Goal: Task Accomplishment & Management: Use online tool/utility

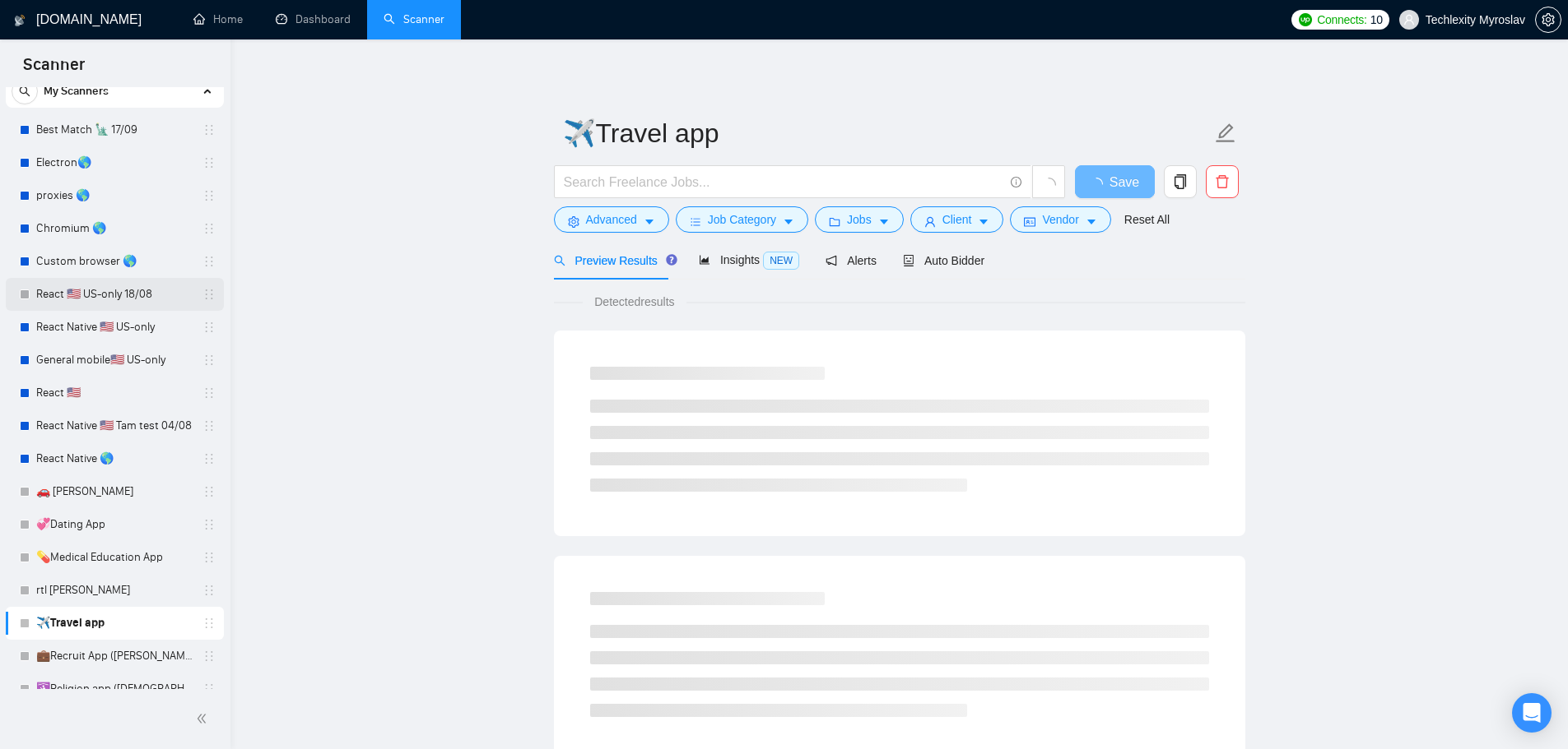
scroll to position [203, 0]
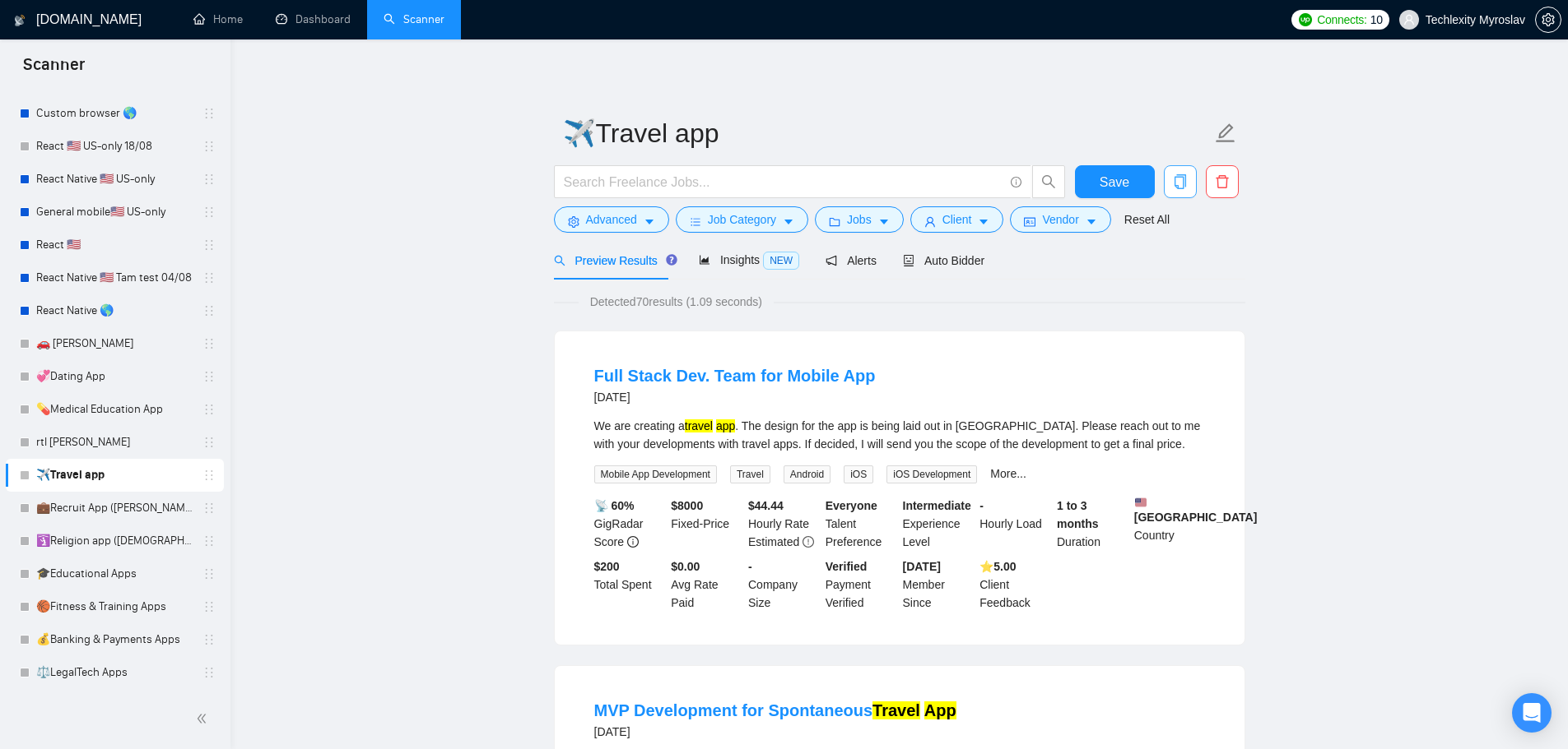
click at [1182, 179] on icon "copy" at bounding box center [1180, 182] width 15 height 15
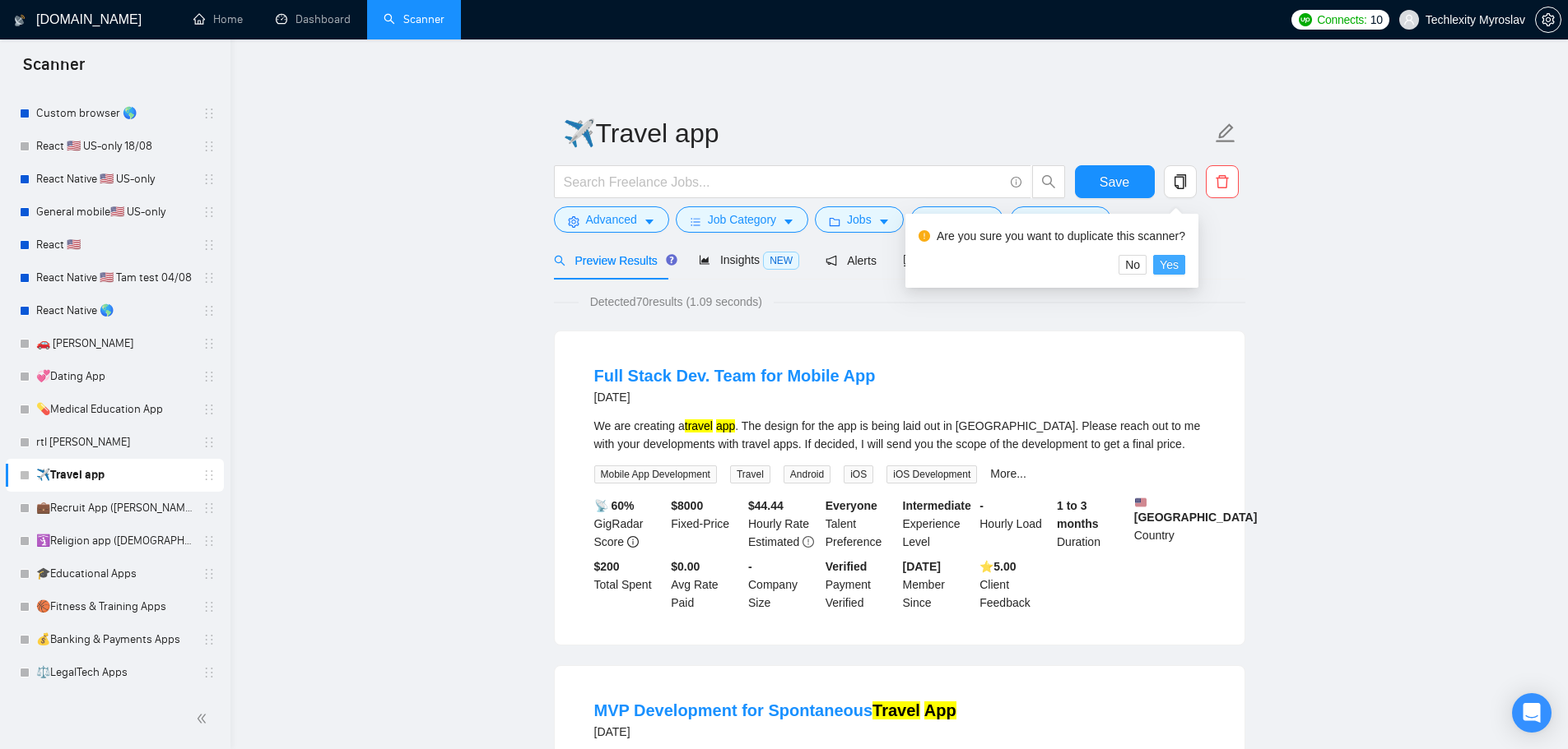
click at [1163, 264] on span "Yes" at bounding box center [1169, 265] width 19 height 18
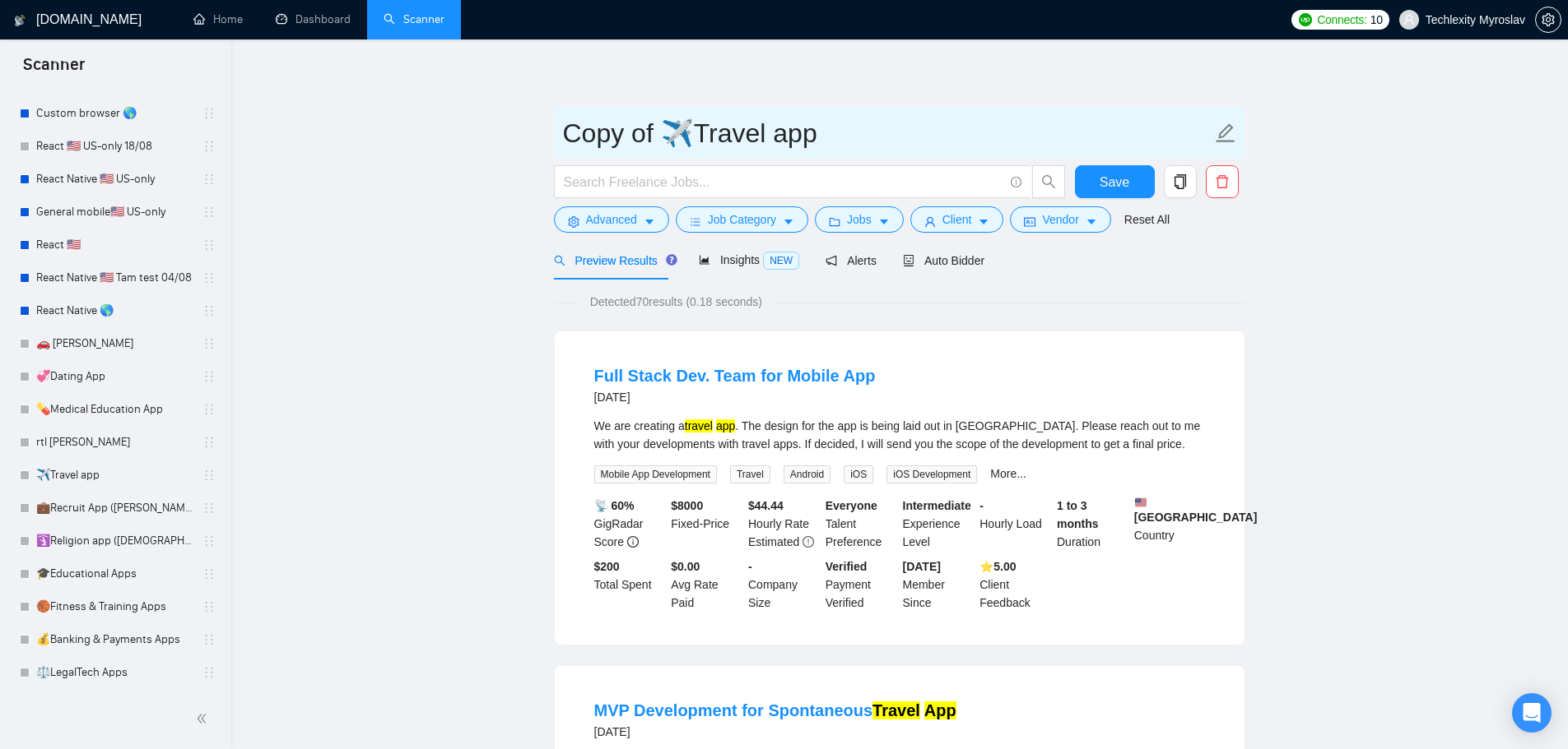
drag, startPoint x: 690, startPoint y: 135, endPoint x: 536, endPoint y: 135, distance: 154.0
paste input "🥗"
drag, startPoint x: 602, startPoint y: 135, endPoint x: 667, endPoint y: 144, distance: 65.6
click at [667, 144] on input "🥗Travel app" at bounding box center [888, 133] width 649 height 41
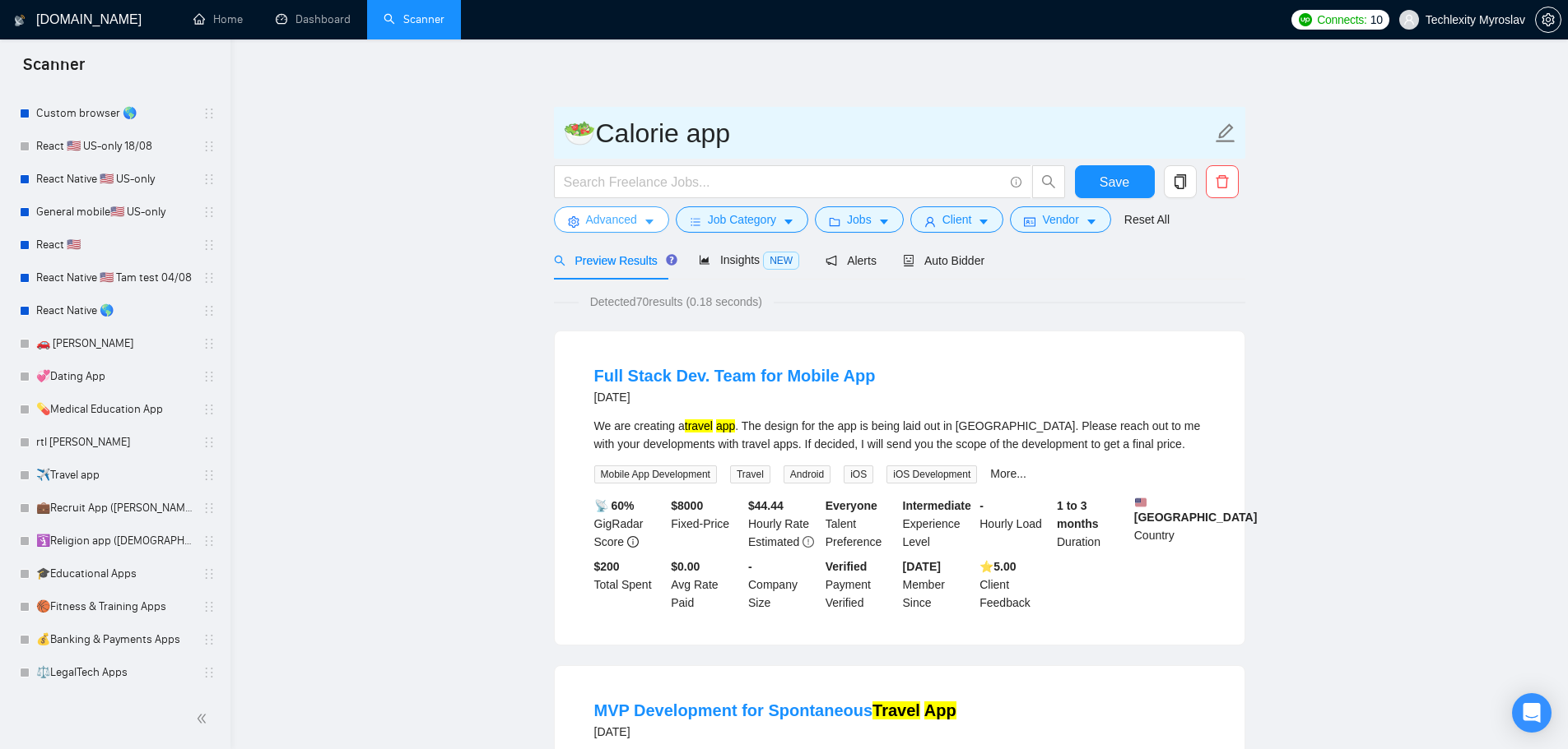
type input "🥗Calorie app"
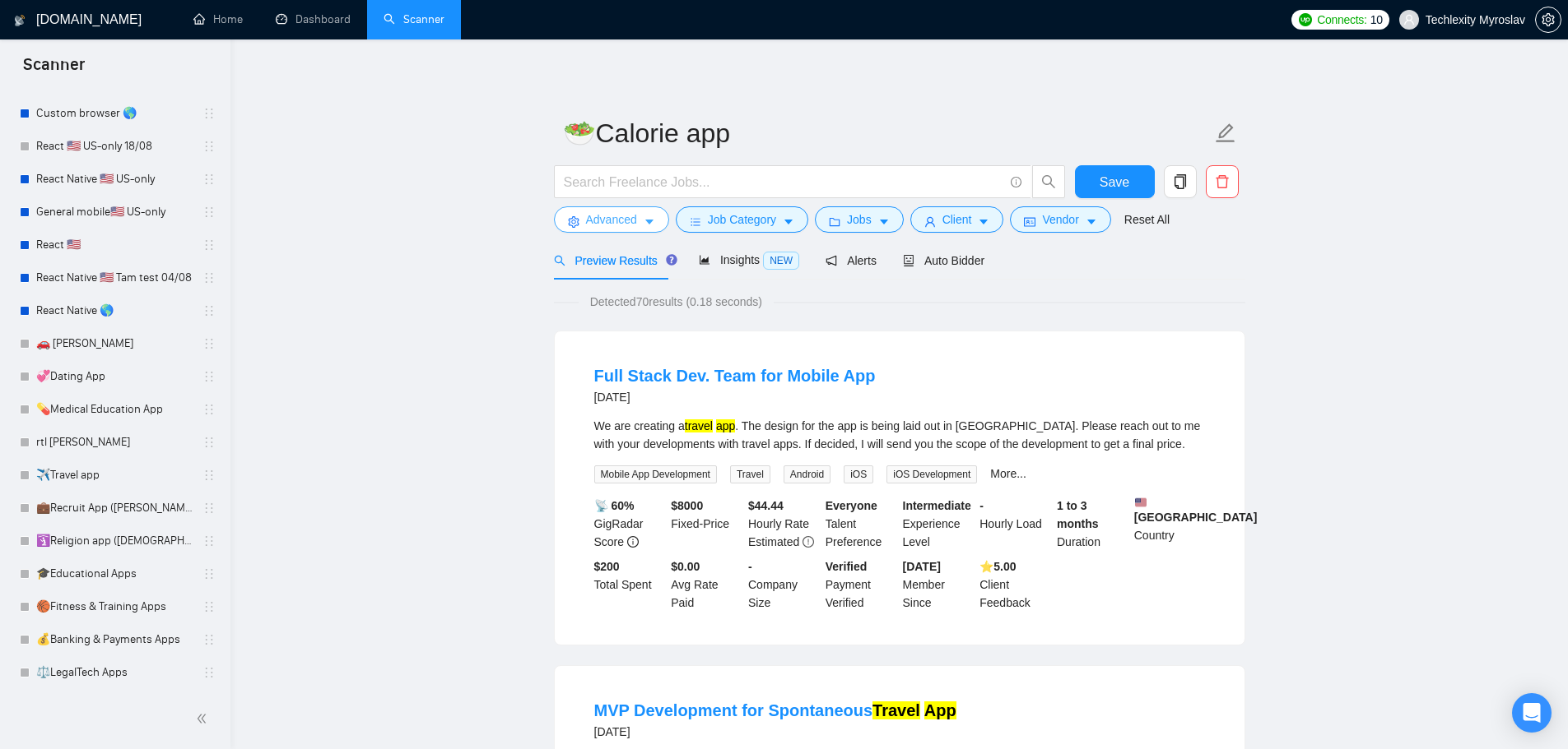
click at [609, 212] on span "Advanced" at bounding box center [611, 220] width 51 height 18
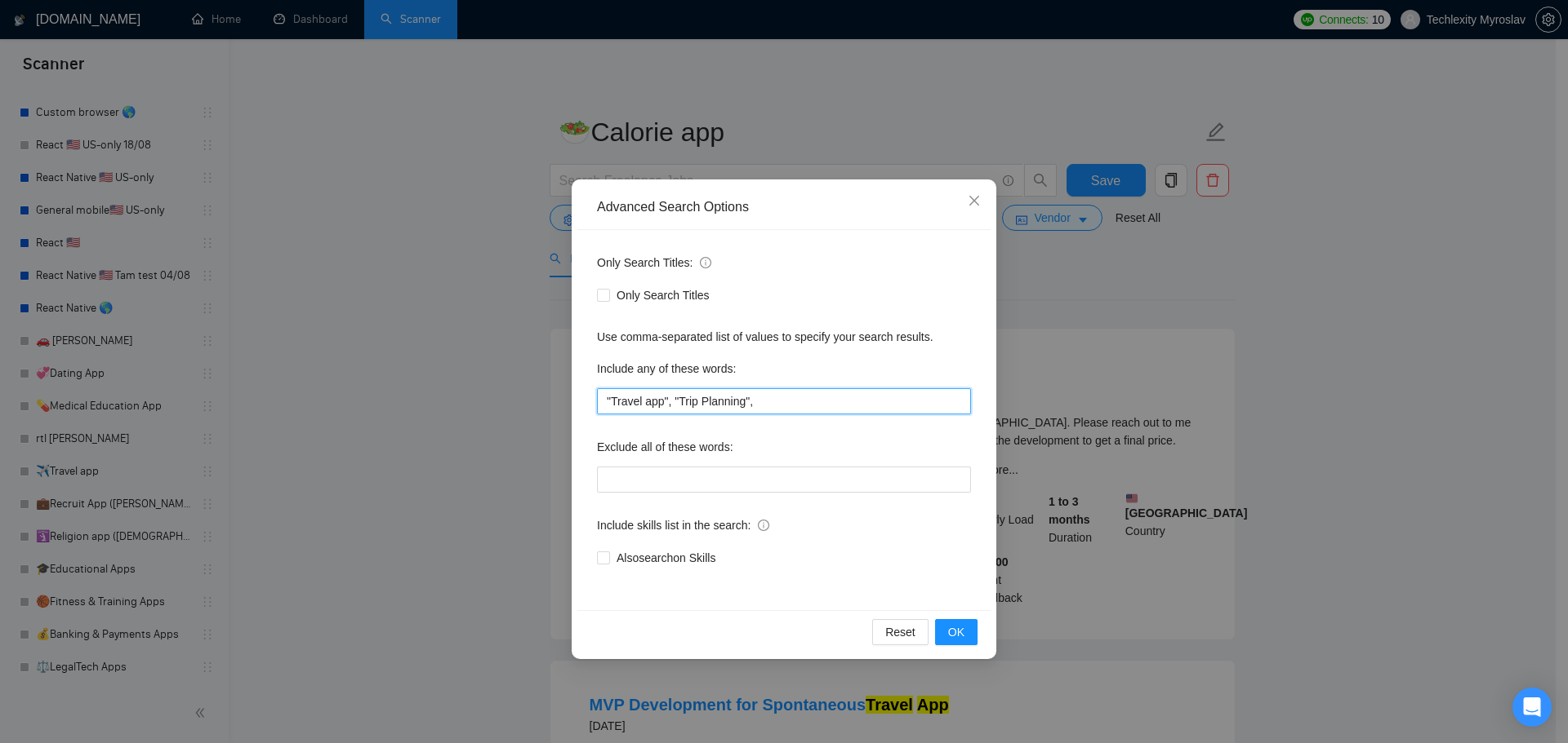
click at [774, 398] on input ""Travel app", "Trip Planning"," at bounding box center [783, 401] width 374 height 26
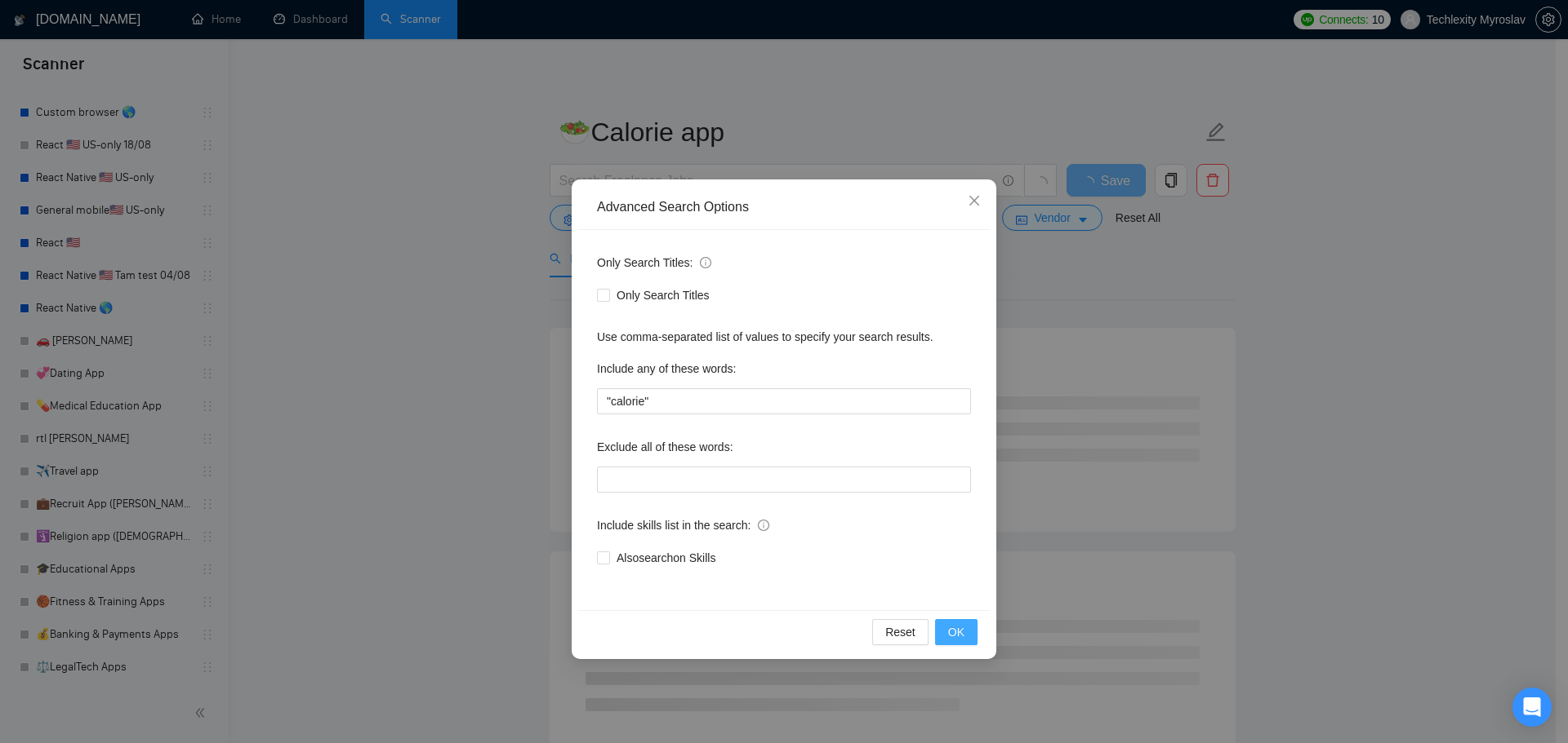
click at [971, 641] on button "OK" at bounding box center [955, 632] width 42 height 26
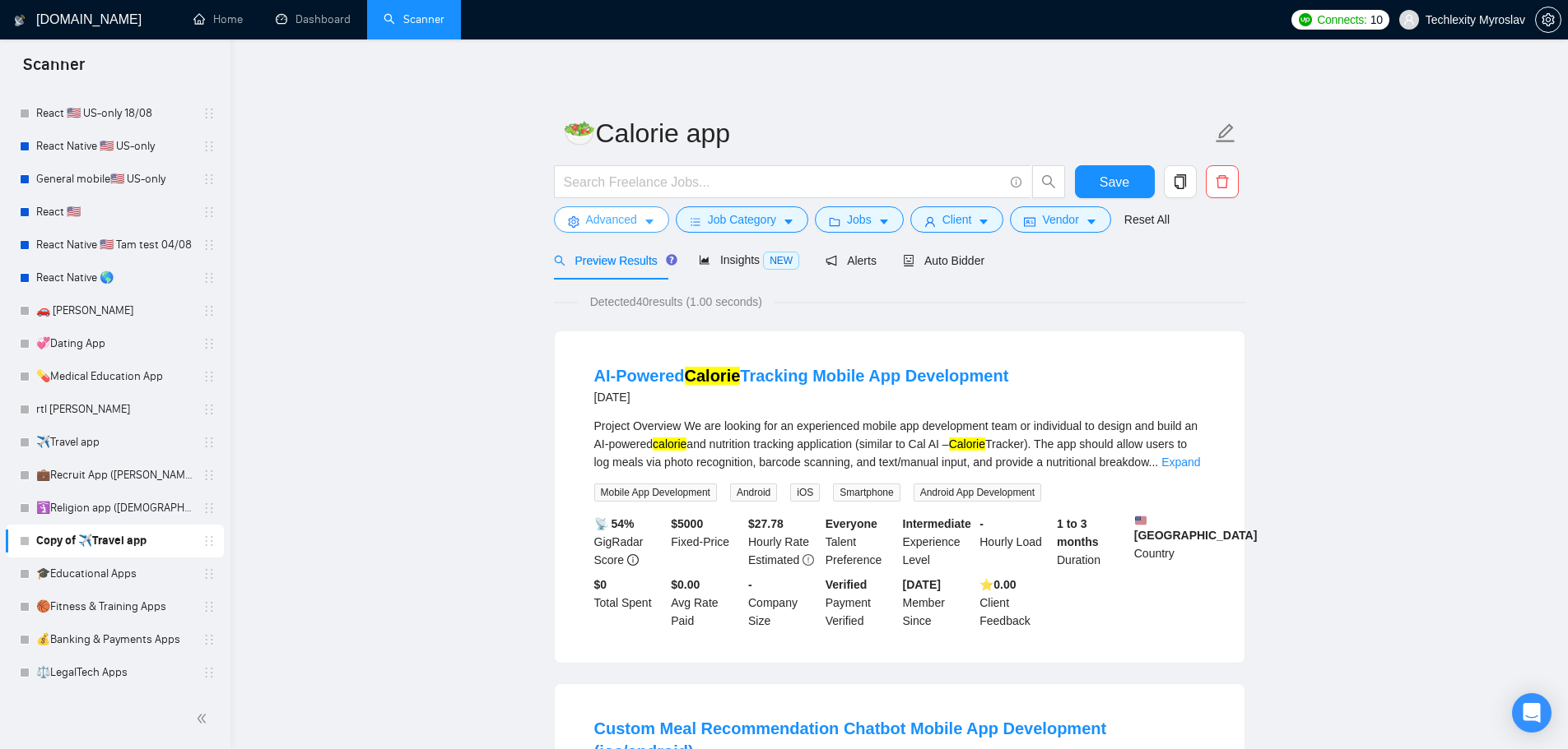
click at [595, 212] on span "Advanced" at bounding box center [611, 220] width 51 height 18
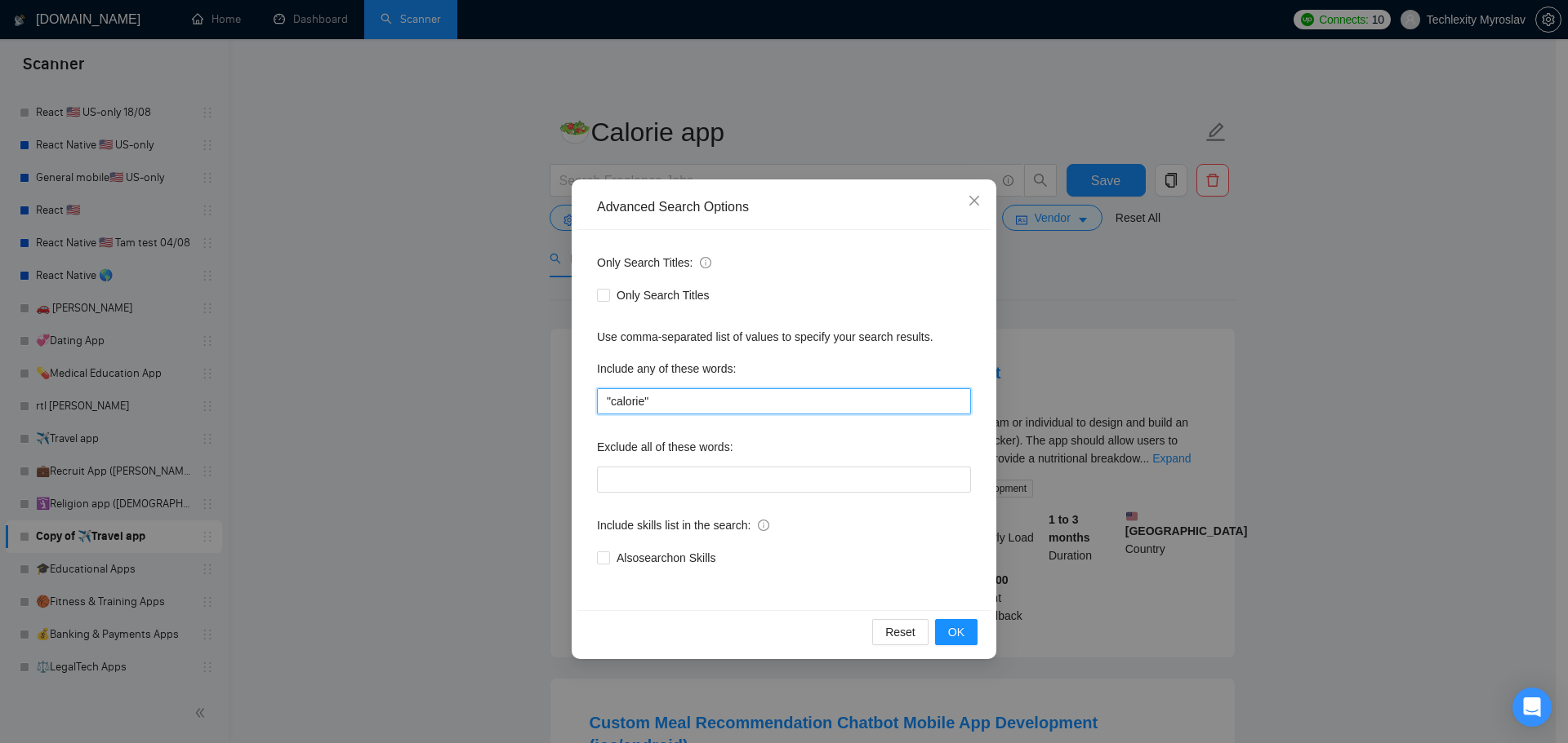
click at [665, 404] on input ""calorie"" at bounding box center [783, 401] width 374 height 26
drag, startPoint x: 609, startPoint y: 403, endPoint x: 594, endPoint y: 401, distance: 15.1
click at [594, 401] on div "Only Search Titles: Only Search Titles Use comma-separated list of values to sp…" at bounding box center [784, 421] width 413 height 380
type input "calorie*"
click at [964, 627] on button "OK" at bounding box center [955, 632] width 42 height 26
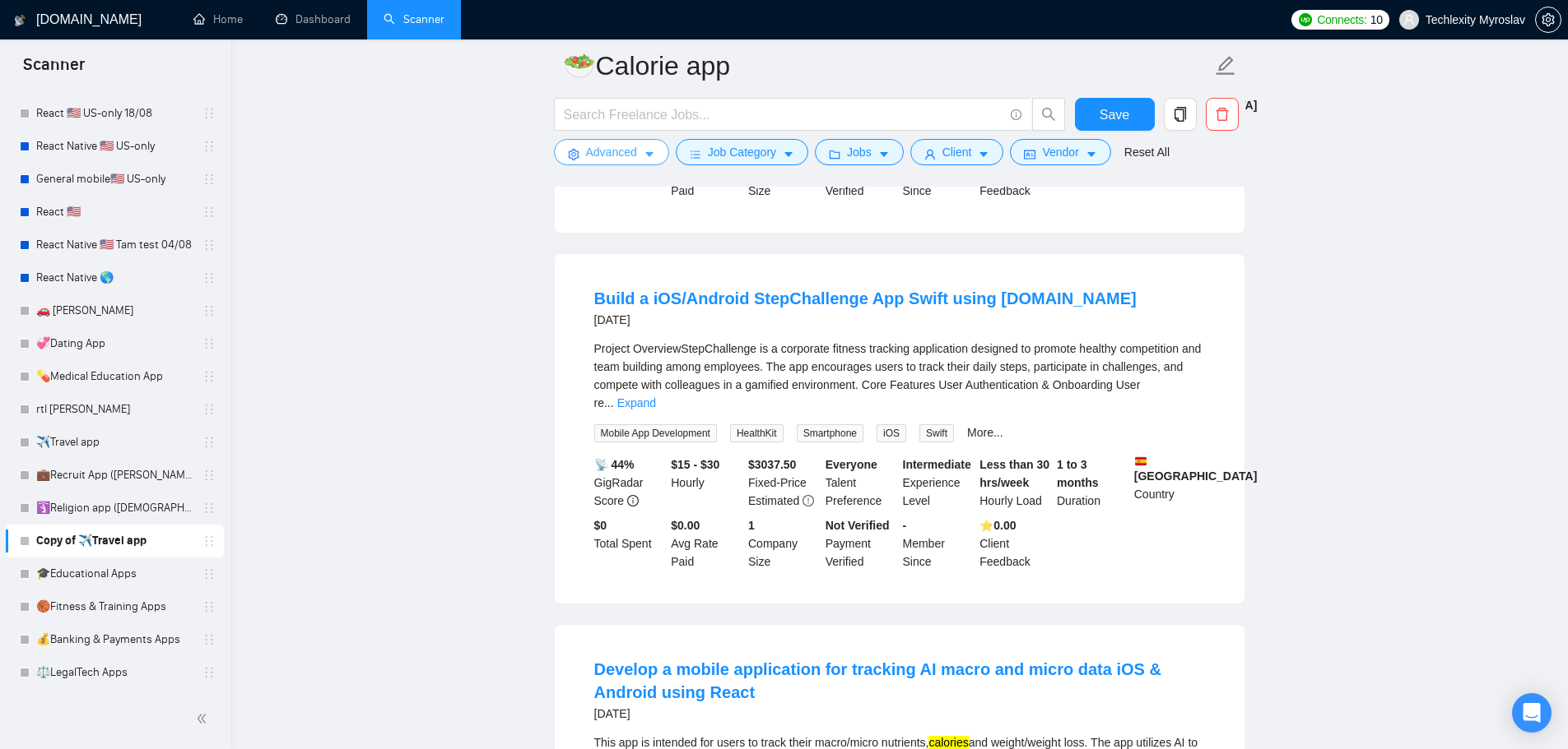
scroll to position [823, 0]
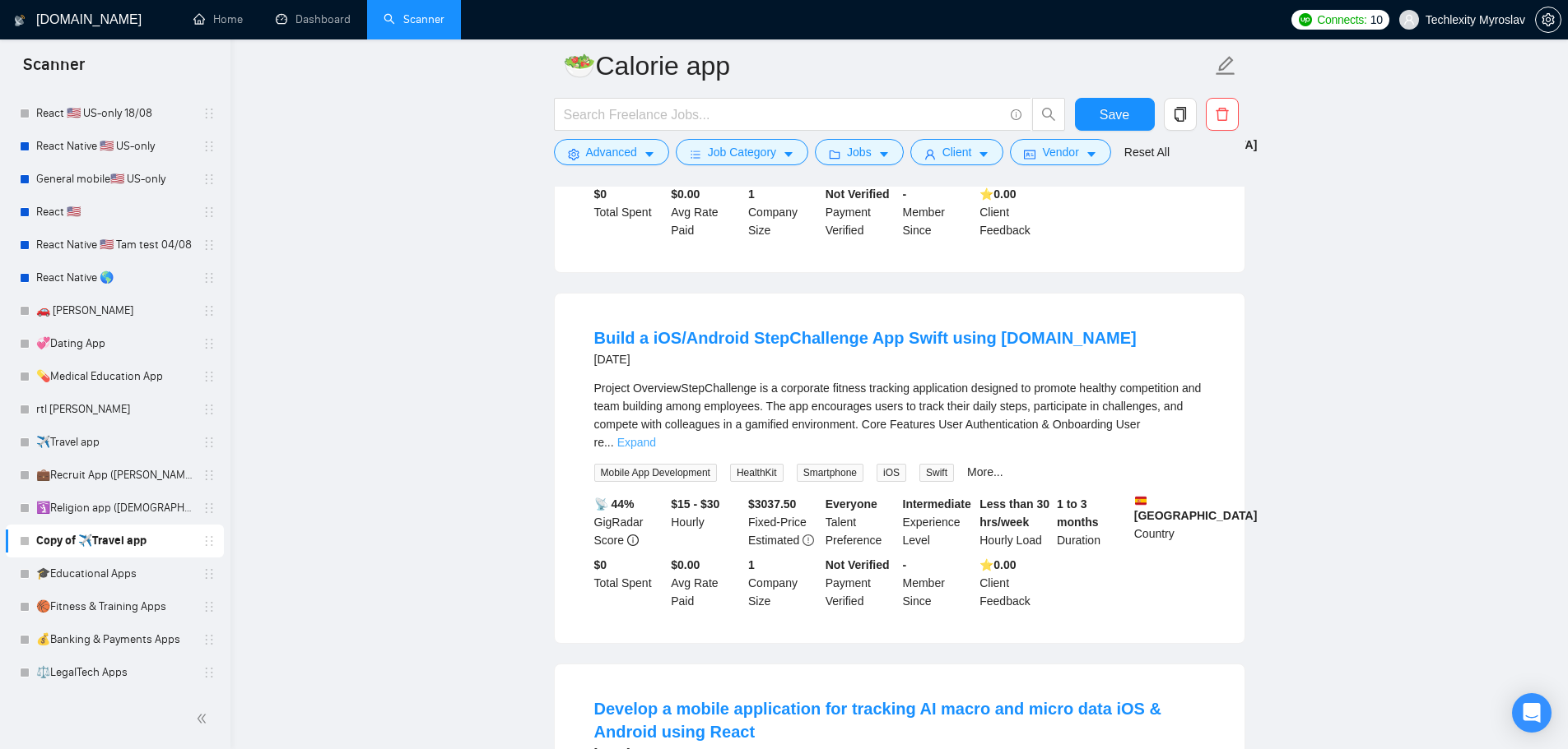
click at [656, 436] on link "Expand" at bounding box center [637, 442] width 39 height 13
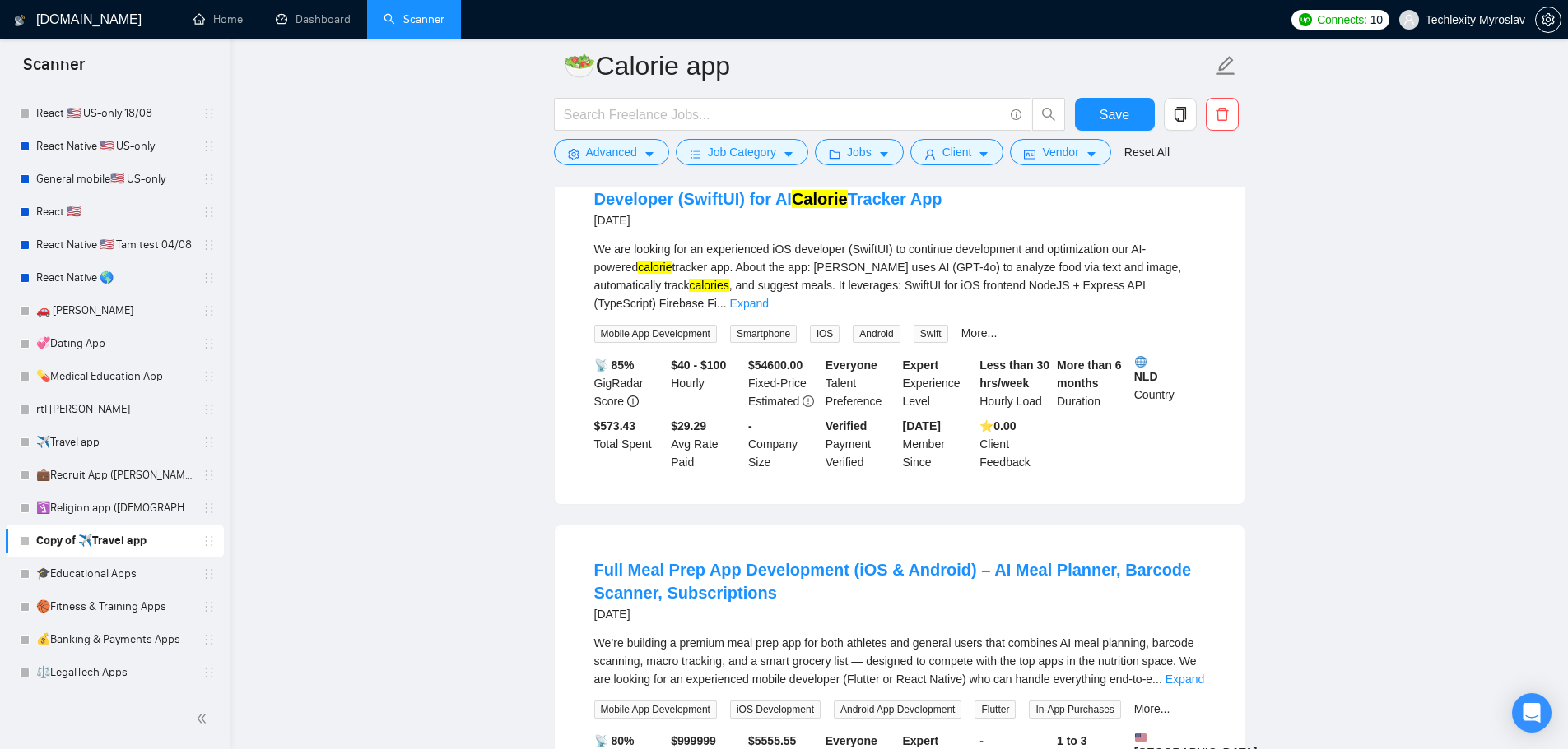
scroll to position [3454, 0]
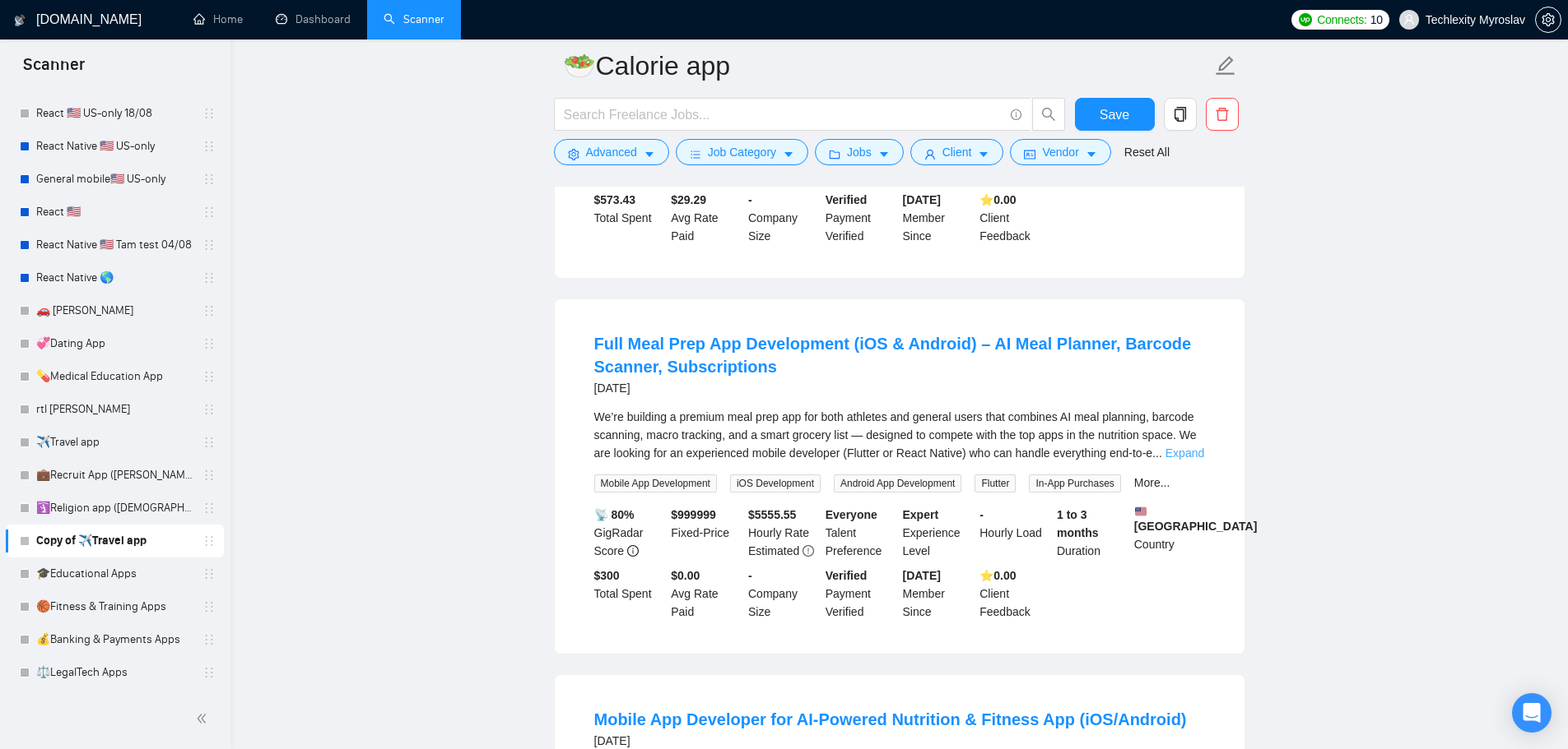
click at [1192, 447] on link "Expand" at bounding box center [1185, 453] width 39 height 13
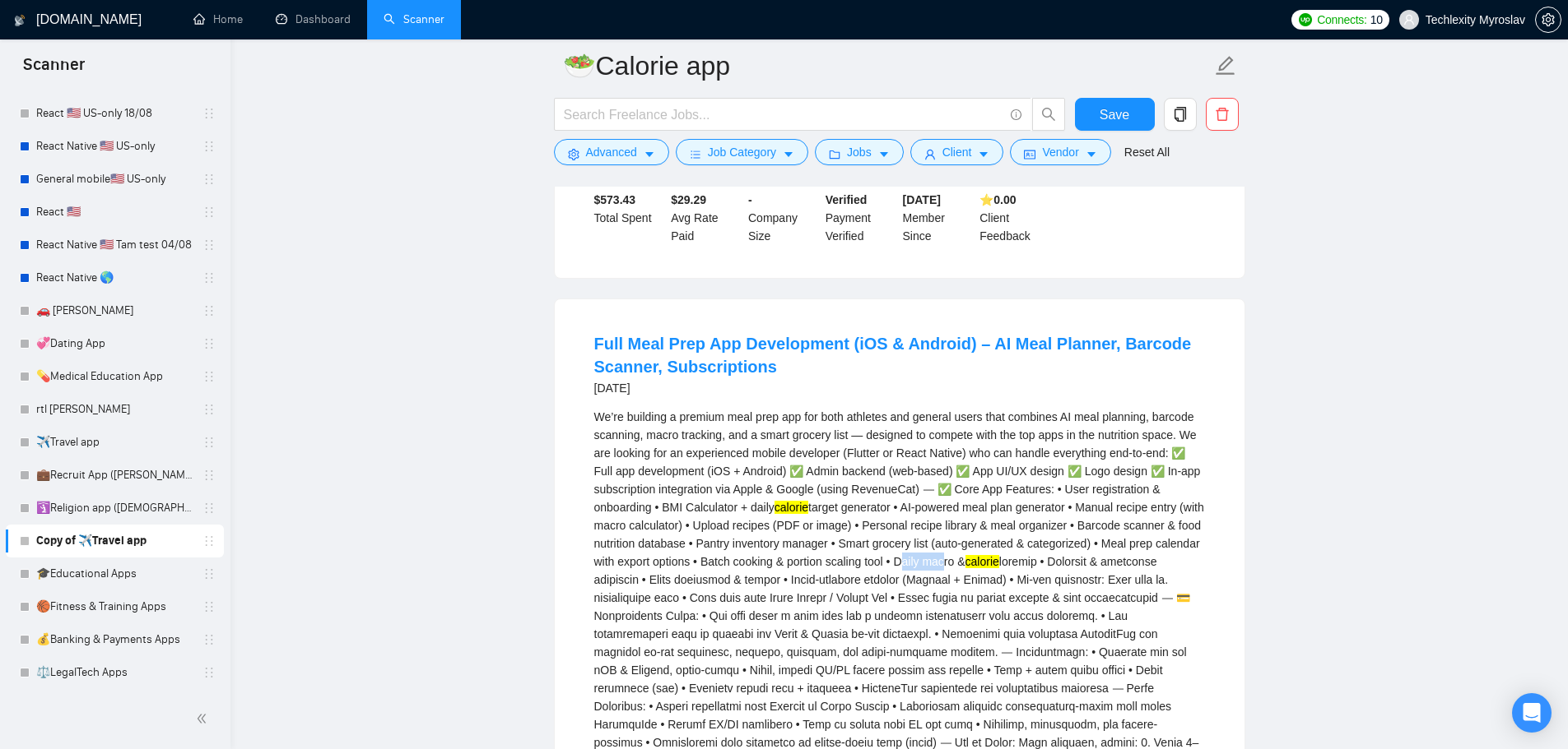
drag, startPoint x: 951, startPoint y: 507, endPoint x: 1004, endPoint y: 507, distance: 53.0
click at [994, 507] on div "We’re building a premium meal prep app for both athletes and general users that…" at bounding box center [899, 606] width 610 height 399
click at [1006, 507] on div "We’re building a premium meal prep app for both athletes and general users that…" at bounding box center [899, 606] width 610 height 399
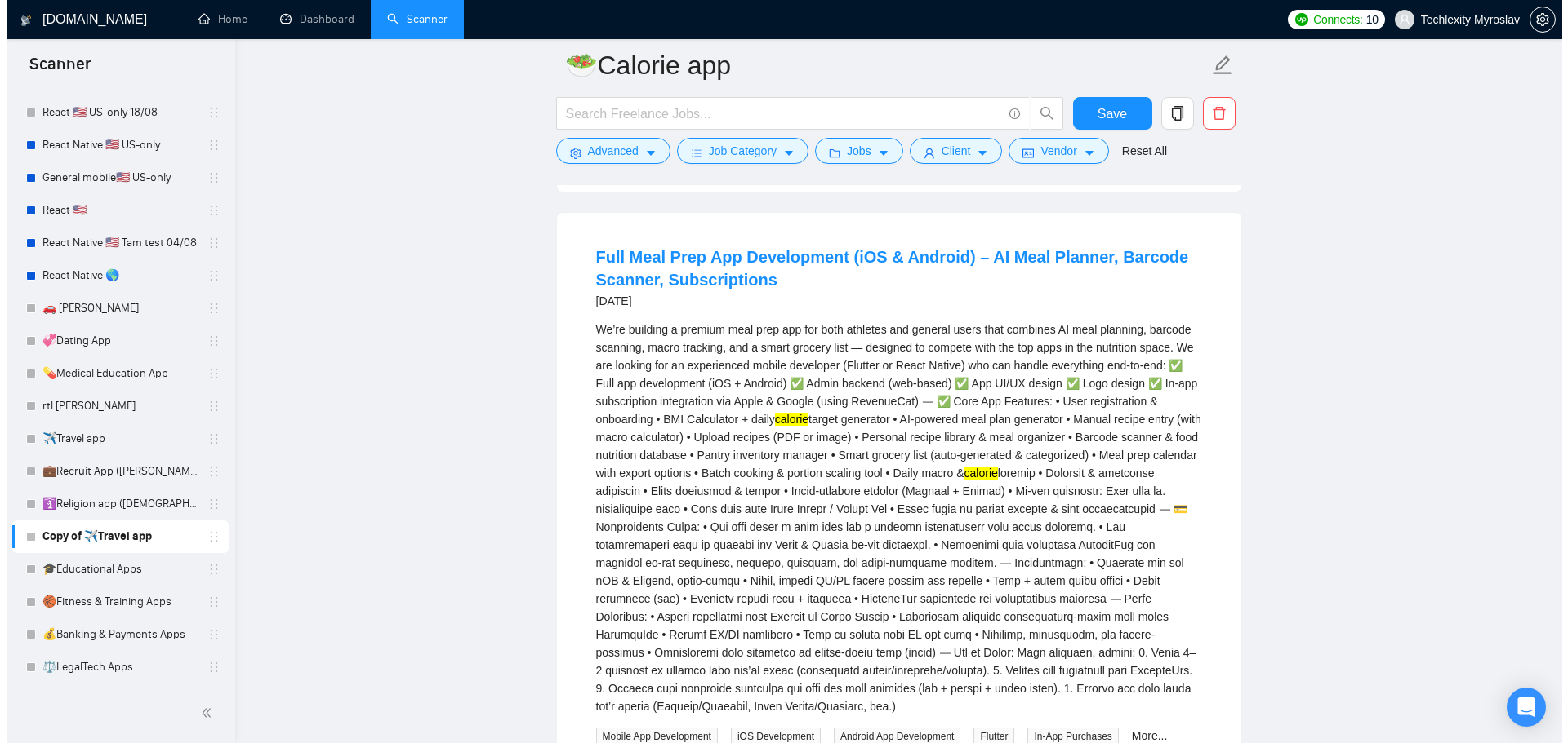
scroll to position [3509, 0]
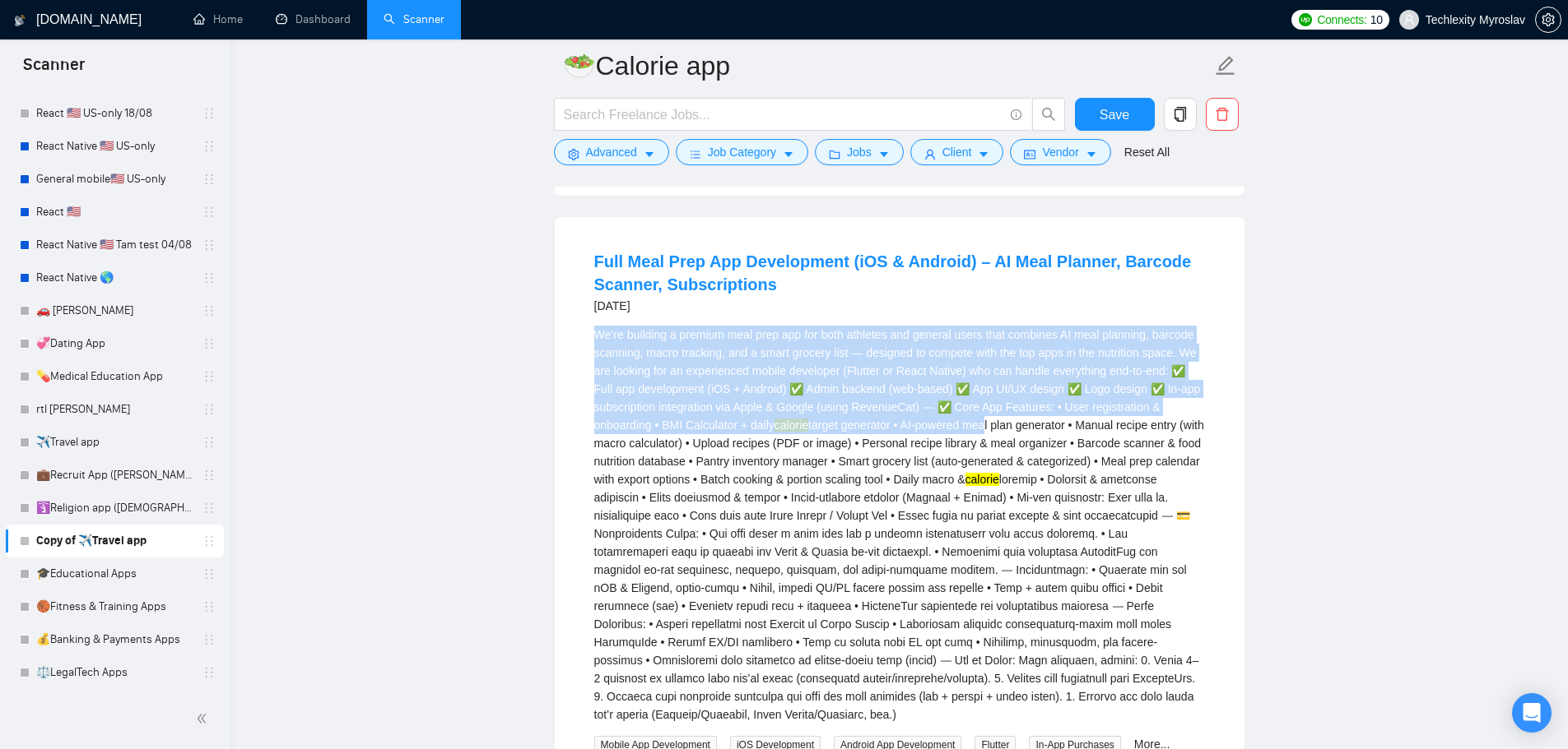
drag, startPoint x: 590, startPoint y: 272, endPoint x: 988, endPoint y: 360, distance: 407.6
click at [988, 360] on li "Full Meal Prep App Development (iOS & Android) – AI Meal Planner, Barcode Scann…" at bounding box center [899, 567] width 650 height 659
click at [879, 336] on div "We’re building a premium meal prep app for both athletes and general users that…" at bounding box center [899, 525] width 610 height 399
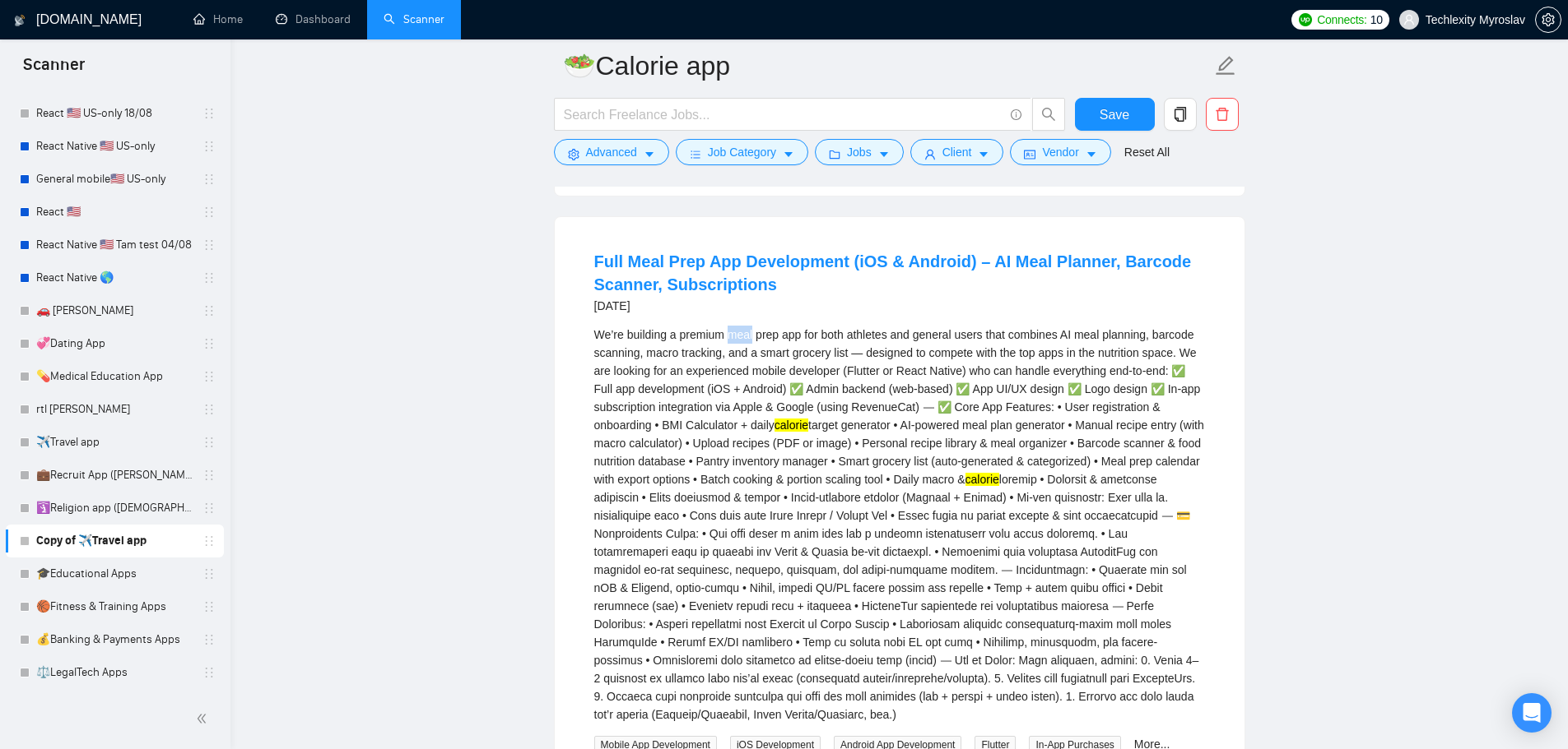
drag, startPoint x: 730, startPoint y: 276, endPoint x: 754, endPoint y: 281, distance: 24.5
click at [754, 326] on div "We’re building a premium meal prep app for both athletes and general users that…" at bounding box center [899, 525] width 610 height 399
copy div "meal"
click at [621, 153] on span "Advanced" at bounding box center [611, 153] width 51 height 18
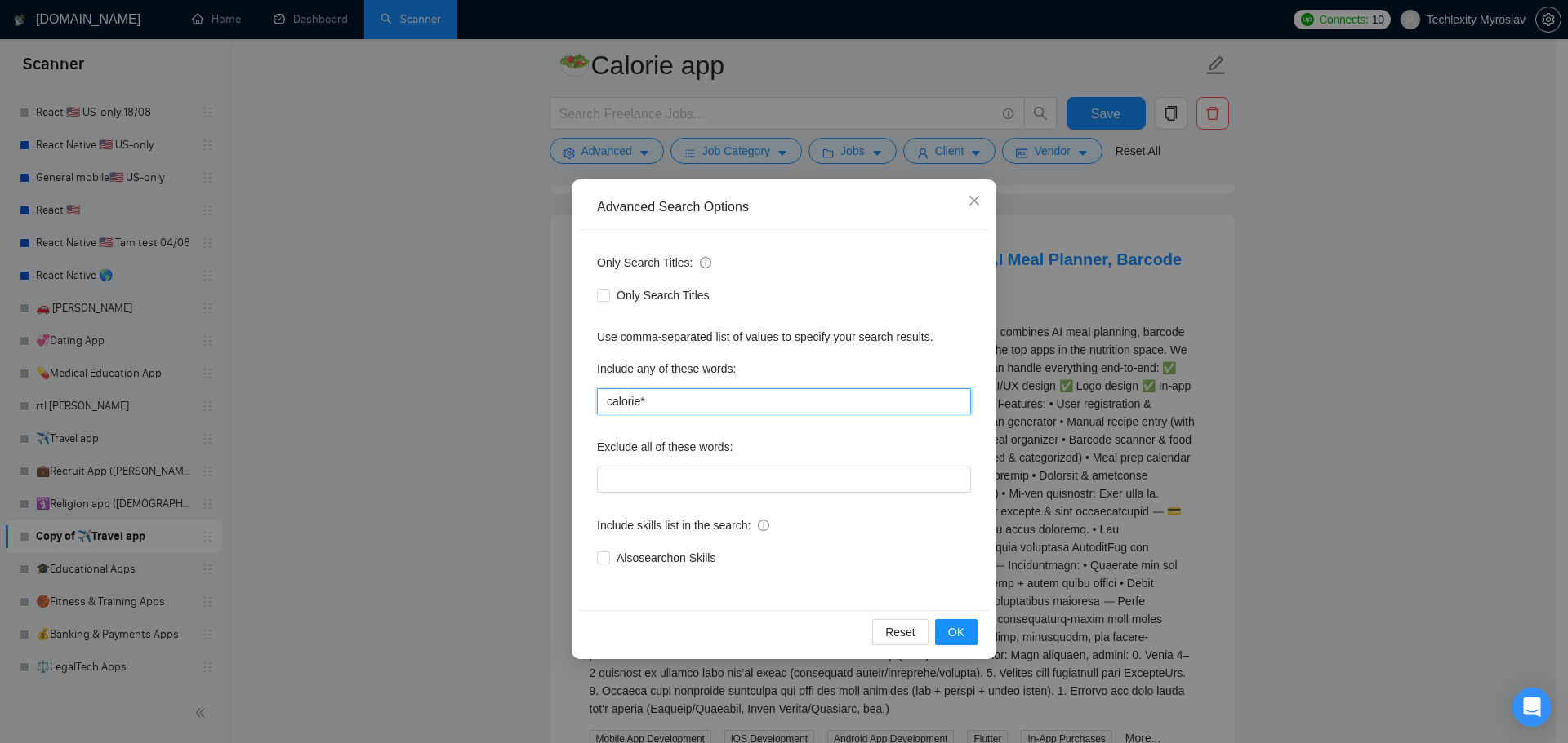
click at [700, 398] on input "calorie*" at bounding box center [783, 401] width 374 height 26
paste input "meal"
click at [971, 622] on button "OK" at bounding box center [955, 632] width 42 height 26
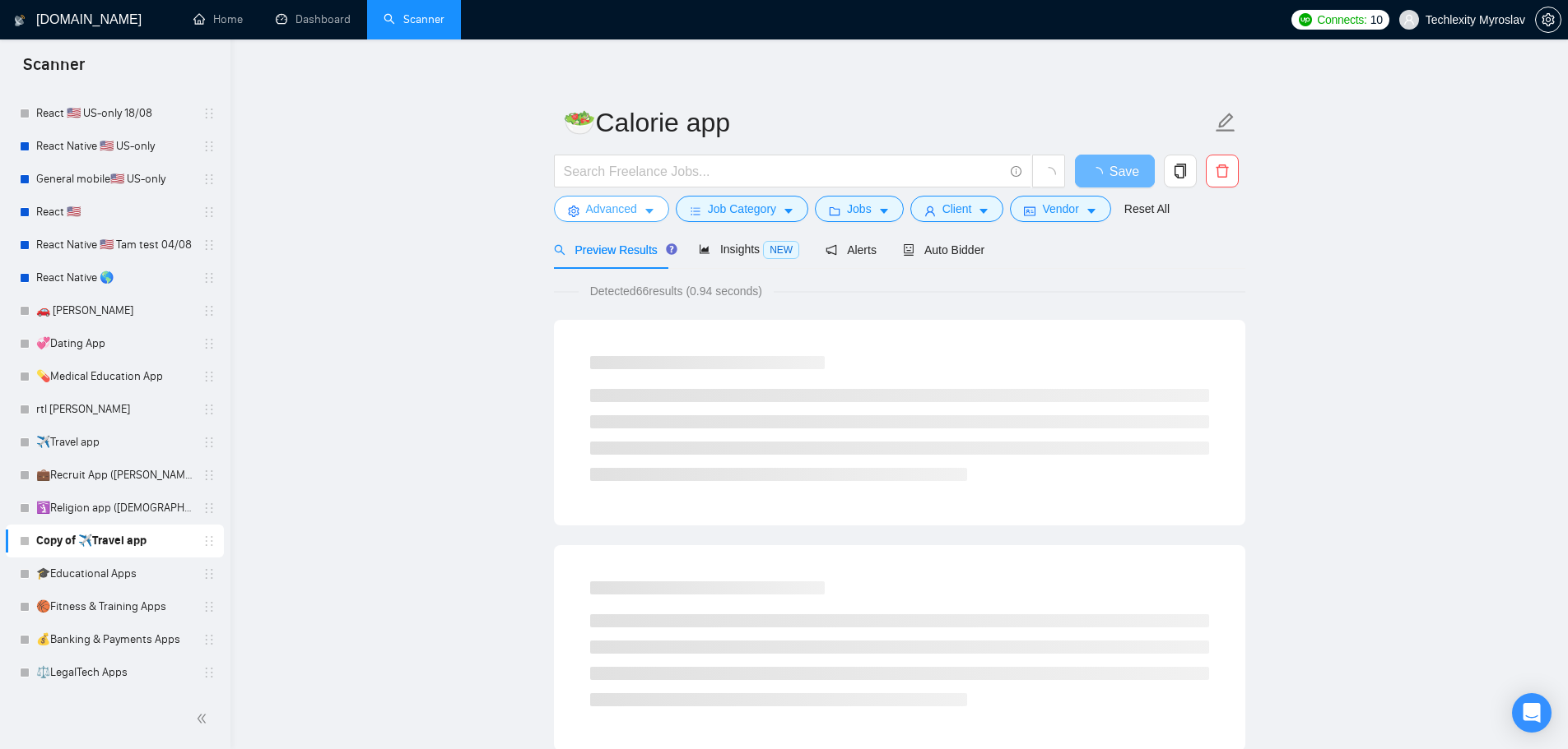
scroll to position [0, 0]
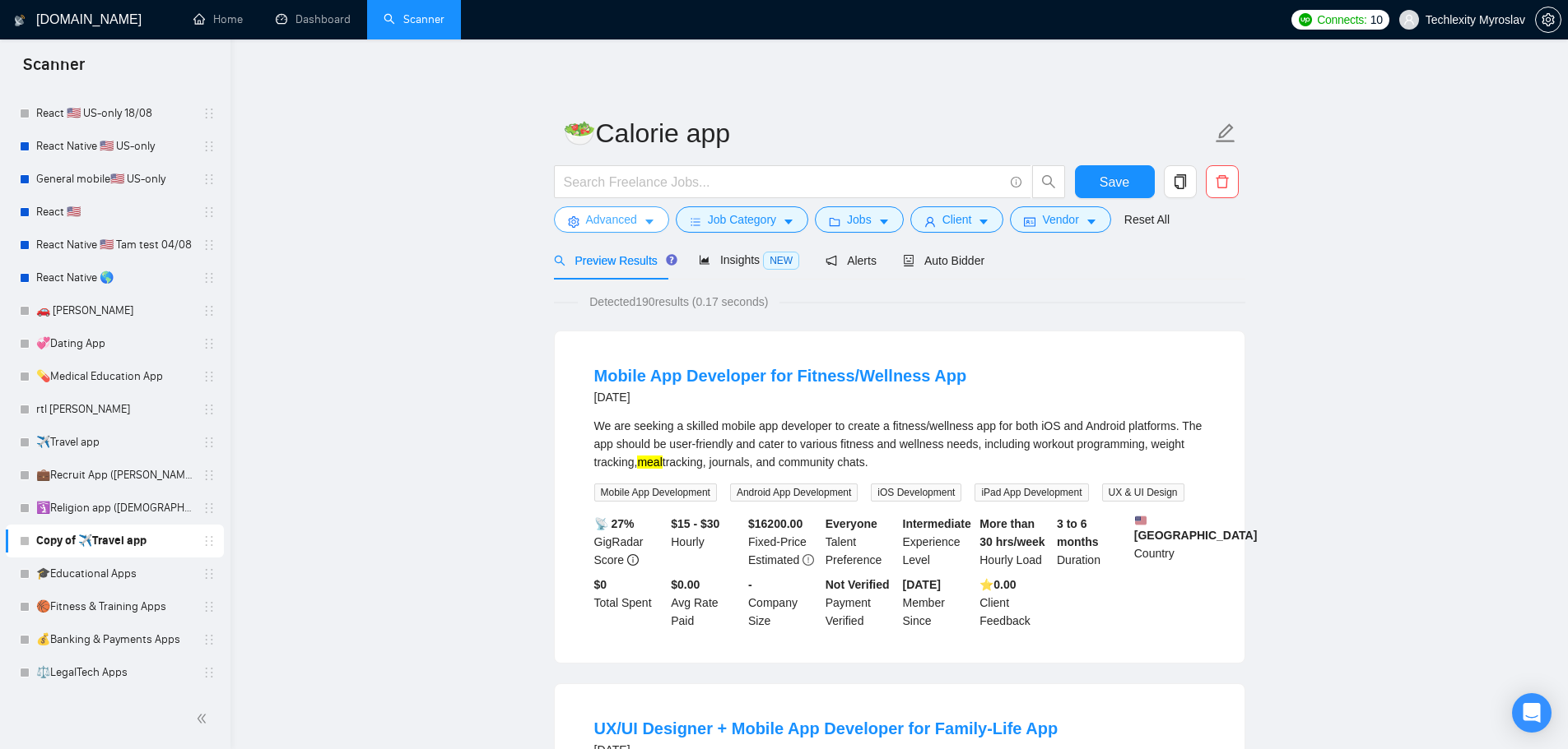
click at [622, 222] on span "Advanced" at bounding box center [611, 220] width 51 height 18
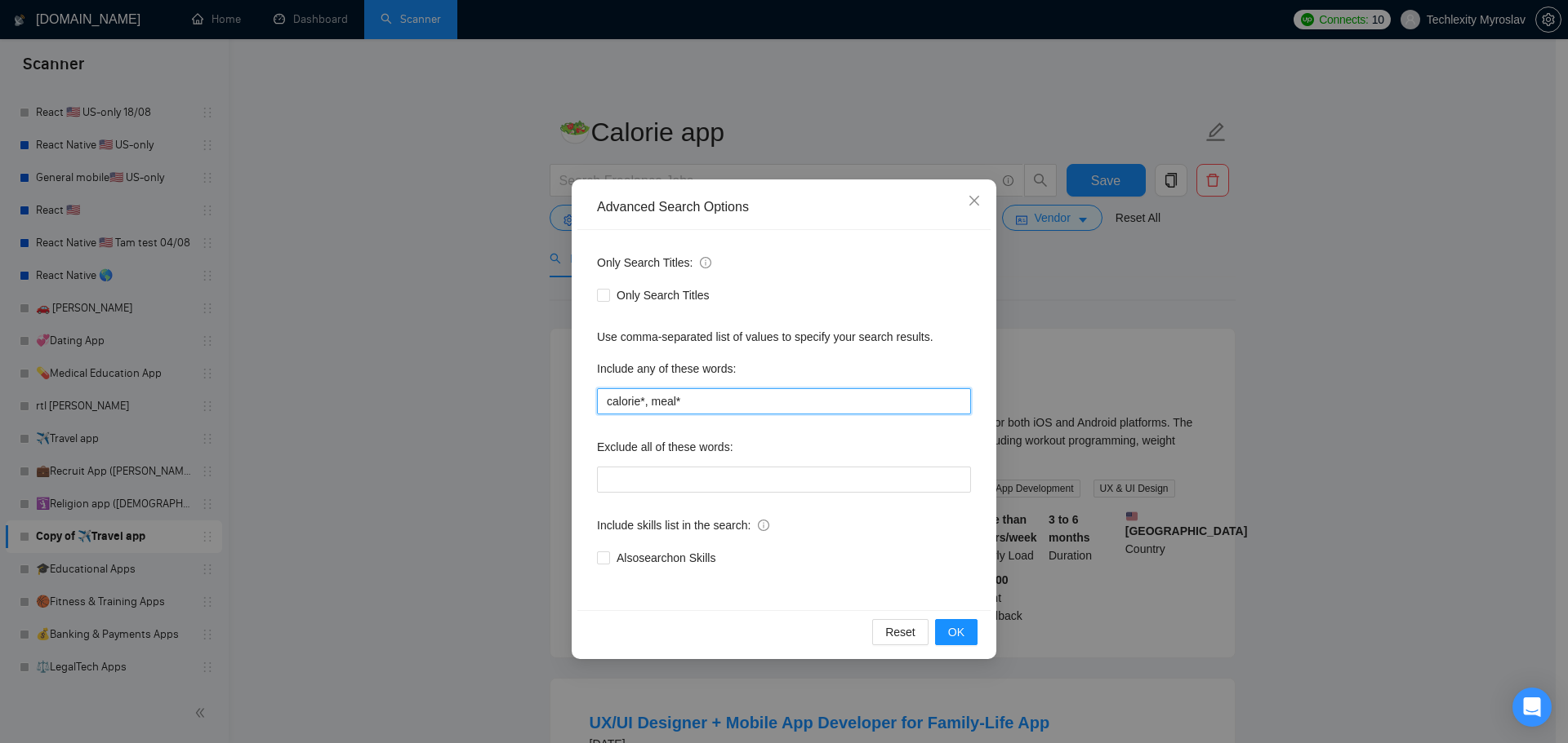
click at [733, 406] on input "calorie*, meal*" at bounding box center [783, 401] width 374 height 26
click at [1102, 432] on div "Advanced Search Options Only Search Titles: Only Search Titles Use comma-separa…" at bounding box center [784, 371] width 1568 height 743
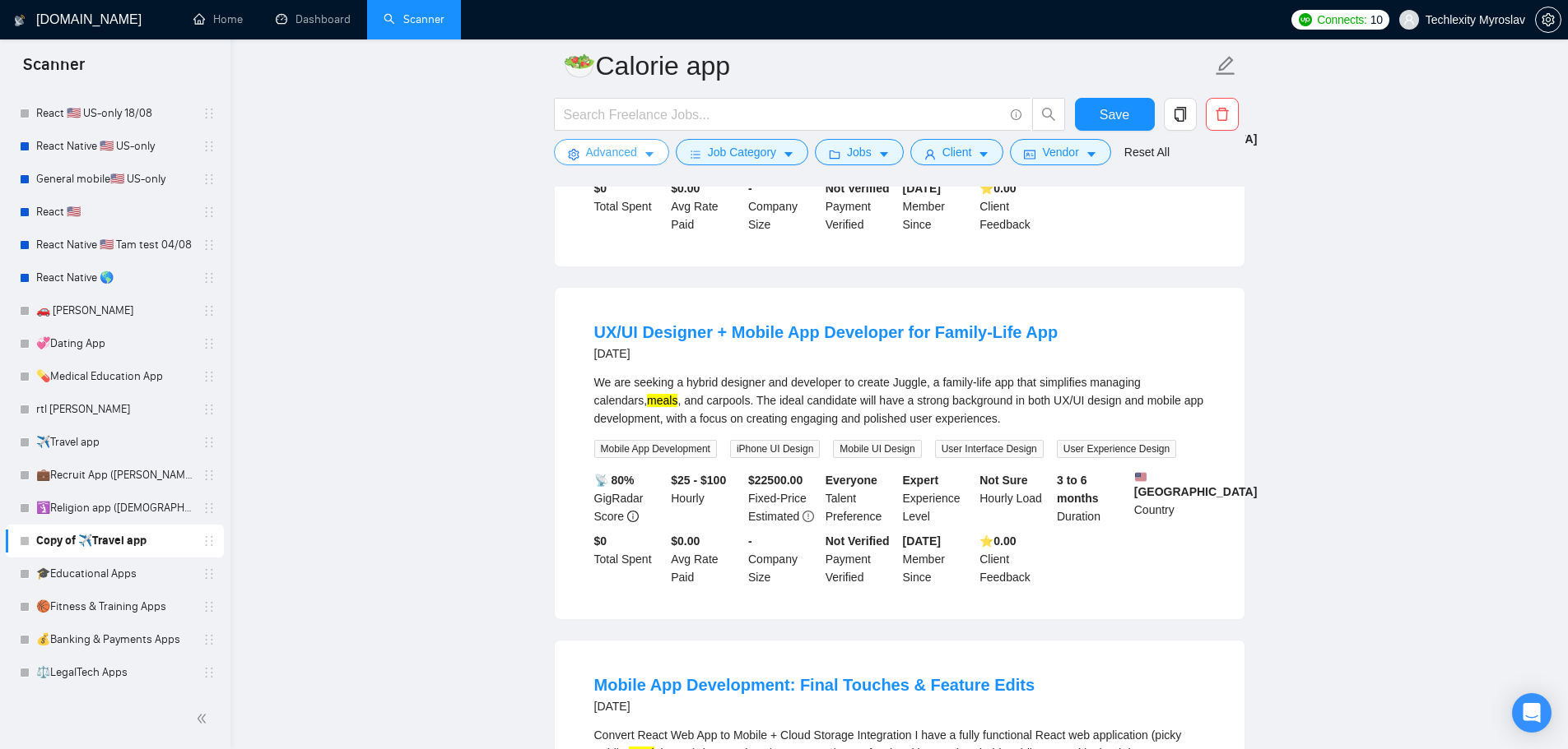
scroll to position [411, 0]
drag, startPoint x: 652, startPoint y: 409, endPoint x: 693, endPoint y: 414, distance: 41.3
click at [693, 414] on div "We are seeking a hybrid designer and developer to create Juggle, a family-life …" at bounding box center [899, 399] width 610 height 54
copy div "carpools"
drag, startPoint x: 628, startPoint y: 150, endPoint x: 632, endPoint y: 165, distance: 15.5
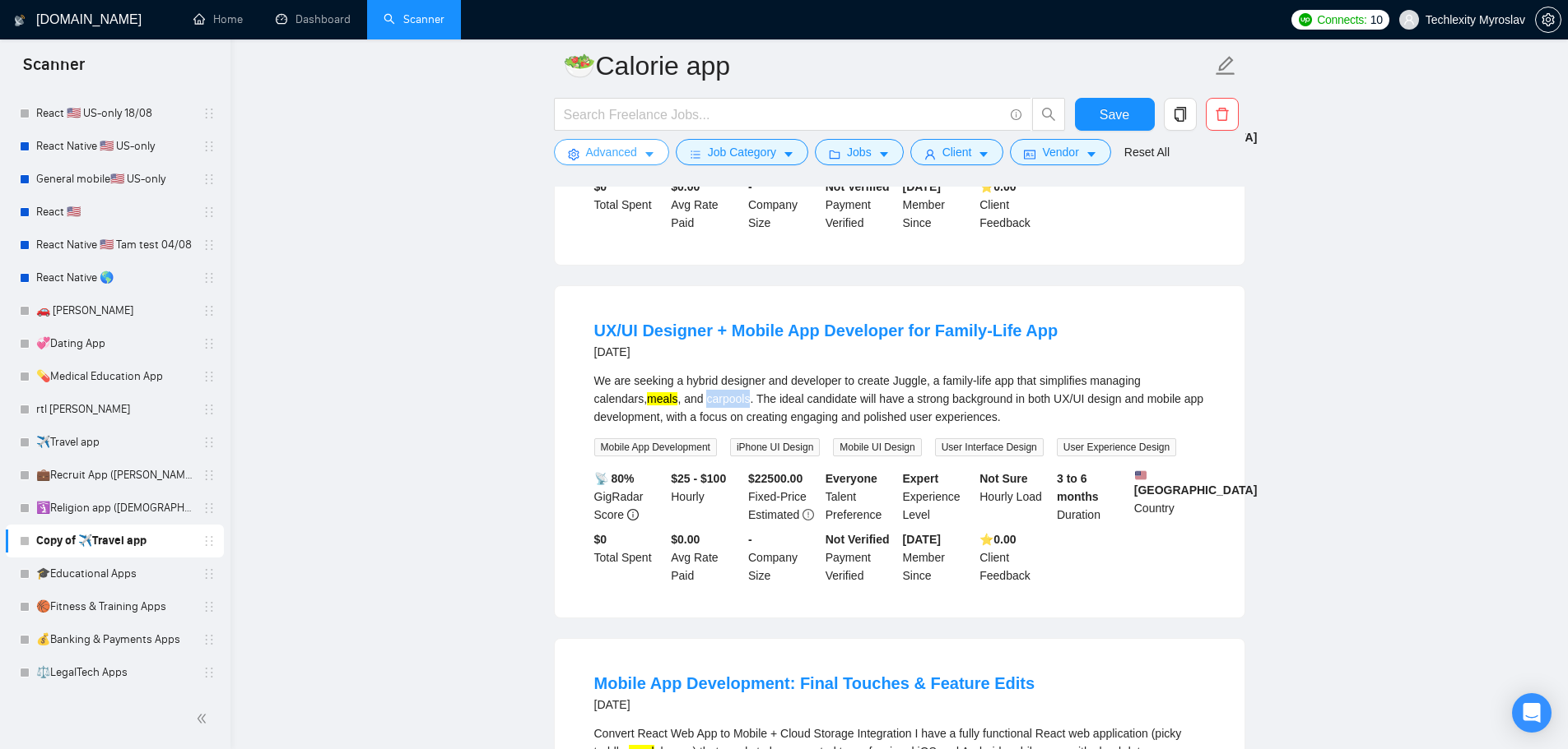
click at [628, 150] on span "Advanced" at bounding box center [611, 153] width 51 height 18
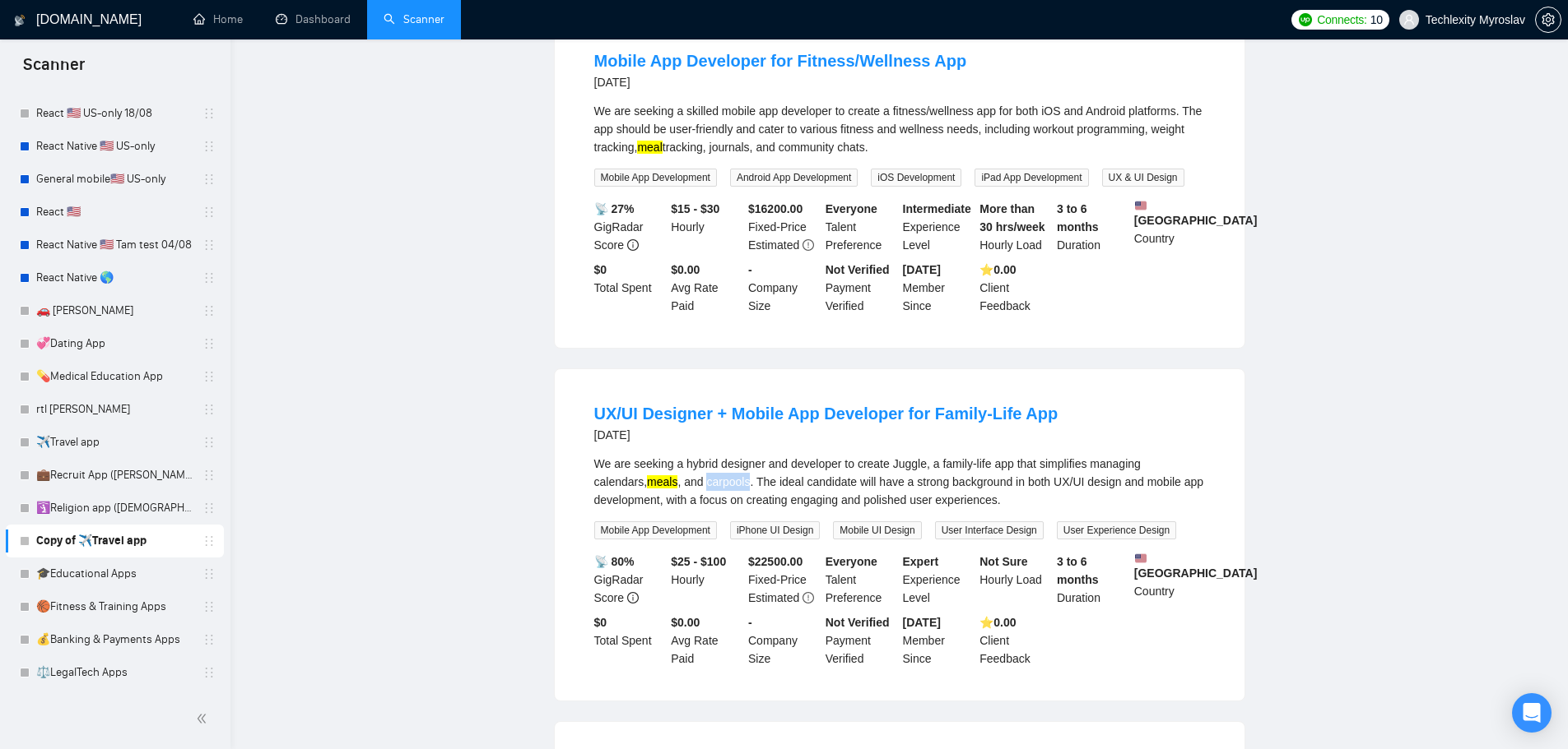
scroll to position [0, 0]
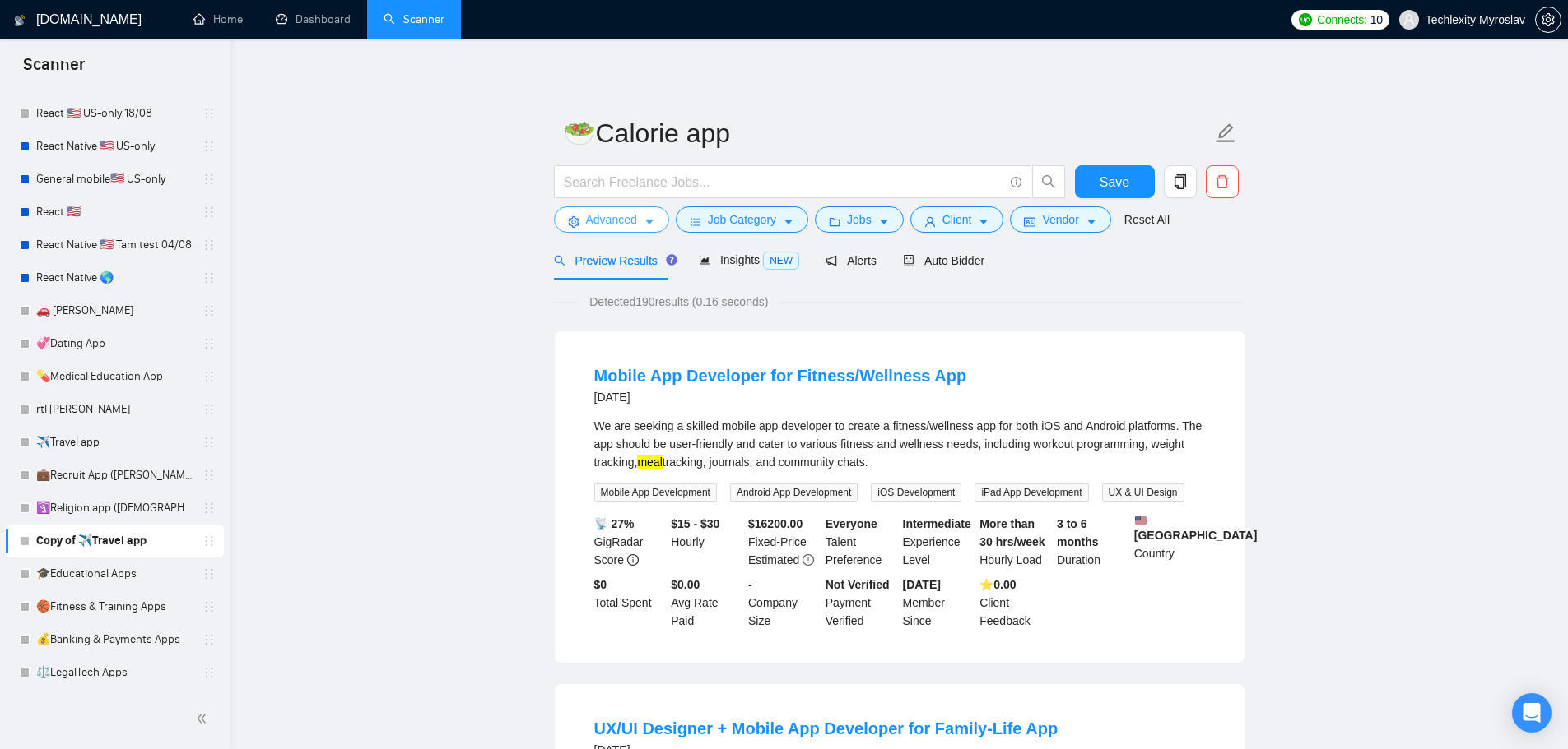
click at [586, 213] on span "Advanced" at bounding box center [611, 220] width 51 height 18
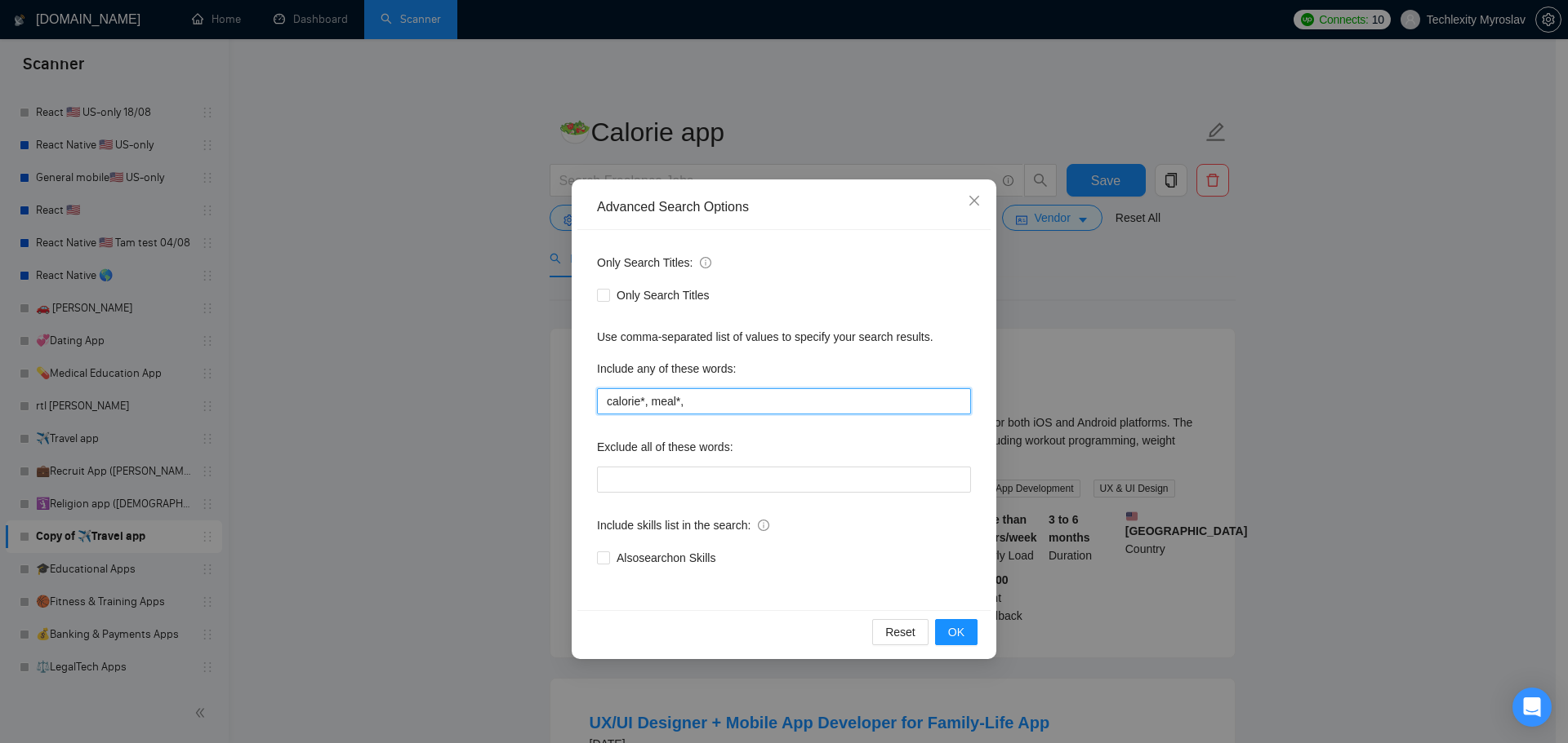
click at [739, 411] on input "calorie*, meal*," at bounding box center [783, 401] width 374 height 26
paste input "carpools"
click at [961, 633] on span "OK" at bounding box center [956, 632] width 16 height 18
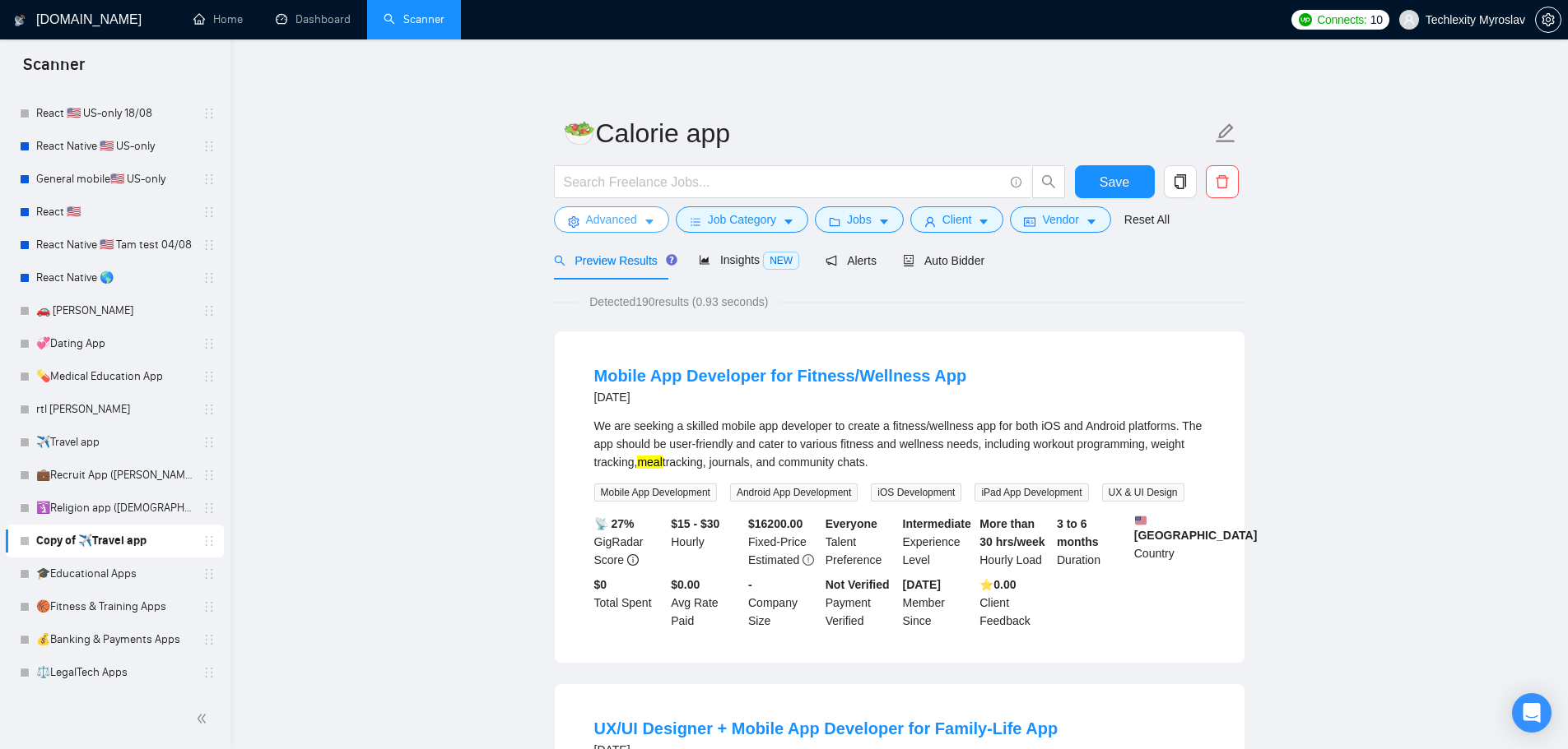
click at [640, 218] on button "Advanced" at bounding box center [611, 219] width 115 height 26
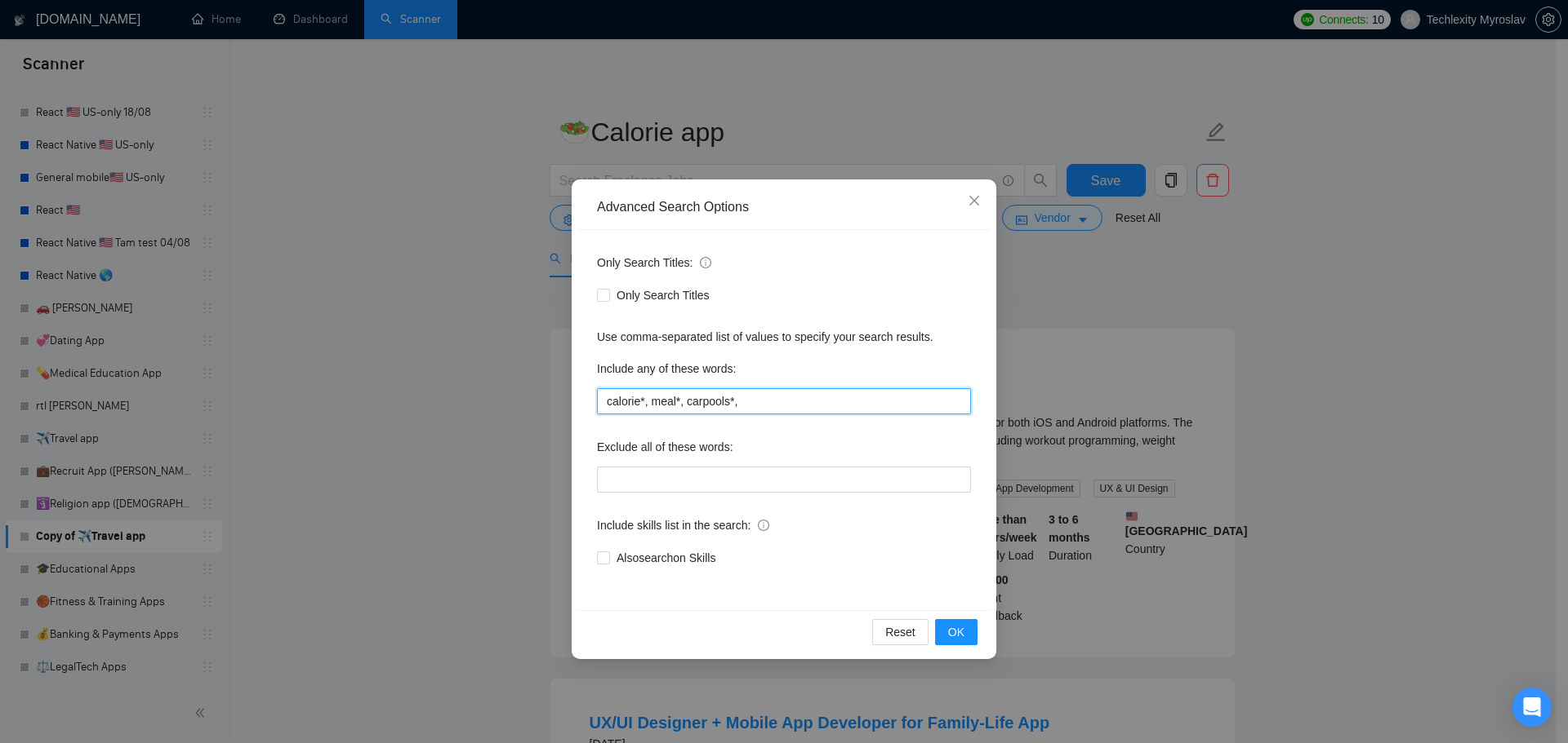
drag, startPoint x: 724, startPoint y: 401, endPoint x: 688, endPoint y: 403, distance: 36.1
click at [688, 403] on input "calorie*, meal*, carpools*," at bounding box center [783, 401] width 374 height 26
click at [971, 630] on button "OK" at bounding box center [955, 632] width 42 height 26
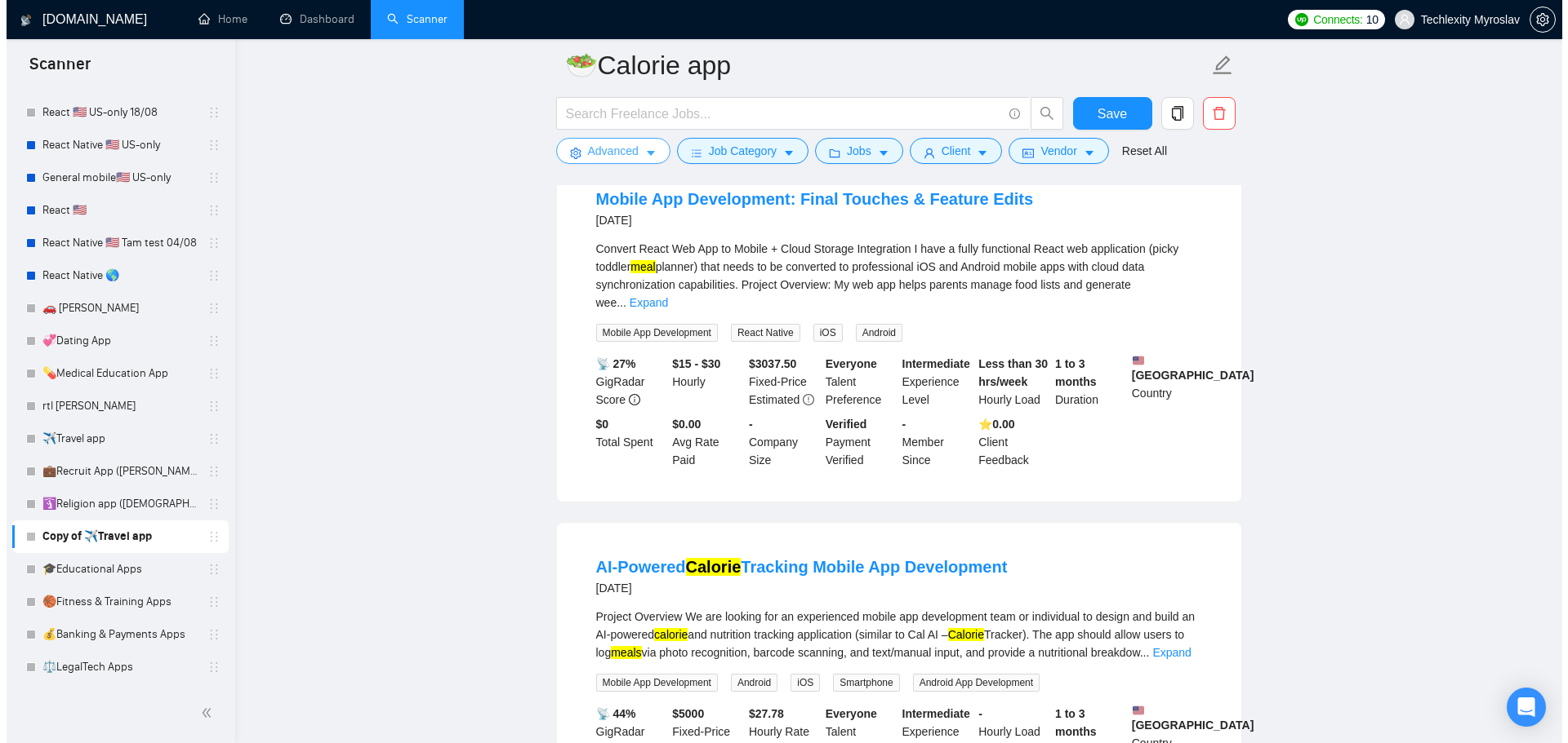
scroll to position [898, 0]
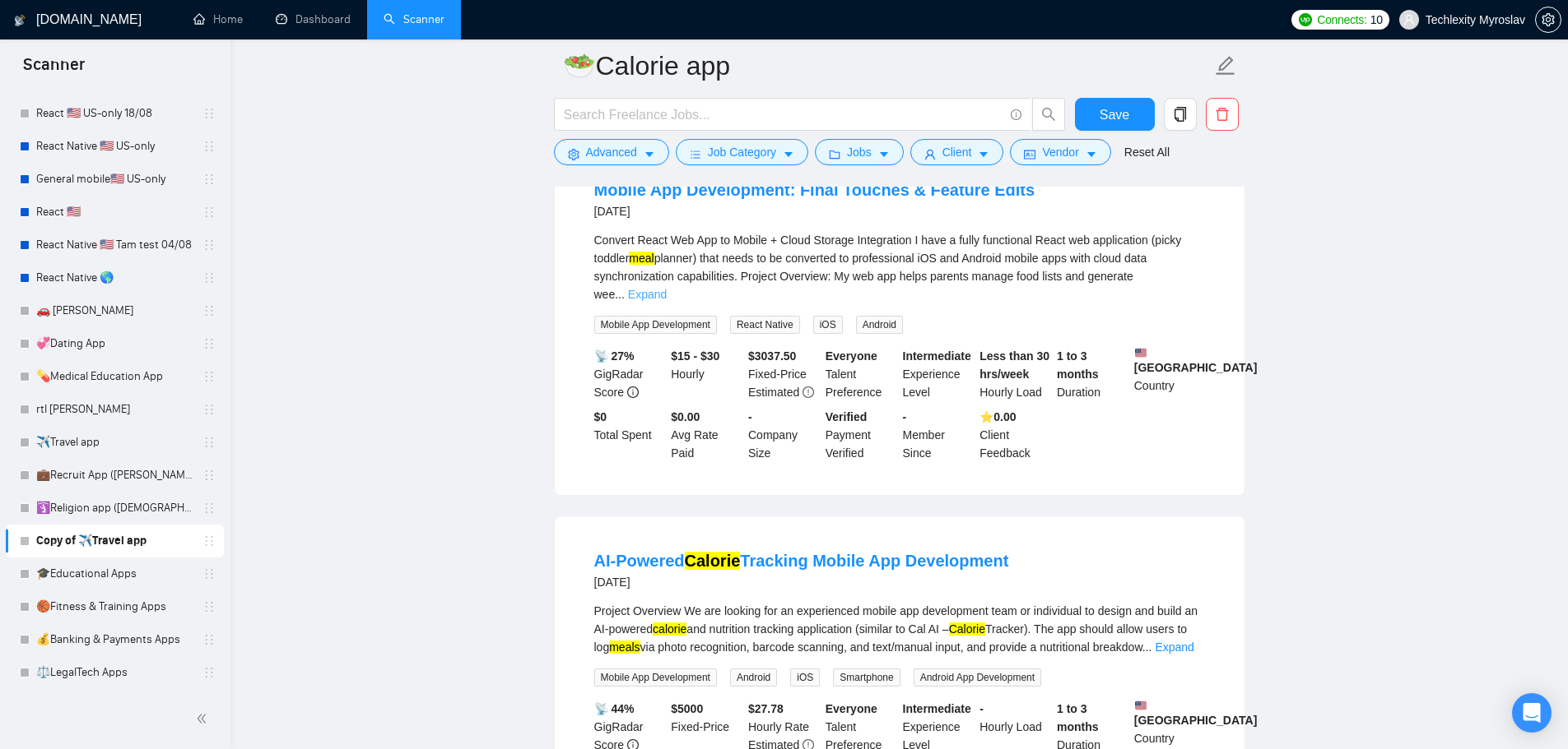
click at [667, 290] on link "Expand" at bounding box center [647, 294] width 39 height 13
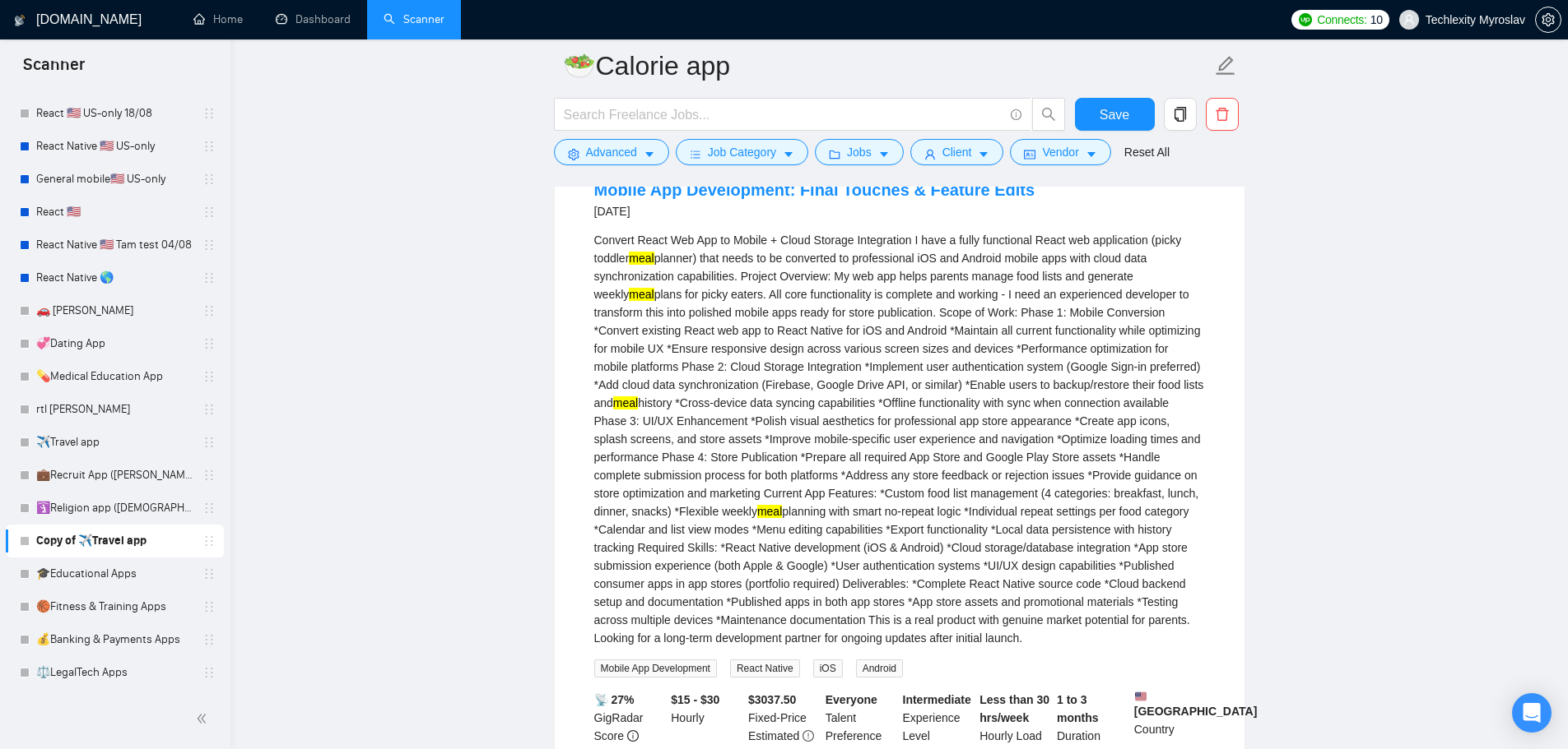
click at [1022, 301] on div "Convert React Web App to Mobile + Cloud Storage Integration I have a fully func…" at bounding box center [899, 439] width 610 height 416
copy div "food"
click at [645, 153] on icon "caret-down" at bounding box center [649, 155] width 8 height 5
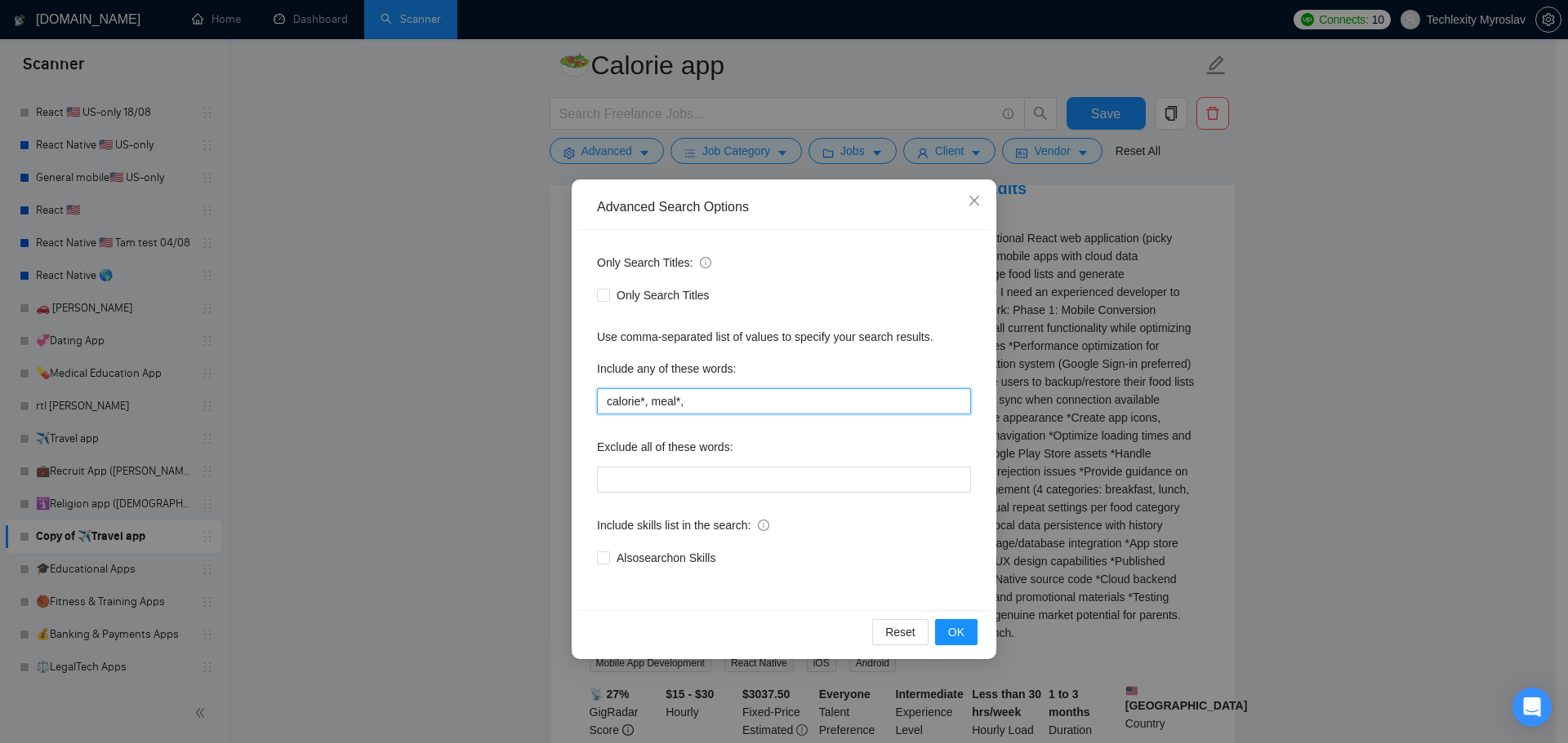
click at [743, 405] on input "calorie*, meal*," at bounding box center [783, 401] width 374 height 26
paste input "food"
click at [961, 633] on span "OK" at bounding box center [956, 632] width 16 height 18
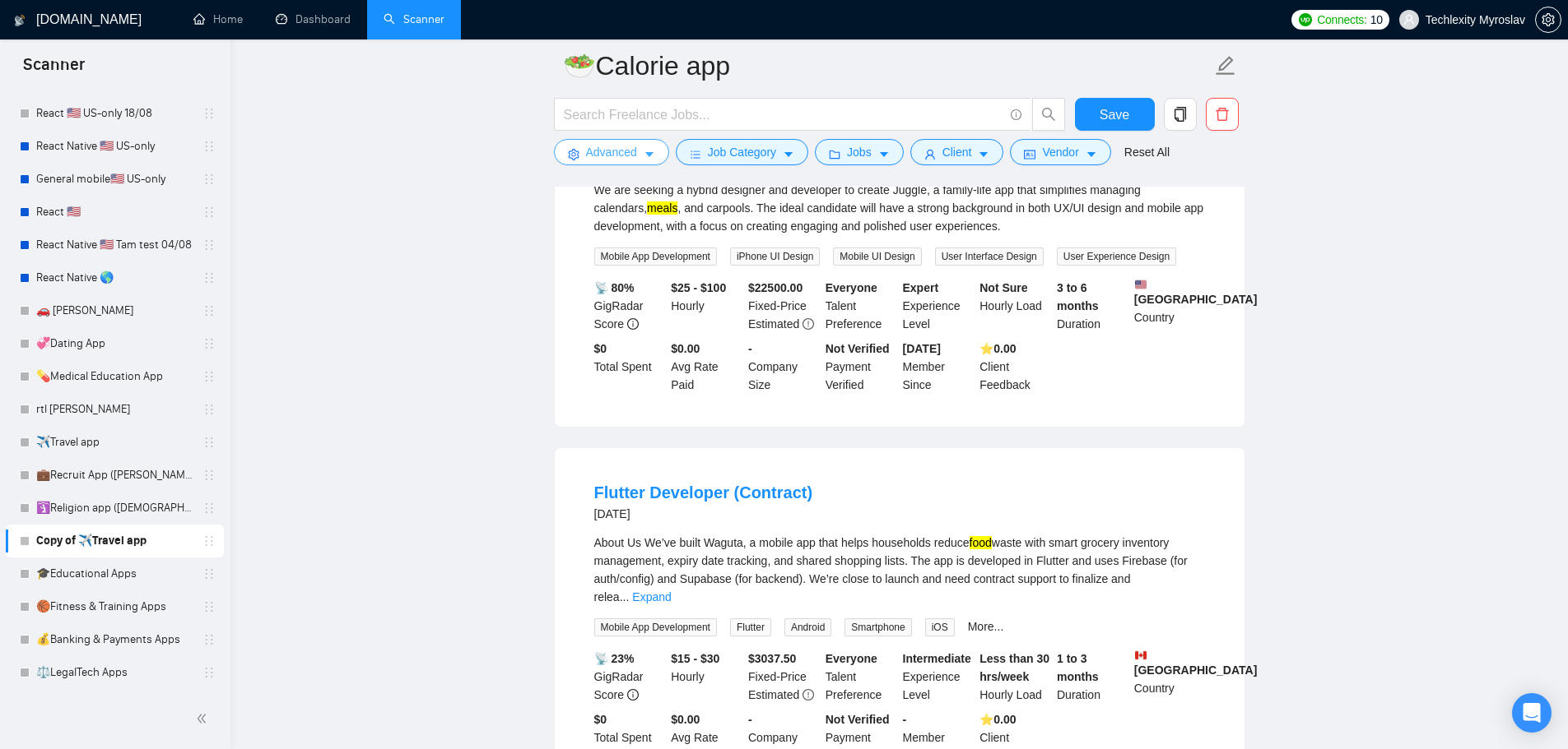
scroll to position [658, 0]
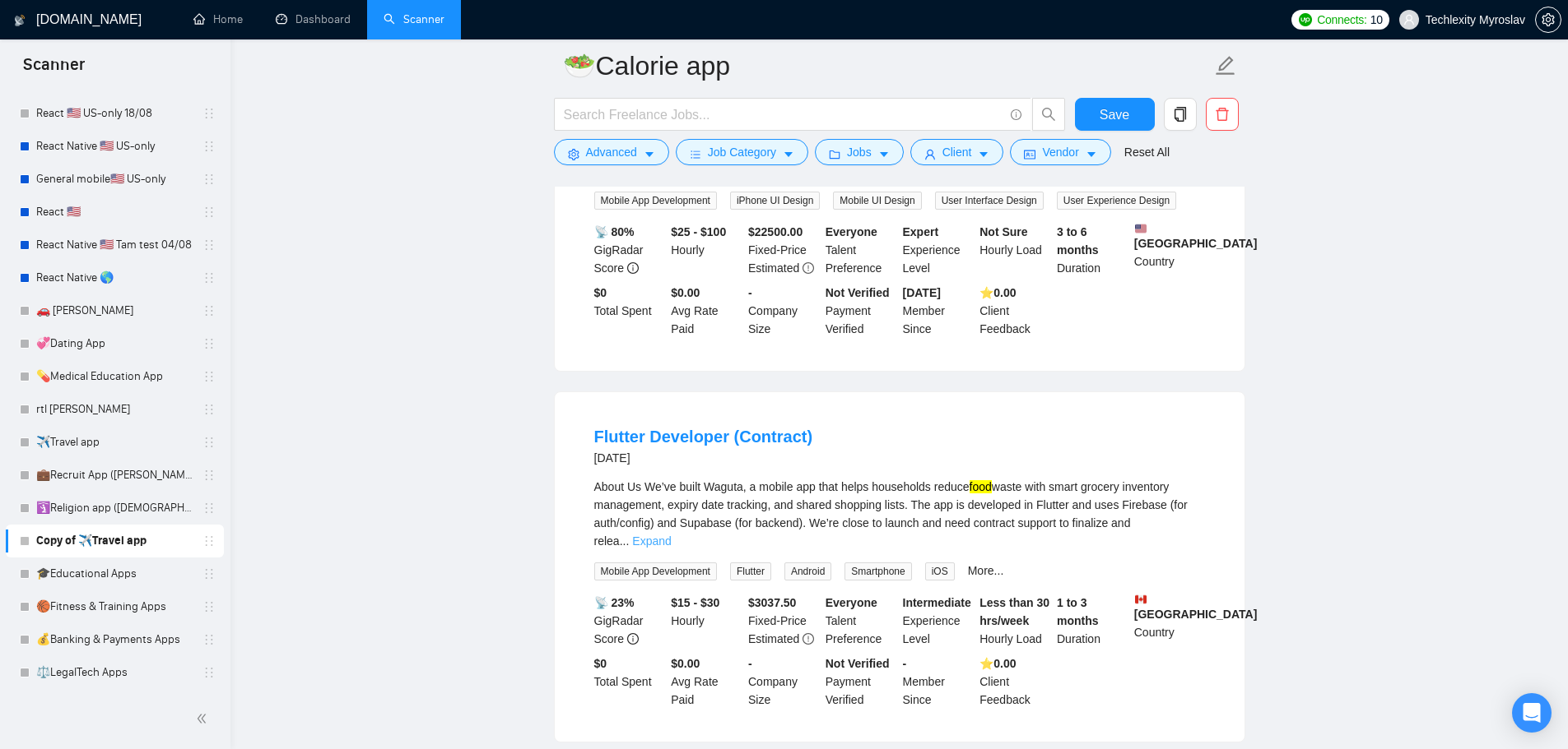
click at [670, 542] on link "Expand" at bounding box center [651, 541] width 39 height 13
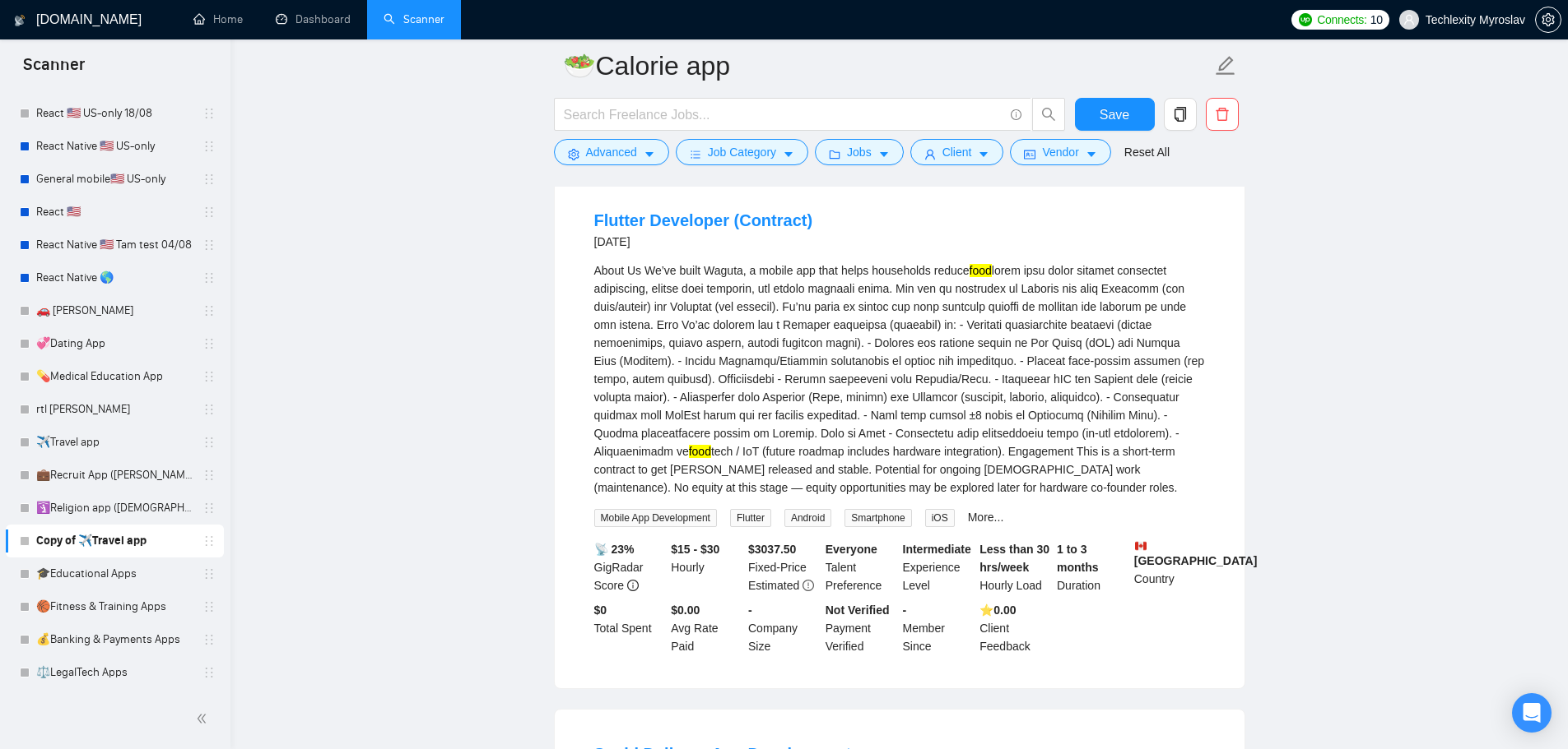
scroll to position [740, 0]
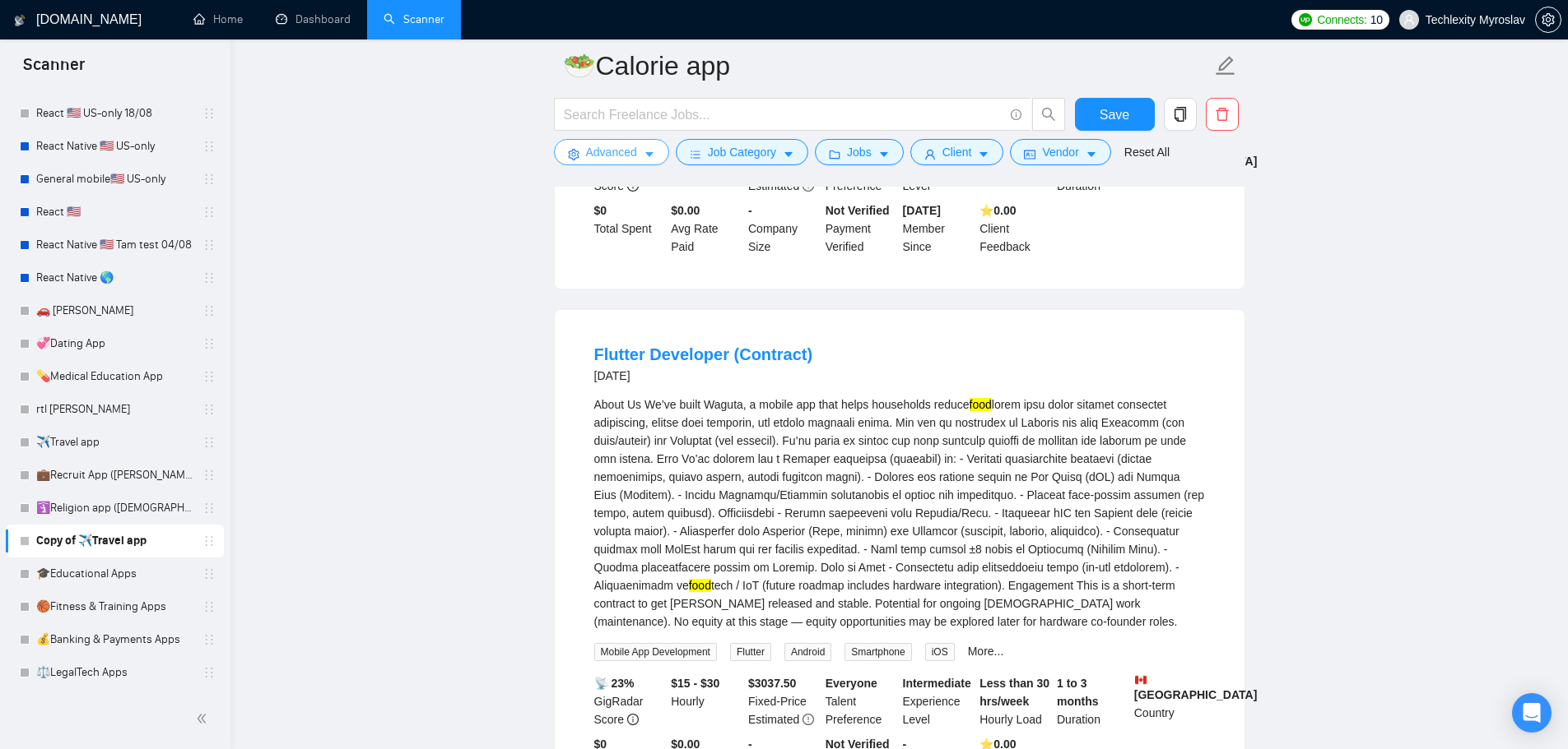
click at [614, 150] on span "Advanced" at bounding box center [611, 153] width 51 height 18
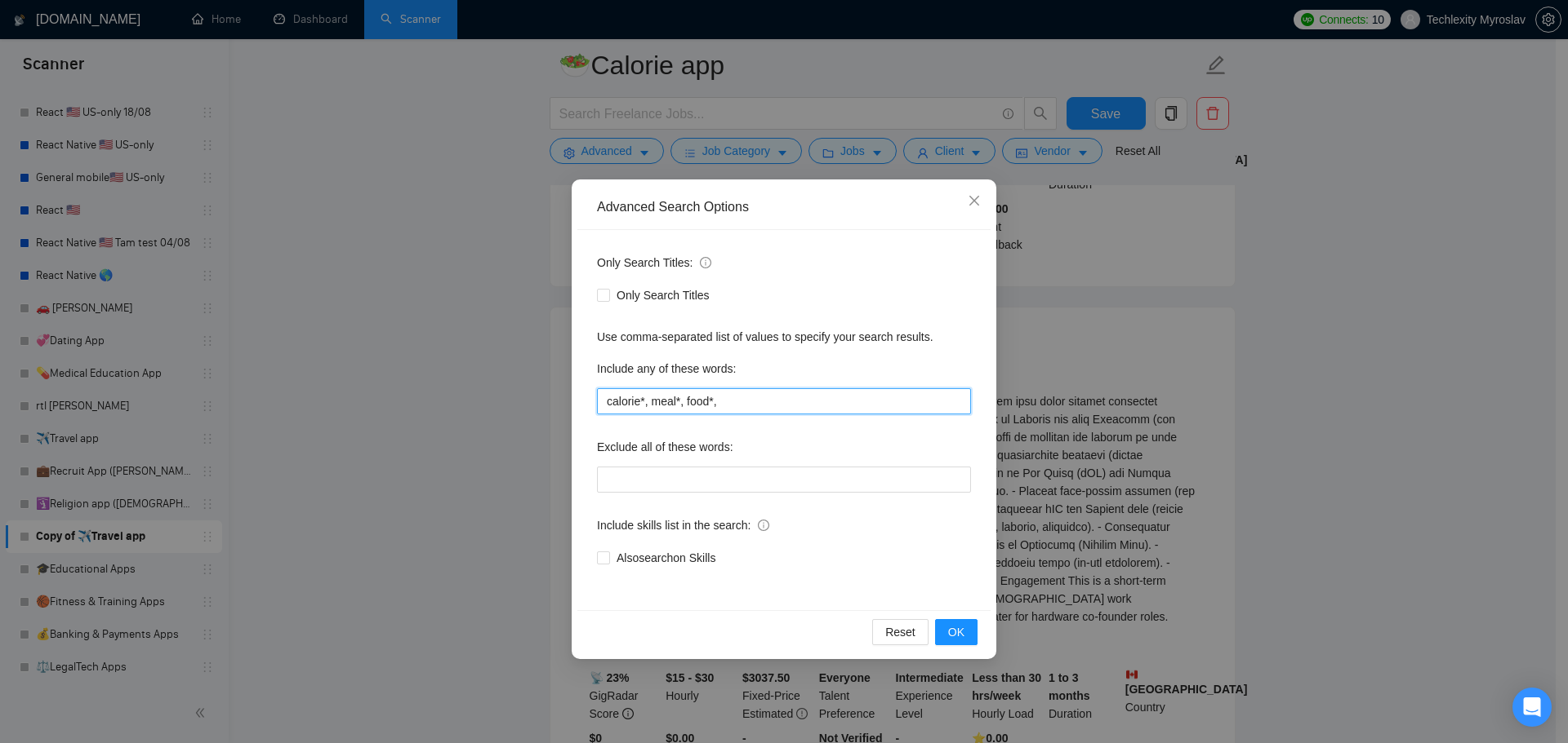
click at [715, 404] on input "calorie*, meal*, food*," at bounding box center [783, 401] width 374 height 26
click at [723, 407] on input "calorie*, meal*, food*," at bounding box center [783, 401] width 374 height 26
drag, startPoint x: 733, startPoint y: 400, endPoint x: 686, endPoint y: 408, distance: 47.7
click at [686, 408] on input "calorie*, meal*, food*," at bounding box center [783, 401] width 374 height 26
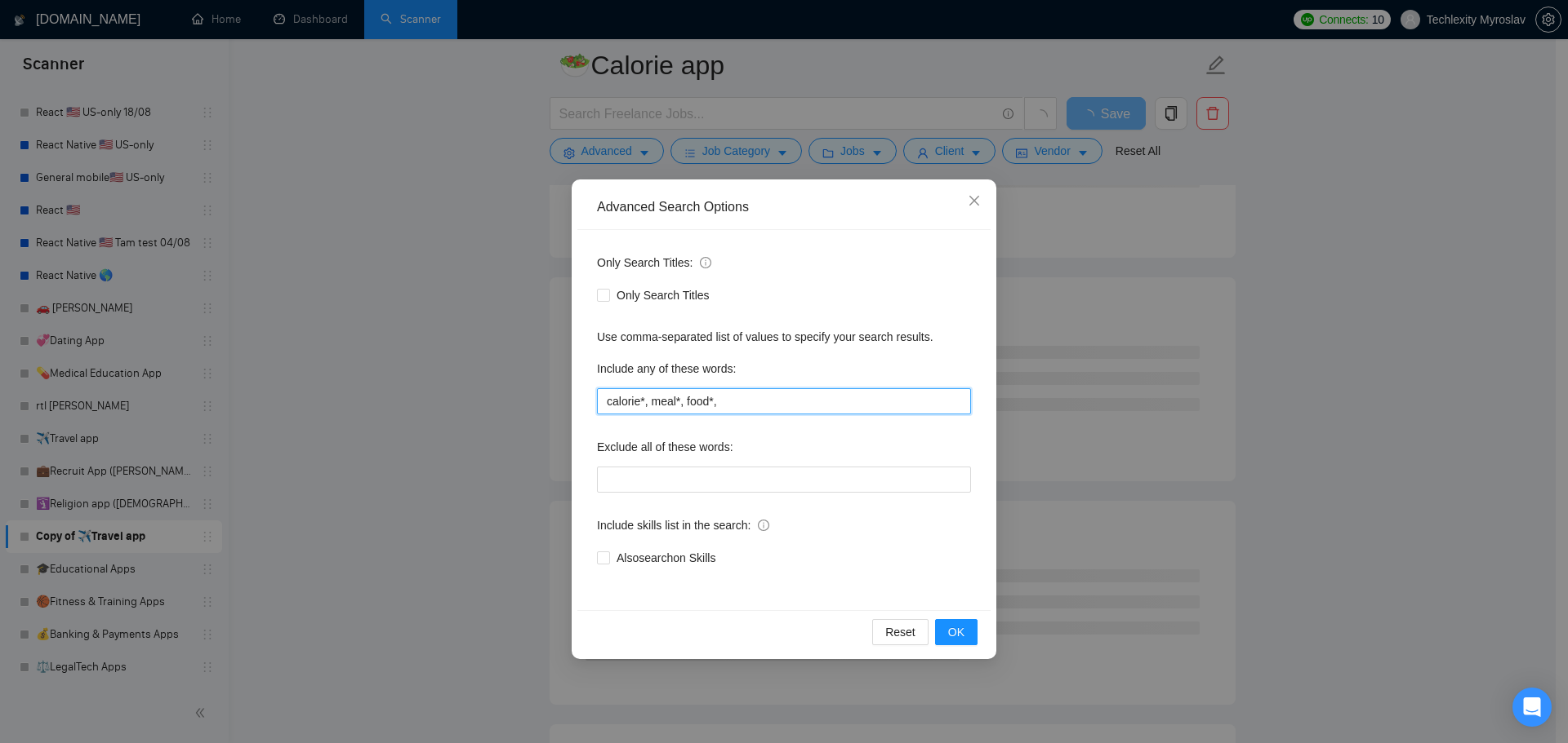
click at [857, 402] on input "calorie*, meal*, food*," at bounding box center [783, 401] width 374 height 26
drag, startPoint x: 717, startPoint y: 399, endPoint x: 684, endPoint y: 404, distance: 33.4
click at [684, 404] on input "calorie*, meal*, food*," at bounding box center [783, 401] width 374 height 26
type input "calorie*, meal*,"
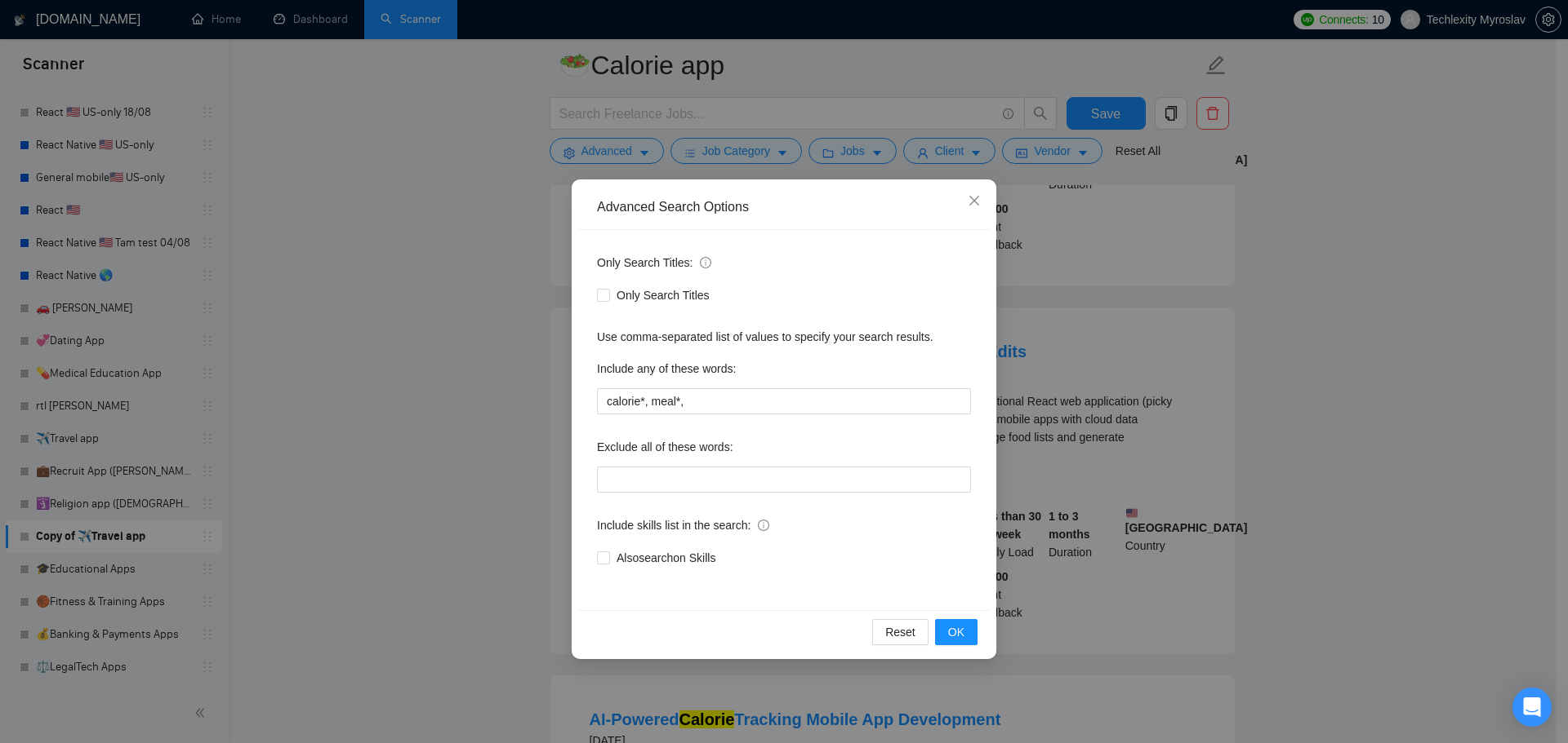
click at [1088, 470] on div "Advanced Search Options Only Search Titles: Only Search Titles Use comma-separa…" at bounding box center [784, 371] width 1568 height 743
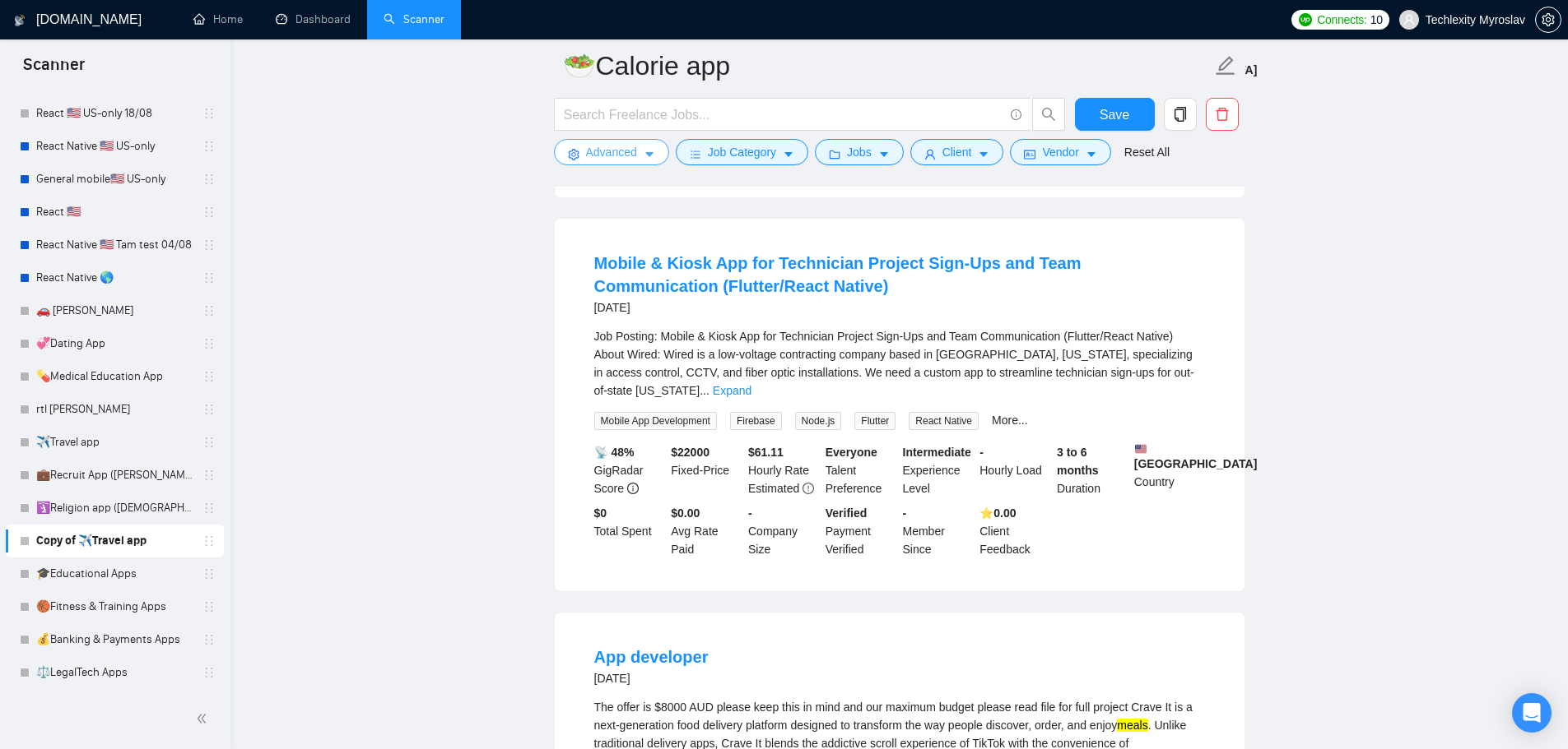
scroll to position [1645, 0]
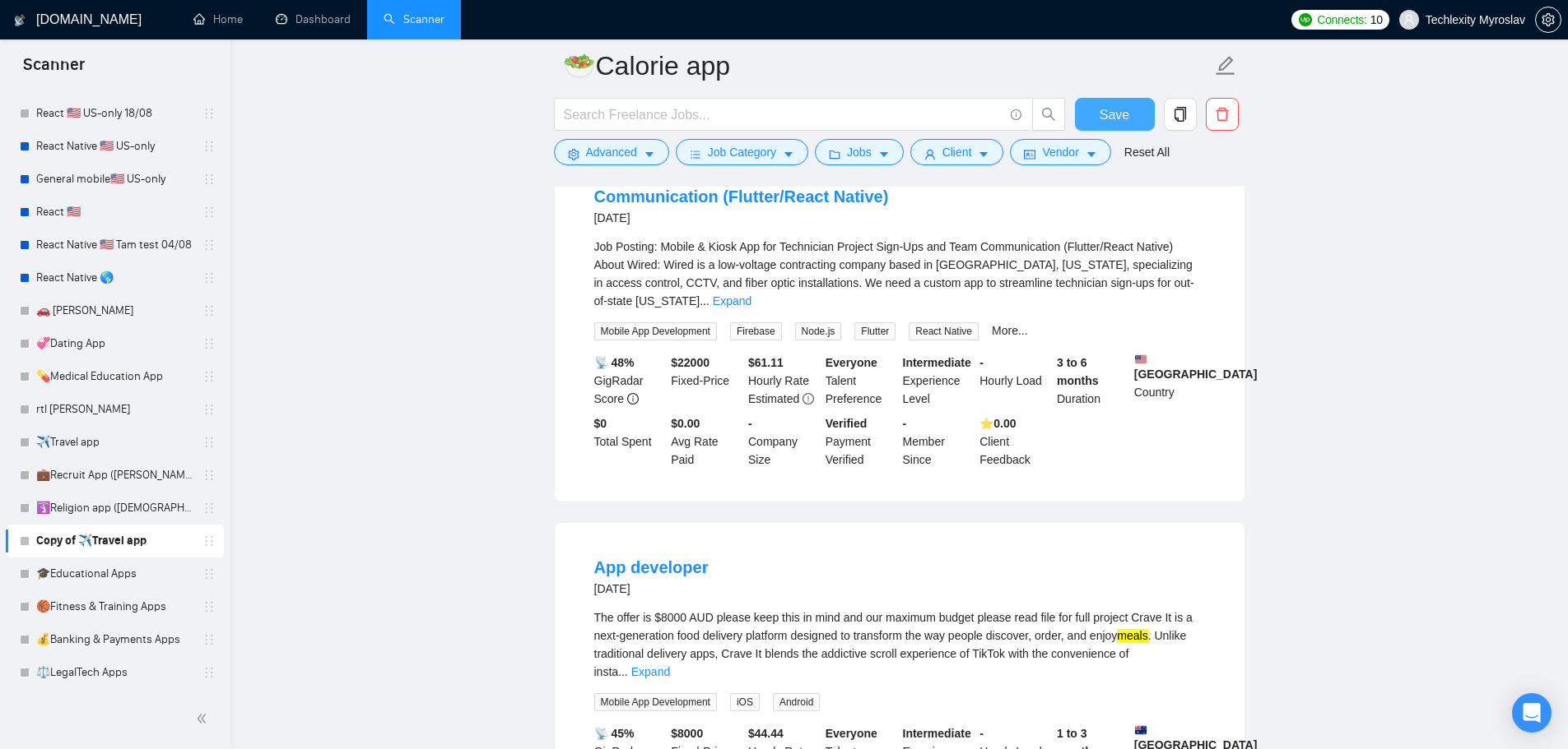
click at [1115, 113] on span "Save" at bounding box center [1115, 114] width 30 height 21
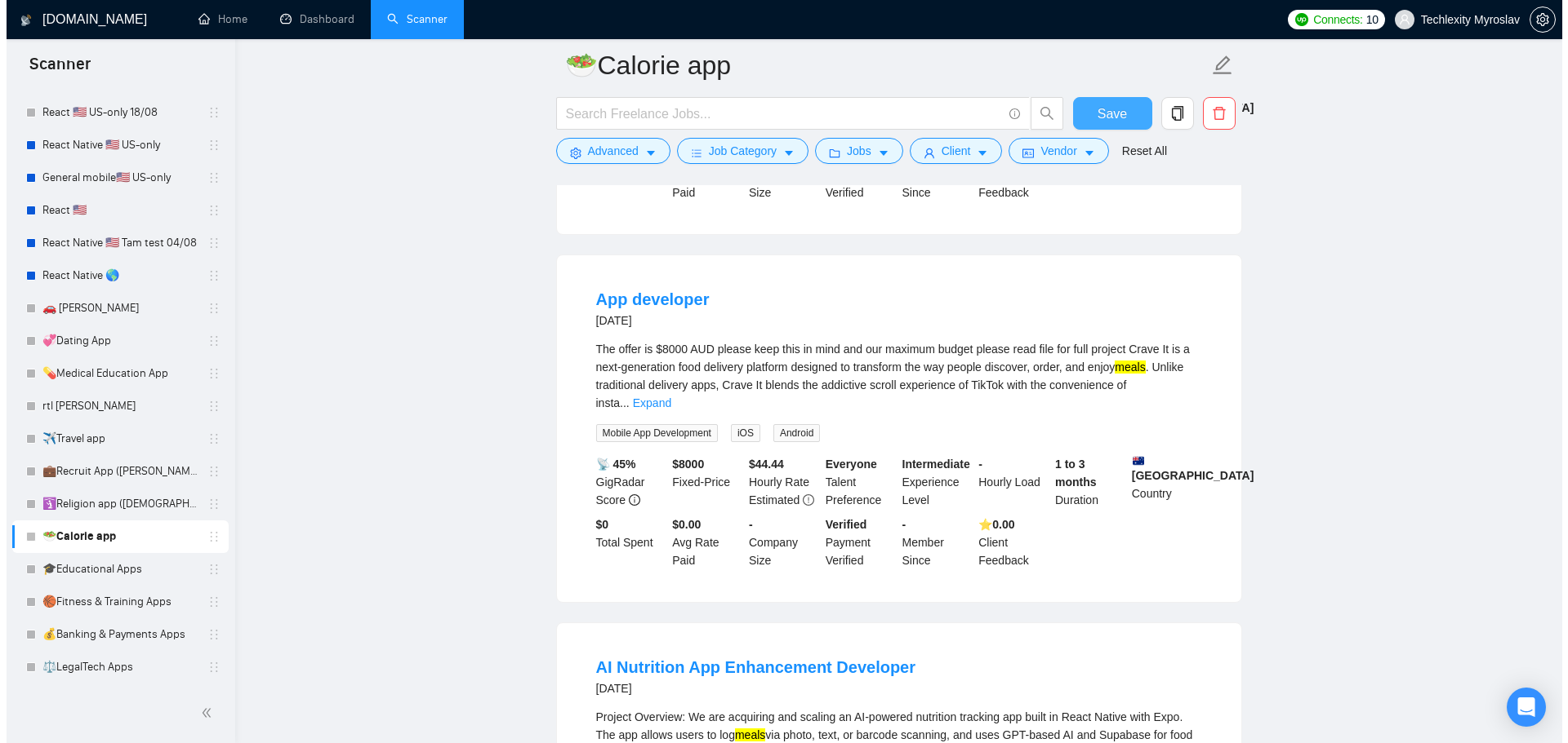
scroll to position [2040, 0]
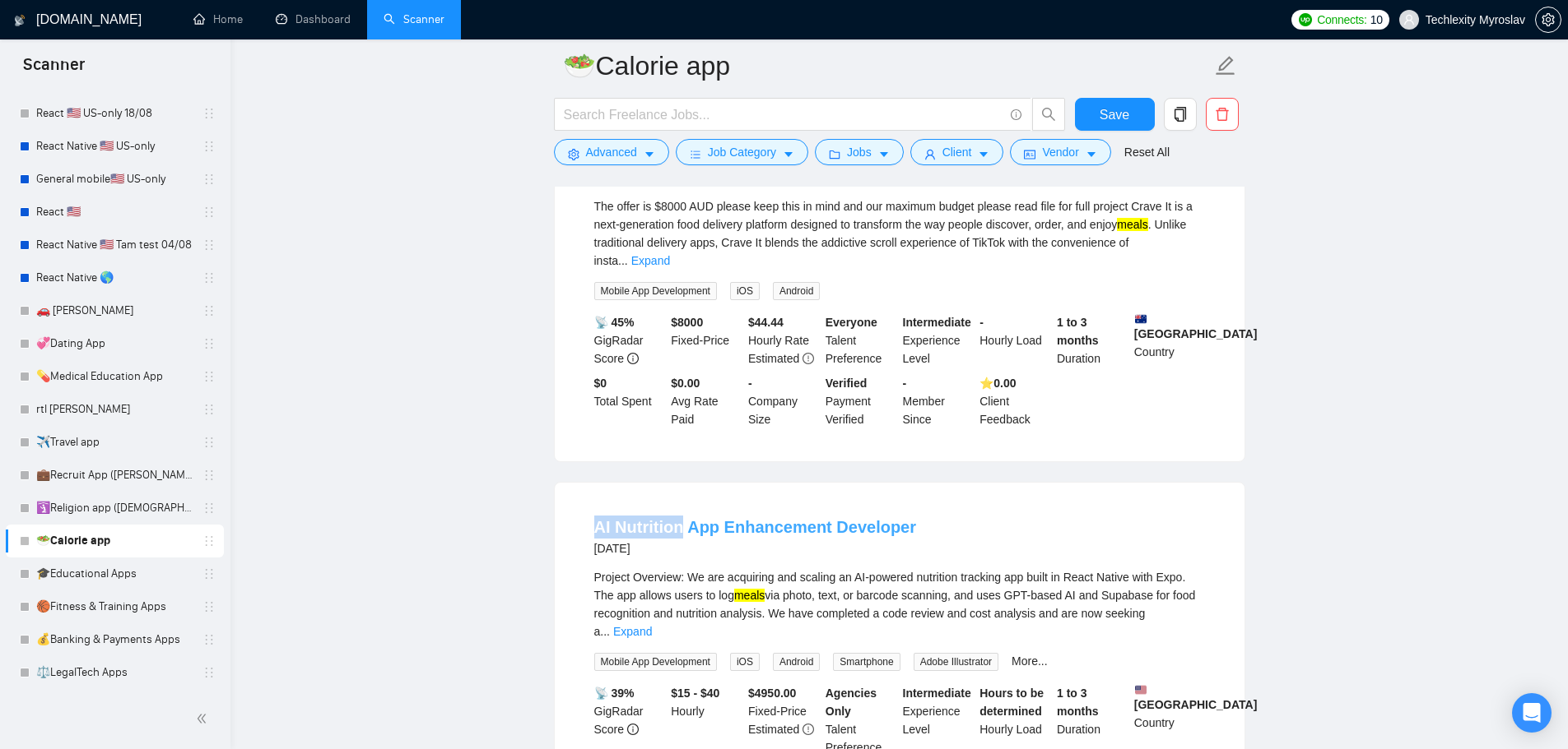
drag, startPoint x: 557, startPoint y: 522, endPoint x: 680, endPoint y: 527, distance: 123.1
click at [680, 527] on div "AI Nutrition App Enhancement Developer 24 days ago Project Overview: We are acq…" at bounding box center [899, 666] width 690 height 368
copy link "AI Nutrition"
click at [592, 152] on span "Advanced" at bounding box center [611, 153] width 51 height 18
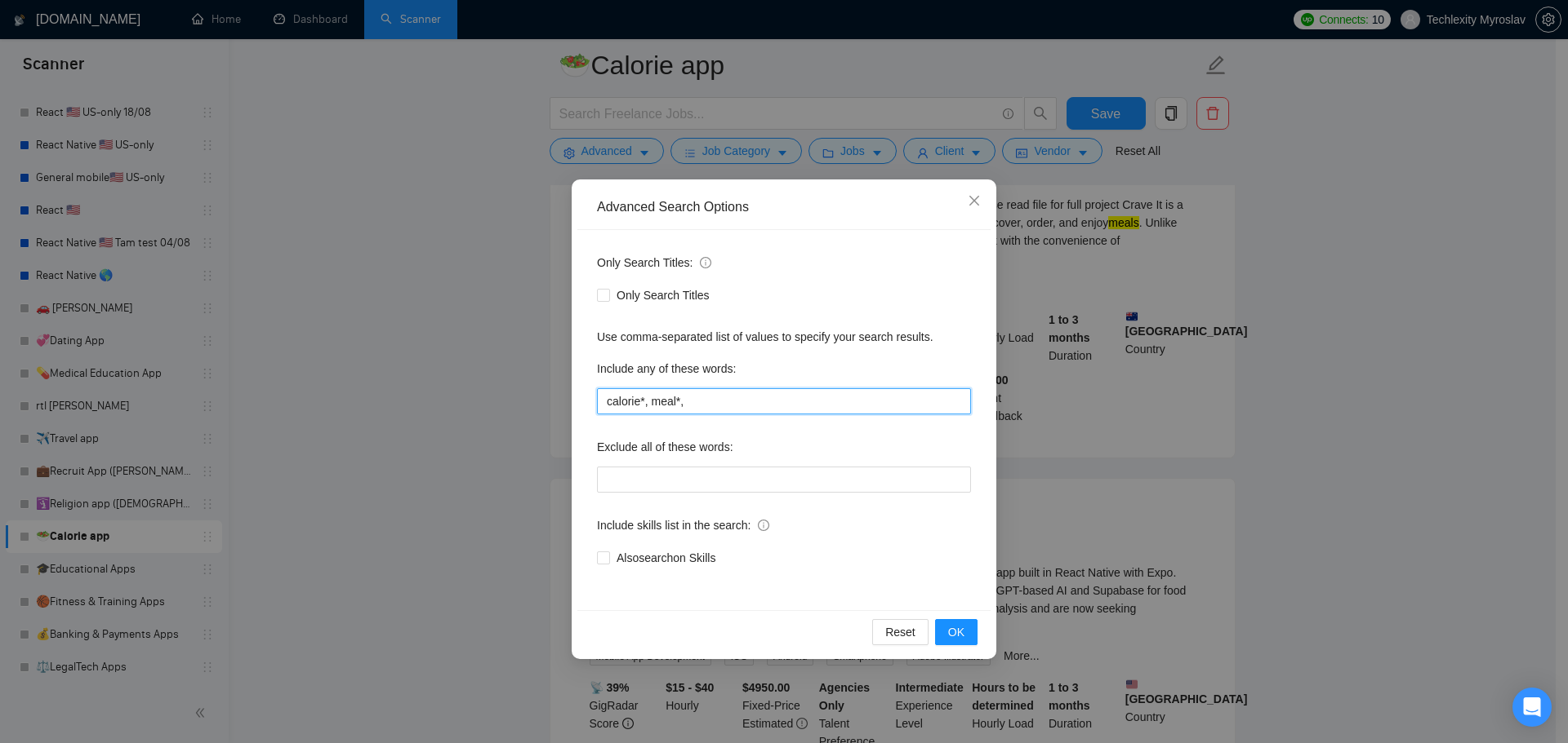
click at [731, 396] on input "calorie*, meal*," at bounding box center [783, 401] width 374 height 26
paste input "AI Nutrition"
drag, startPoint x: 697, startPoint y: 406, endPoint x: 688, endPoint y: 412, distance: 10.8
click at [688, 412] on input "calorie*, meal*, AI Nutrition" at bounding box center [783, 401] width 374 height 26
click at [743, 395] on input "calorie*, meal*, Nutrition" at bounding box center [783, 401] width 374 height 26
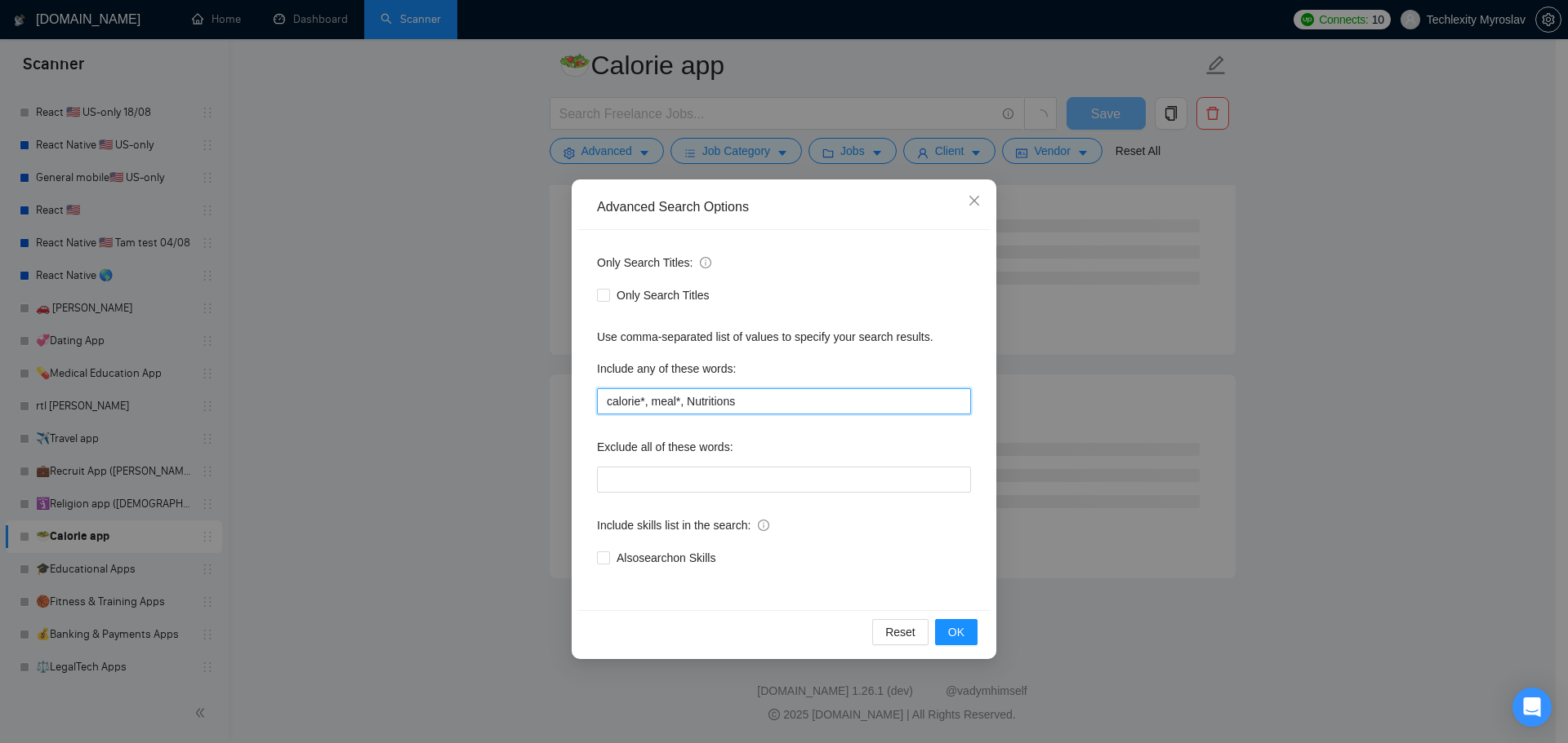
scroll to position [1978, 0]
click at [957, 616] on div "Reset OK" at bounding box center [784, 632] width 413 height 43
click at [694, 403] on input "calorie*, meal*, Nutrition*," at bounding box center [783, 401] width 374 height 26
click at [955, 629] on span "OK" at bounding box center [956, 632] width 16 height 18
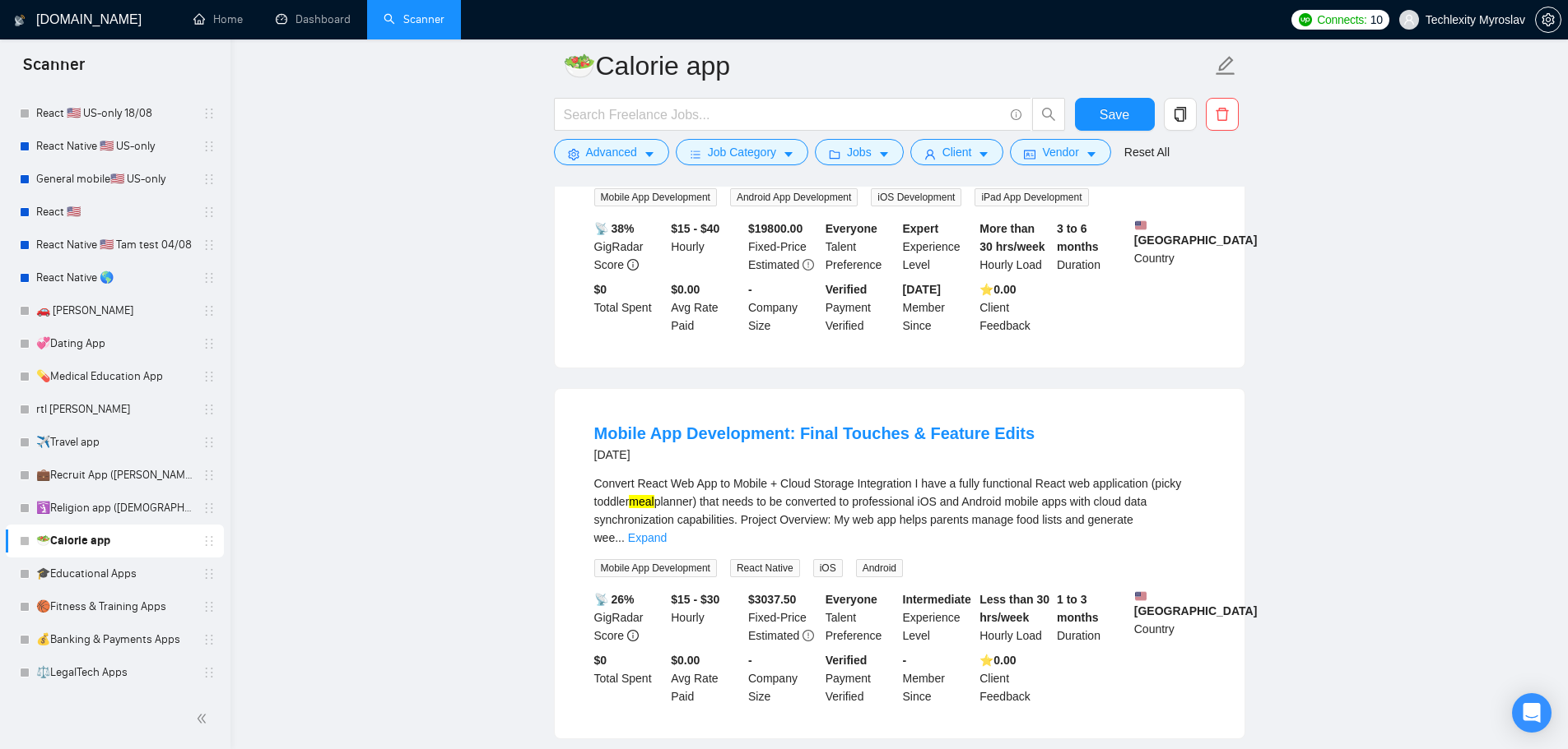
scroll to position [1151, 0]
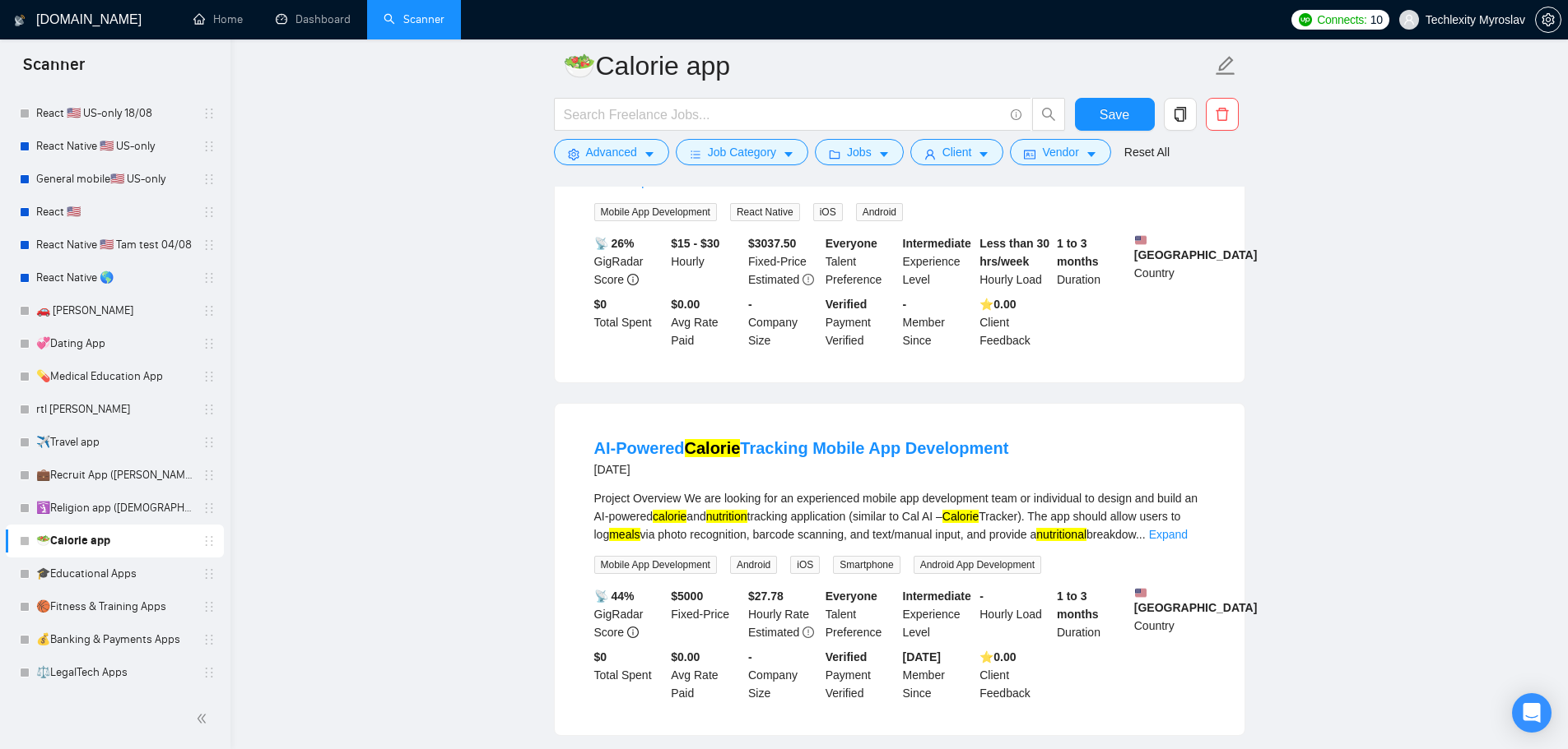
scroll to position [1398, 0]
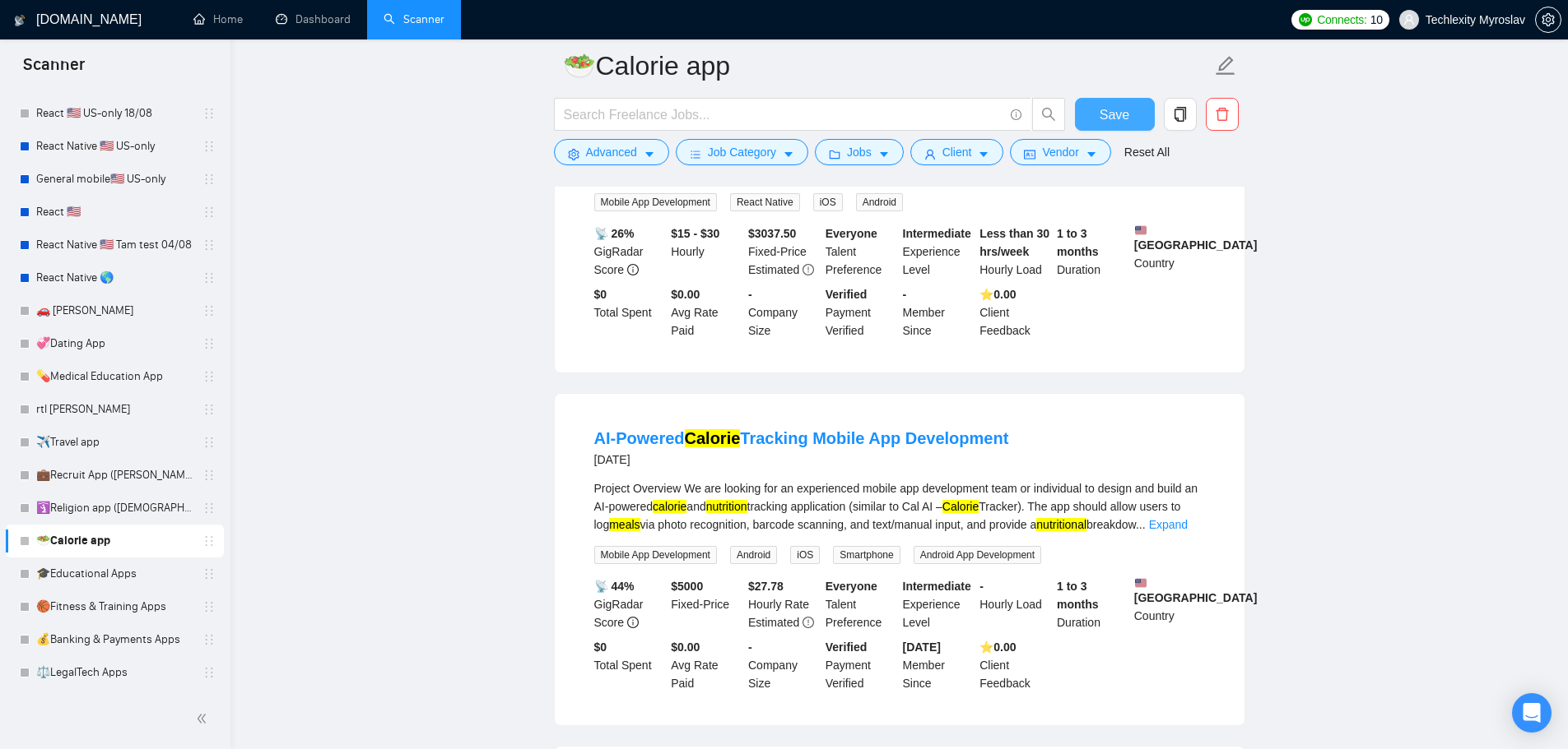
click at [1120, 106] on span "Save" at bounding box center [1115, 114] width 30 height 21
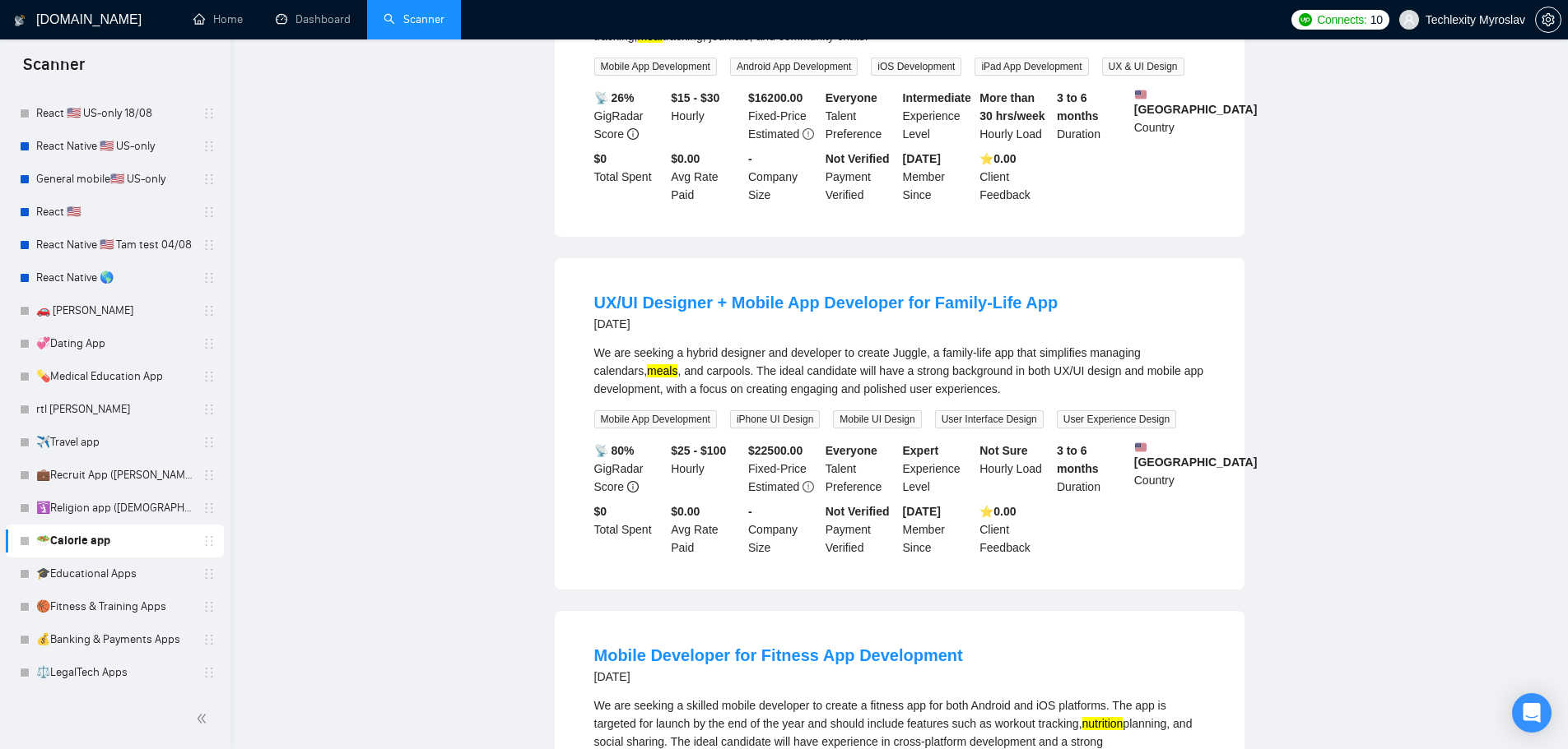
scroll to position [0, 0]
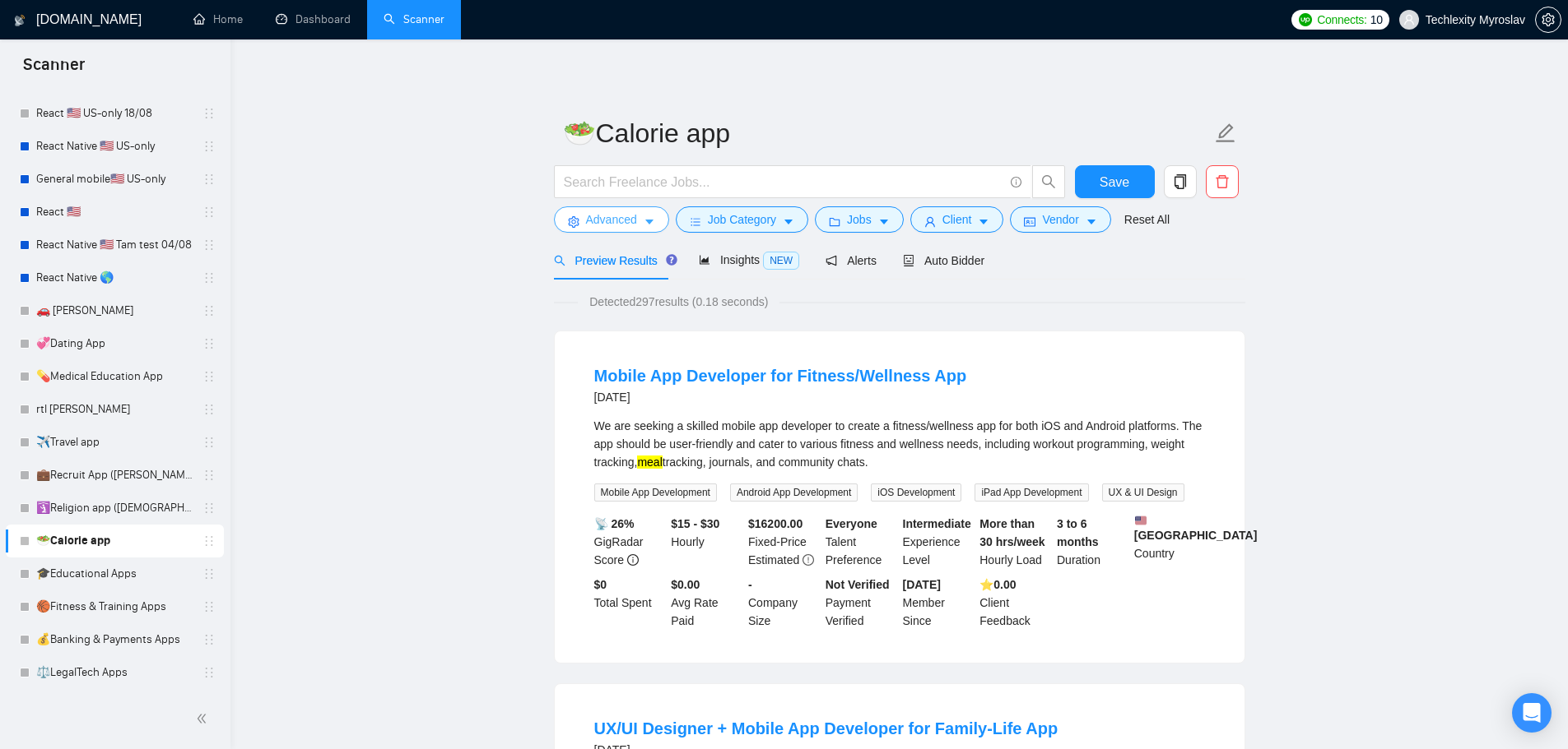
click at [609, 226] on span "Advanced" at bounding box center [611, 220] width 51 height 18
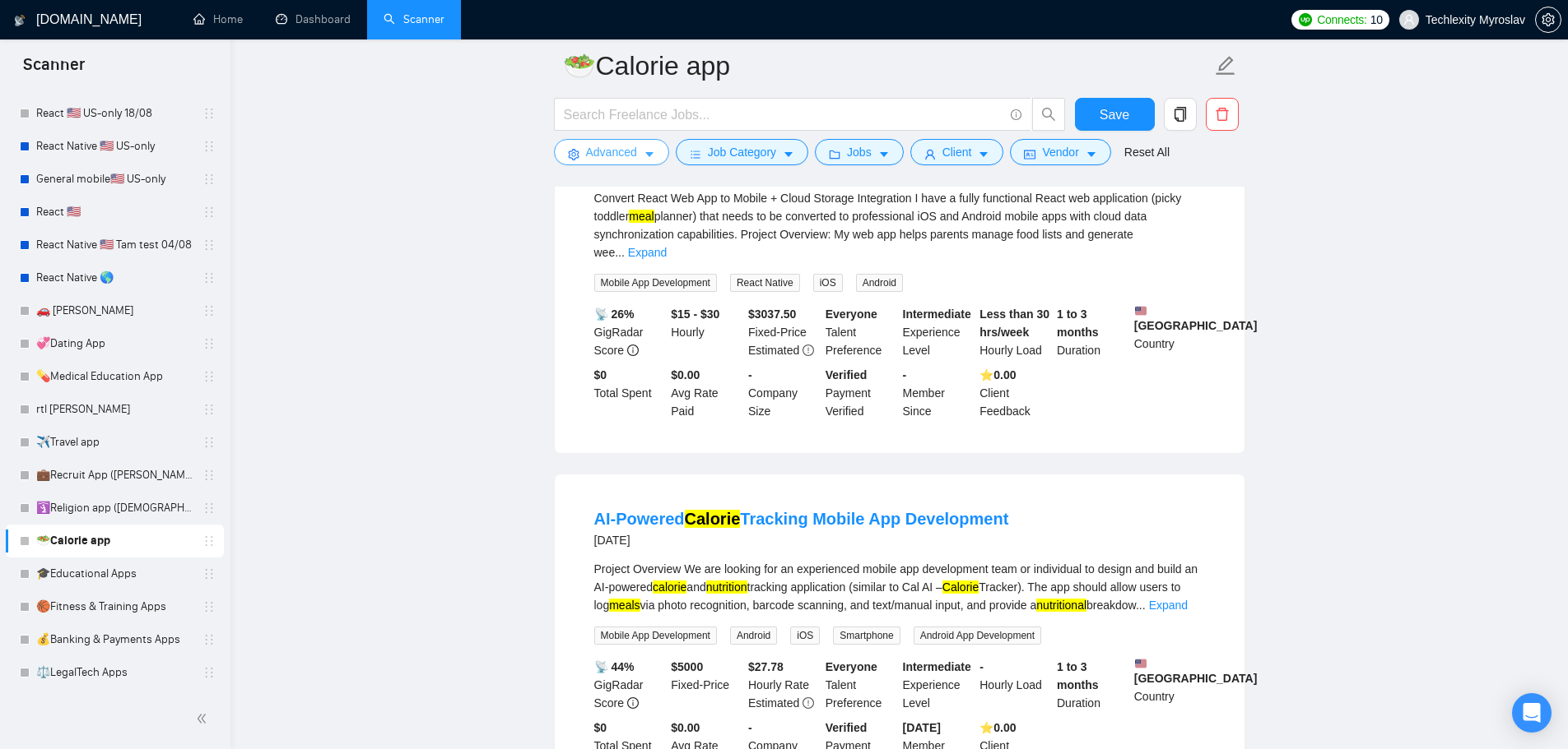
scroll to position [1563, 0]
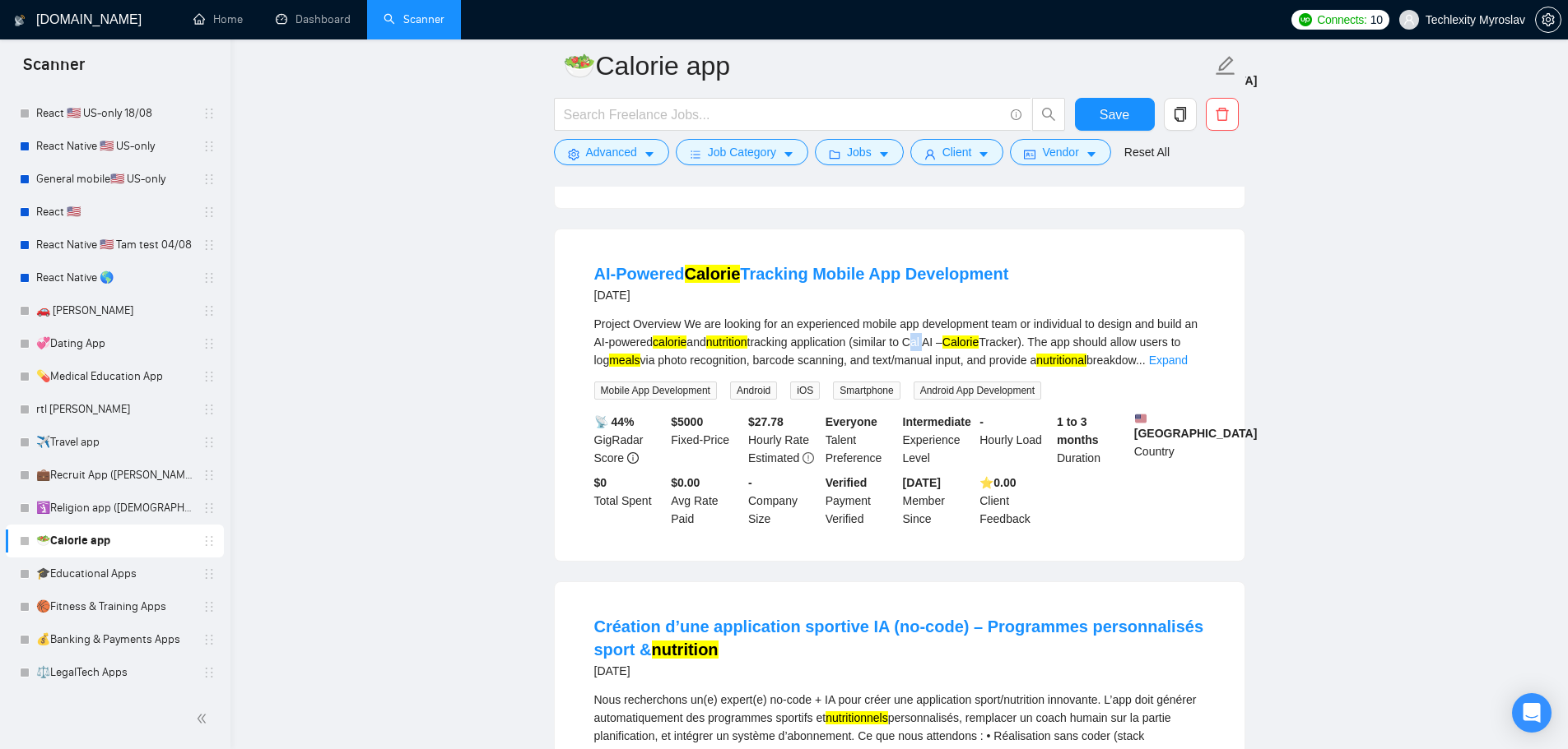
drag, startPoint x: 920, startPoint y: 347, endPoint x: 934, endPoint y: 354, distance: 15.7
click at [934, 354] on div "Project Overview We are looking for an experienced mobile app development team …" at bounding box center [899, 342] width 610 height 54
copy div "Cal"
click at [618, 159] on span "Advanced" at bounding box center [611, 153] width 51 height 18
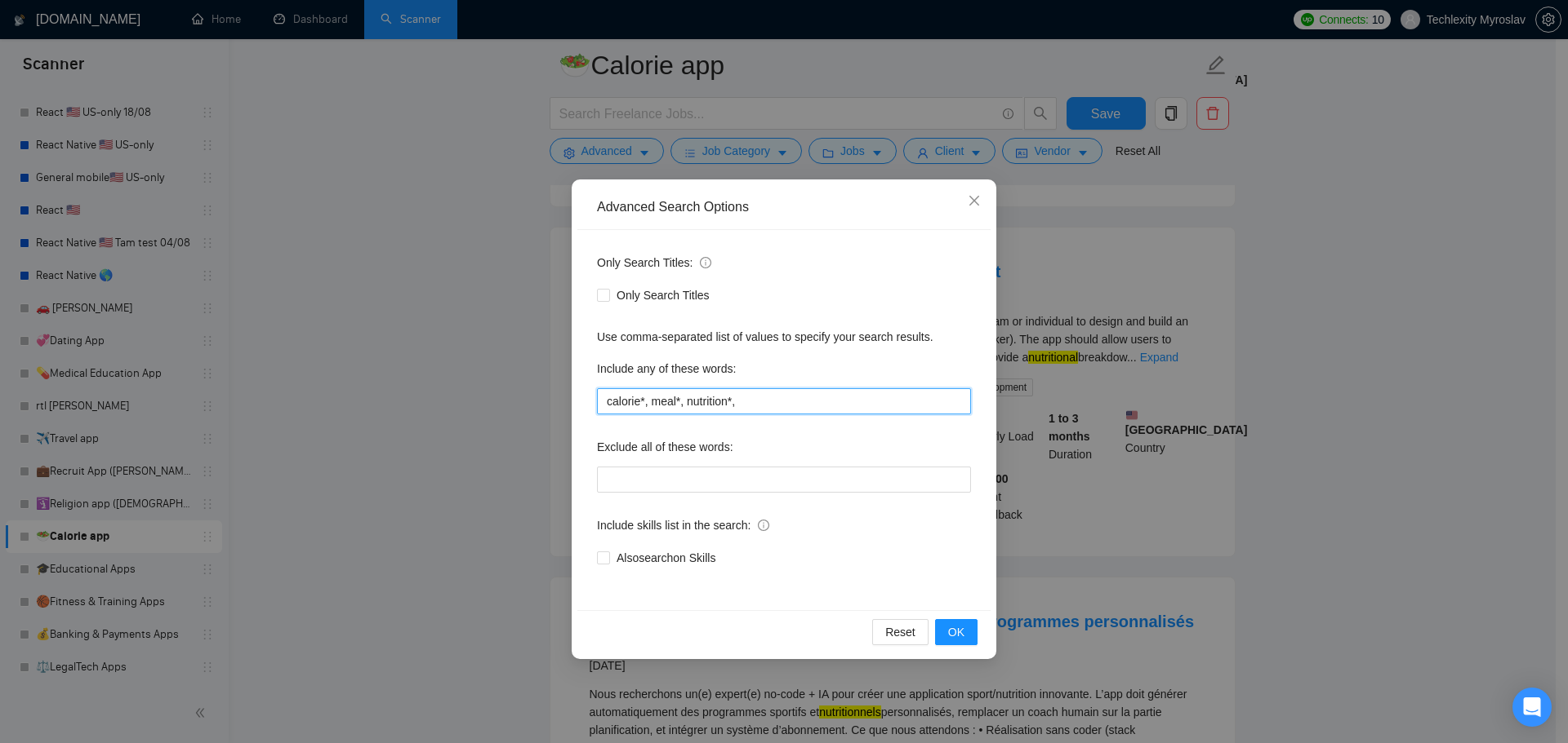
click at [787, 399] on input "calorie*, meal*, nutrition*," at bounding box center [783, 401] width 374 height 26
paste input "Cal"
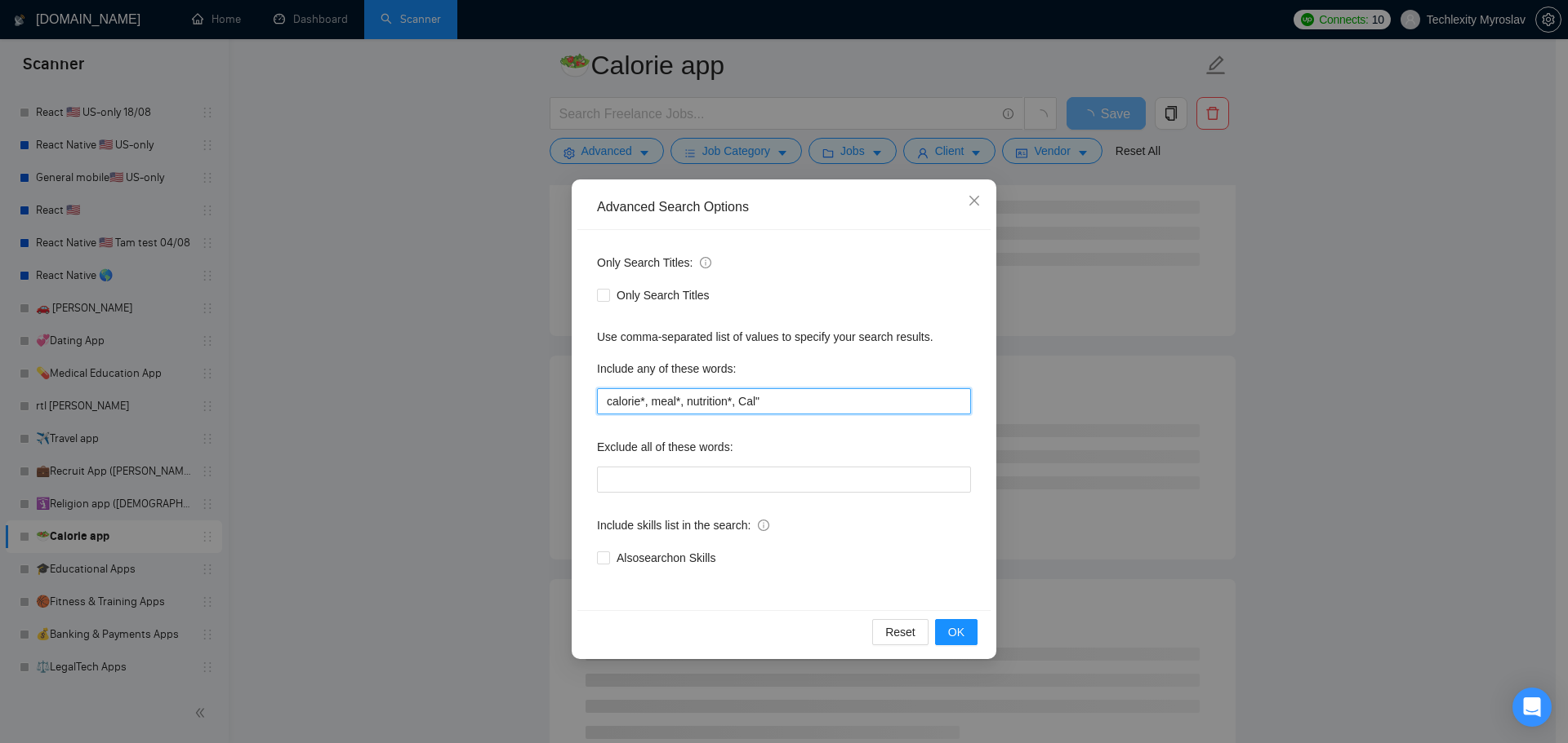
click at [739, 403] on input "calorie*, meal*, nutrition*, Cal"" at bounding box center [783, 401] width 374 height 26
drag, startPoint x: 953, startPoint y: 636, endPoint x: 948, endPoint y: 622, distance: 14.9
click at [953, 637] on span "OK" at bounding box center [956, 632] width 16 height 18
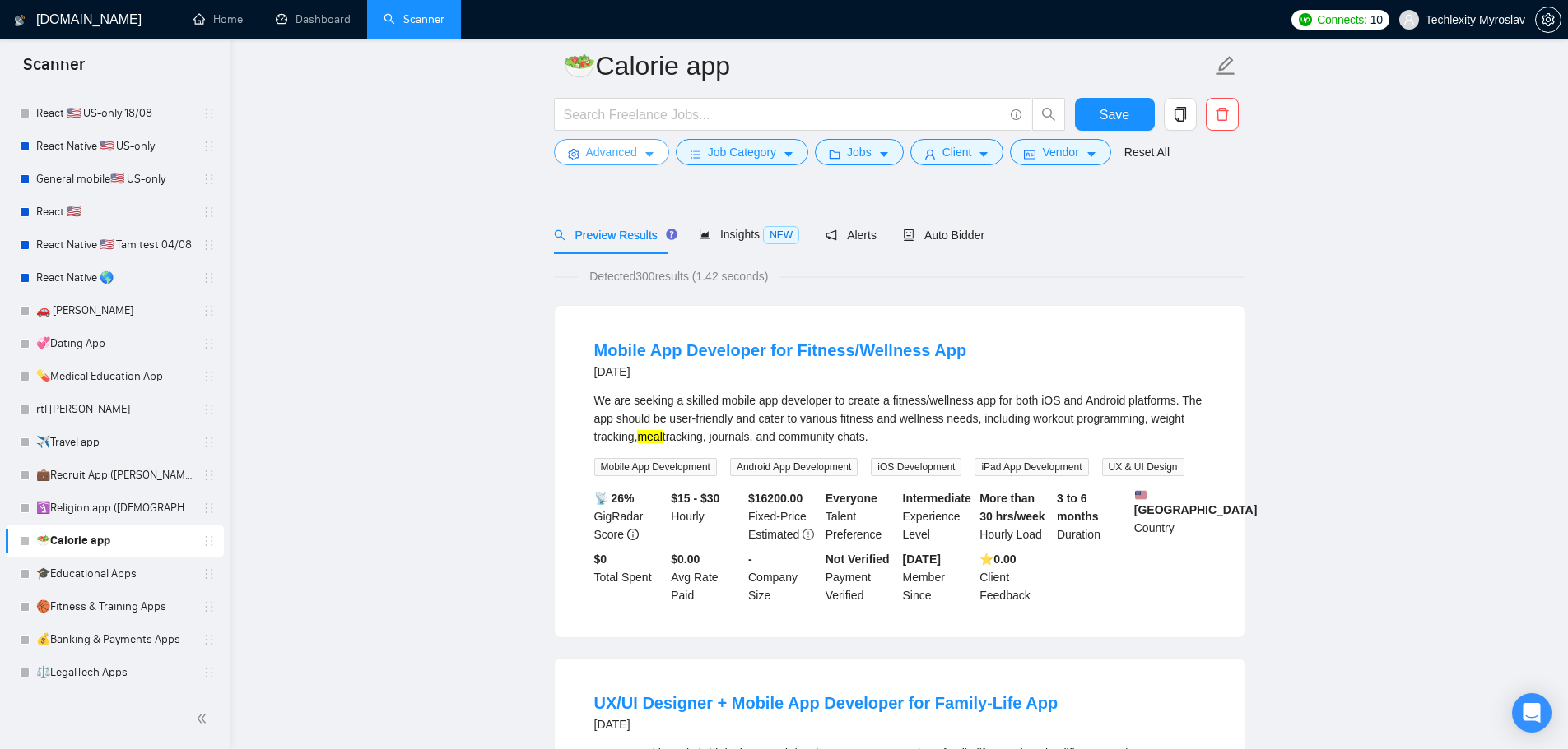
scroll to position [411, 0]
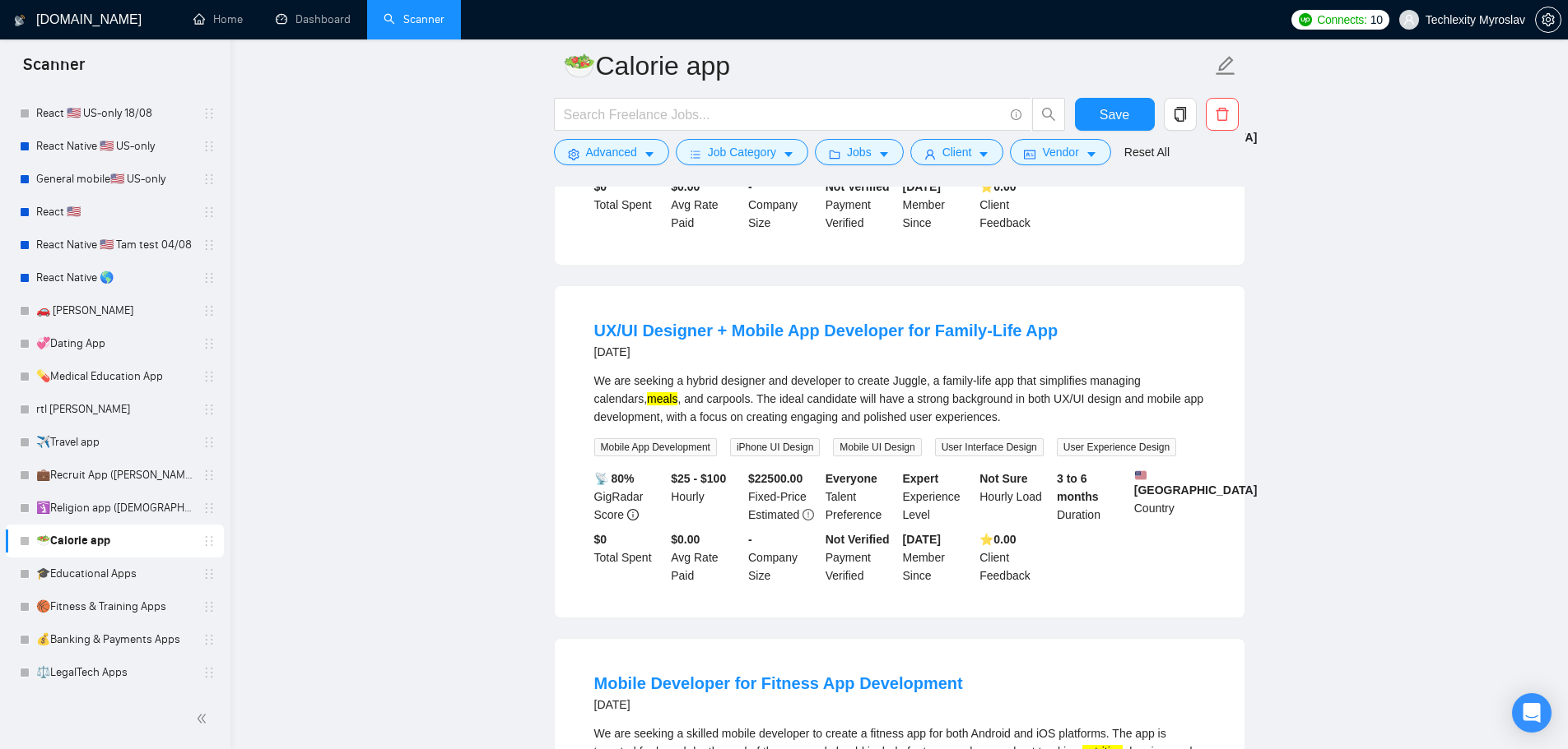
click at [600, 136] on div at bounding box center [809, 118] width 519 height 41
click at [602, 144] on span "Advanced" at bounding box center [611, 153] width 51 height 18
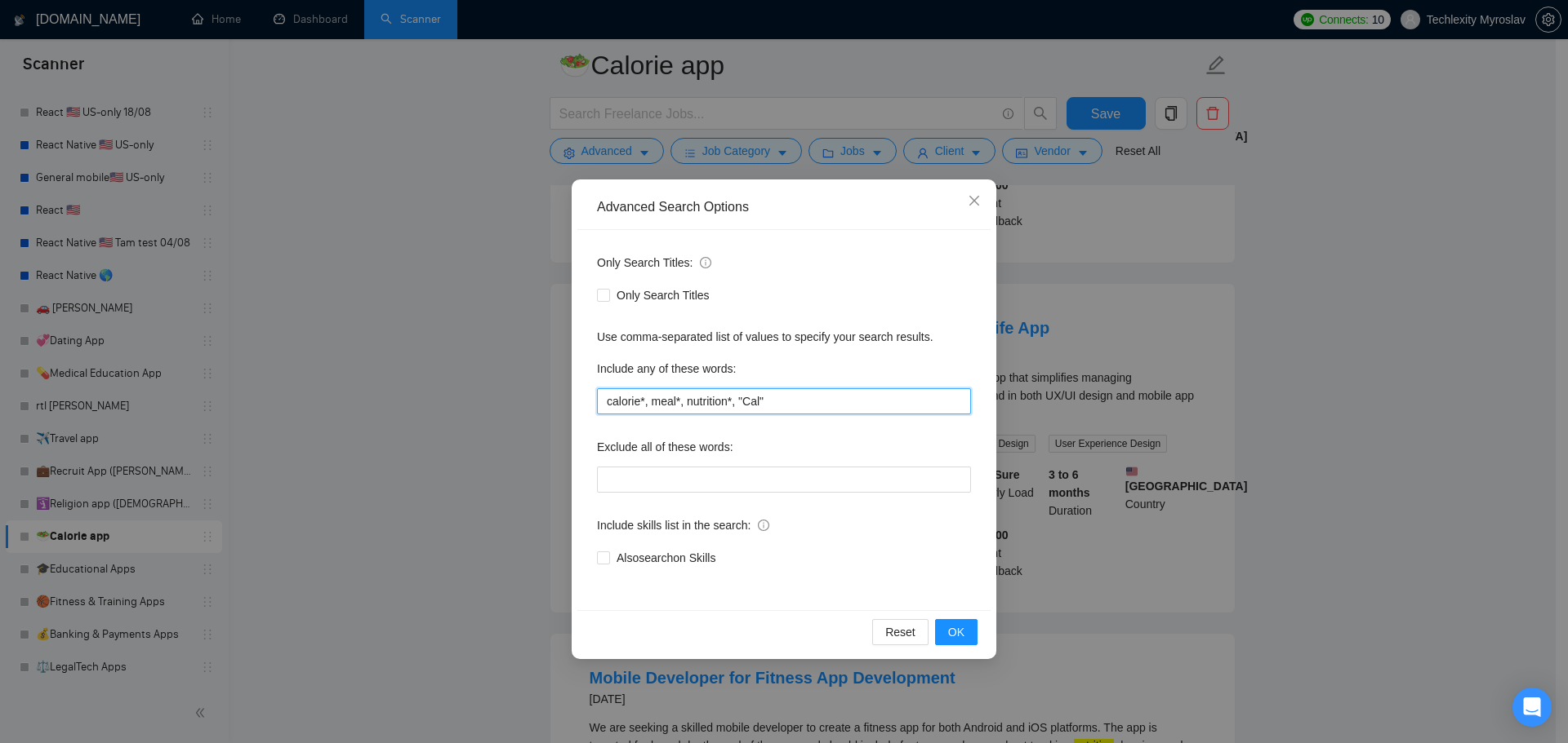
drag, startPoint x: 740, startPoint y: 401, endPoint x: 486, endPoint y: 402, distance: 254.0
click at [494, 402] on div "Advanced Search Options Only Search Titles: Only Search Titles Use comma-separa…" at bounding box center [784, 371] width 1568 height 743
click at [973, 641] on button "OK" at bounding box center [955, 632] width 42 height 26
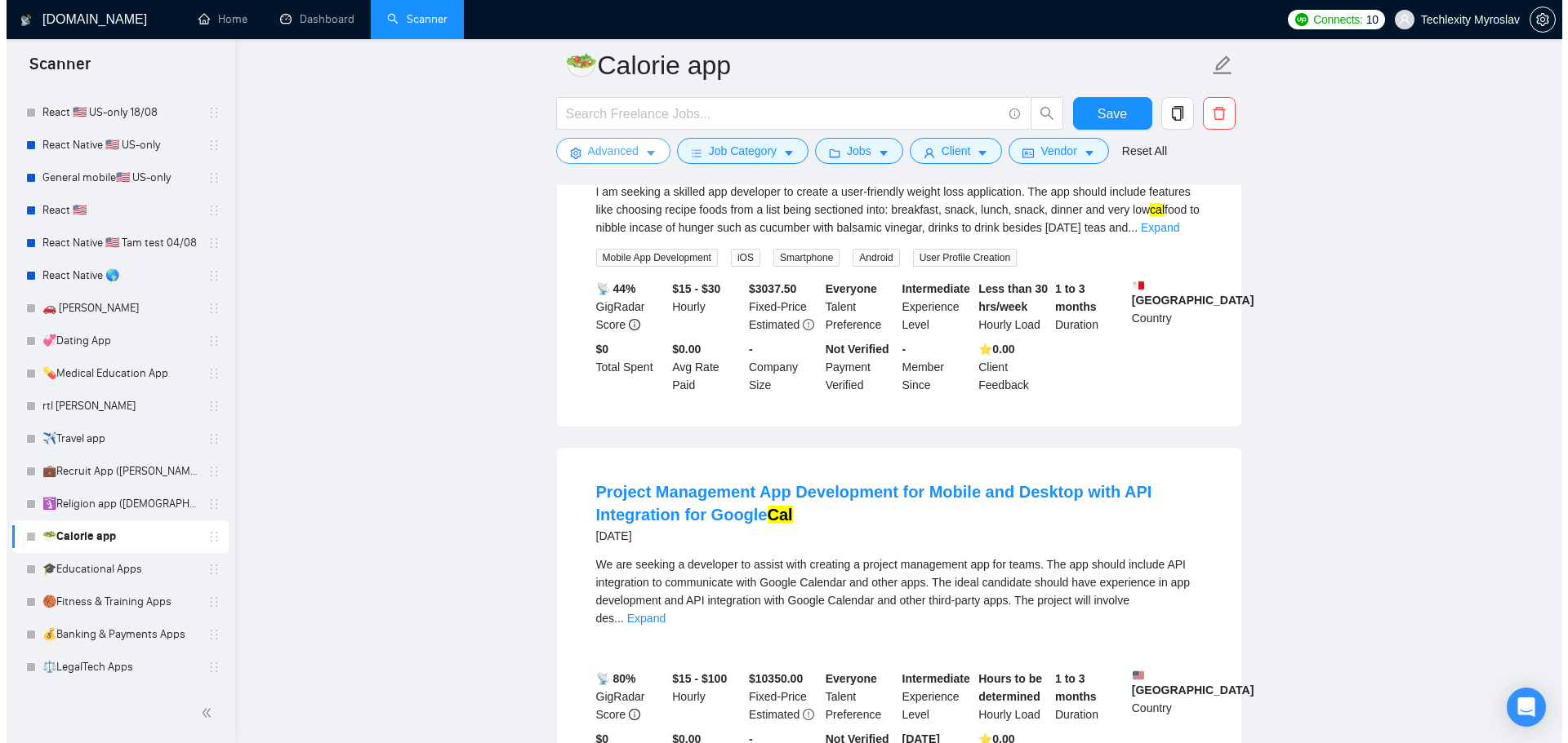
scroll to position [1877, 0]
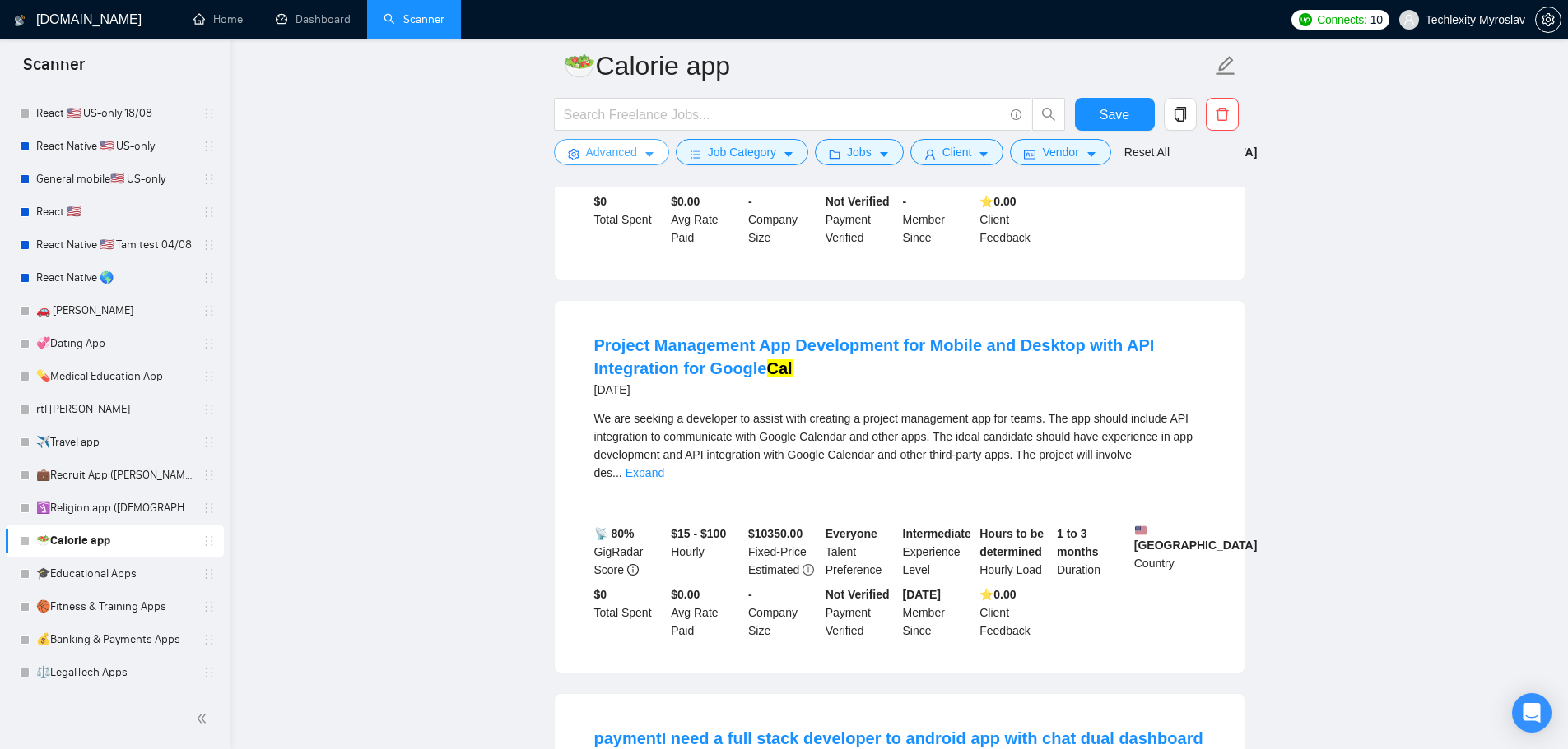
click at [606, 153] on span "Advanced" at bounding box center [611, 153] width 51 height 18
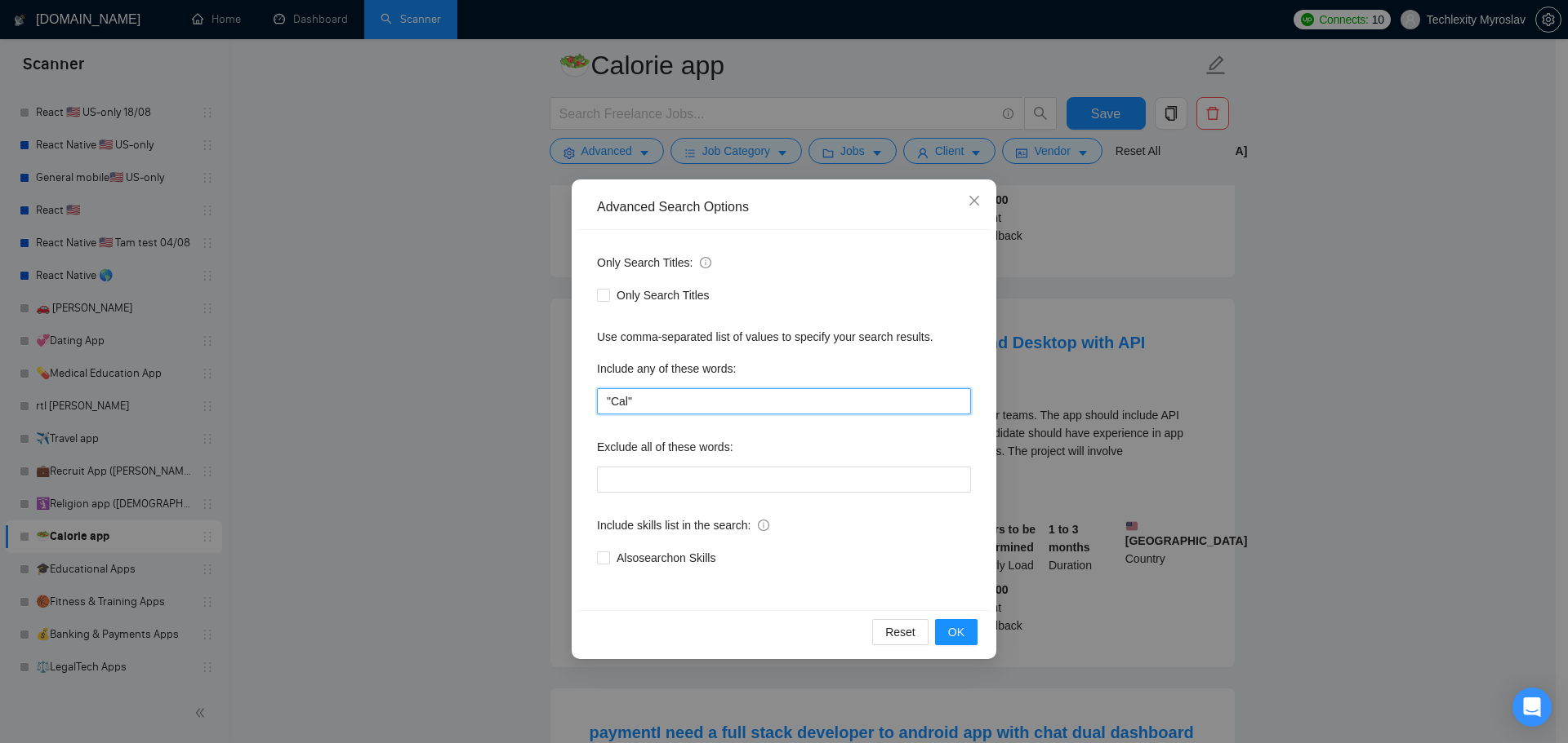
click at [604, 403] on input ""Cal"" at bounding box center [783, 401] width 374 height 26
paste input "calorie*, meal*, nutrition*,"
click at [834, 403] on input "calorie*, meal*, nutrition*, "Cal"" at bounding box center [783, 401] width 374 height 26
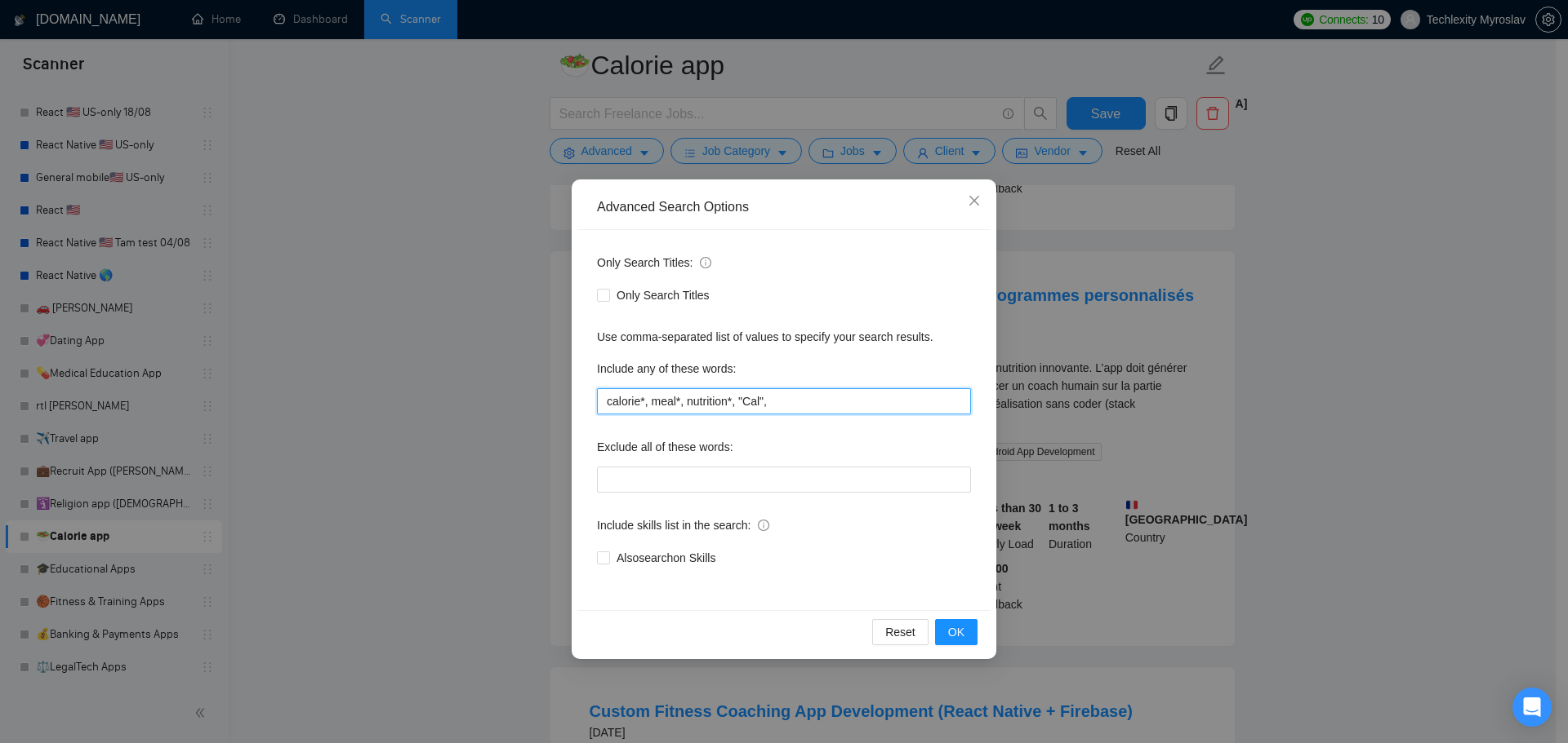
type input "calorie*, meal*, nutrition*, "Cal","
click at [951, 616] on div "Reset OK" at bounding box center [784, 632] width 413 height 43
click at [956, 630] on span "OK" at bounding box center [956, 632] width 16 height 18
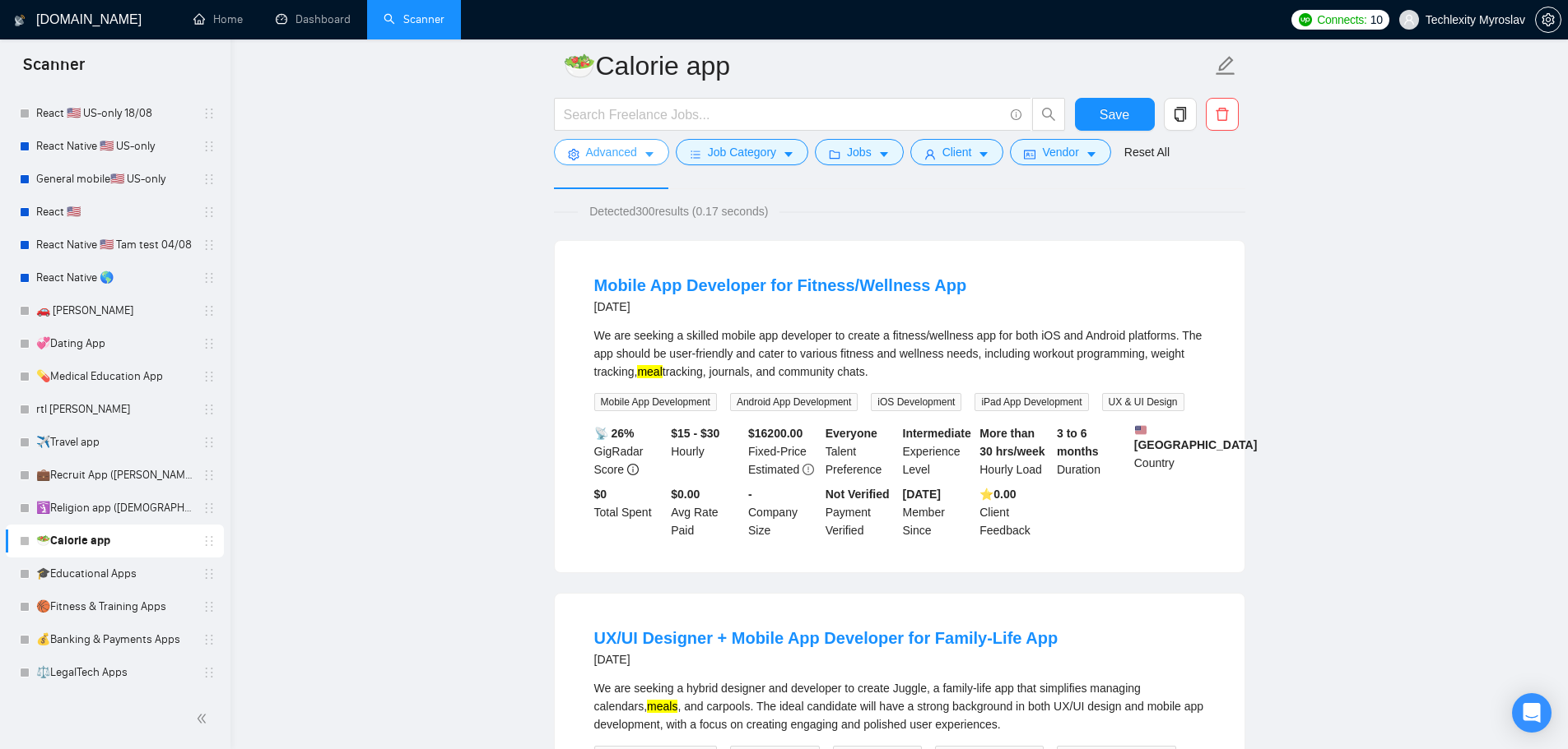
scroll to position [0, 0]
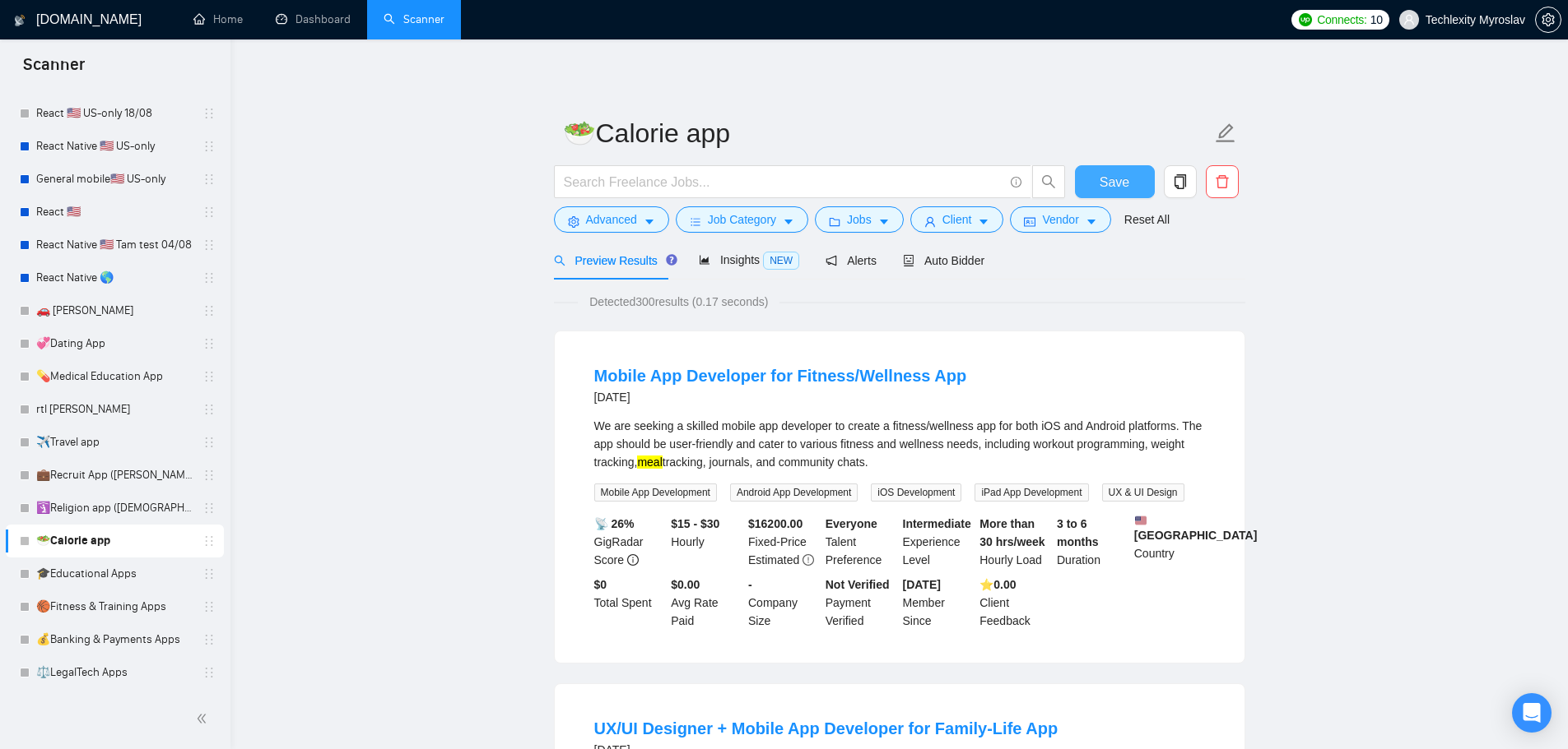
click at [1134, 179] on button "Save" at bounding box center [1115, 182] width 80 height 33
click at [108, 316] on link "🚗 [PERSON_NAME]" at bounding box center [114, 310] width 156 height 33
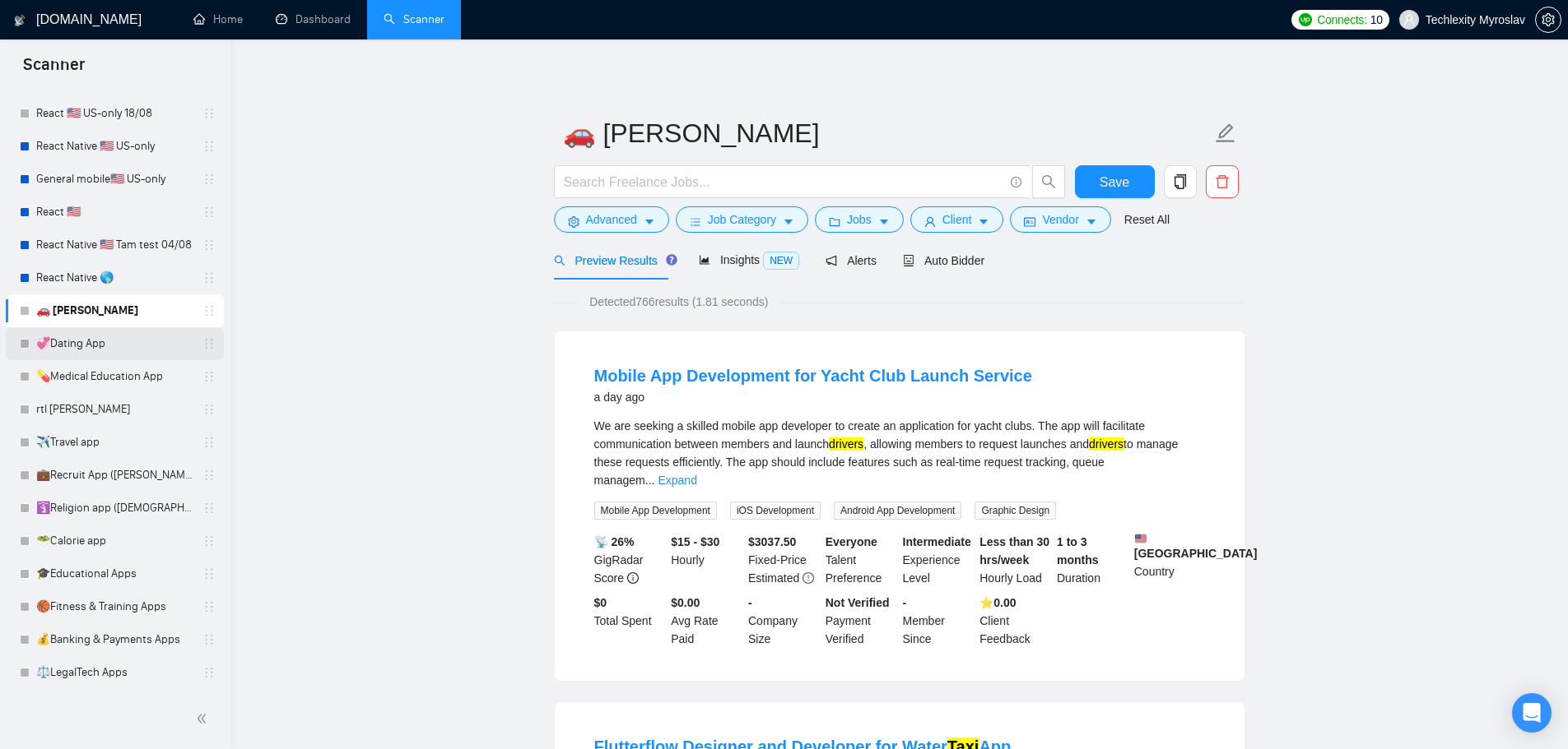
click at [85, 350] on link "💞Dating App" at bounding box center [114, 344] width 156 height 33
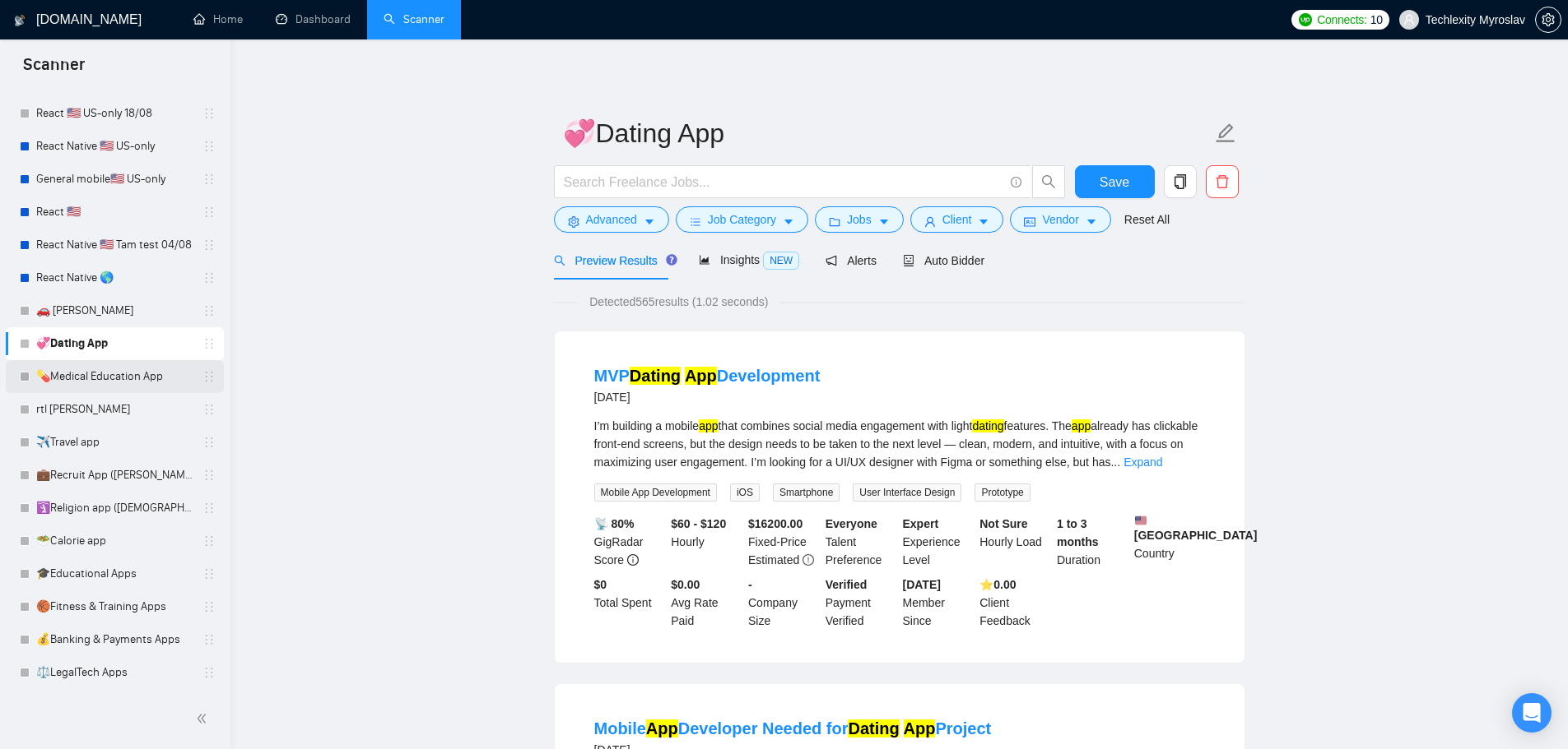
click at [70, 379] on link "💊Medical Education App" at bounding box center [114, 377] width 156 height 33
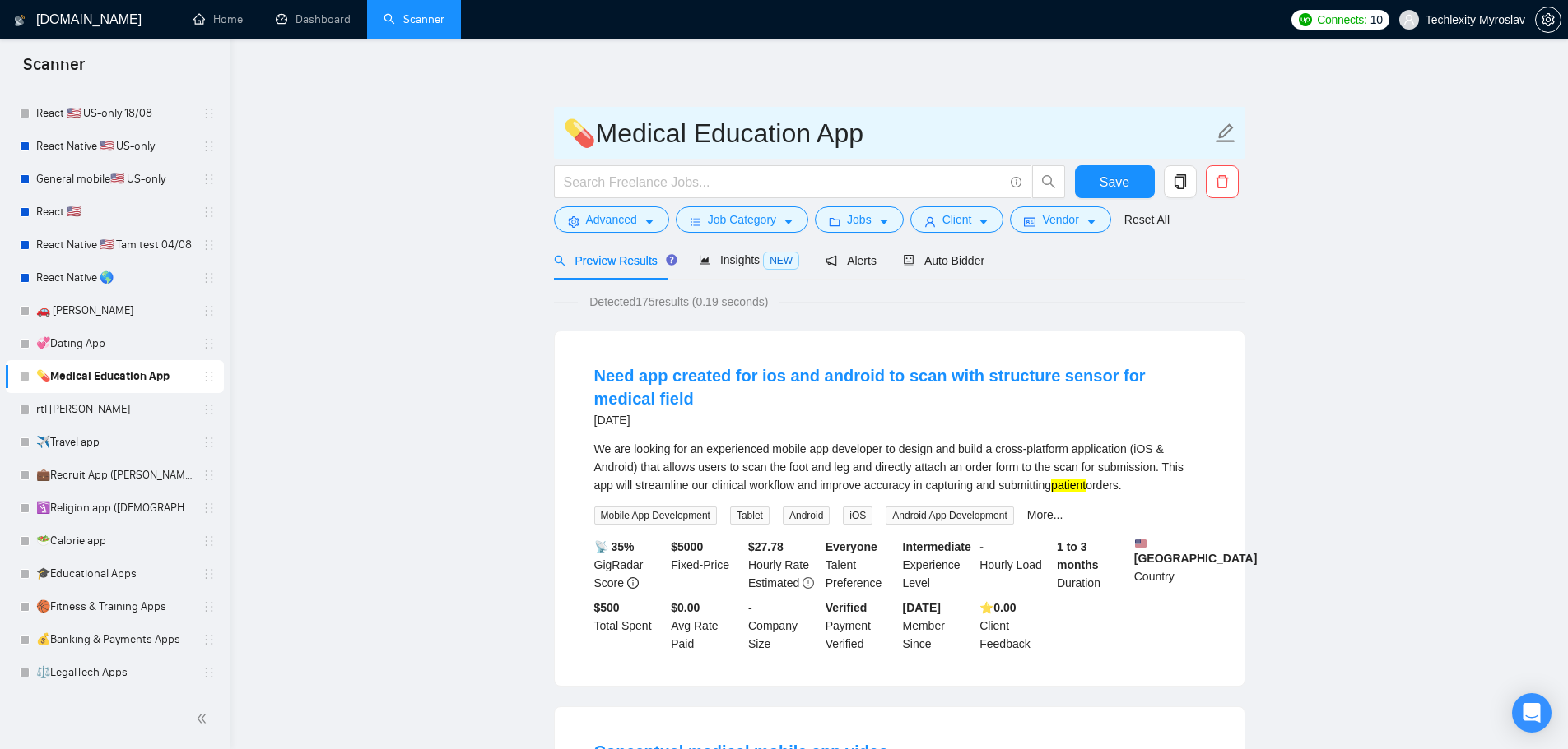
drag, startPoint x: 706, startPoint y: 137, endPoint x: 812, endPoint y: 153, distance: 107.2
click at [812, 153] on input "💊Medical Education App" at bounding box center [888, 133] width 649 height 41
type input "💊Medical App"
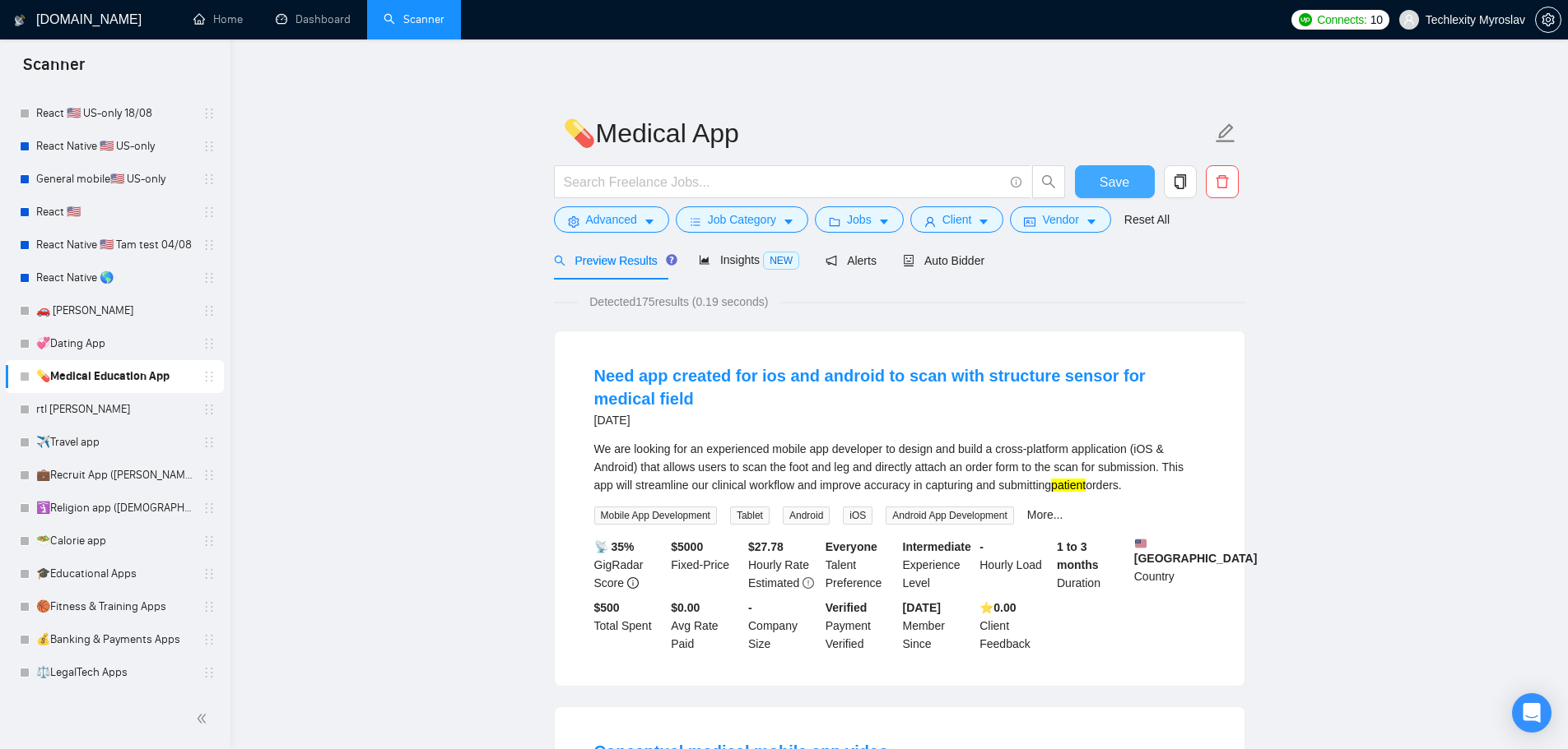
click at [1101, 189] on span "Save" at bounding box center [1115, 182] width 30 height 21
drag, startPoint x: 69, startPoint y: 606, endPoint x: 293, endPoint y: 538, distance: 234.1
click at [69, 606] on link "🏀Fitness & Training Apps" at bounding box center [114, 607] width 156 height 33
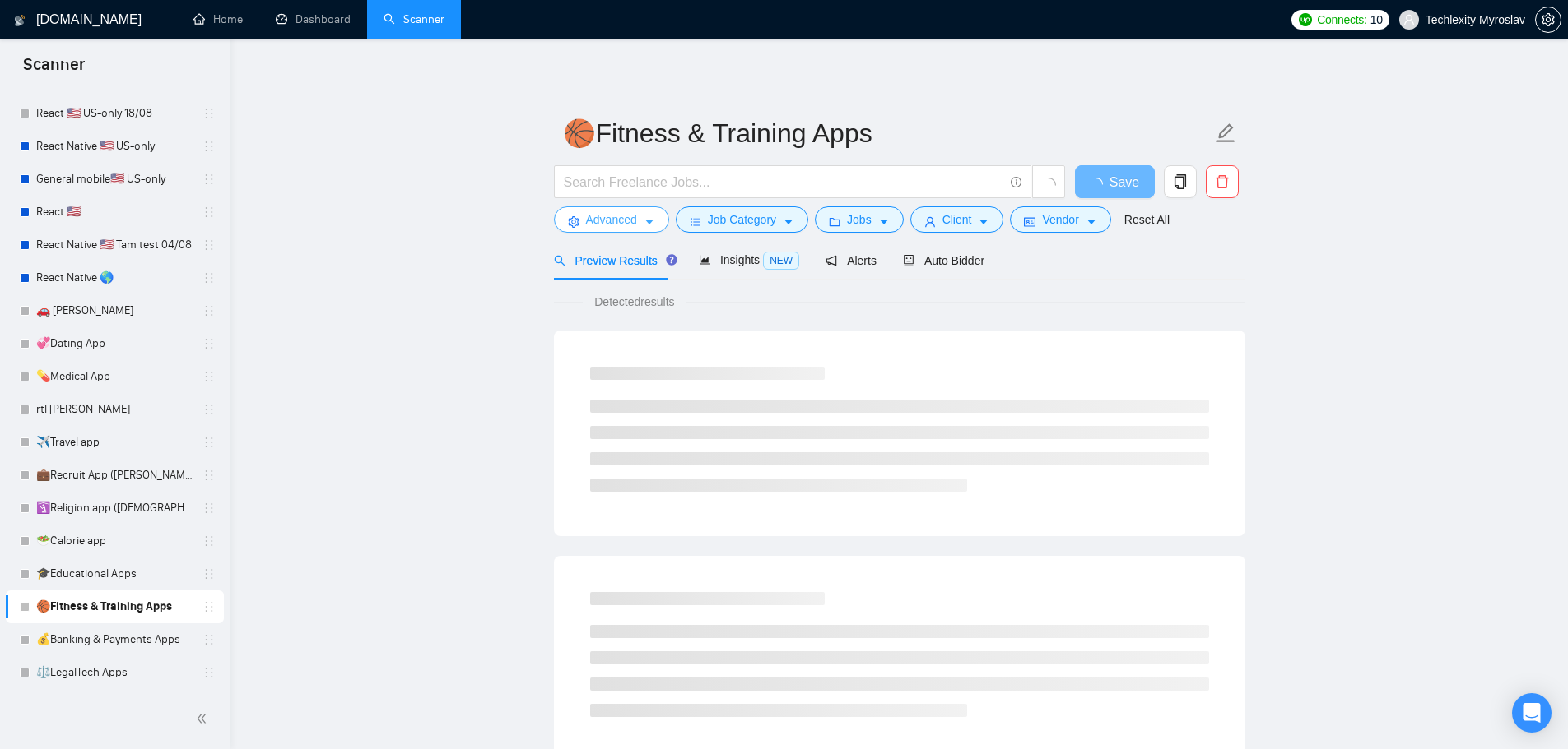
click at [591, 219] on span "Advanced" at bounding box center [611, 220] width 51 height 18
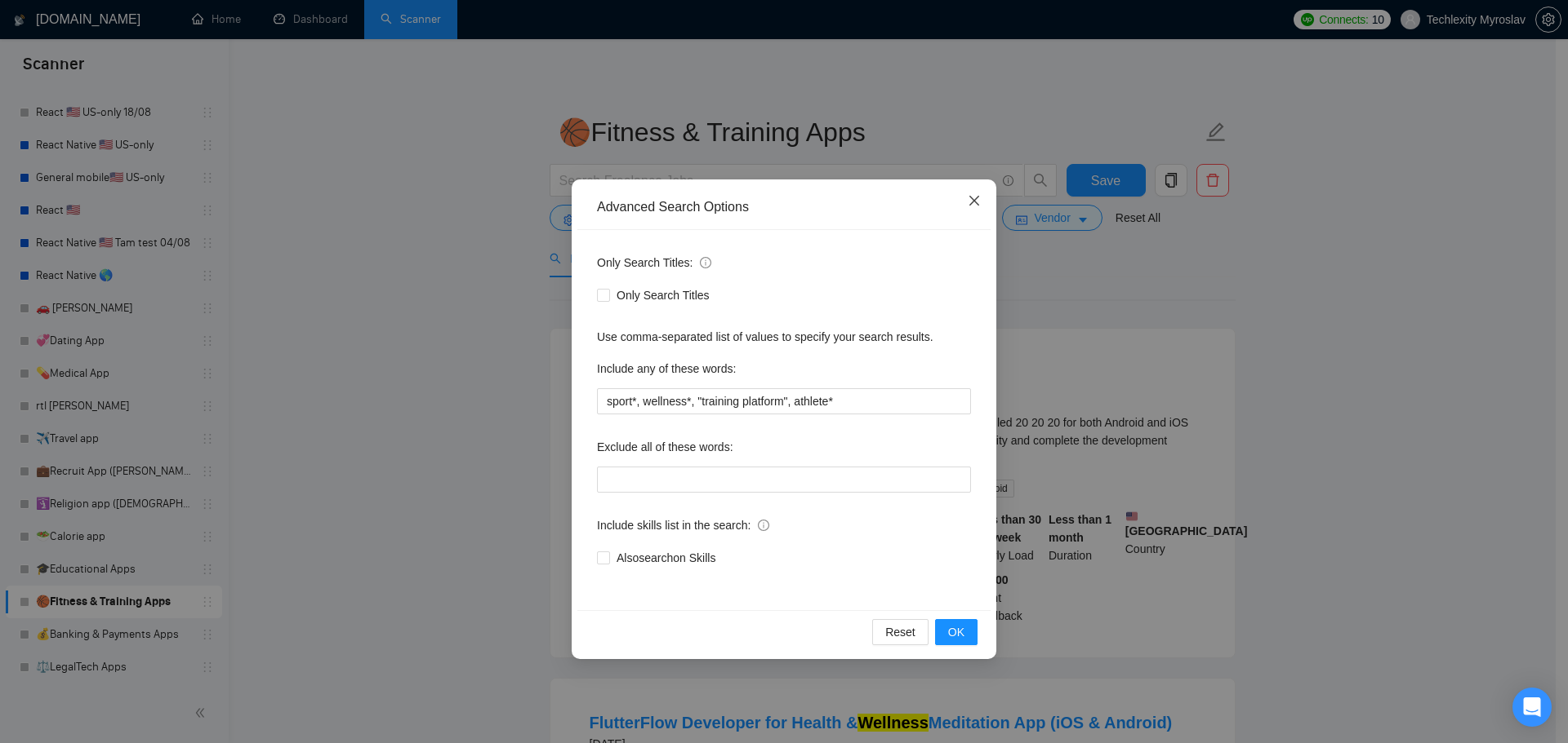
click at [979, 204] on icon "close" at bounding box center [974, 201] width 13 height 13
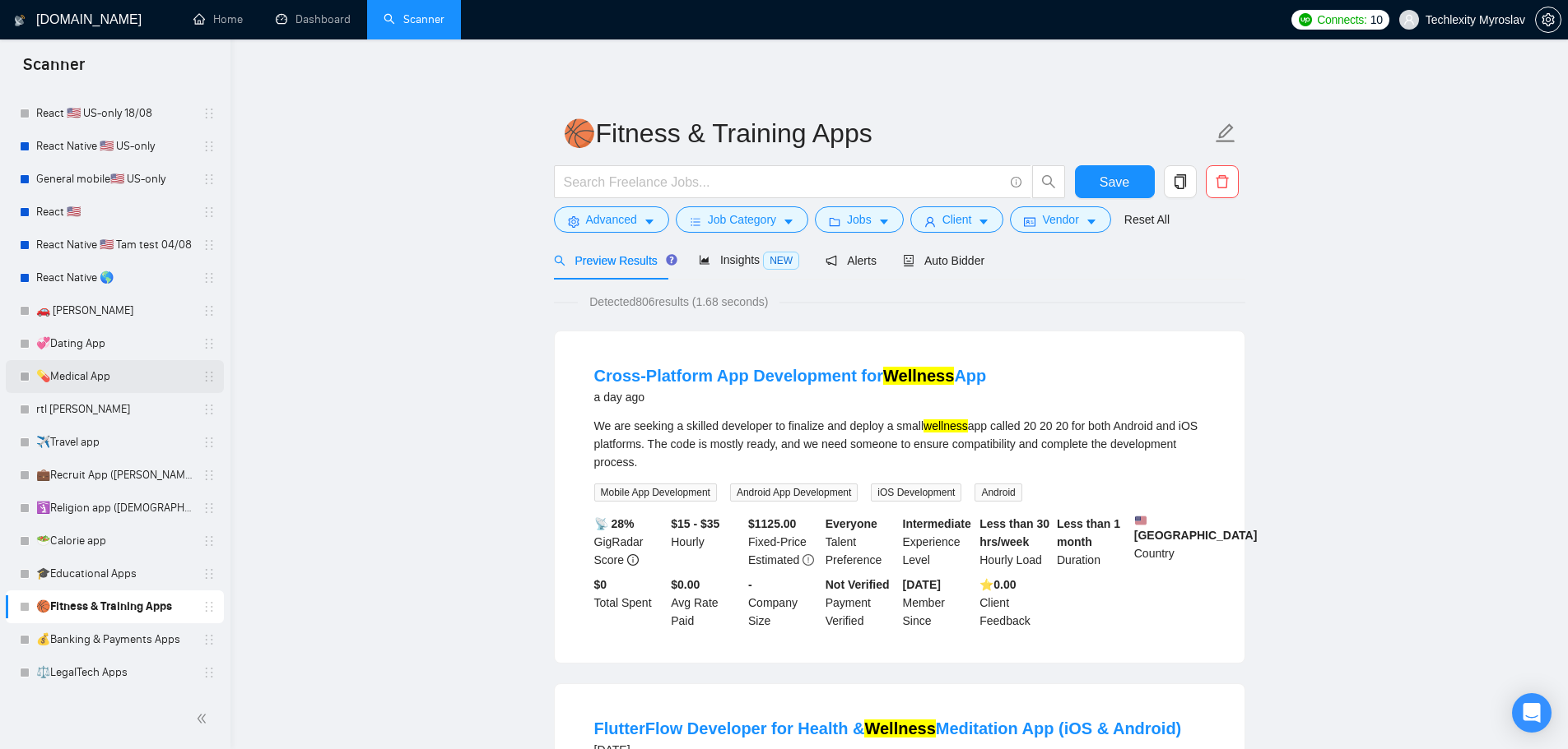
click at [130, 374] on link "💊Medical App" at bounding box center [114, 377] width 156 height 33
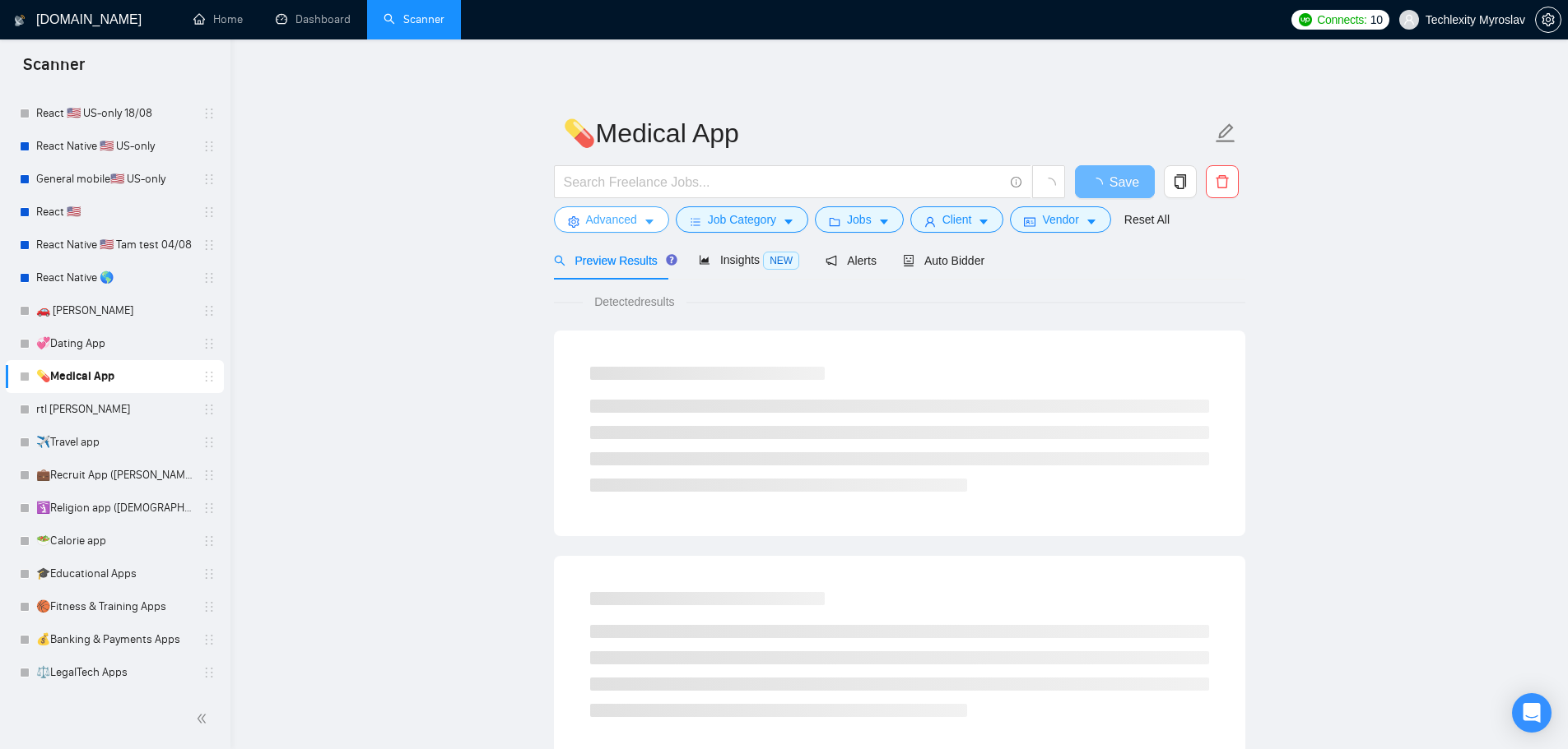
click at [603, 222] on span "Advanced" at bounding box center [611, 220] width 51 height 18
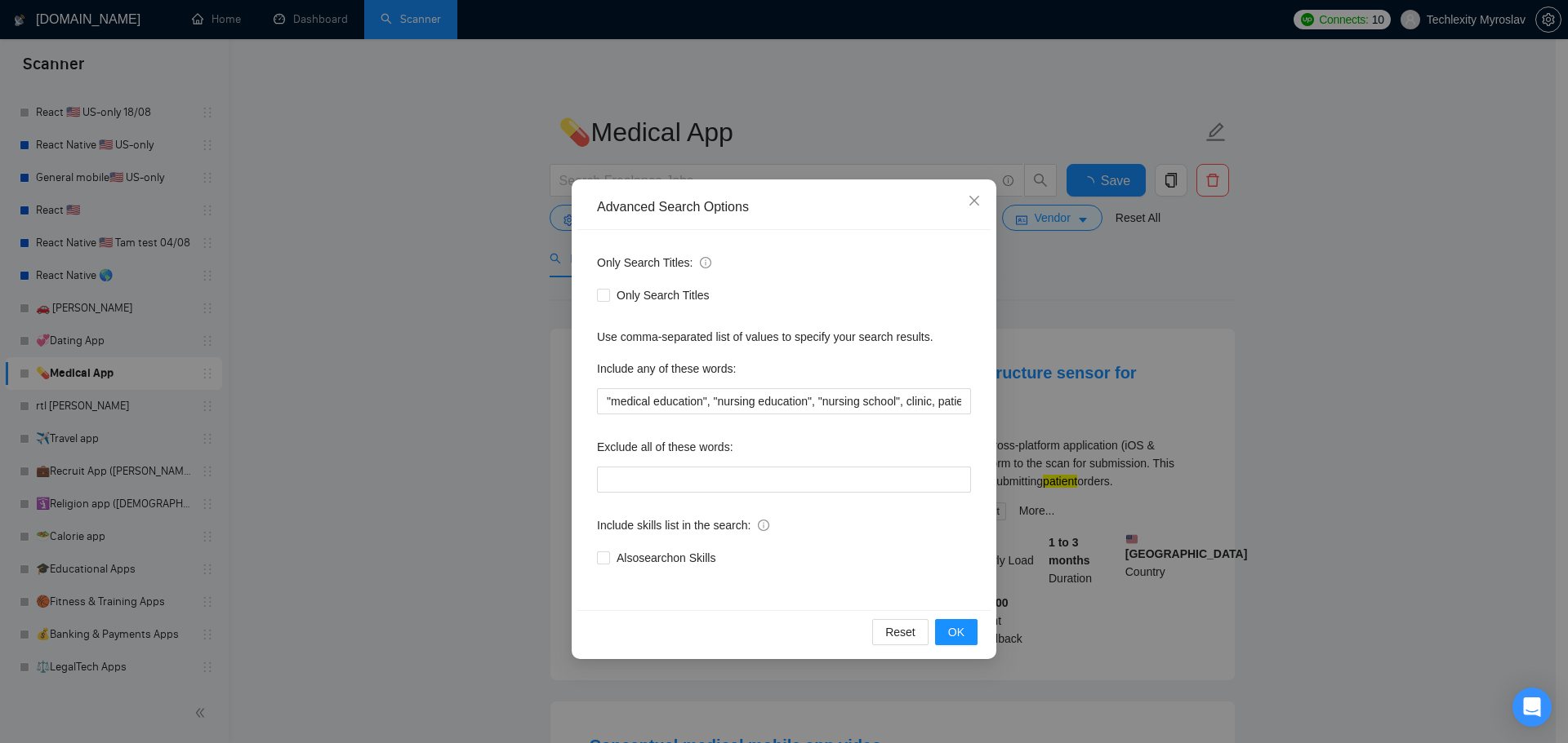
click at [481, 269] on div "Advanced Search Options Only Search Titles: Only Search Titles Use comma-separa…" at bounding box center [784, 371] width 1568 height 743
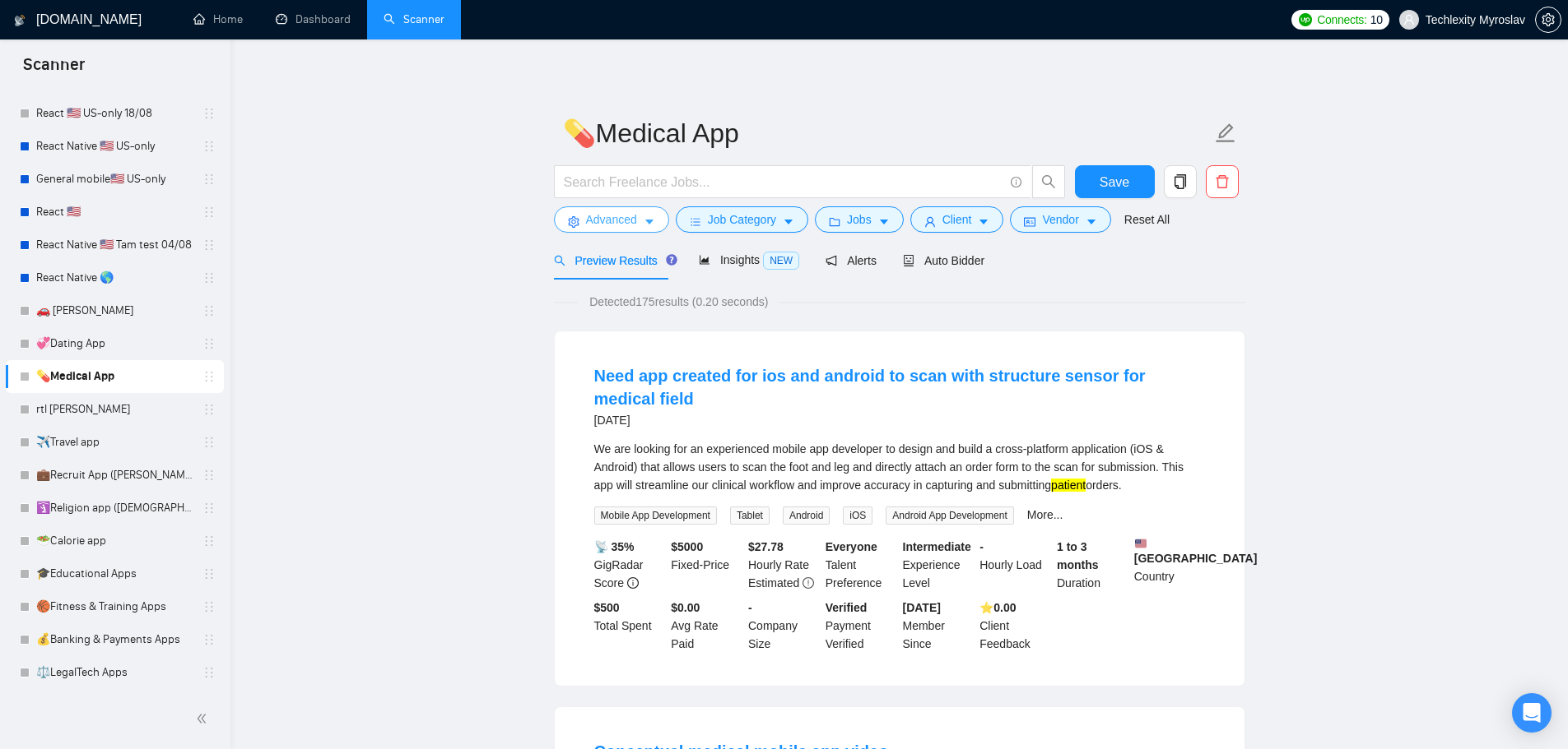
click at [588, 218] on span "Advanced" at bounding box center [611, 220] width 51 height 18
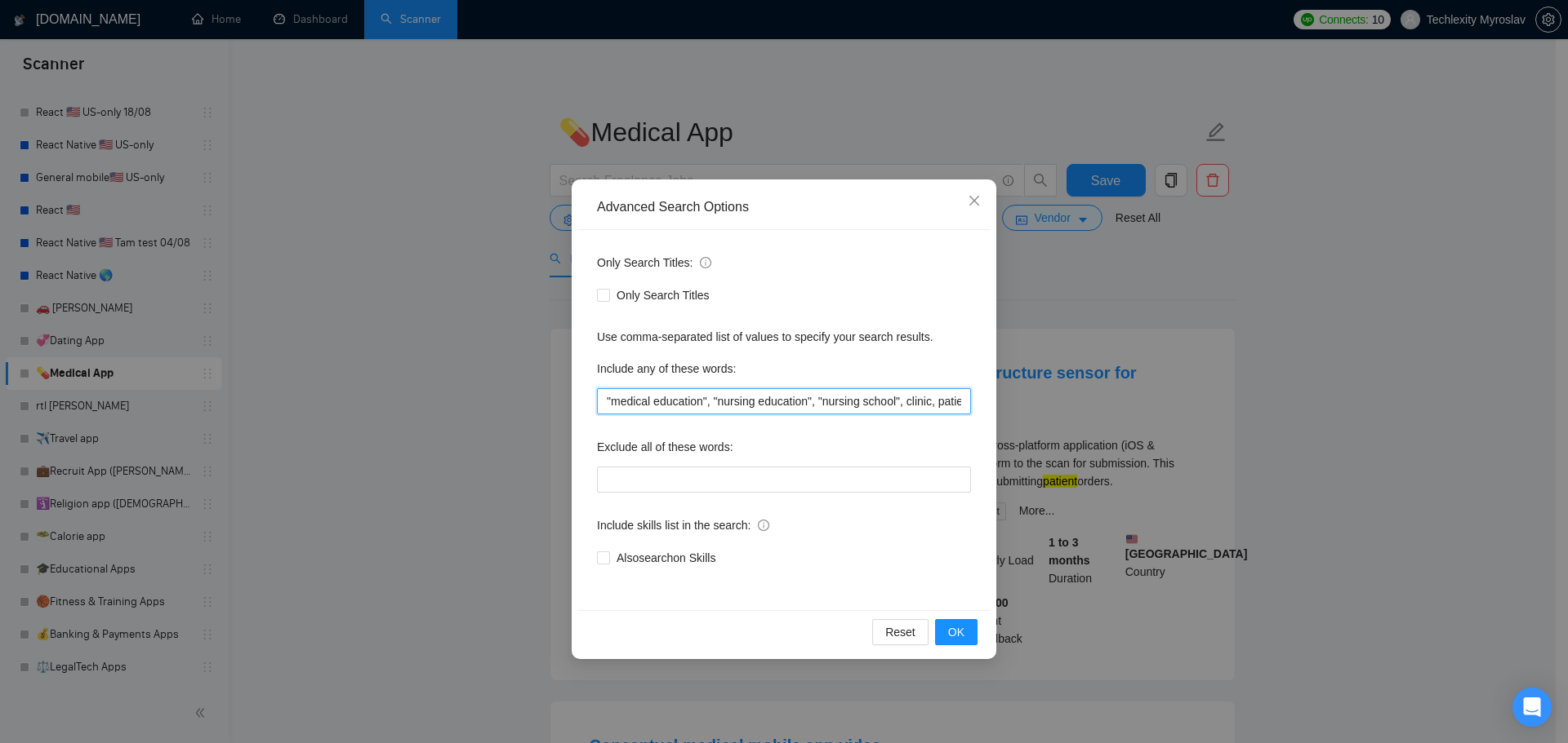
drag, startPoint x: 758, startPoint y: 403, endPoint x: 731, endPoint y: 403, distance: 27.0
click at [732, 403] on input ""medical education", "nursing education", "nursing school", clinic, patient" at bounding box center [783, 401] width 374 height 26
click at [729, 403] on input ""medical education", "nursing education", "nursing school", clinic, patient" at bounding box center [783, 401] width 374 height 26
drag, startPoint x: 719, startPoint y: 403, endPoint x: 754, endPoint y: 405, distance: 35.1
click at [754, 405] on input ""medical education", "nursing education", "nursing school", clinic, patient" at bounding box center [783, 401] width 374 height 26
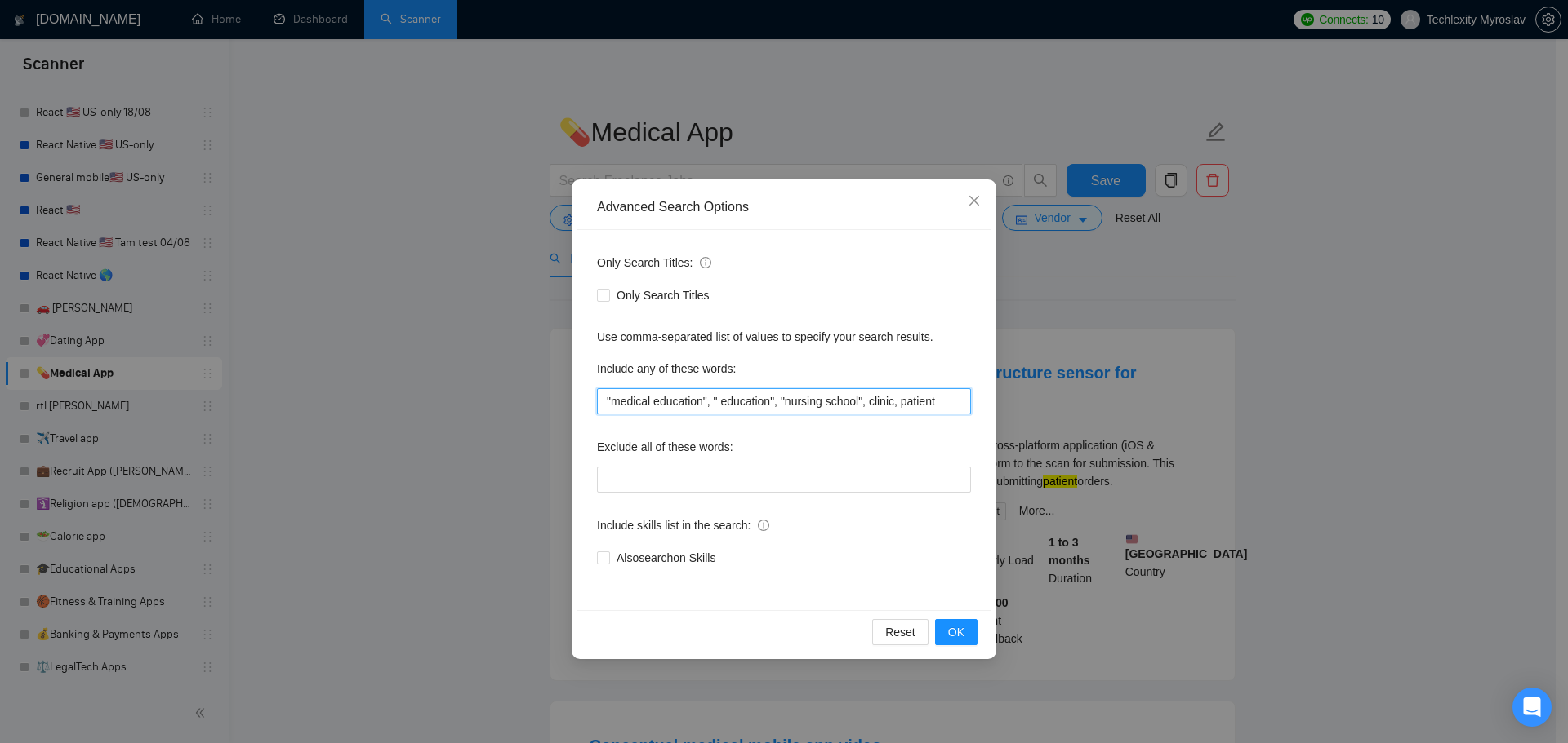
click at [651, 404] on input ""medical education", " education", "nursing school", clinic, patient" at bounding box center [783, 401] width 374 height 26
paste input "nursing"
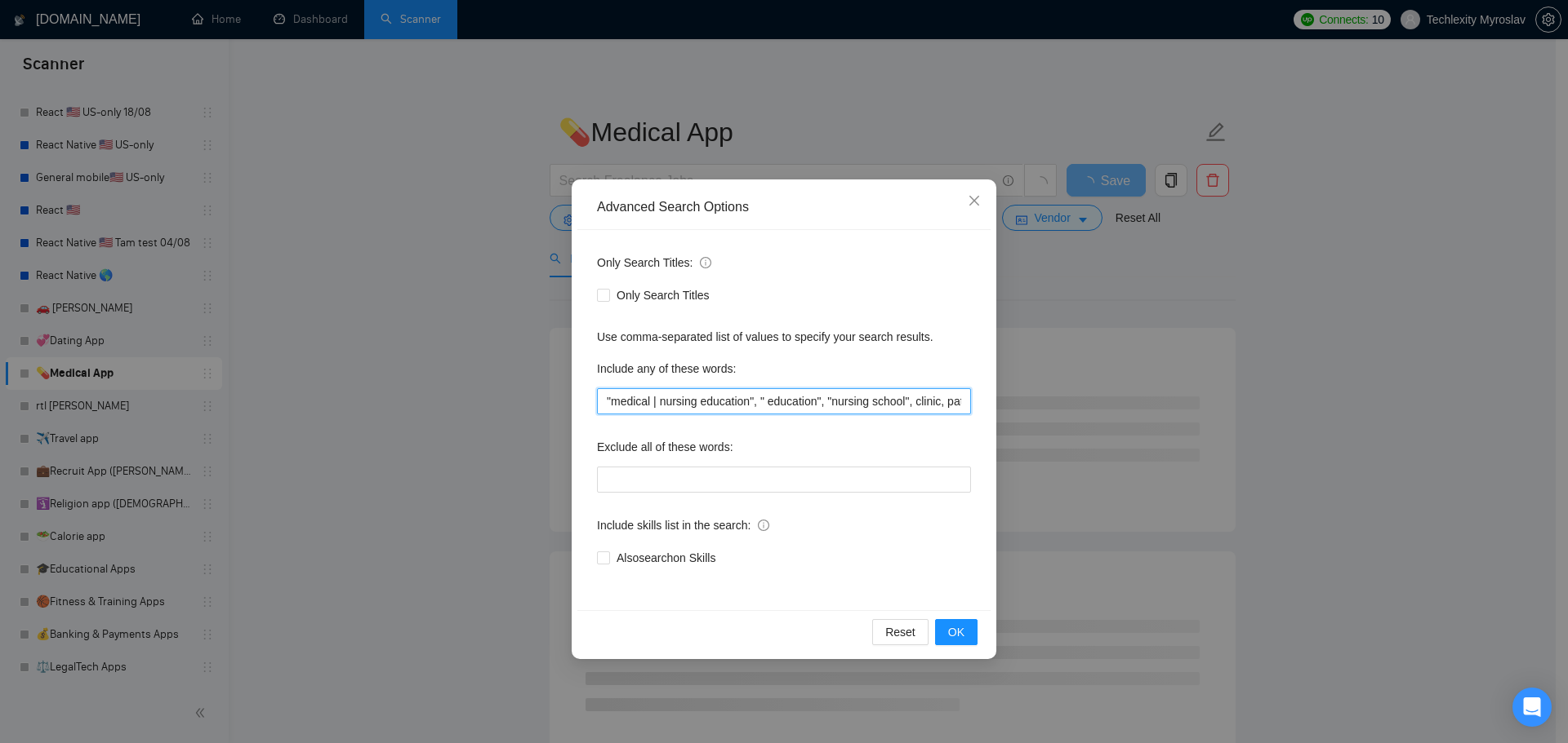
drag, startPoint x: 767, startPoint y: 404, endPoint x: 823, endPoint y: 403, distance: 56.0
click at [824, 403] on input ""medical | nursing education", " education", "nursing school", clinic, patient" at bounding box center [783, 401] width 374 height 26
click at [782, 401] on input ""medical | nursing education", " education", "nursing school", clinic, patient" at bounding box center [783, 401] width 374 height 26
drag, startPoint x: 761, startPoint y: 400, endPoint x: 826, endPoint y: 406, distance: 65.3
click at [826, 406] on input ""medical | nursing education", " education", "nursing school", clinic, patient" at bounding box center [783, 401] width 374 height 26
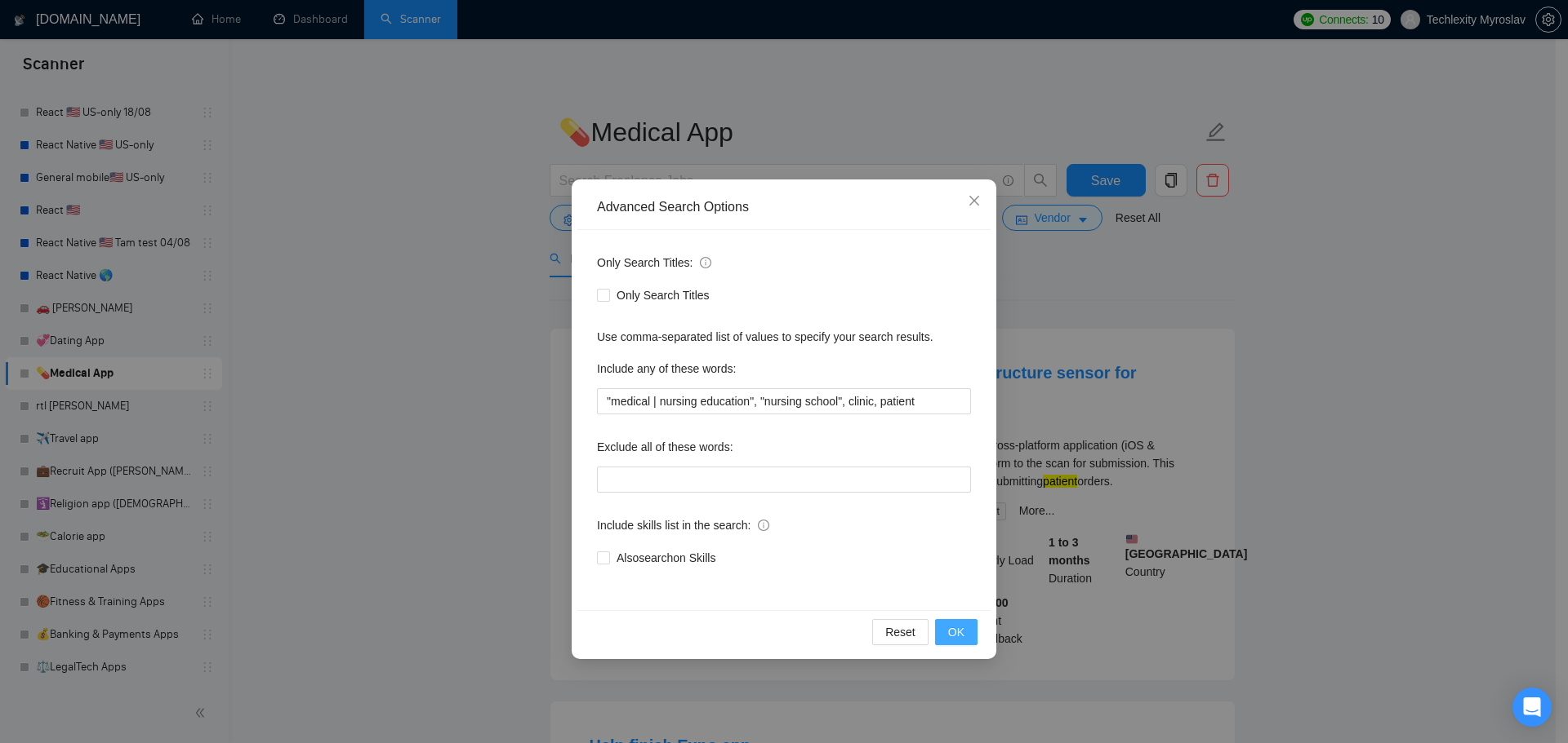
click at [953, 630] on span "OK" at bounding box center [956, 632] width 16 height 18
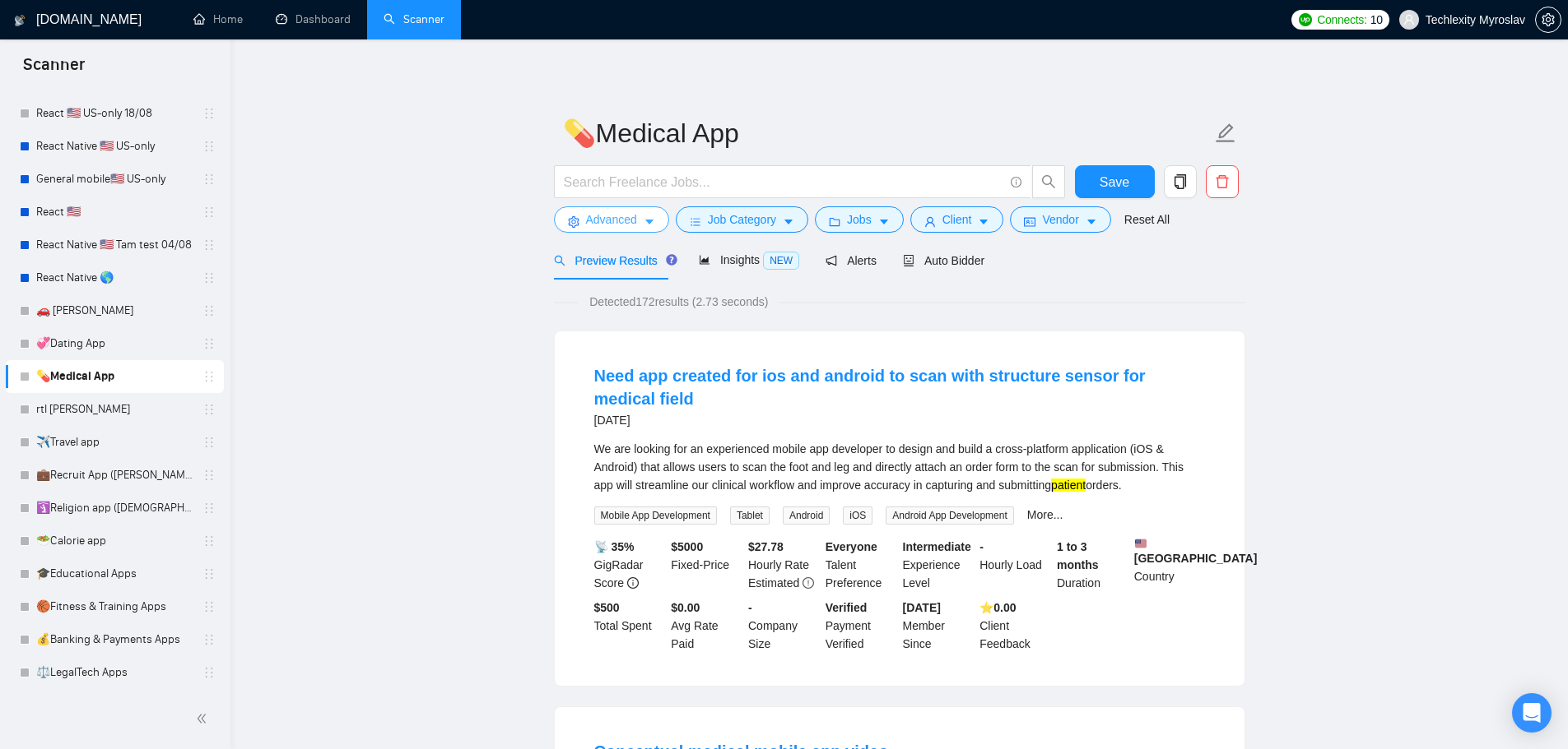
click at [611, 225] on span "Advanced" at bounding box center [611, 220] width 51 height 18
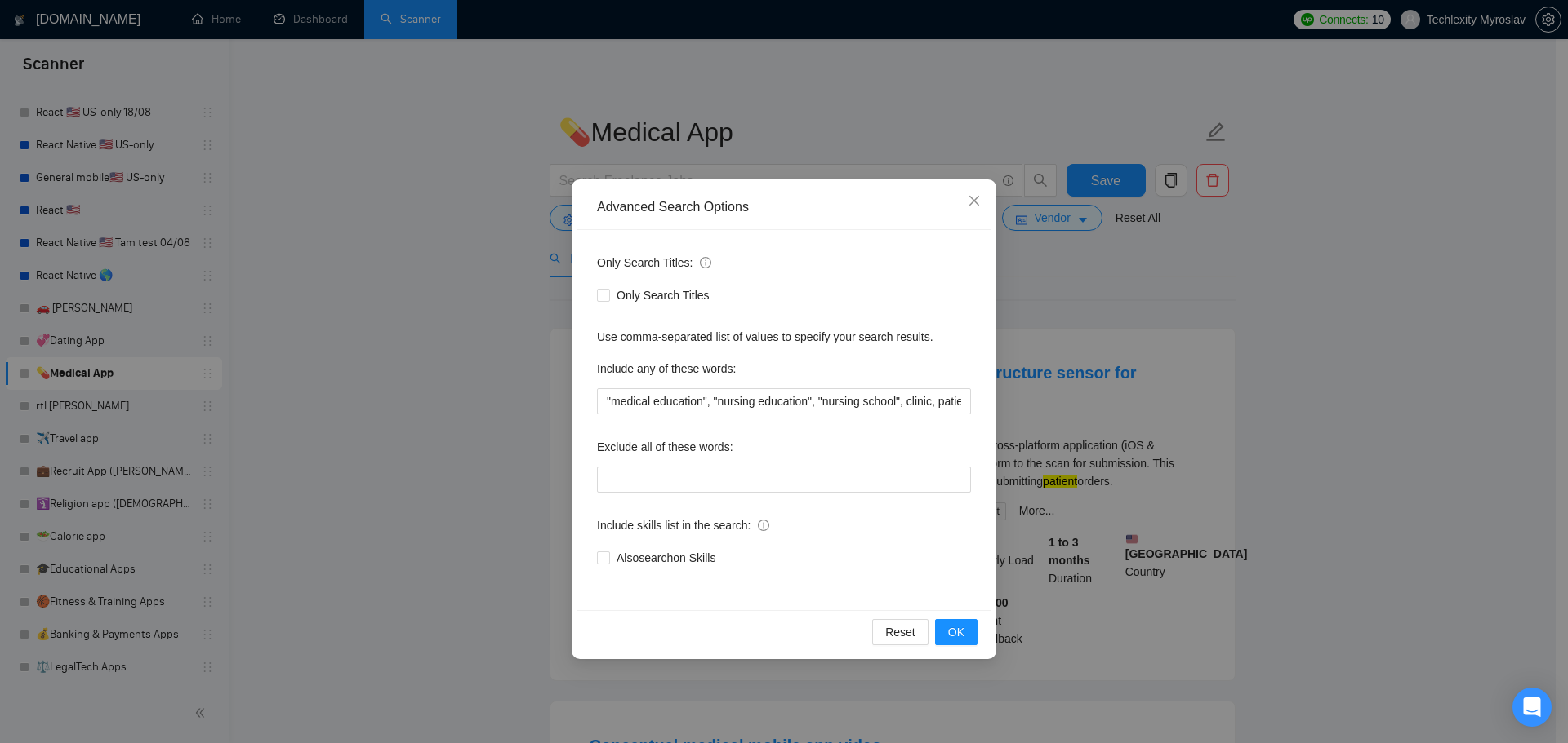
click at [798, 421] on div "Only Search Titles: Only Search Titles Use comma-separated list of values to sp…" at bounding box center [784, 421] width 413 height 380
drag, startPoint x: 891, startPoint y: 405, endPoint x: 977, endPoint y: 406, distance: 86.0
click at [977, 406] on div "Only Search Titles: Only Search Titles Use comma-separated list of values to sp…" at bounding box center [784, 421] width 413 height 380
click at [935, 403] on input ""medical education", "nursing education", "nursing school", clinic, patient" at bounding box center [783, 401] width 374 height 26
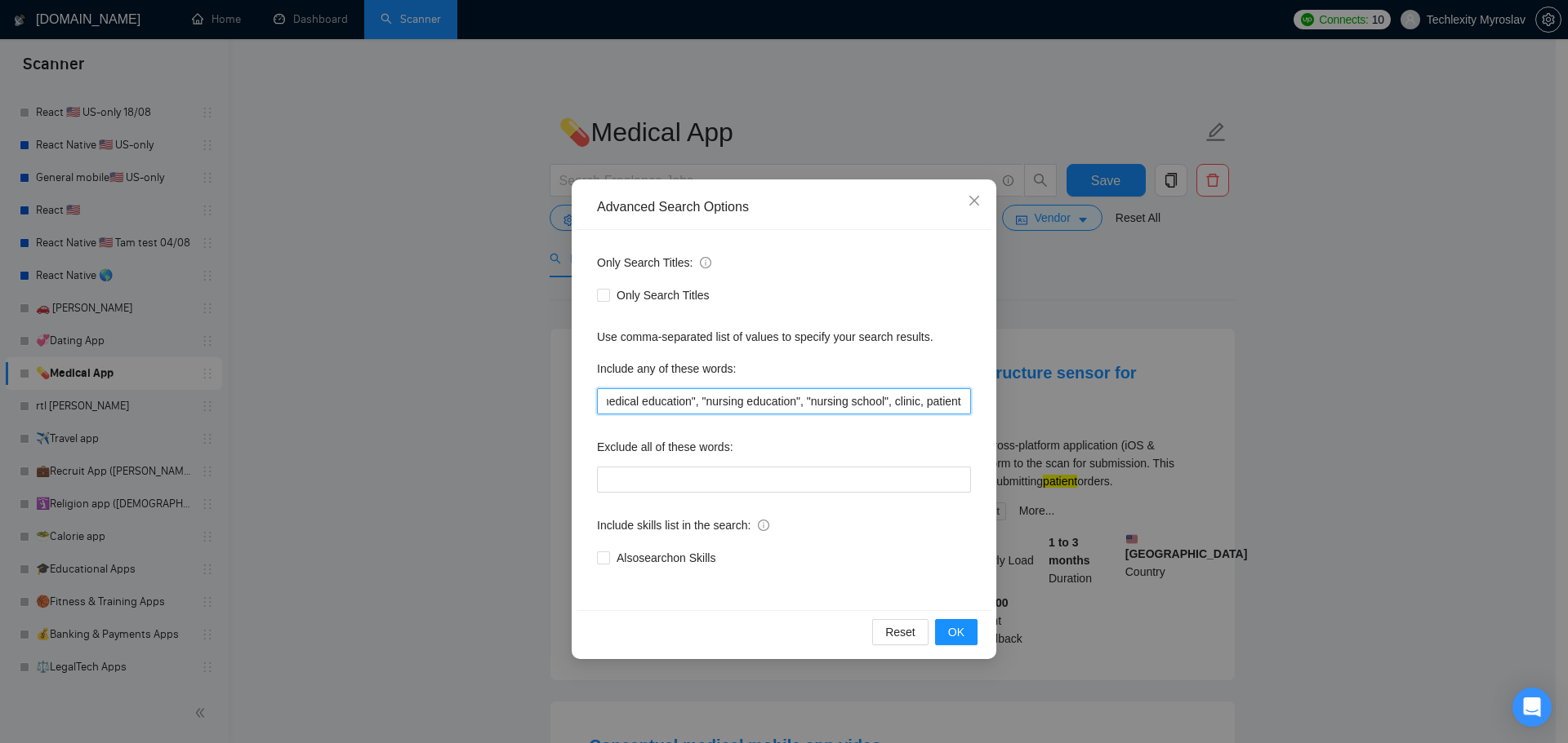
click at [819, 408] on input ""medical education", "nursing education", "nursing school", clinic, patient" at bounding box center [783, 401] width 374 height 26
click at [880, 418] on div "Only Search Titles: Only Search Titles Use comma-separated list of values to sp…" at bounding box center [784, 421] width 413 height 380
click at [715, 404] on input ""medical education", "nursing education", "nursing school", clinic, patient" at bounding box center [783, 401] width 374 height 26
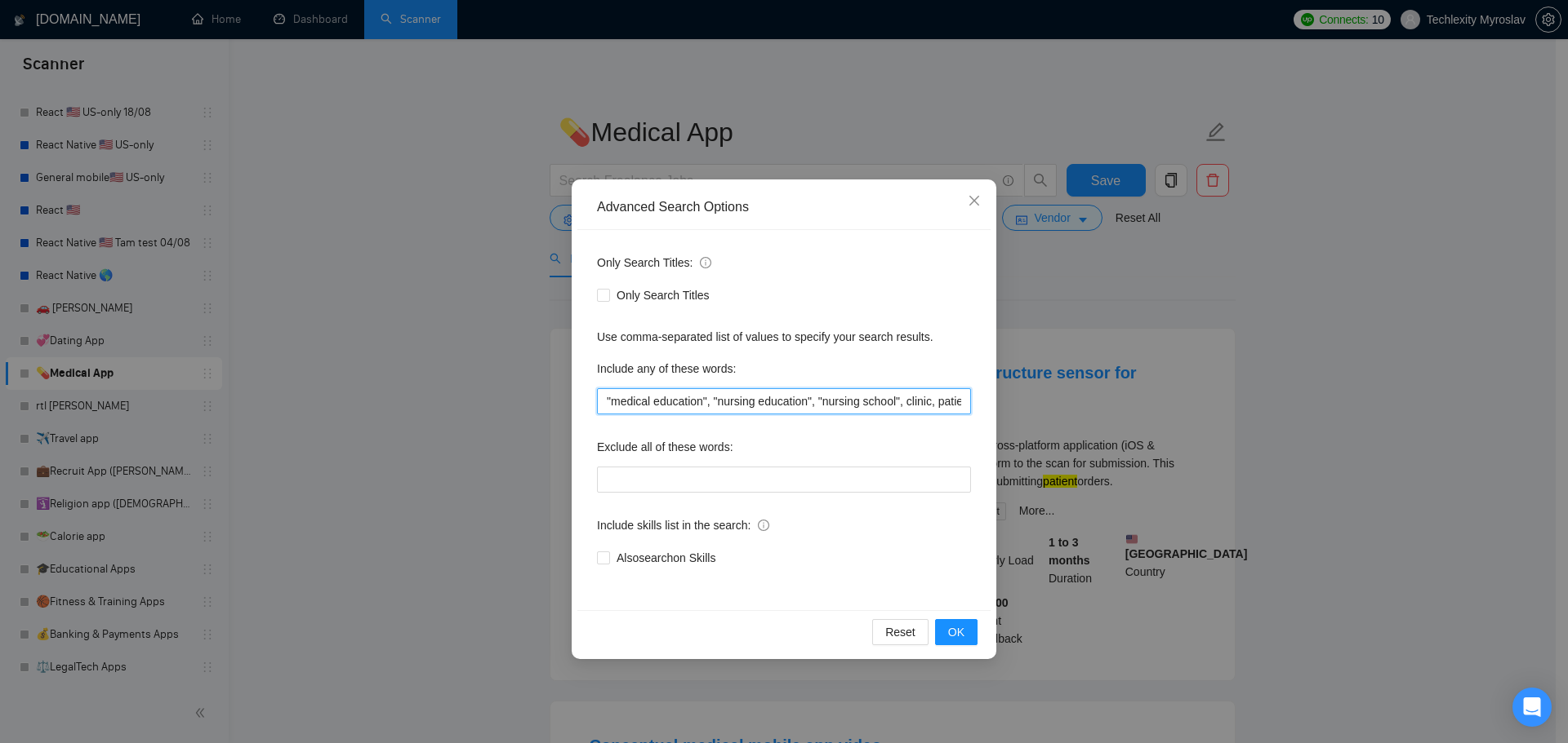
click at [710, 400] on input ""medical education", "nursing education", "nursing school", clinic, patient" at bounding box center [783, 401] width 374 height 26
click at [605, 404] on input ""medical education", "nursing education", "nursing school", clinic, patient" at bounding box center [783, 401] width 374 height 26
click at [707, 404] on input "(medical education", "nursing education", "nursing school", clinic, patient" at bounding box center [783, 401] width 374 height 26
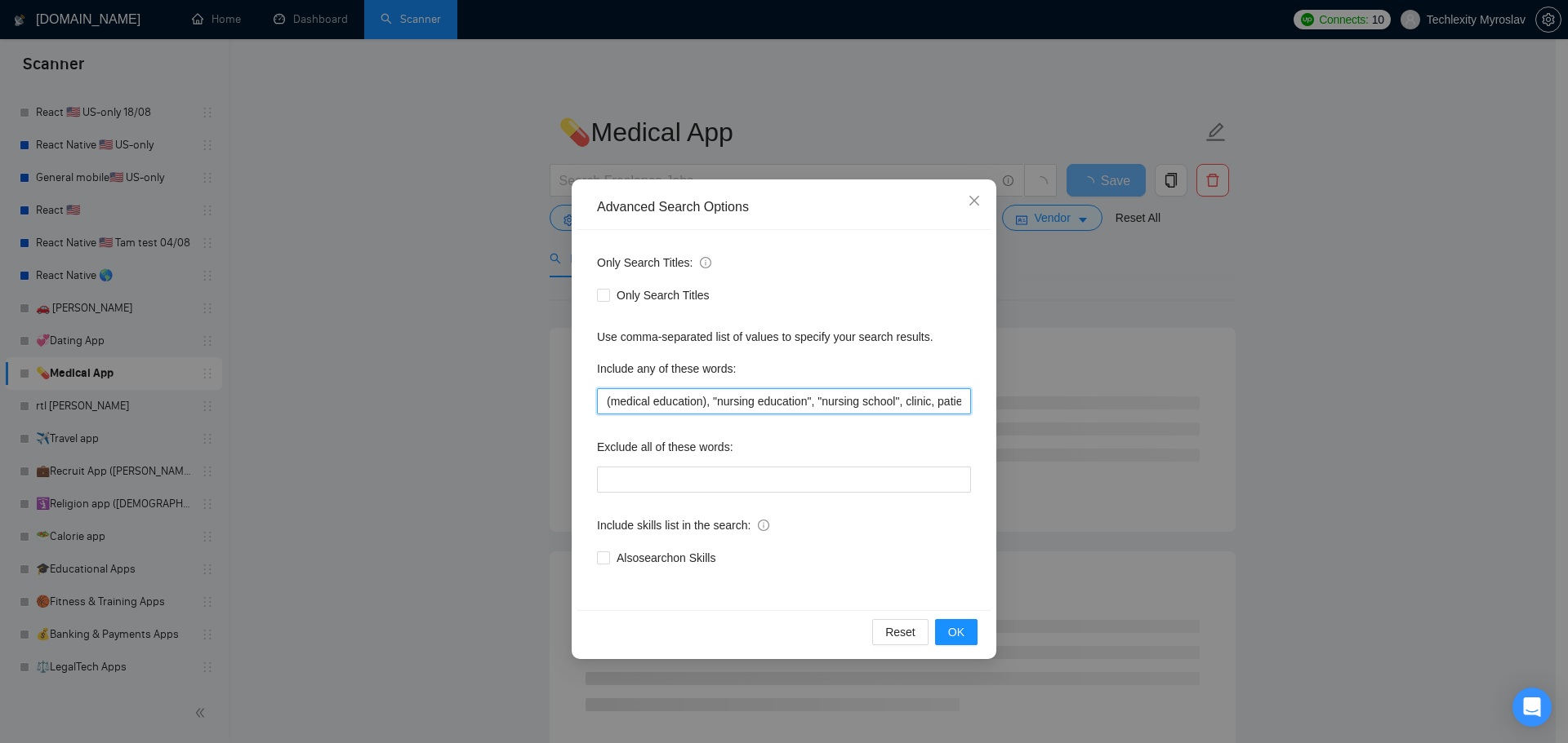
click at [702, 404] on input "(medical education), "nursing education", "nursing school", clinic, patient" at bounding box center [783, 401] width 374 height 26
click at [952, 623] on span "OK" at bounding box center [956, 632] width 16 height 18
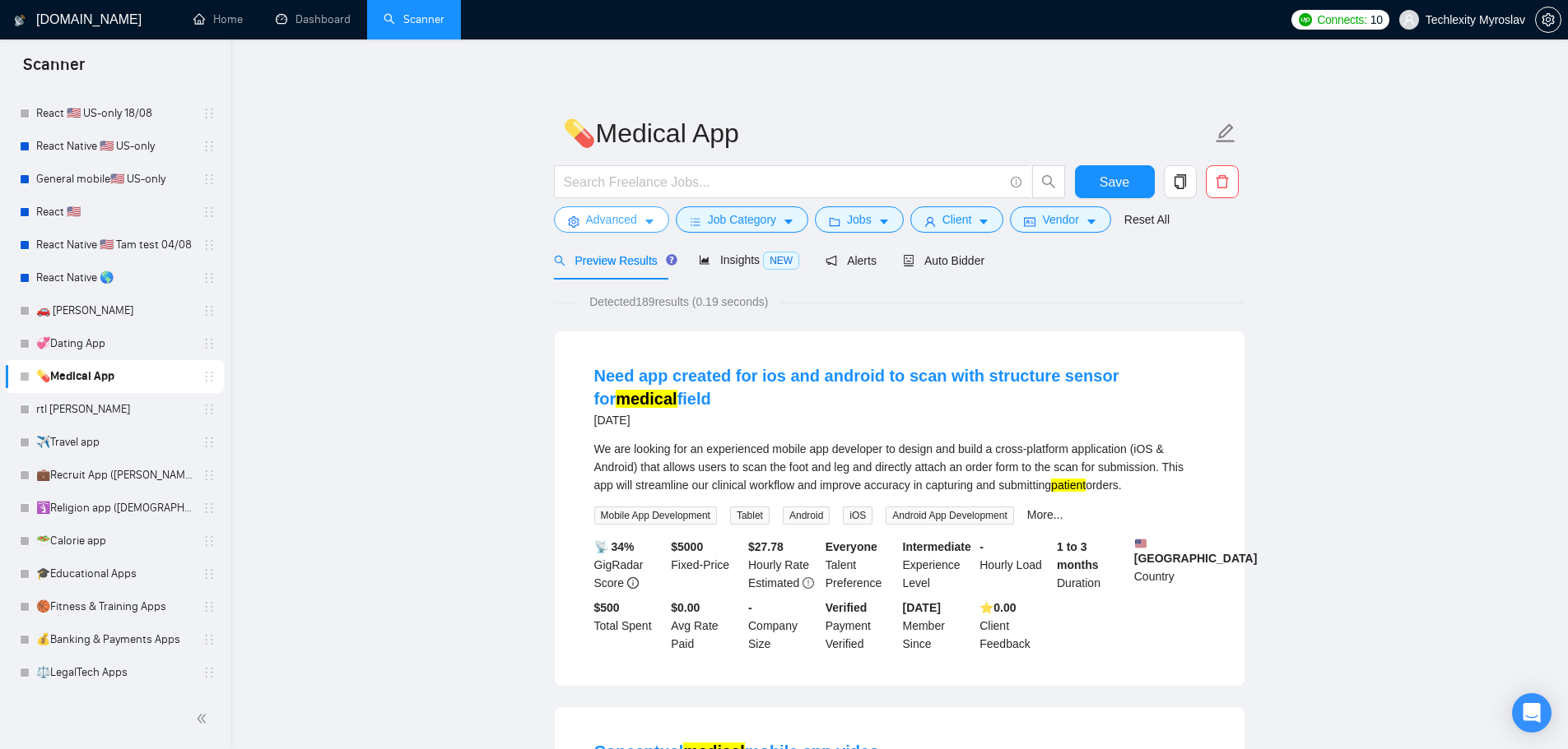
click at [608, 222] on span "Advanced" at bounding box center [611, 220] width 51 height 18
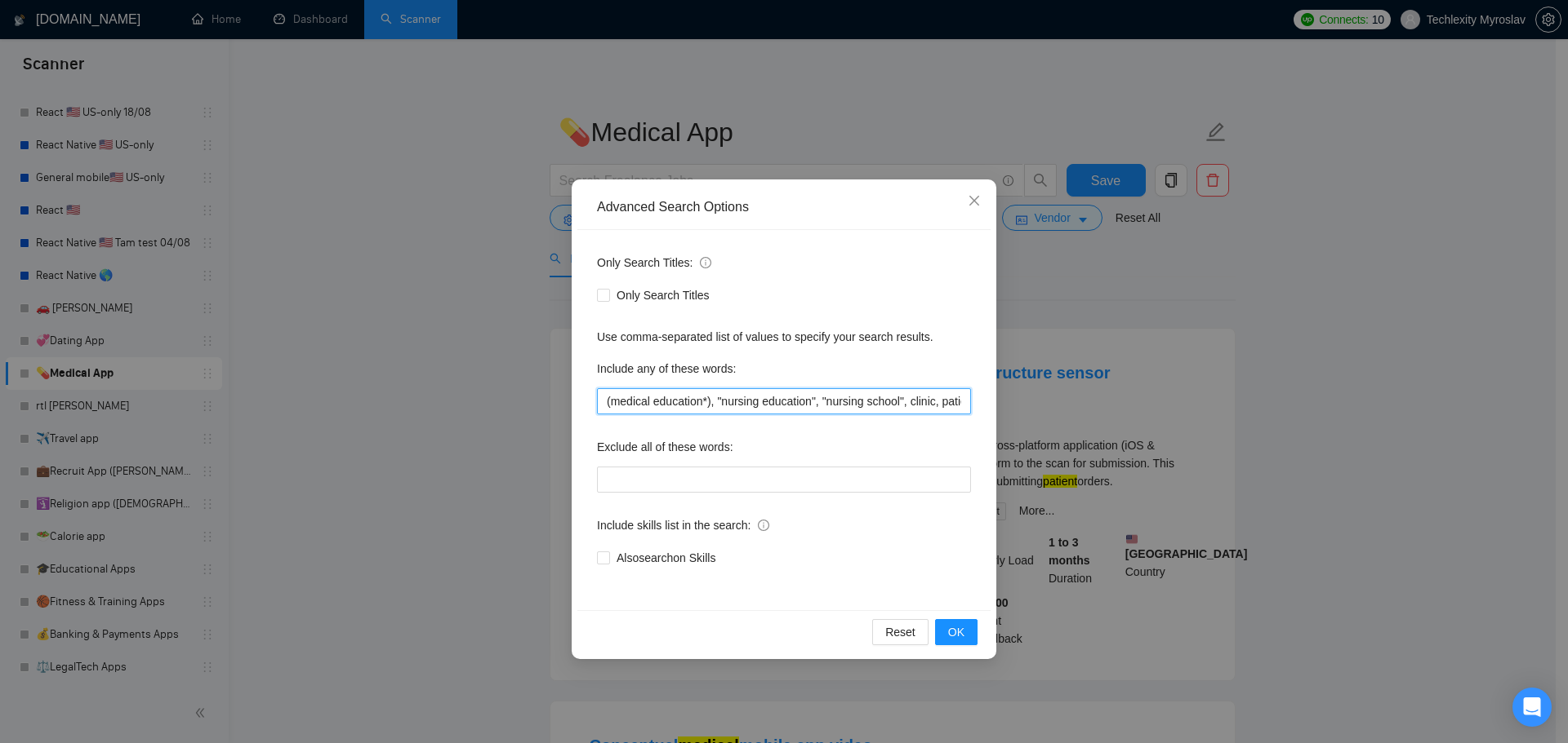
drag, startPoint x: 708, startPoint y: 407, endPoint x: 760, endPoint y: 403, distance: 52.2
click at [760, 403] on input "(medical education*), "nursing education", "nursing school", clinic, patient" at bounding box center [783, 401] width 374 height 26
drag, startPoint x: 713, startPoint y: 403, endPoint x: 1160, endPoint y: 394, distance: 447.1
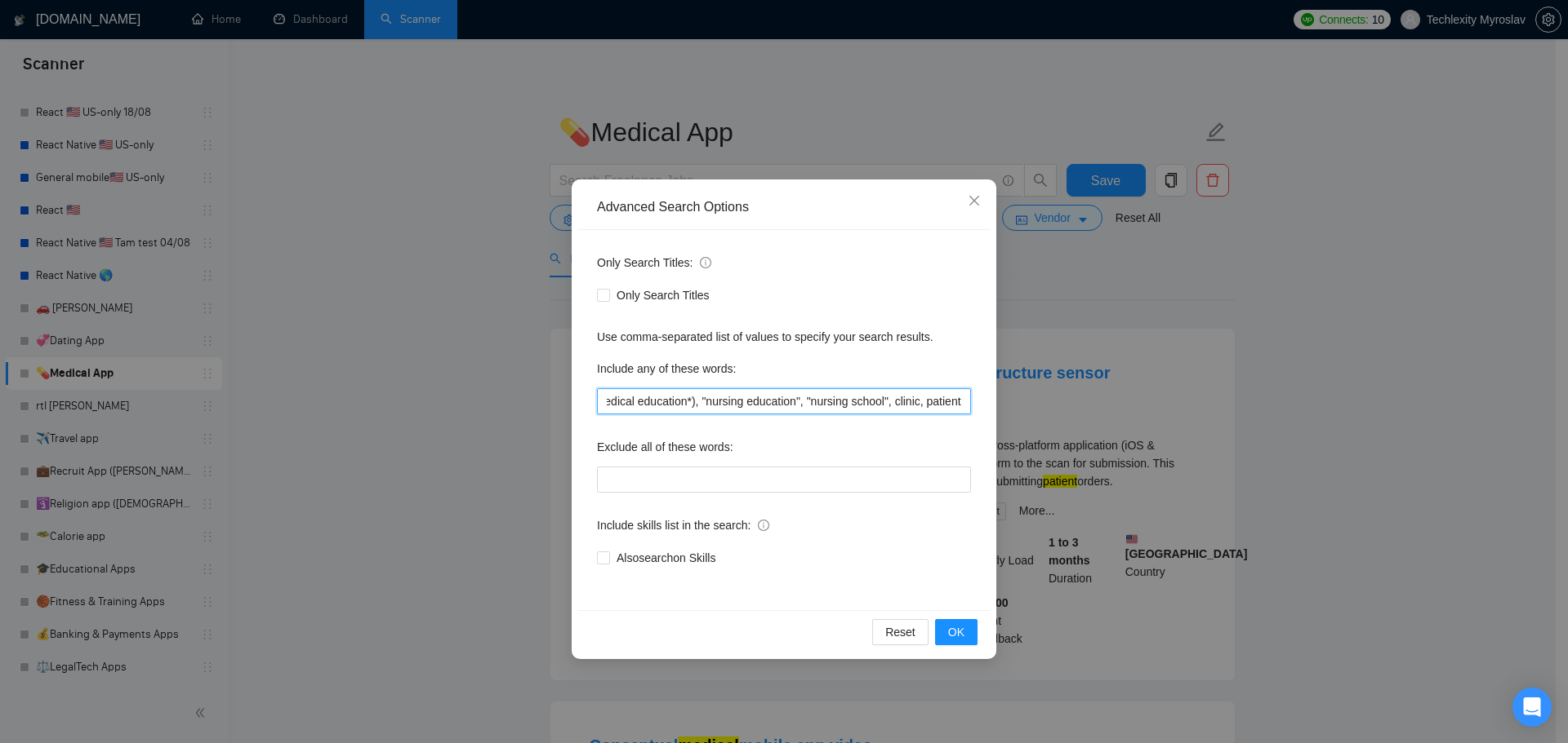
click at [1160, 394] on div "Advanced Search Options Only Search Titles: Only Search Titles Use comma-separa…" at bounding box center [784, 371] width 1568 height 743
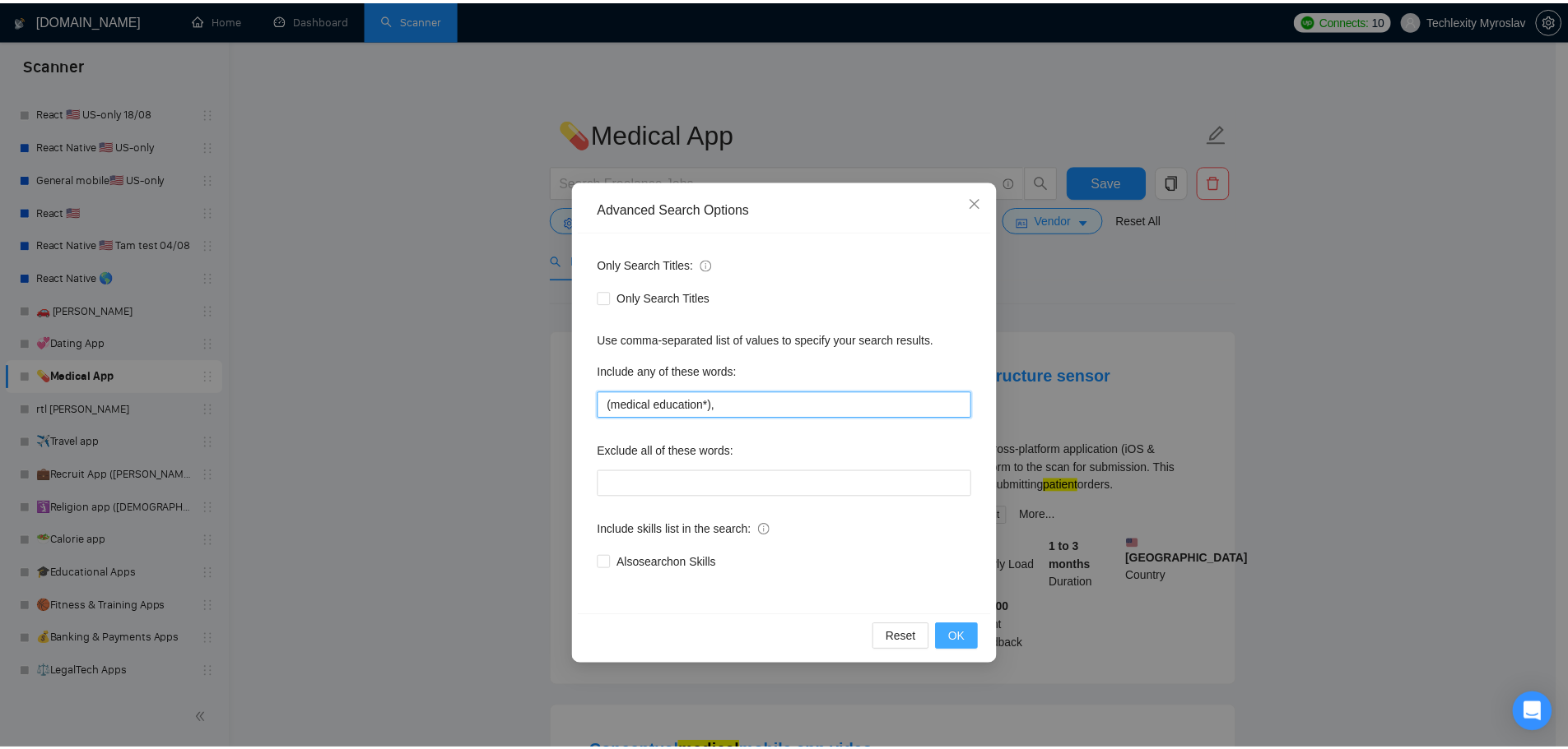
scroll to position [0, 0]
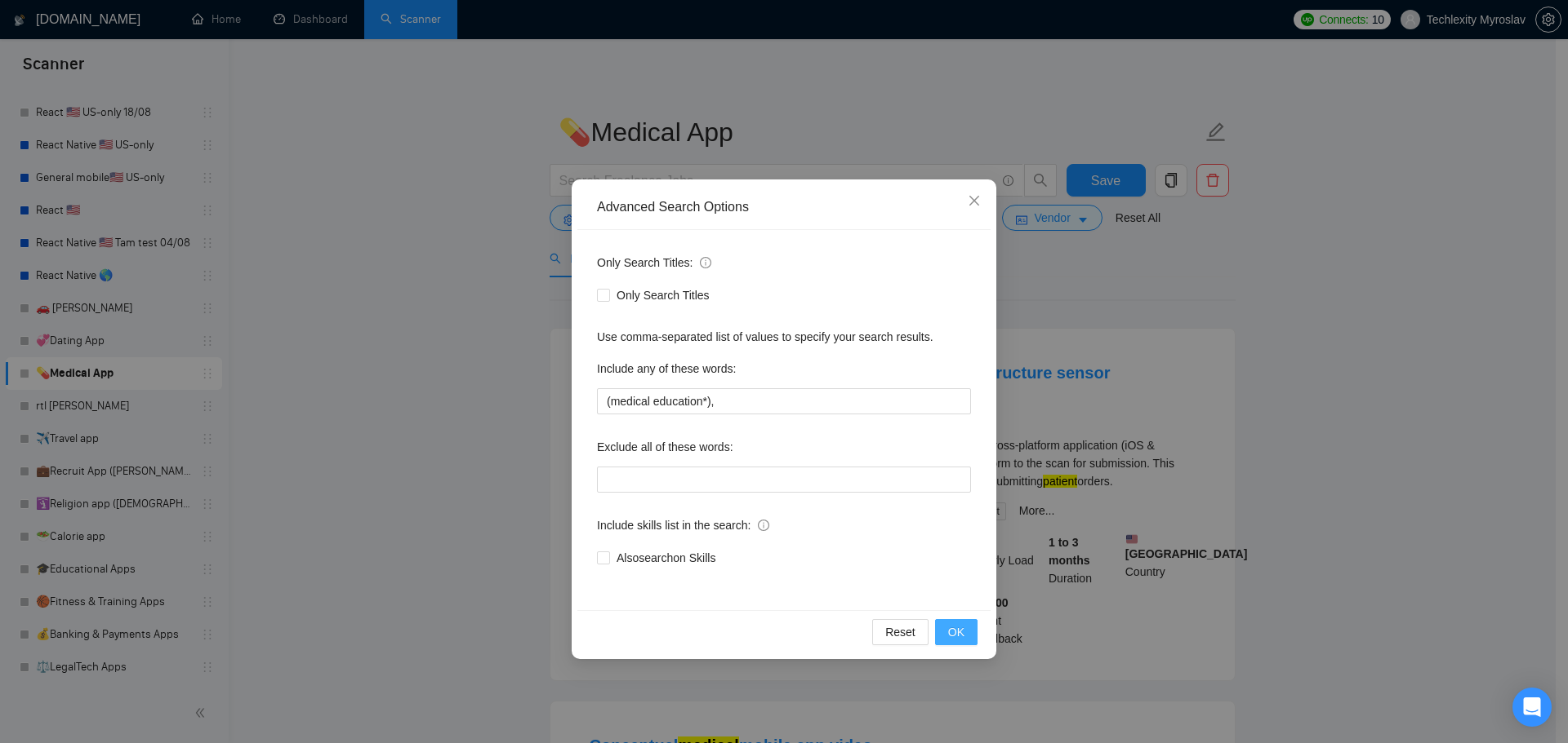
click at [947, 635] on button "OK" at bounding box center [955, 632] width 42 height 26
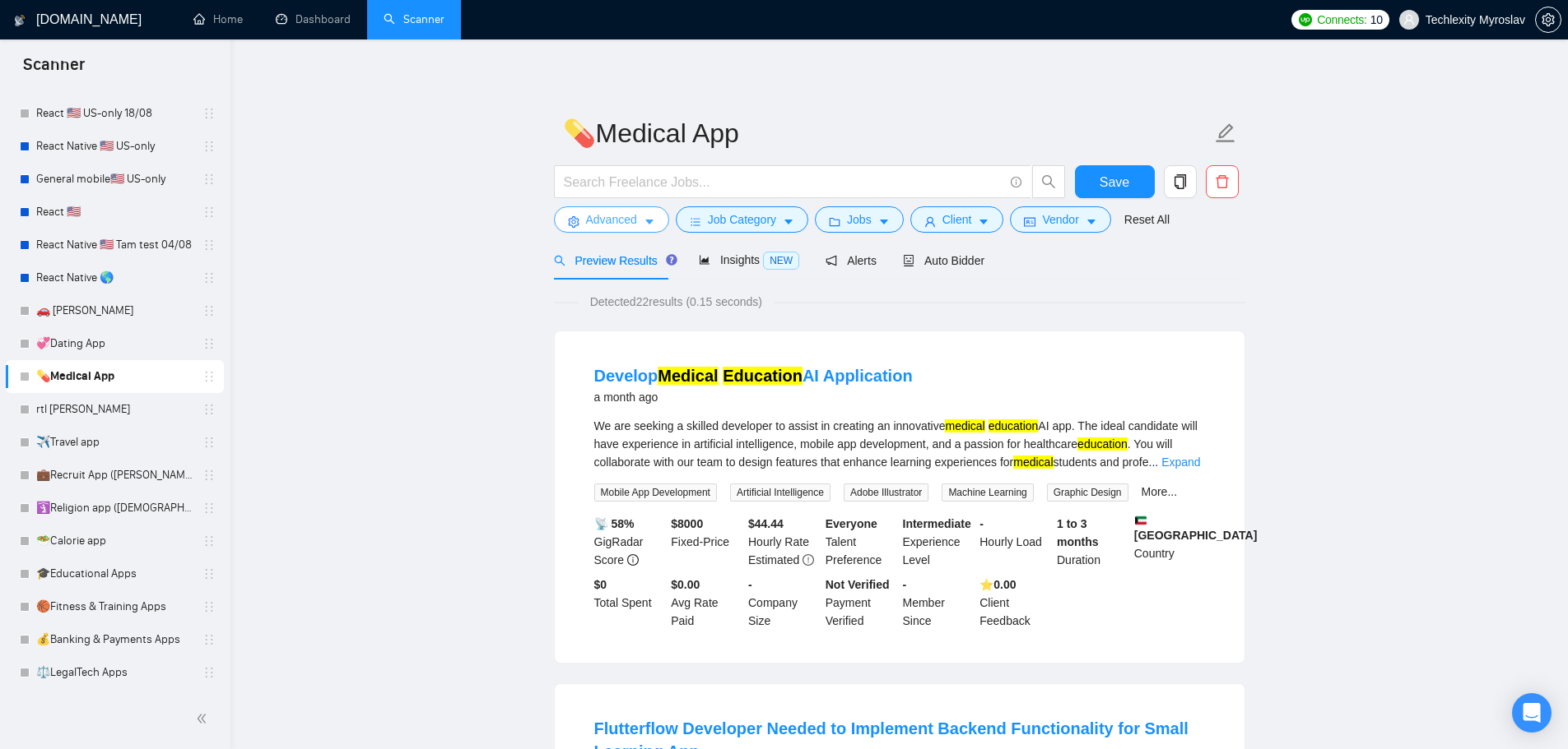
click at [603, 223] on span "Advanced" at bounding box center [611, 220] width 51 height 18
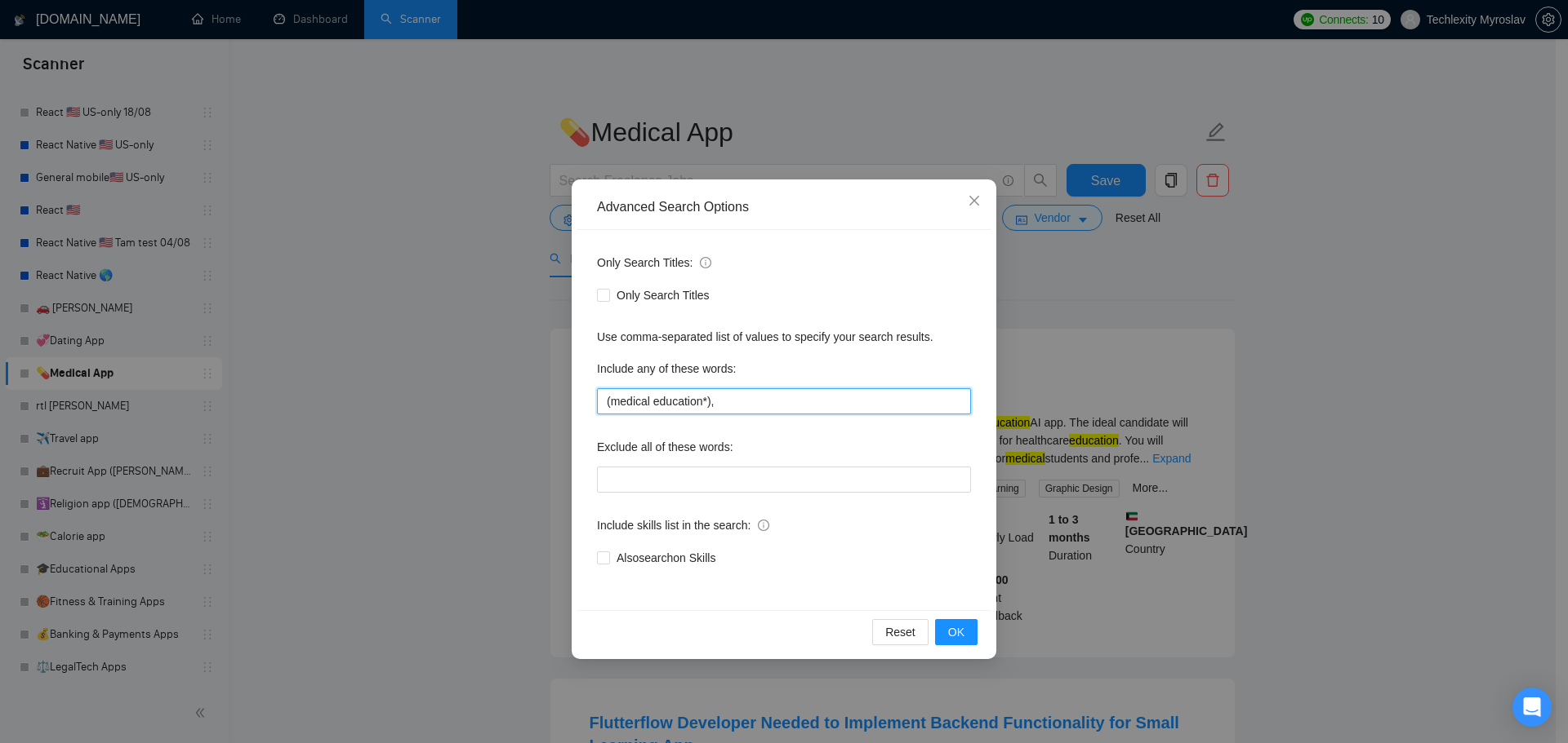
click at [748, 399] on input "(medical education*)," at bounding box center [783, 401] width 374 height 26
paste input ""nursing education", "nursing school", clinic, patient"
click at [699, 398] on input "(medical education*), "nursing education", "nursing school", clinic, patient" at bounding box center [783, 401] width 374 height 26
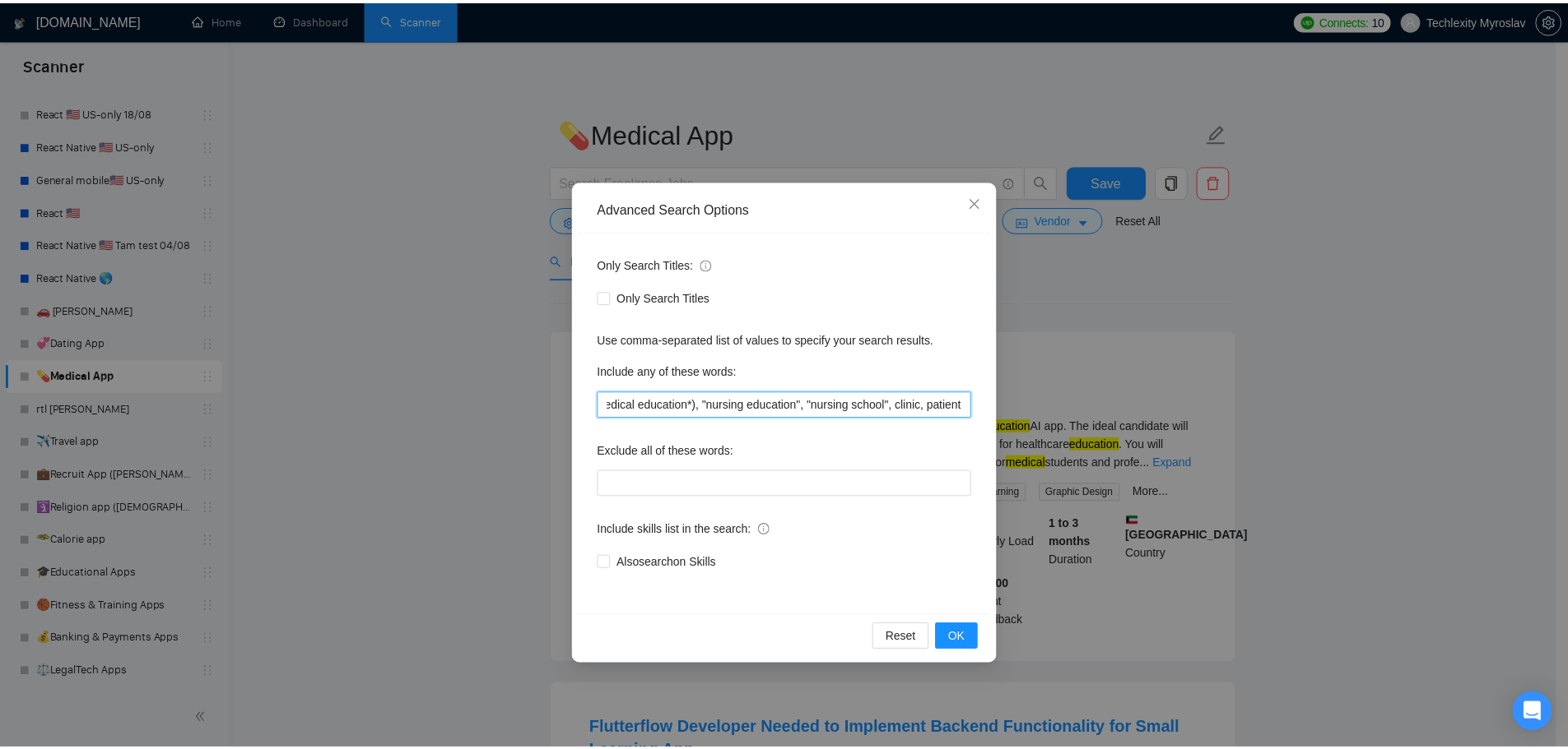
scroll to position [0, 19]
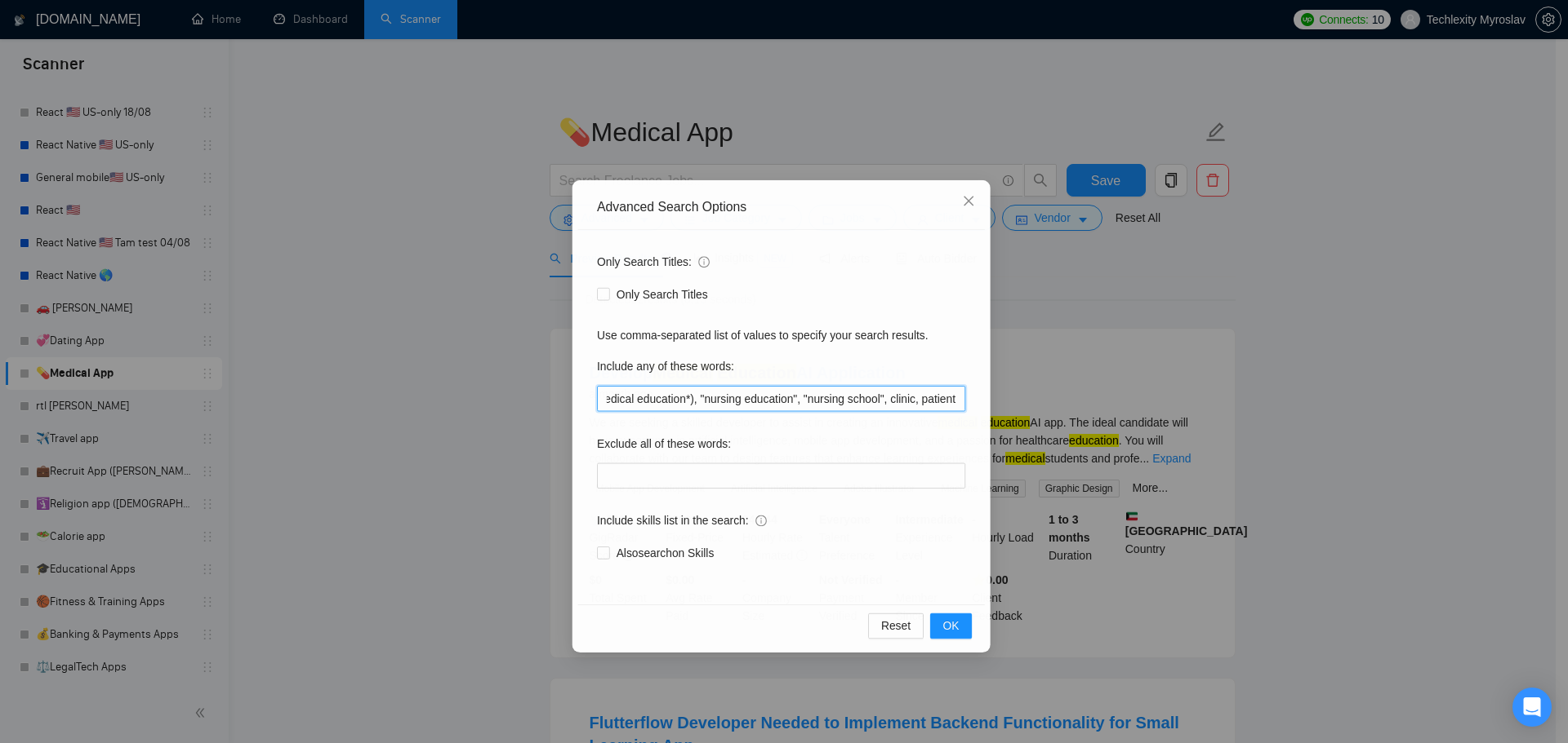
type input "(medical education*), "nursing education", "nursing school", clinic, patient"
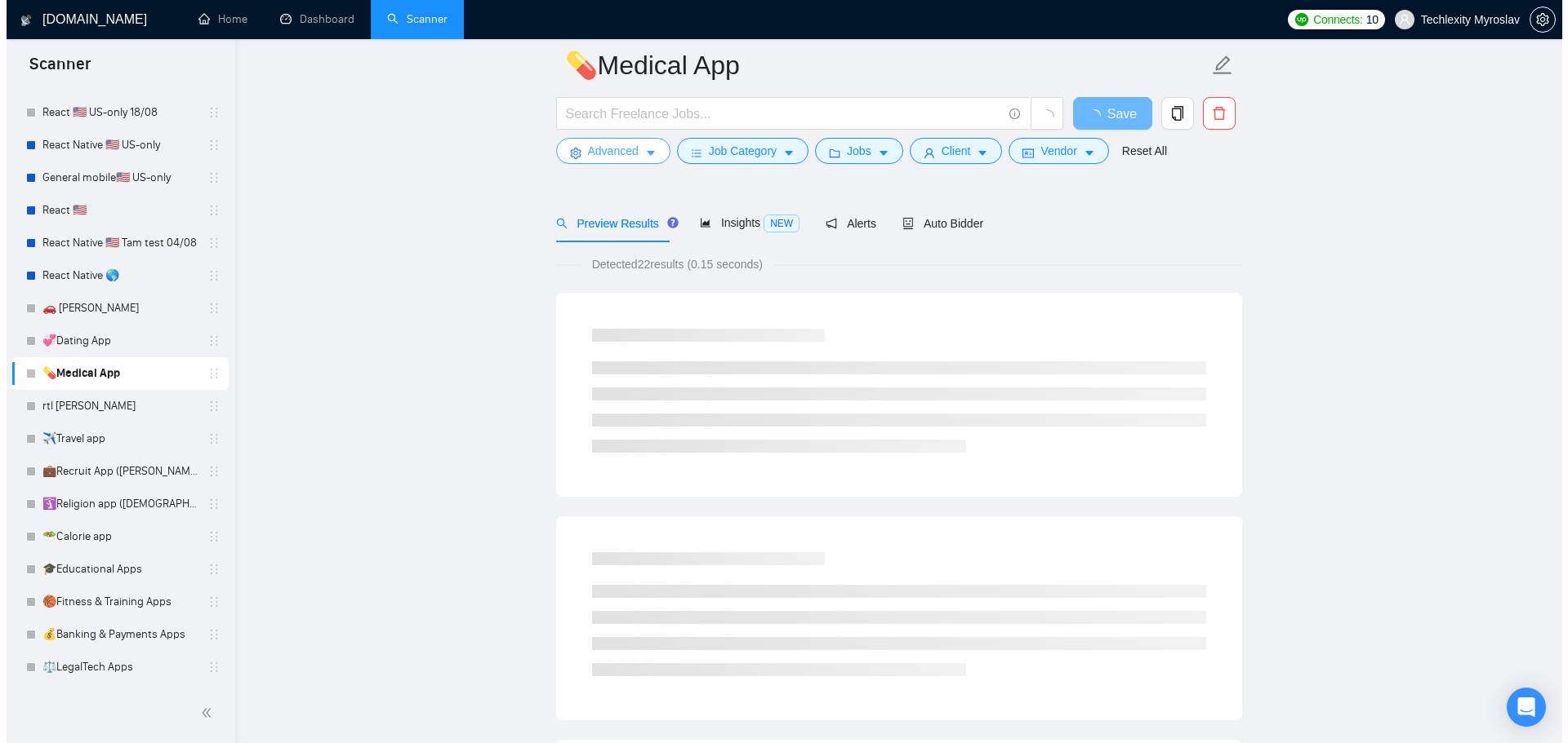
scroll to position [0, 0]
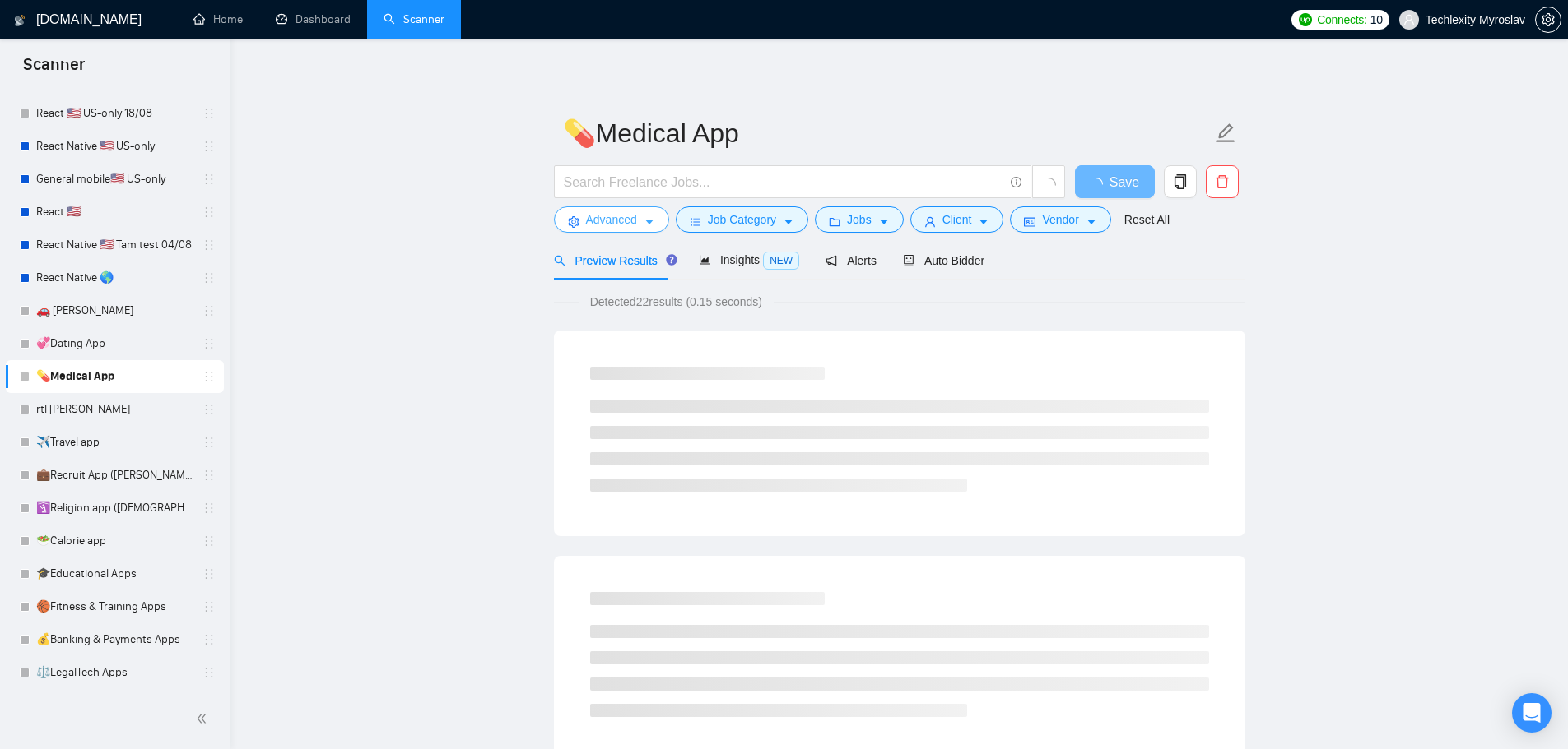
click at [610, 220] on span "Advanced" at bounding box center [611, 220] width 51 height 18
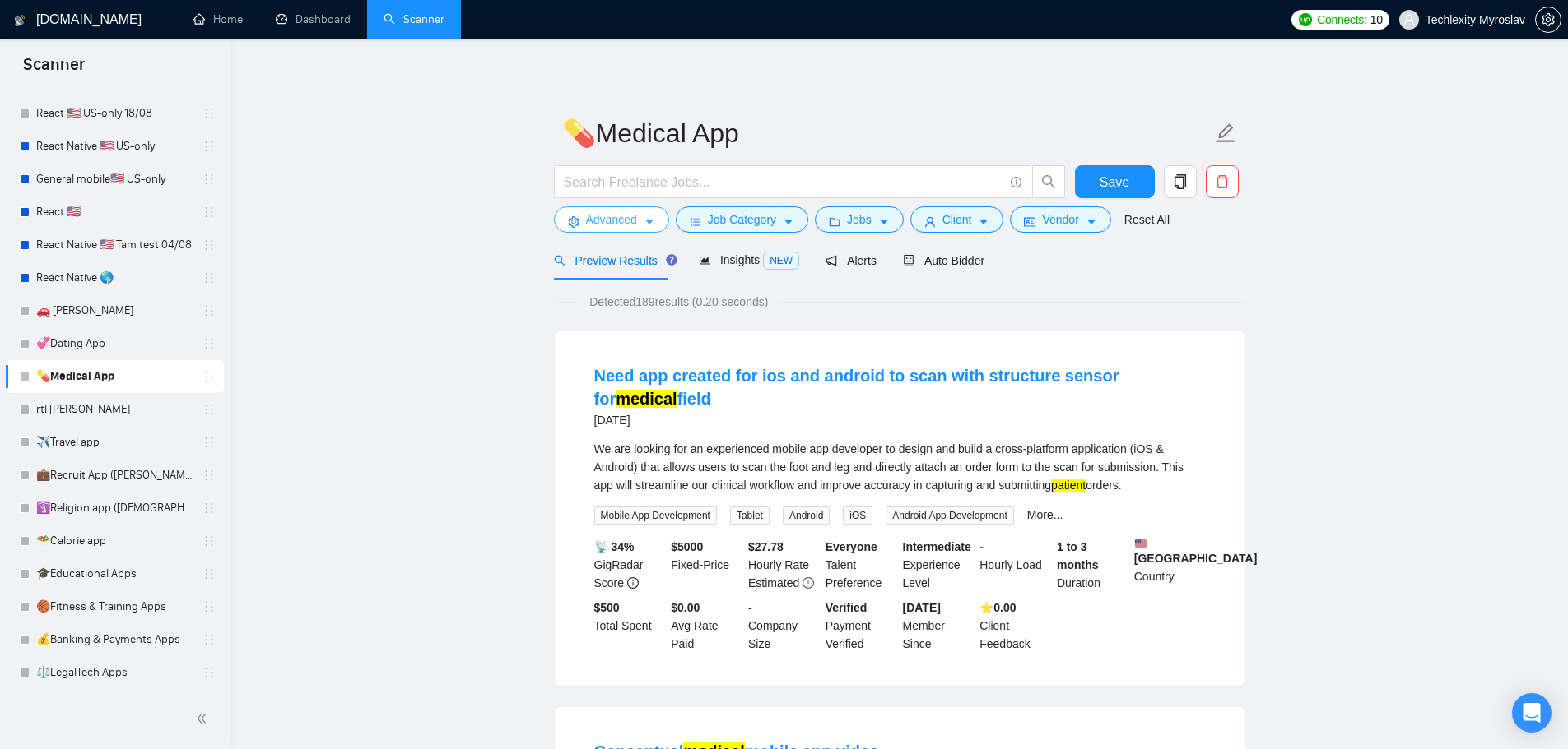
click at [613, 224] on span "Advanced" at bounding box center [611, 220] width 51 height 18
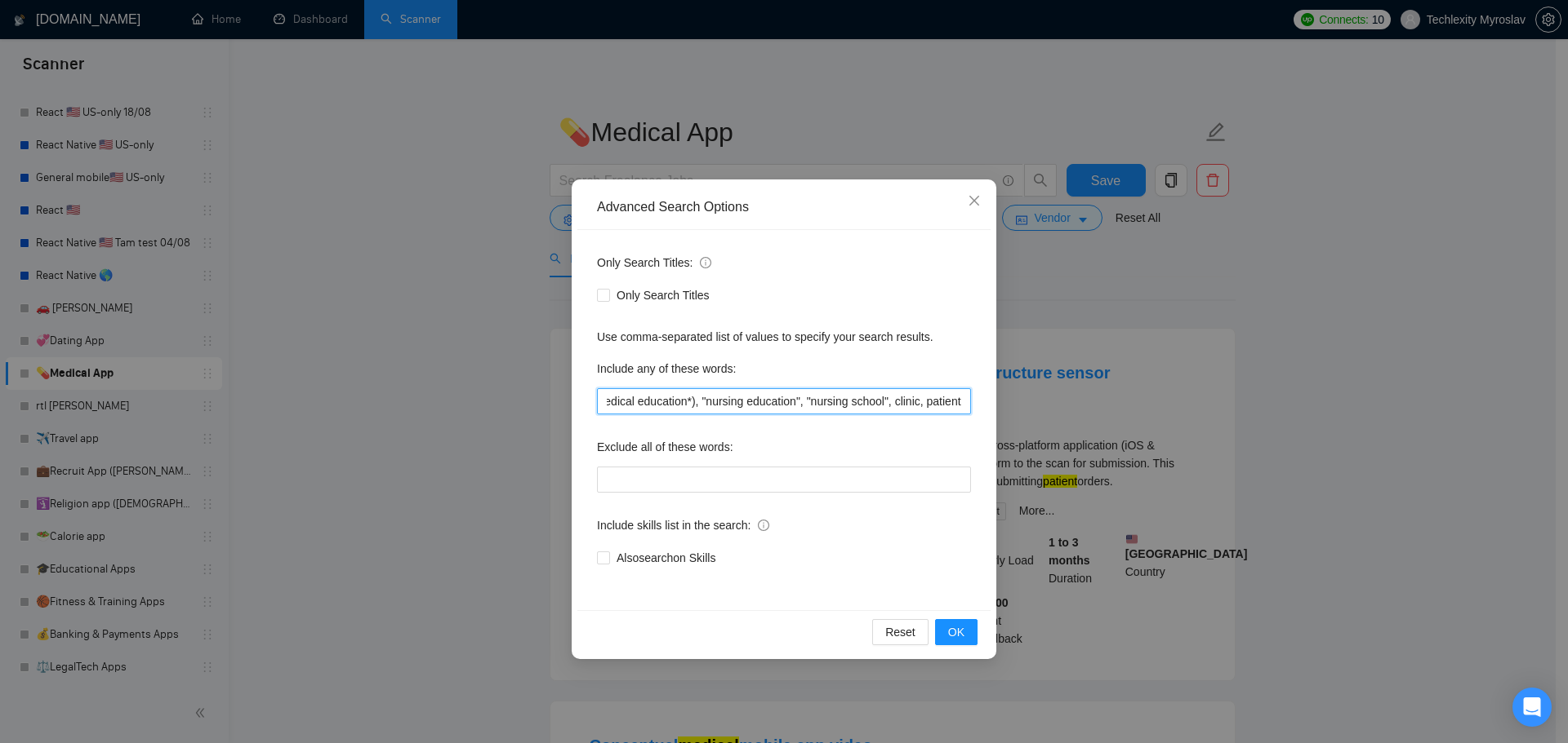
click at [743, 397] on input "(medical education*), "nursing education", "nursing school", clinic, patient" at bounding box center [783, 401] width 374 height 26
type input "s"
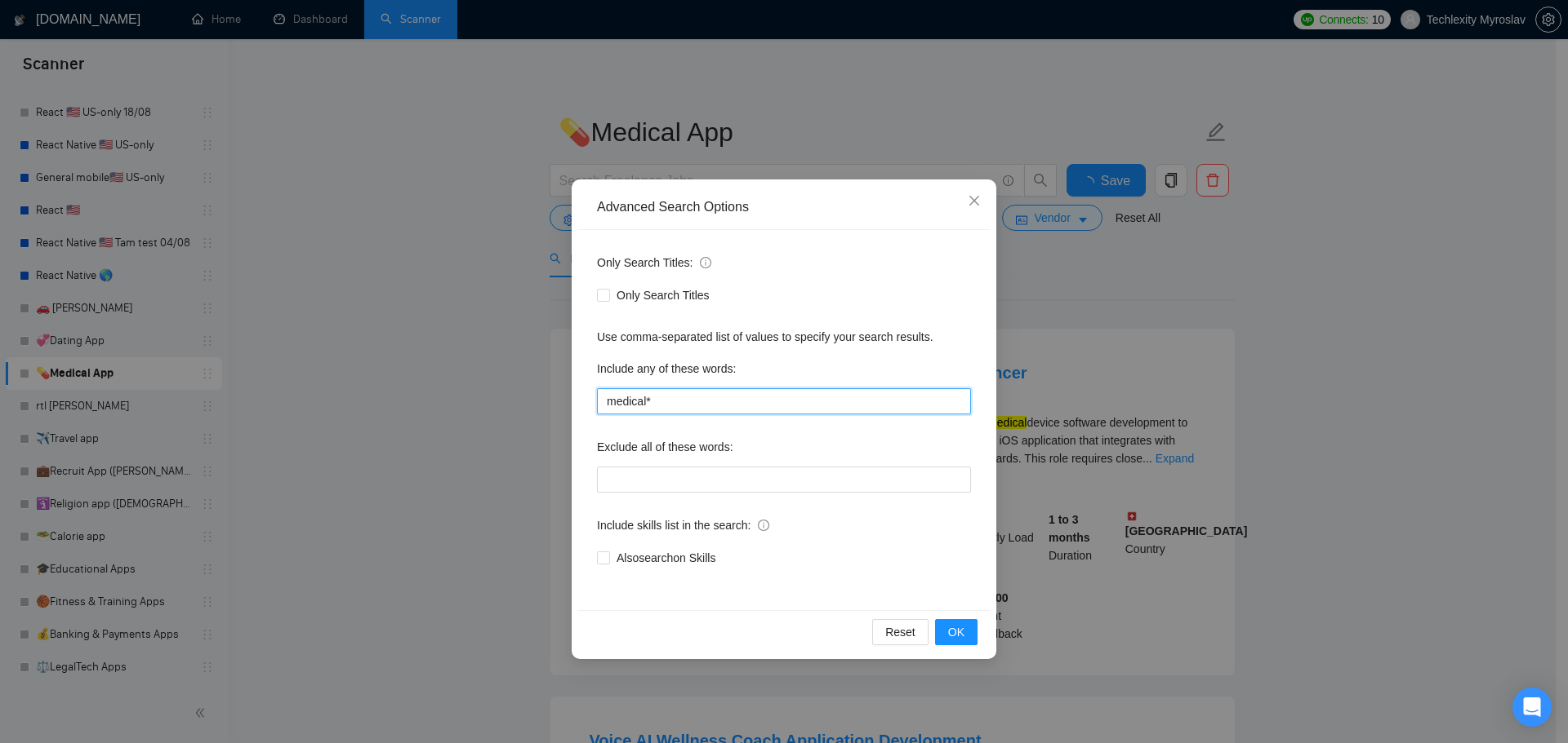
paste input "(medical education*), "nursing education", "nursing school", clinic, patient"
drag, startPoint x: 716, startPoint y: 400, endPoint x: 397, endPoint y: 386, distance: 319.3
click at [397, 386] on div "Advanced Search Options Only Search Titles: Only Search Titles Use comma-separa…" at bounding box center [784, 371] width 1568 height 743
click at [696, 399] on input "medical* (medical education*), "nursing education", "nursing school", clinic, p…" at bounding box center [783, 401] width 374 height 26
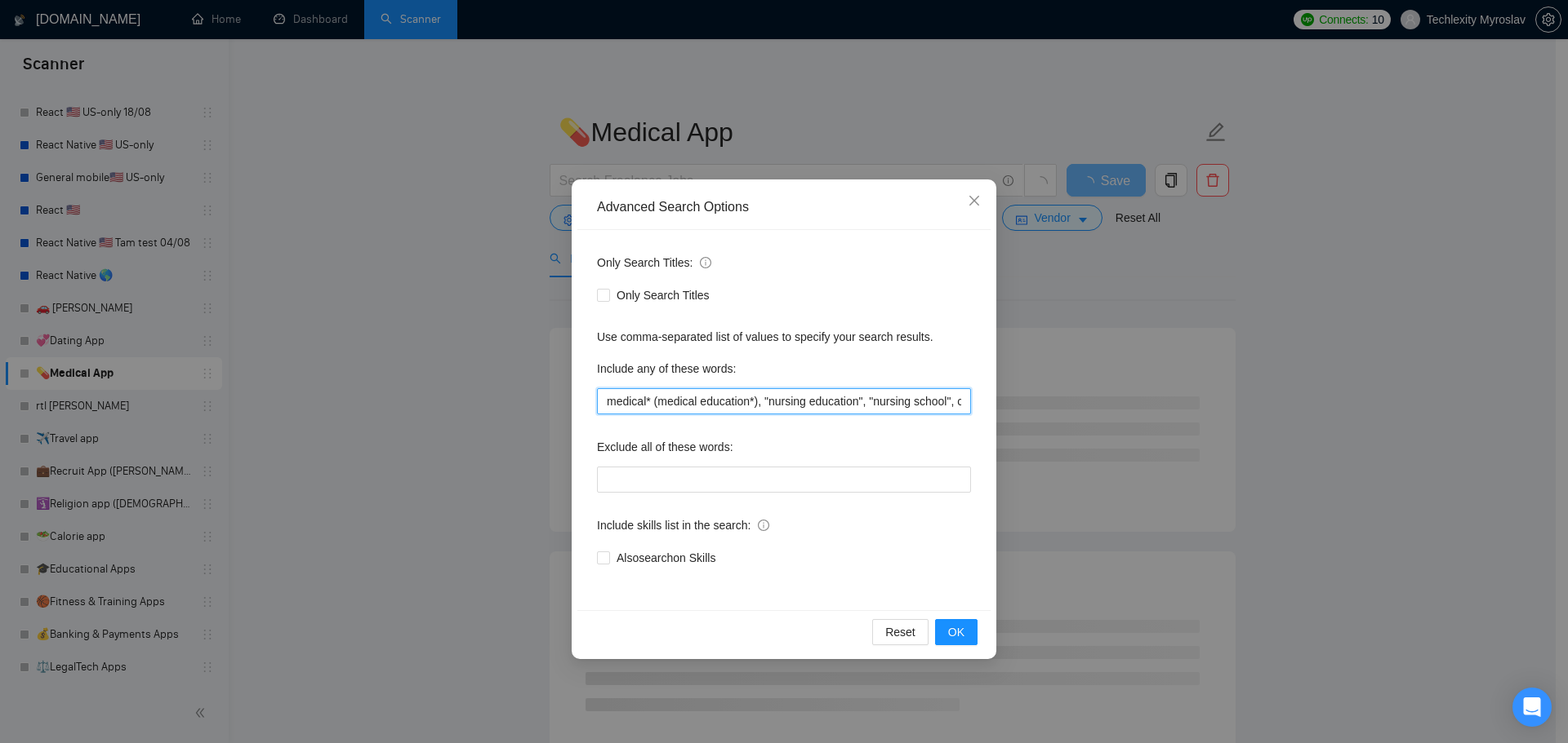
click at [656, 400] on input "medical* (medical education*), "nursing education", "nursing school", clinic, p…" at bounding box center [783, 401] width 374 height 26
drag, startPoint x: 653, startPoint y: 403, endPoint x: 697, endPoint y: 408, distance: 44.3
click at [697, 408] on input "medical* medical education*), "nursing education", "nursing school", clinic, pa…" at bounding box center [783, 401] width 374 height 26
click at [709, 403] on input "medical* education*), "nursing education", "nursing school", clinic, patient" at bounding box center [783, 401] width 374 height 26
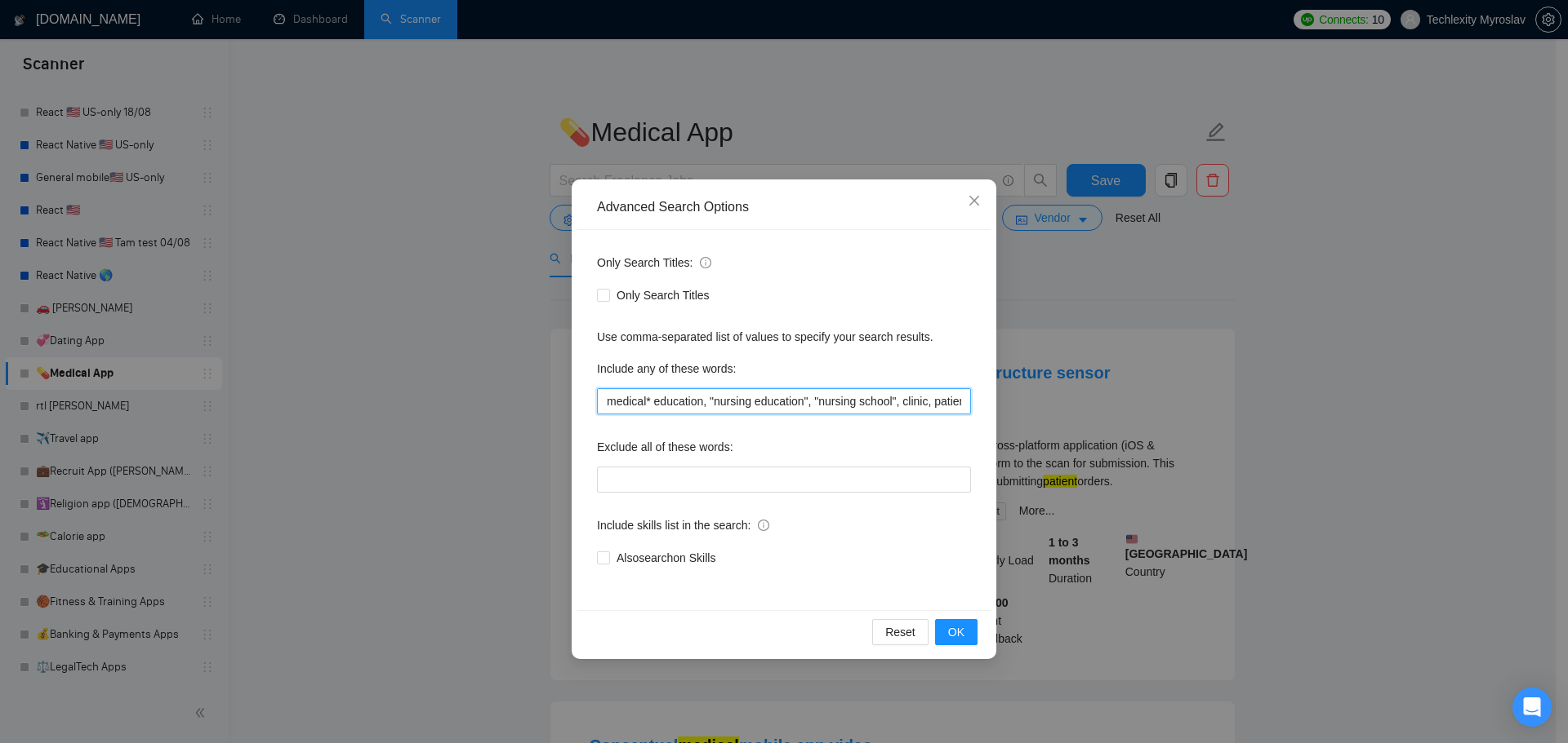
click at [709, 402] on input "medical* education, "nursing education", "nursing school", clinic, patient" at bounding box center [783, 401] width 374 height 26
drag, startPoint x: 745, startPoint y: 403, endPoint x: 804, endPoint y: 404, distance: 59.0
click at [804, 404] on input "medical* education, nursing education", "nursing school", clinic, patient" at bounding box center [783, 401] width 374 height 26
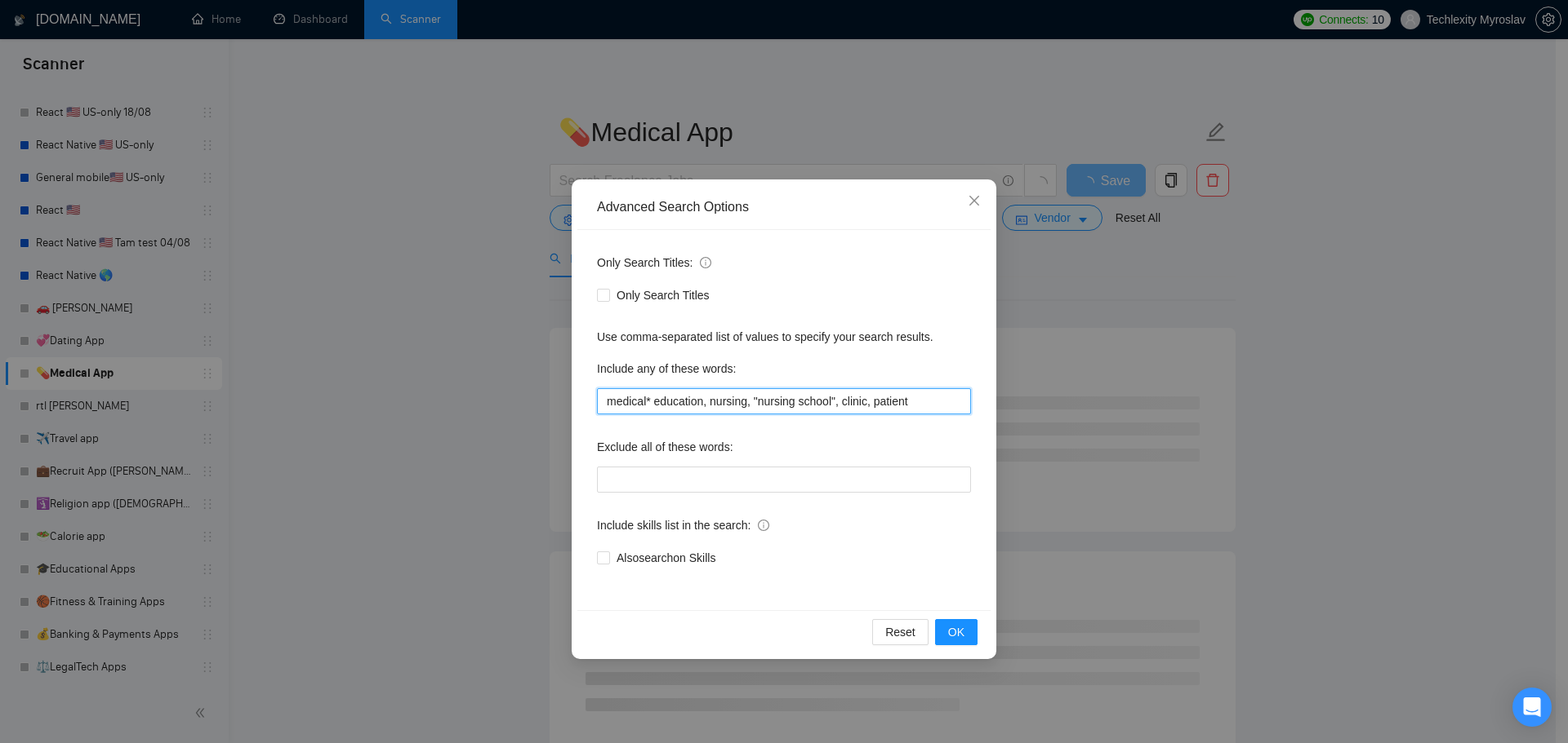
drag, startPoint x: 753, startPoint y: 403, endPoint x: 835, endPoint y: 404, distance: 82.0
click at [835, 404] on input "medical* education, nursing, "nursing school", clinic, patient" at bounding box center [783, 401] width 374 height 26
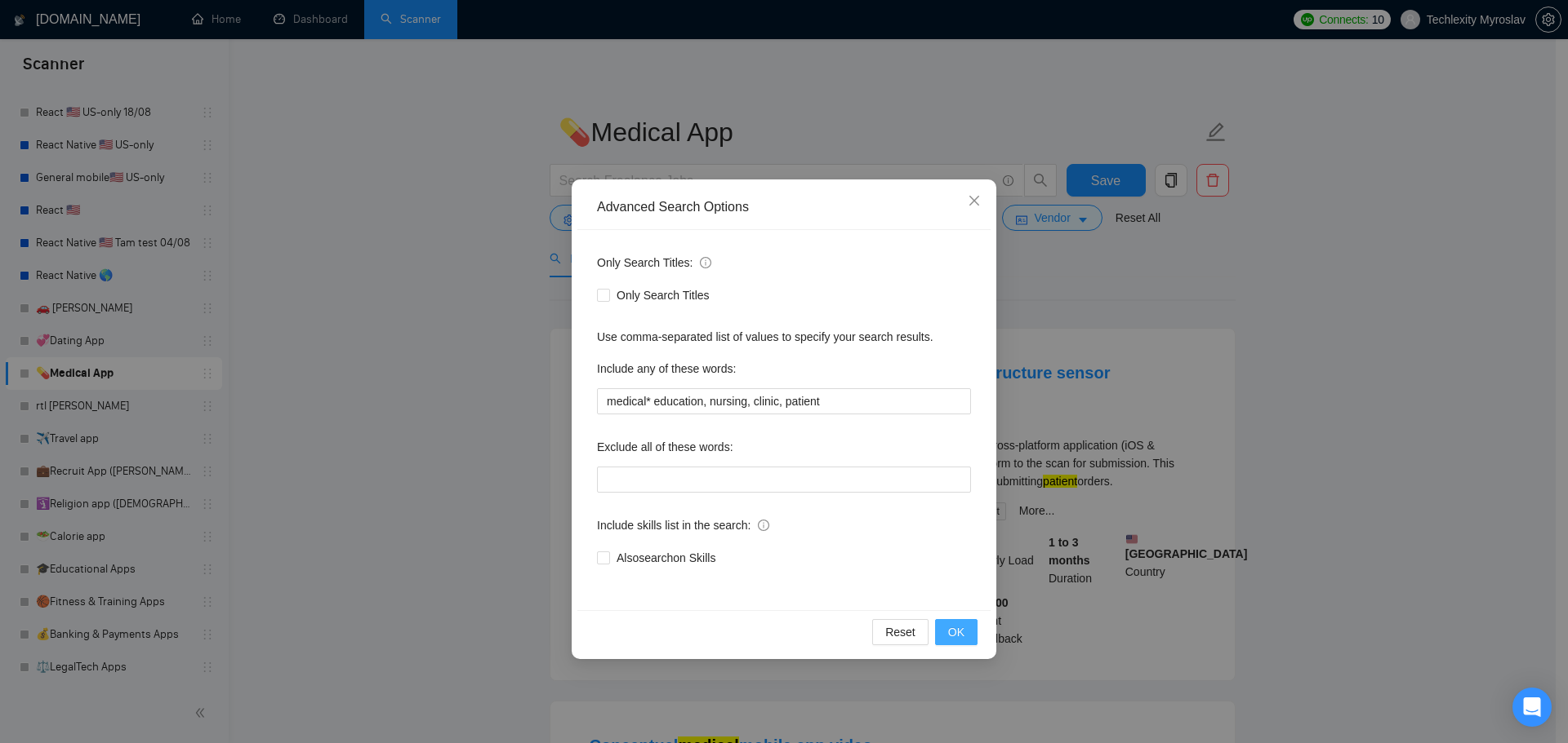
click at [963, 624] on span "OK" at bounding box center [956, 632] width 16 height 18
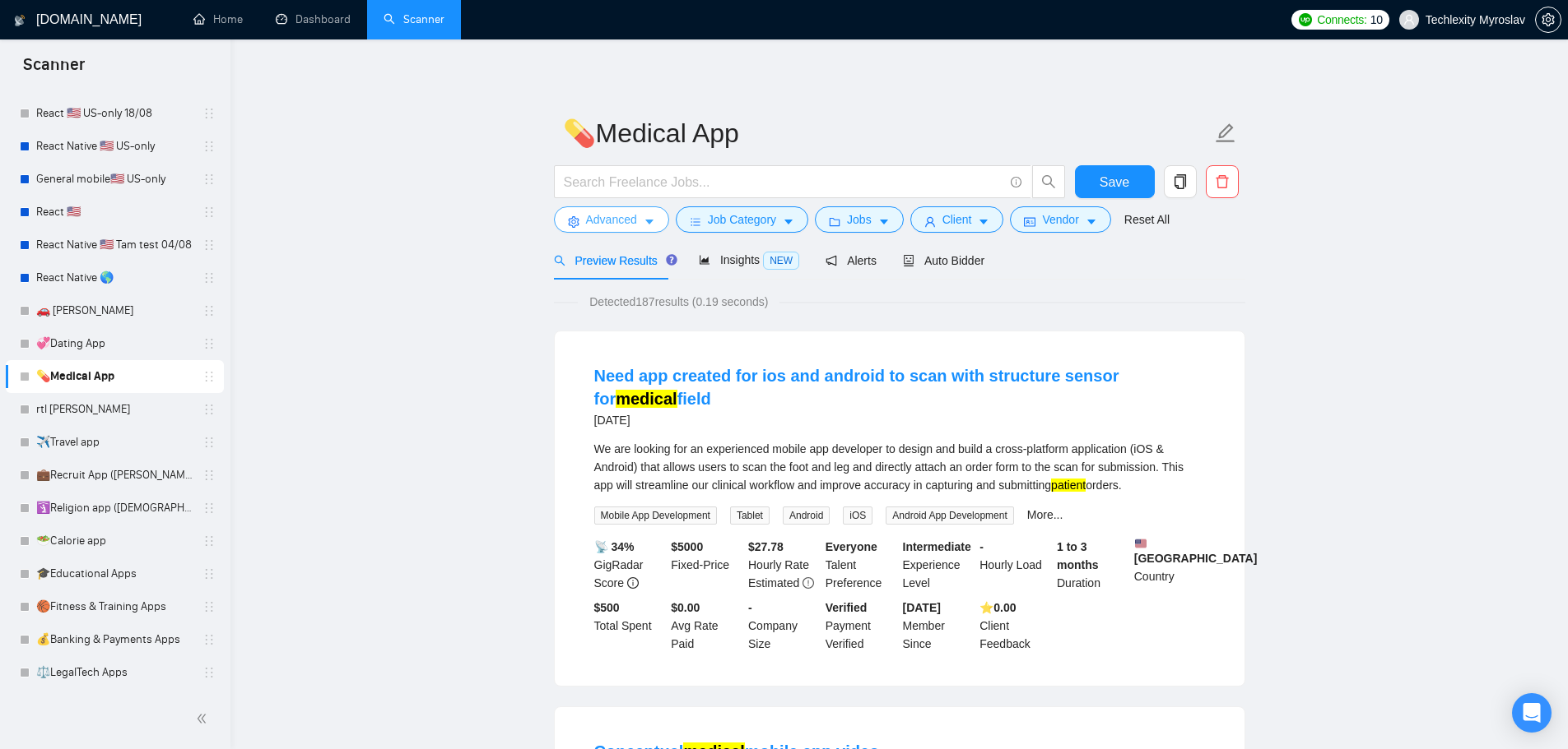
click at [587, 223] on span "Advanced" at bounding box center [611, 220] width 51 height 18
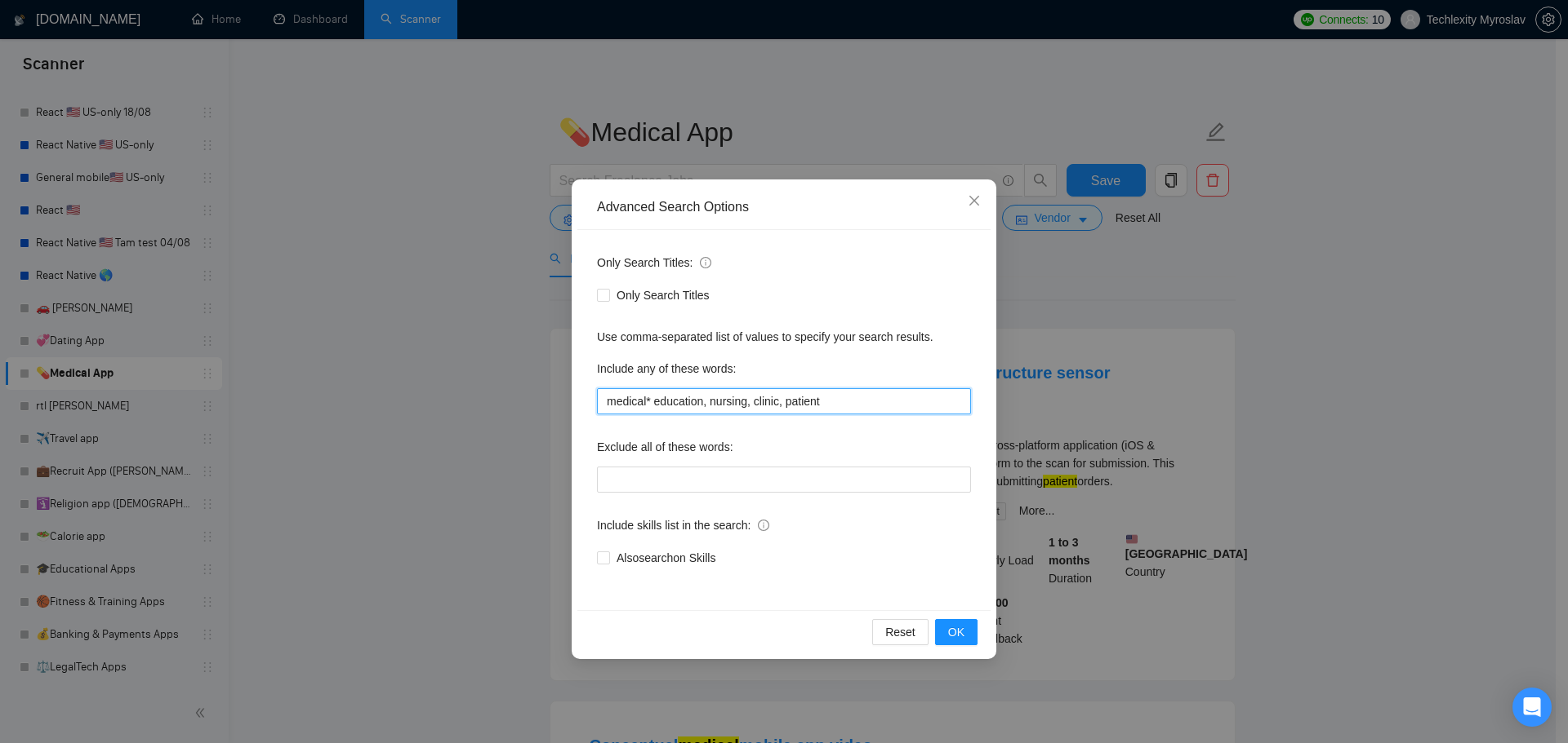
click at [850, 407] on input "medical* education, nursing, clinic, patient" at bounding box center [783, 401] width 374 height 26
paste input "Mentor"
drag, startPoint x: 831, startPoint y: 404, endPoint x: 834, endPoint y: 421, distance: 17.3
click at [825, 409] on input "medical* education, nursing, clinic, patient, Mentor" at bounding box center [783, 401] width 374 height 26
click at [957, 633] on span "OK" at bounding box center [956, 632] width 16 height 18
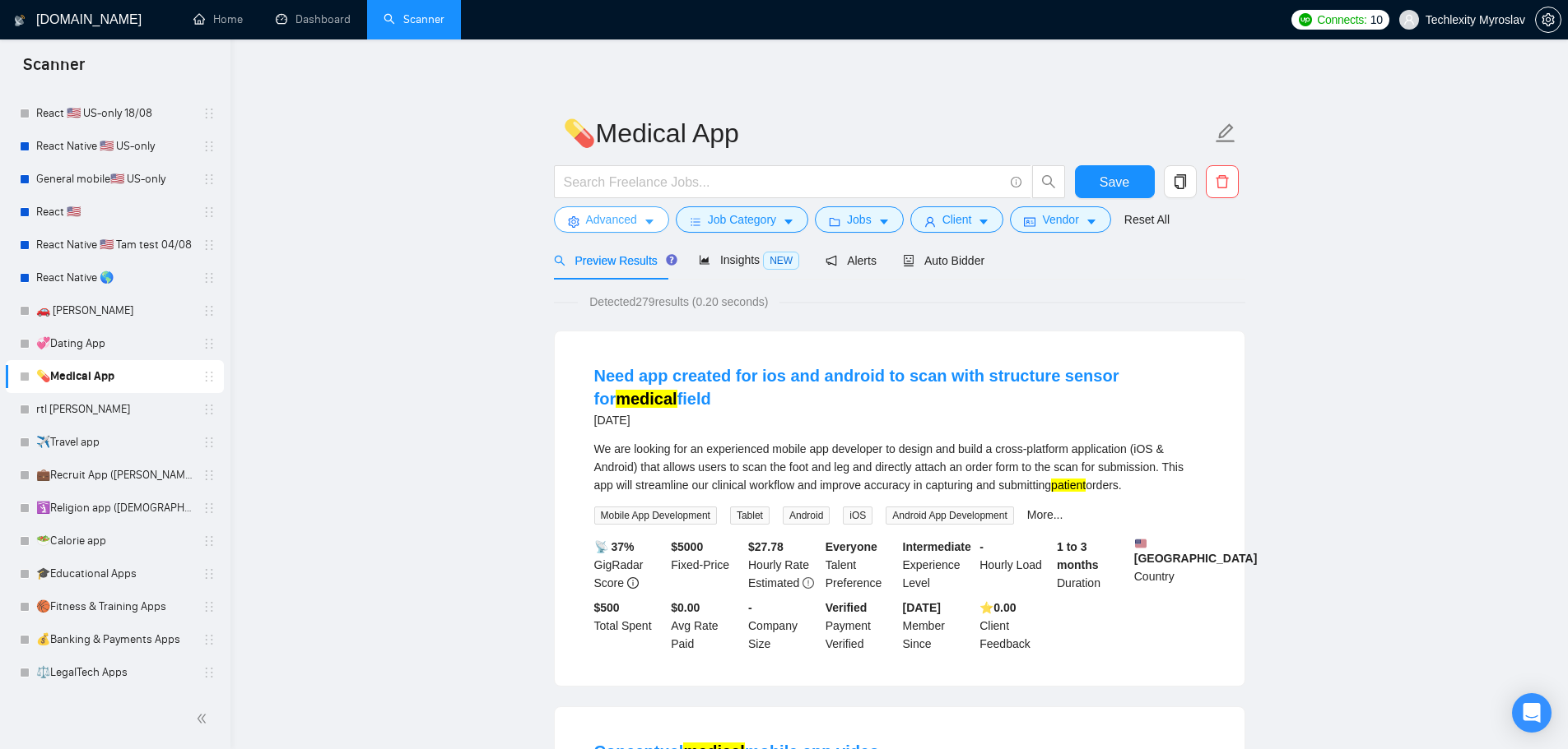
click at [603, 216] on span "Advanced" at bounding box center [611, 220] width 51 height 18
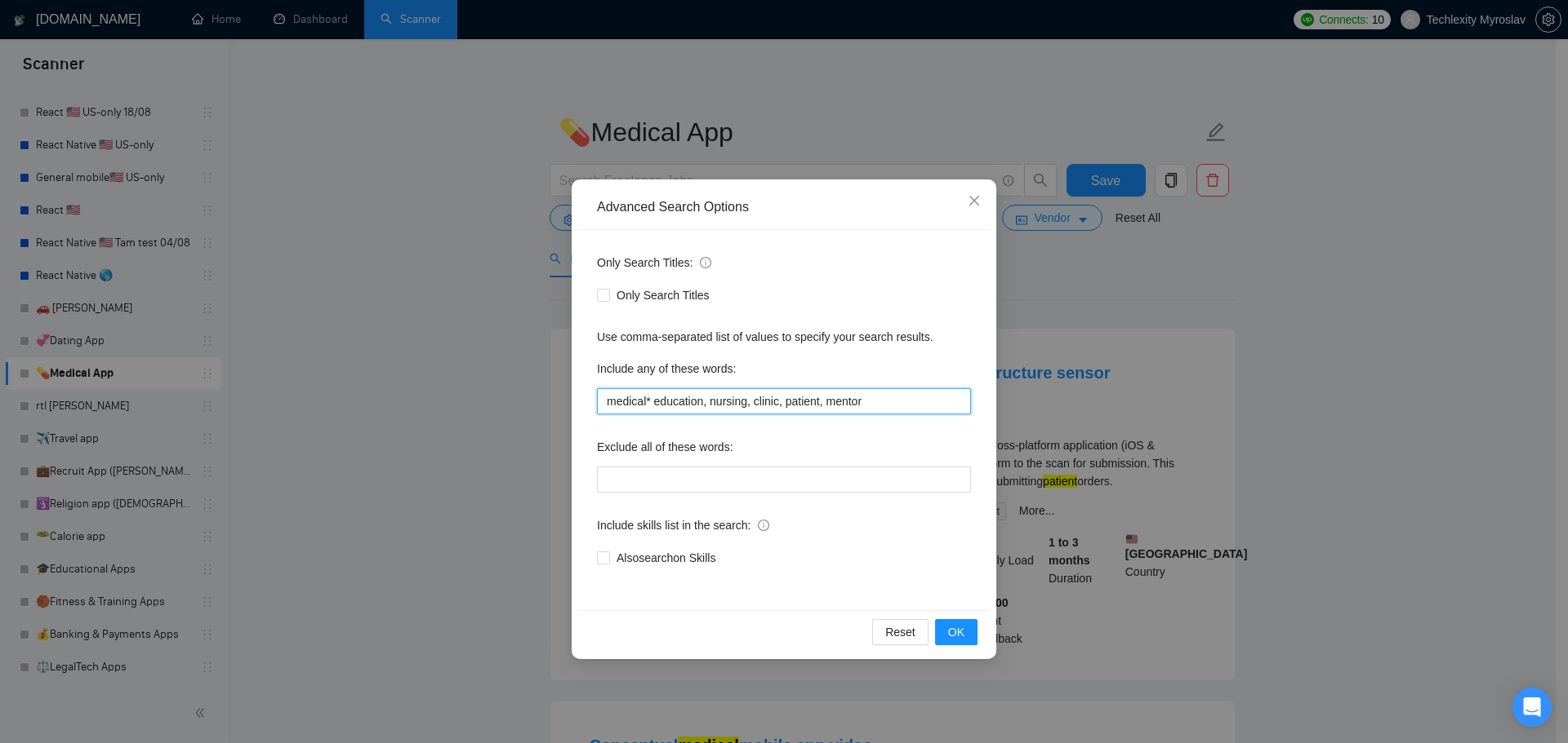
click at [652, 406] on input "medical* education, nursing, clinic, patient, mentor" at bounding box center [783, 401] width 374 height 26
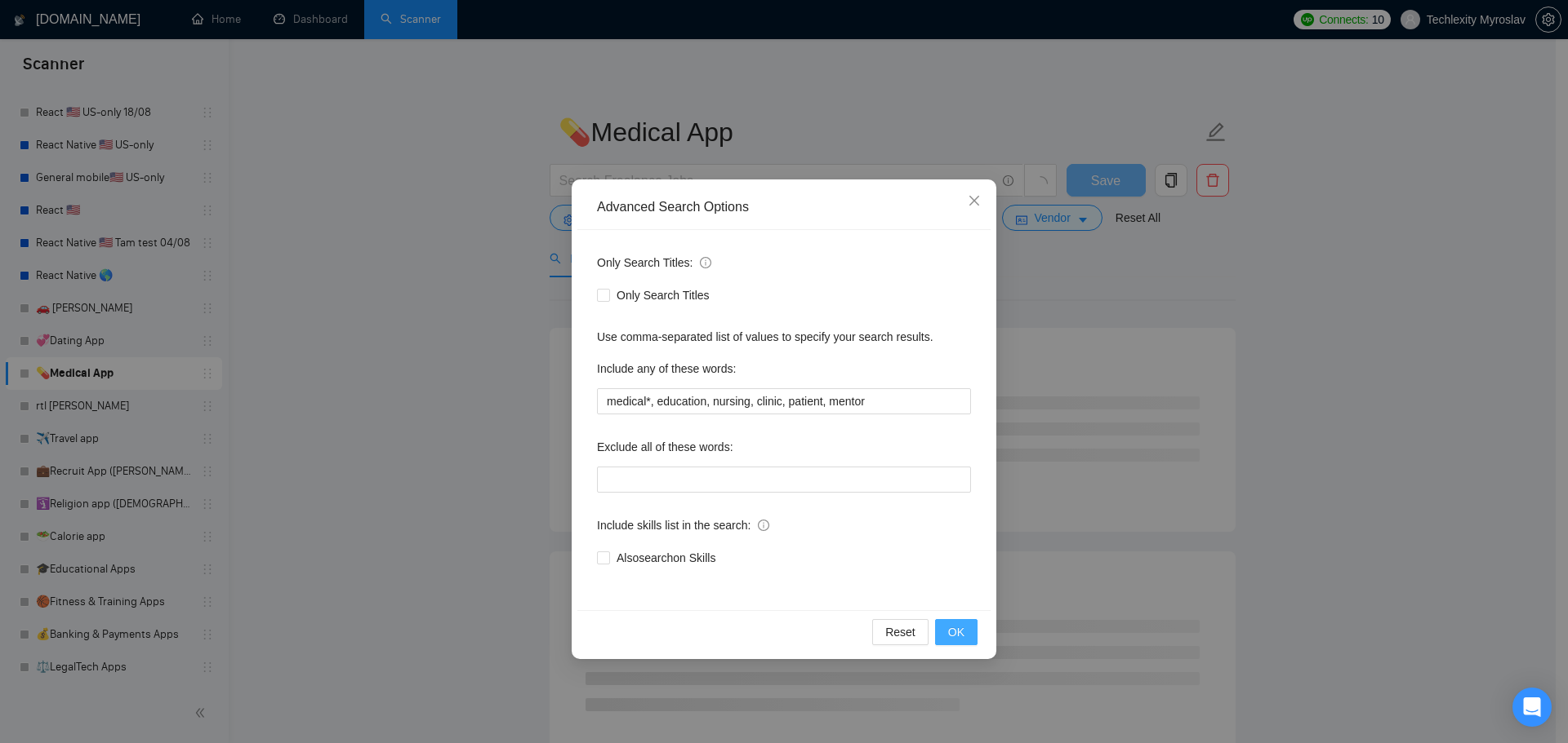
click at [960, 635] on span "OK" at bounding box center [956, 632] width 16 height 18
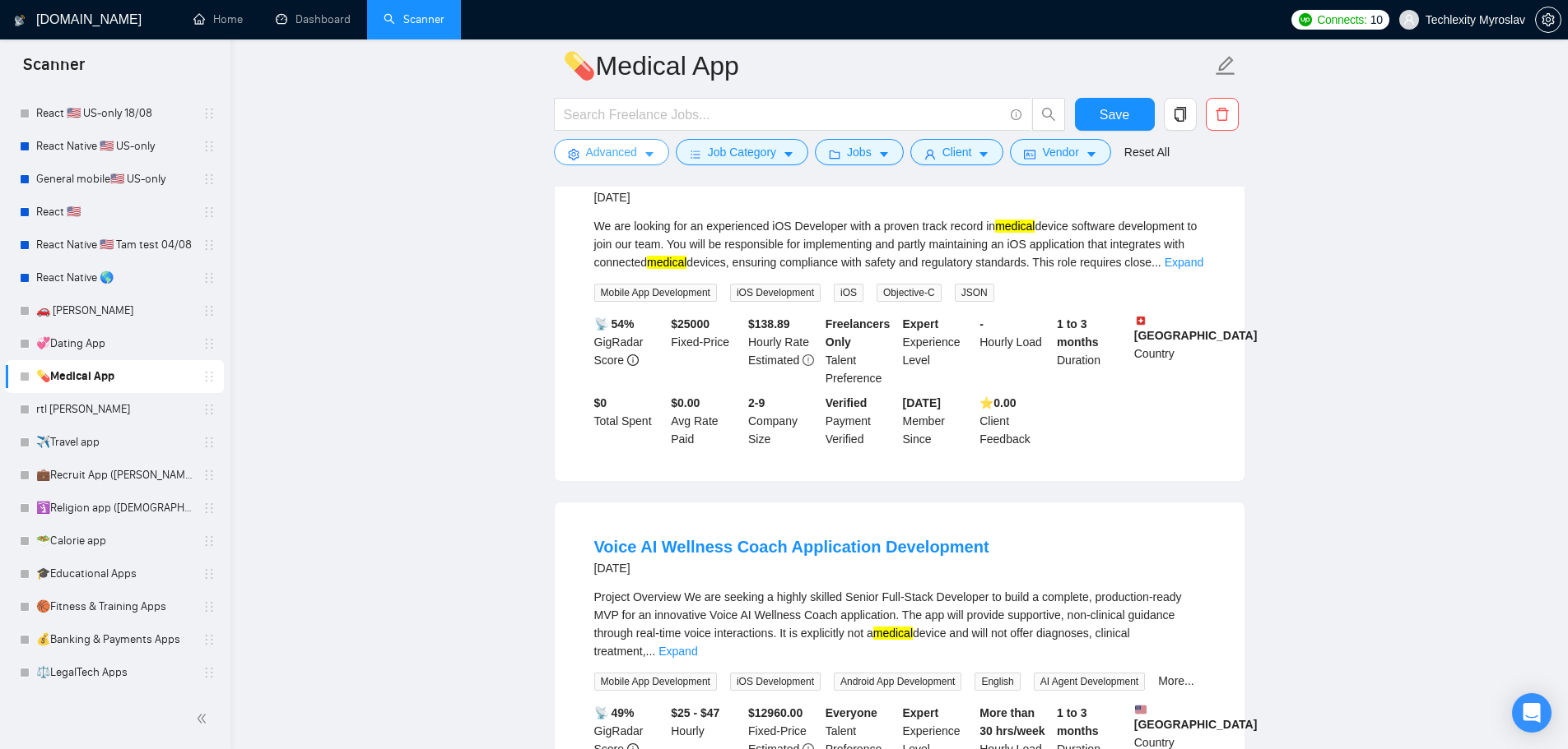
scroll to position [83, 0]
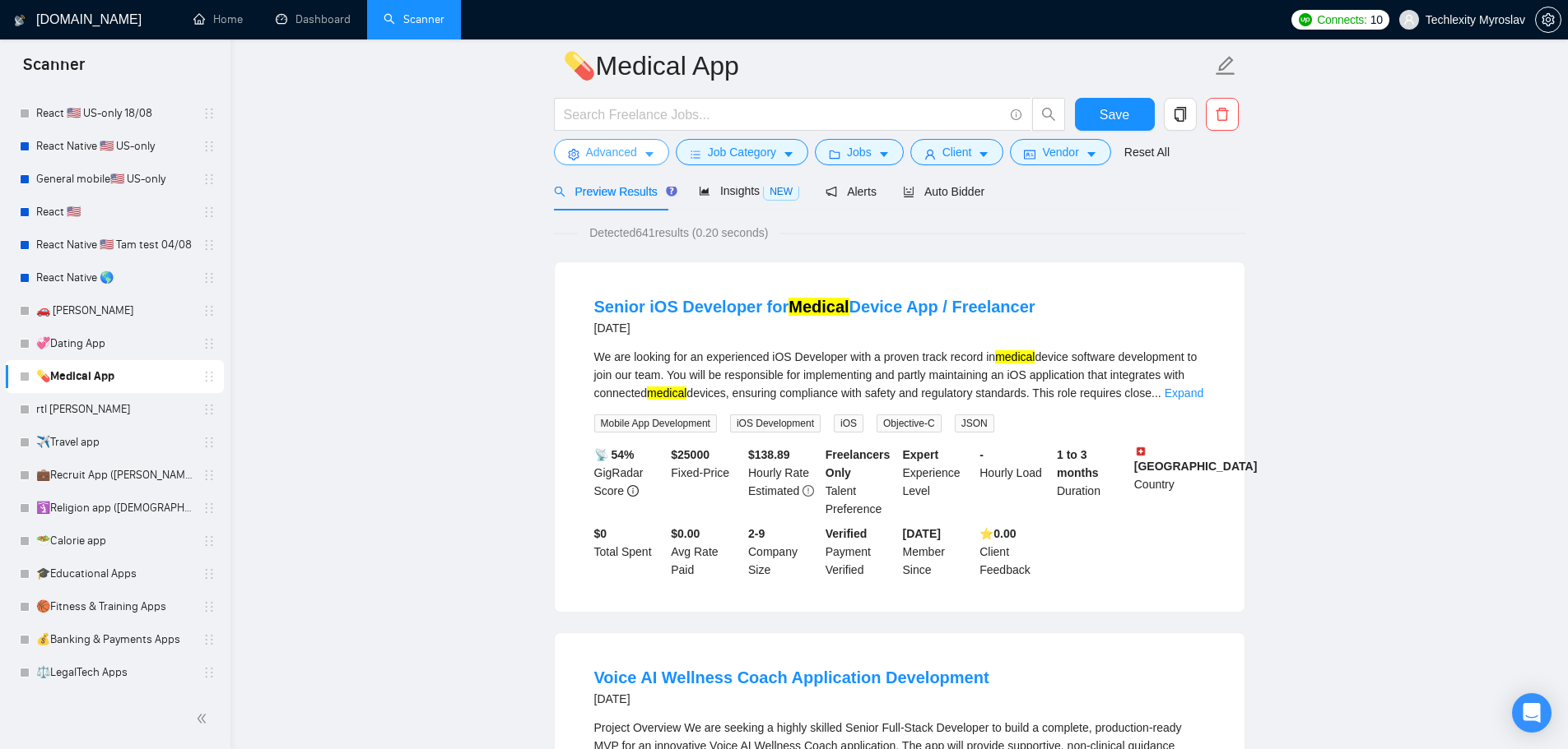
click at [588, 149] on span "Advanced" at bounding box center [611, 153] width 51 height 18
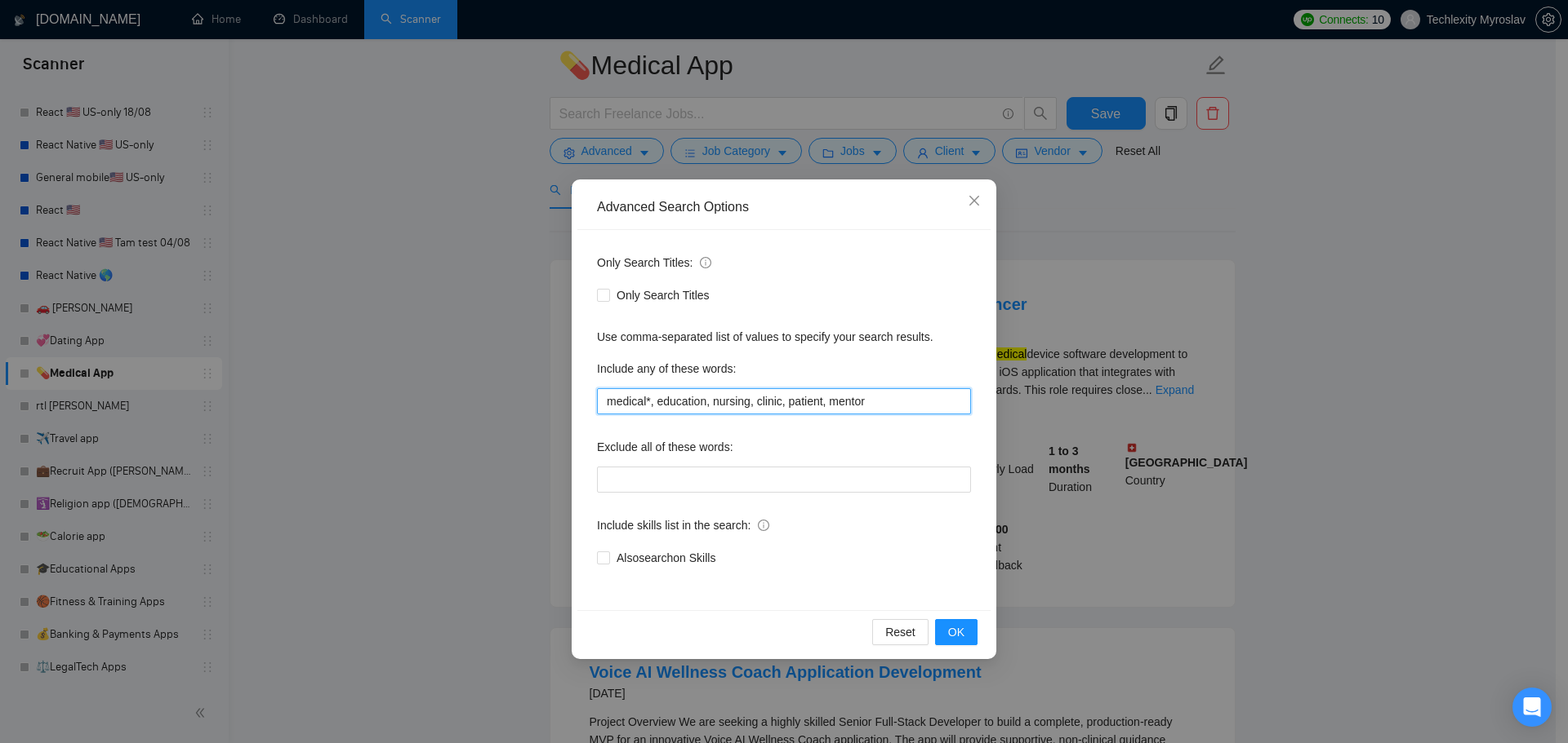
click at [650, 400] on input "medical*, education, nursing, clinic, patient, mentor" at bounding box center [783, 401] width 374 height 26
click at [952, 618] on div "Reset OK" at bounding box center [784, 632] width 413 height 43
click at [954, 627] on span "OK" at bounding box center [956, 632] width 16 height 18
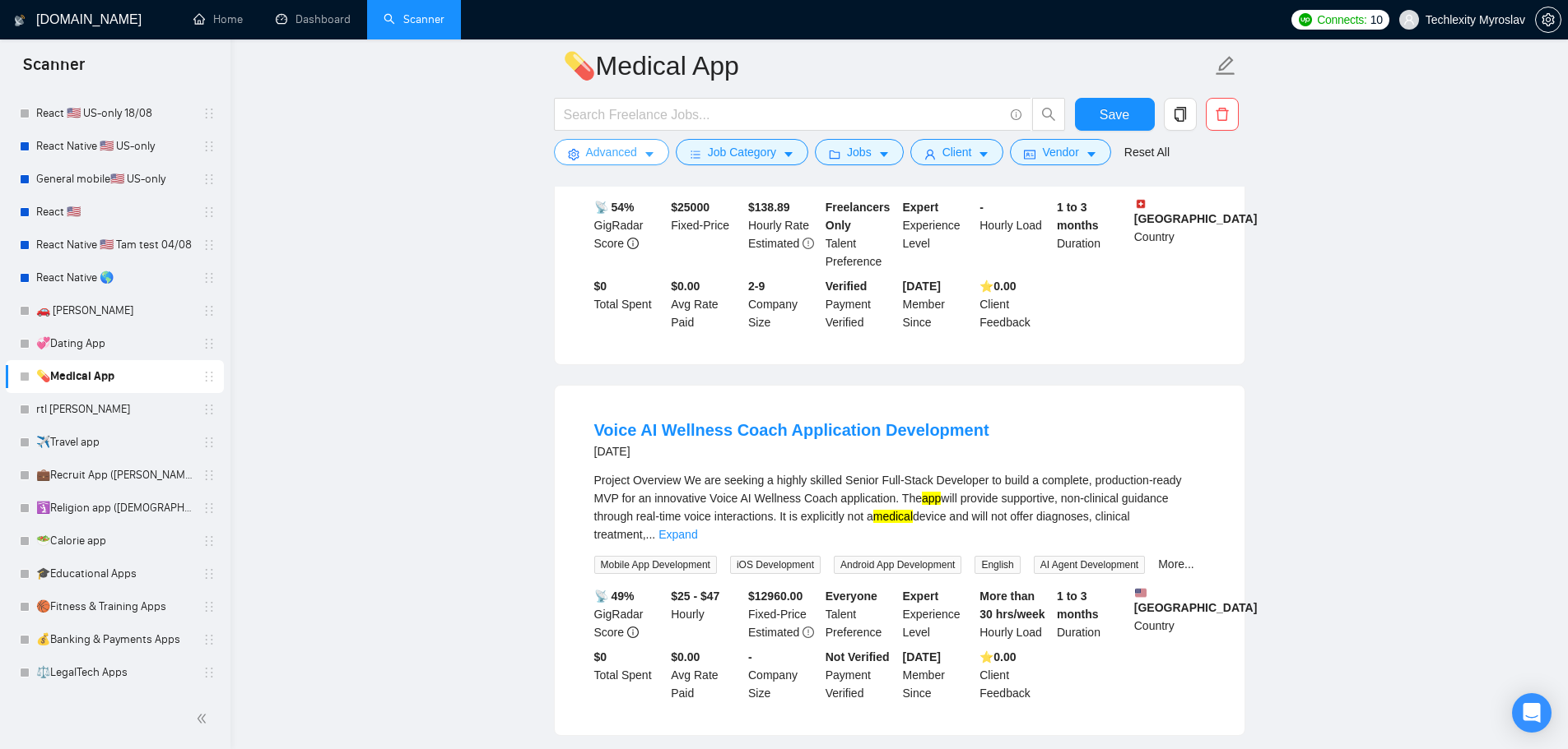
scroll to position [164, 0]
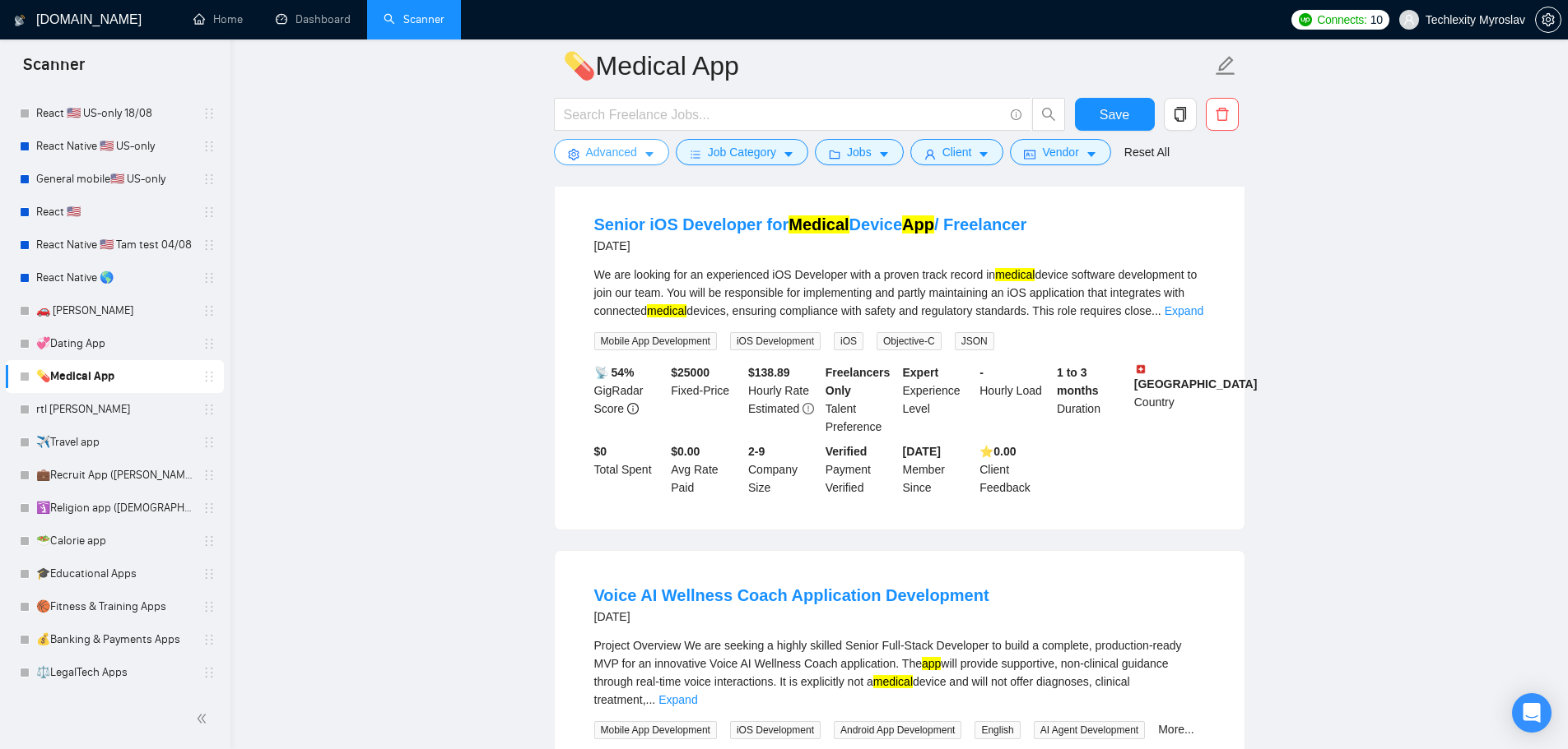
click at [611, 153] on span "Advanced" at bounding box center [611, 153] width 51 height 18
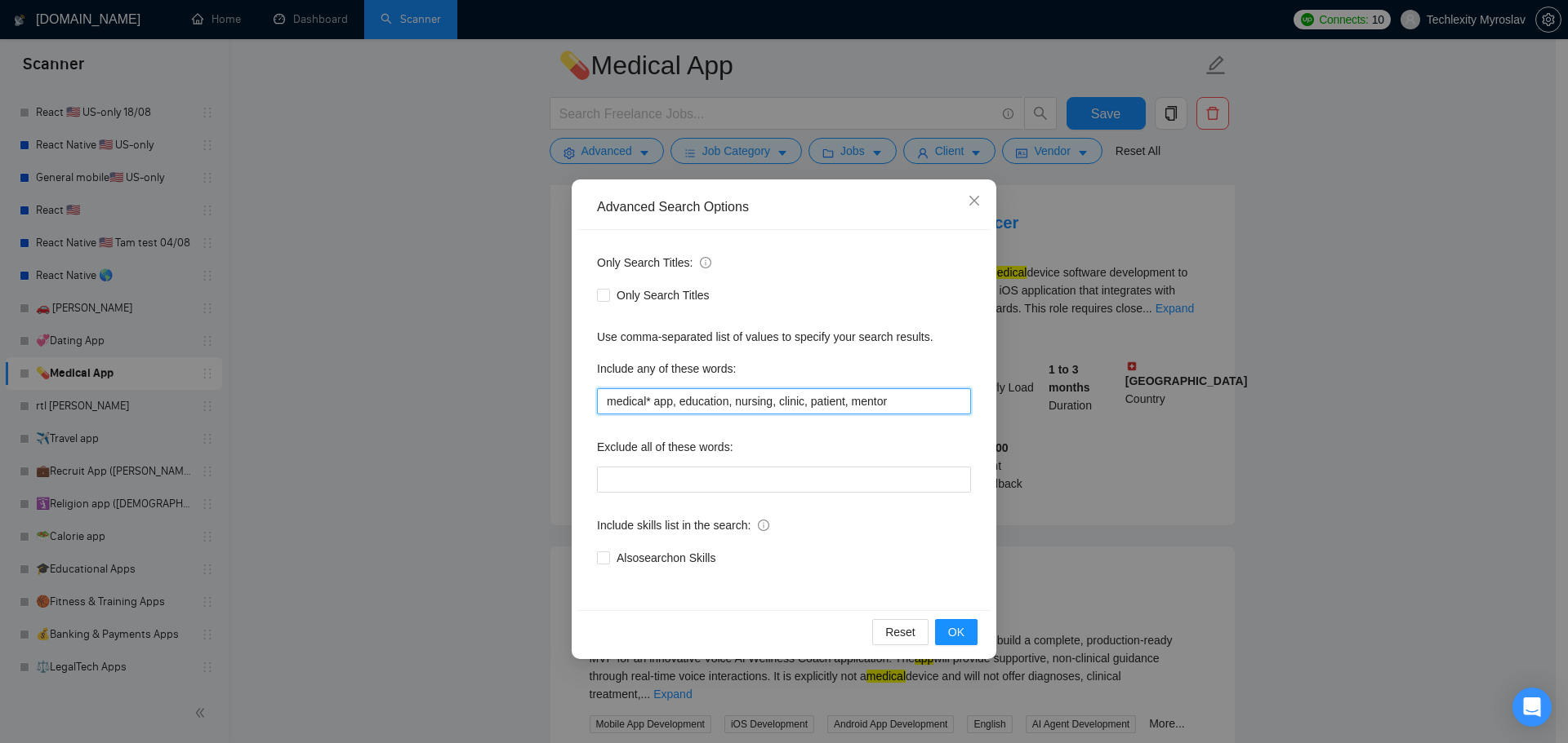
click at [895, 396] on input "medical* app, education, nursing, clinic, patient, mentor" at bounding box center [783, 401] width 374 height 26
paste input "homework"
click at [957, 626] on span "OK" at bounding box center [956, 632] width 16 height 18
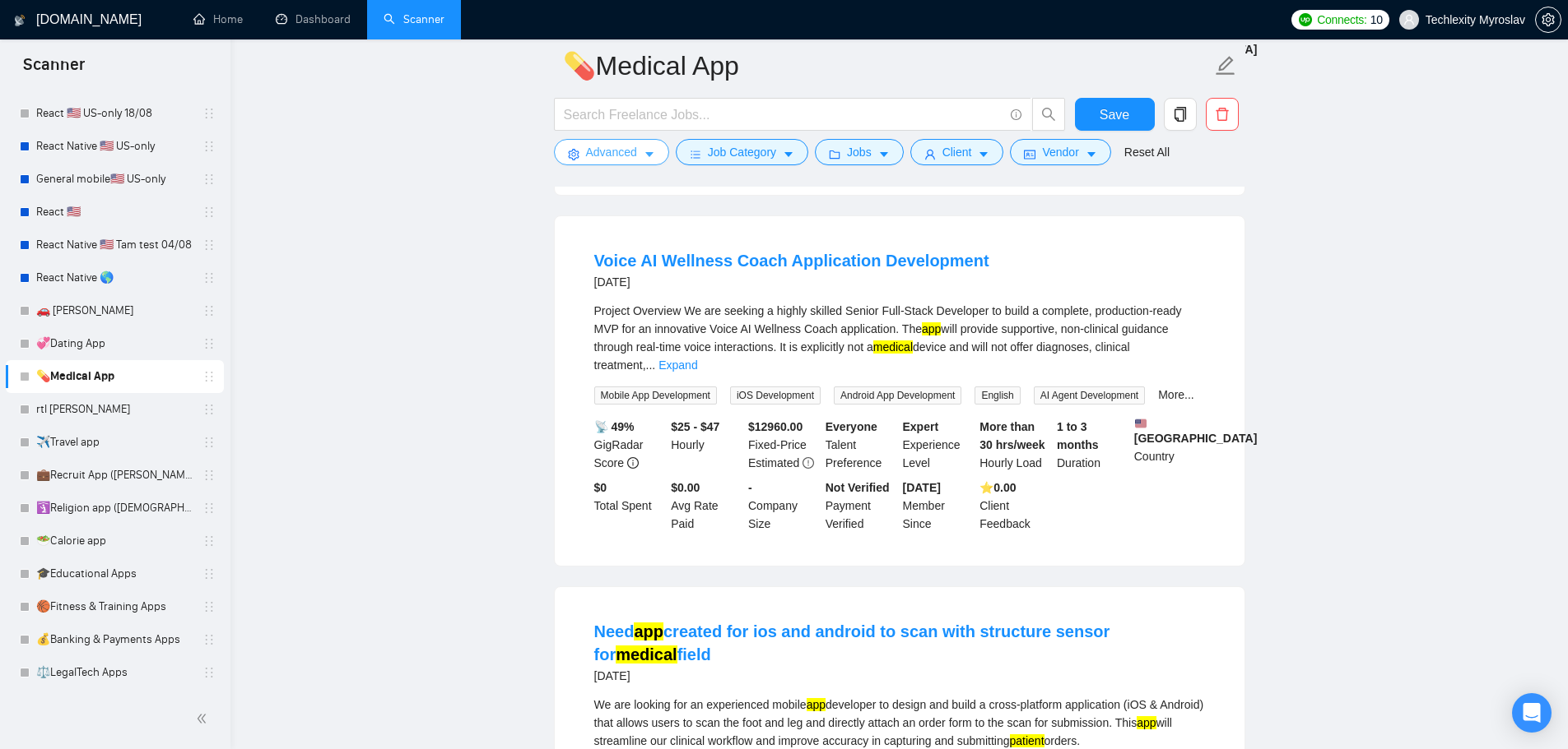
scroll to position [494, 0]
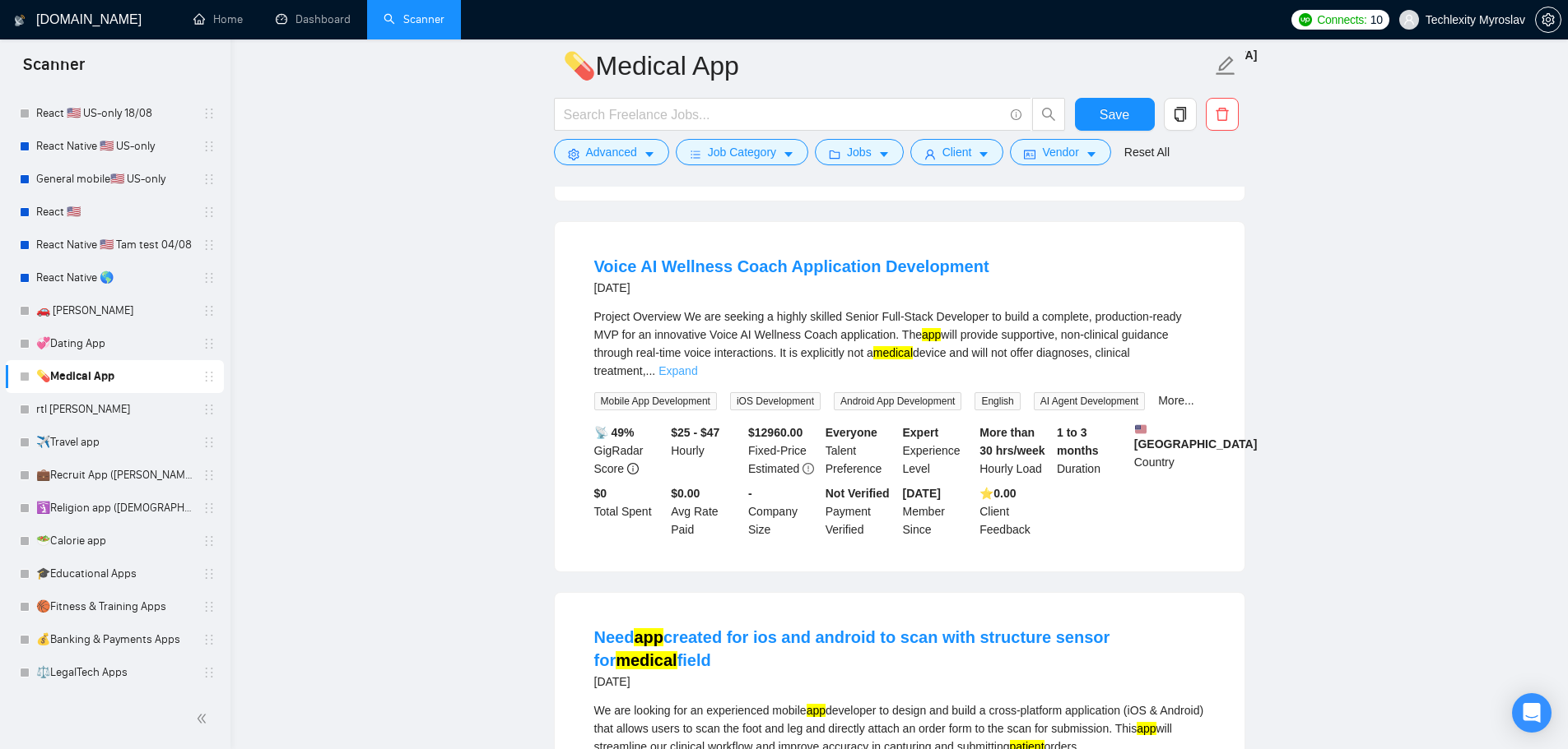
click at [697, 364] on link "Expand" at bounding box center [678, 370] width 39 height 13
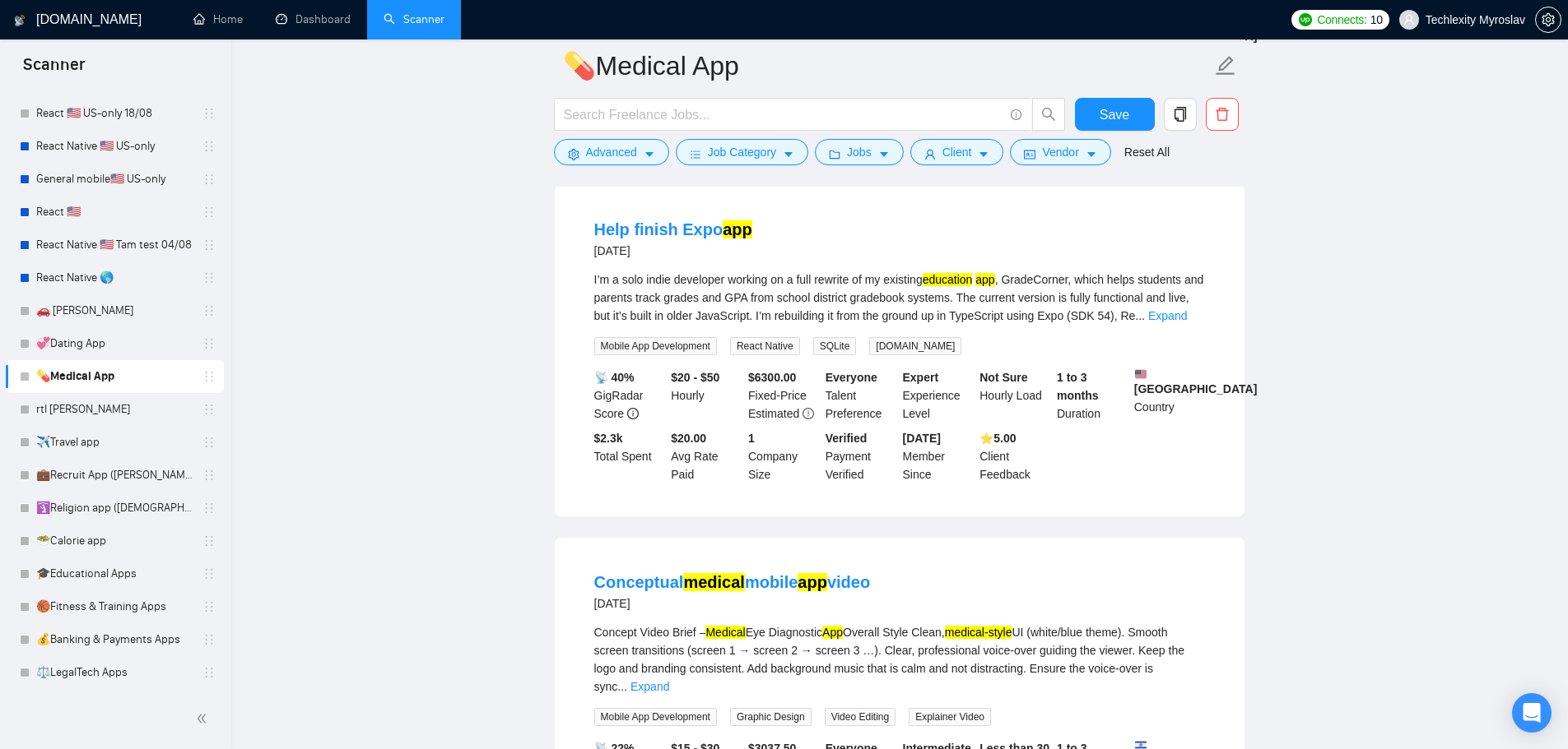
scroll to position [1809, 0]
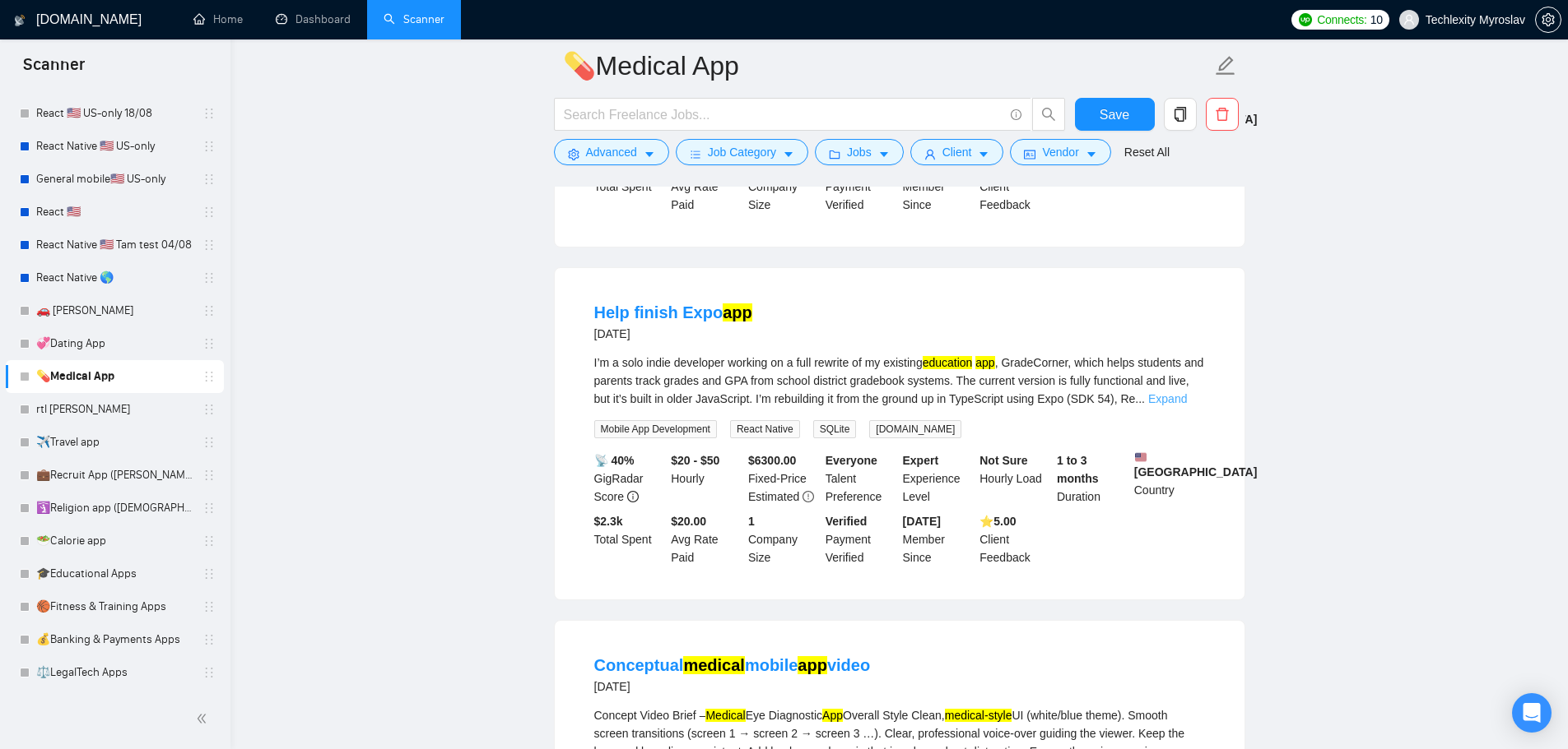
click at [1183, 392] on link "Expand" at bounding box center [1167, 399] width 39 height 13
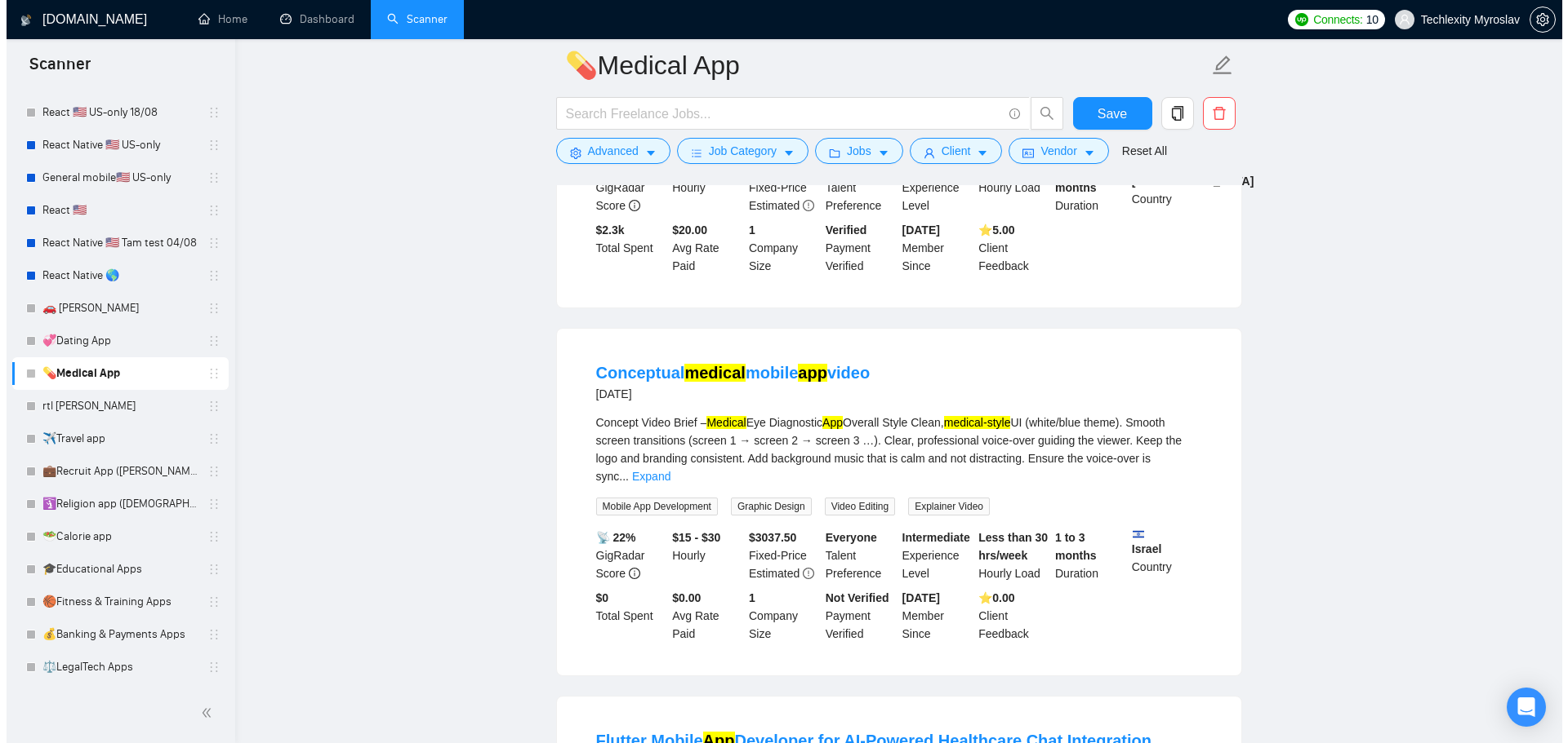
scroll to position [2448, 0]
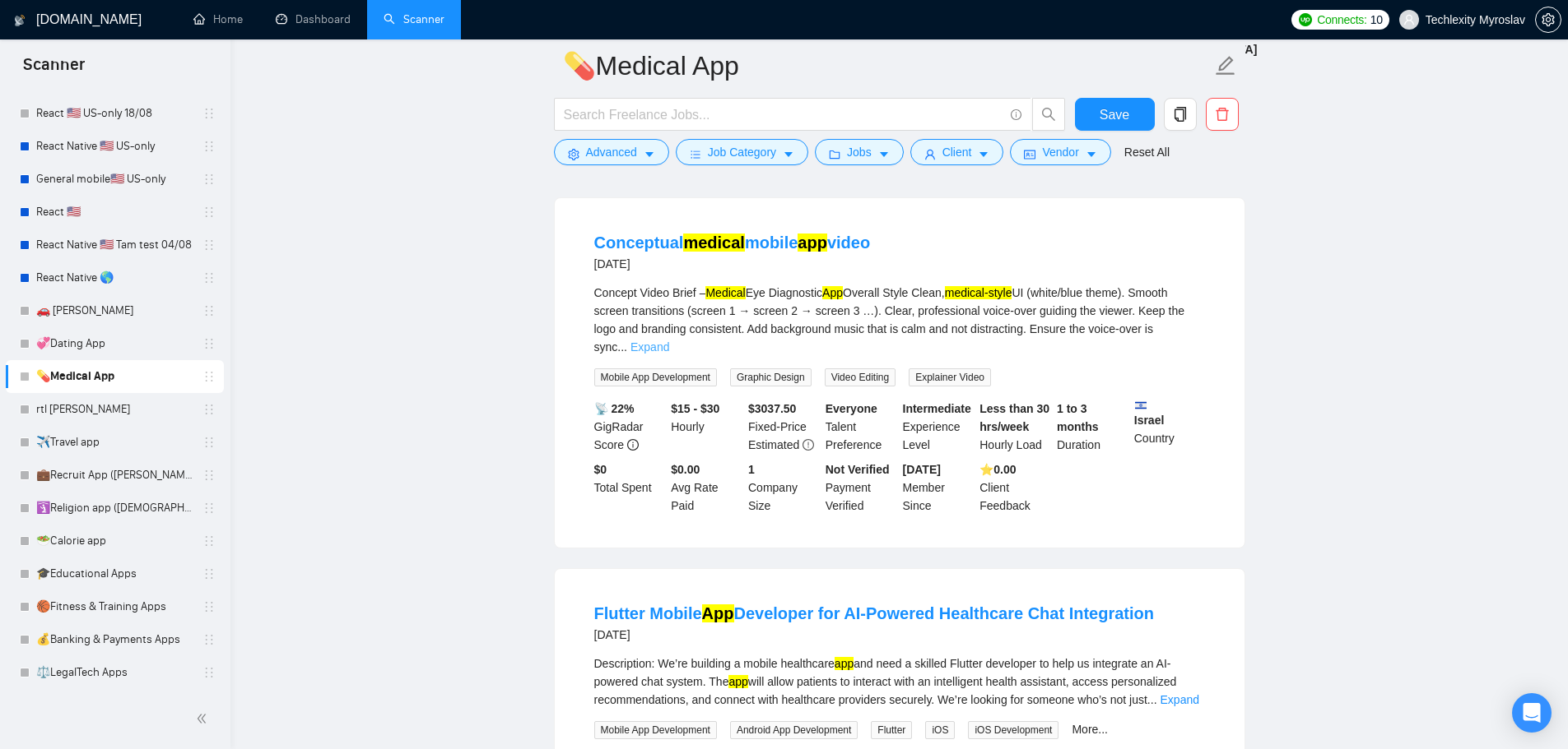
click at [670, 340] on link "Expand" at bounding box center [650, 347] width 39 height 13
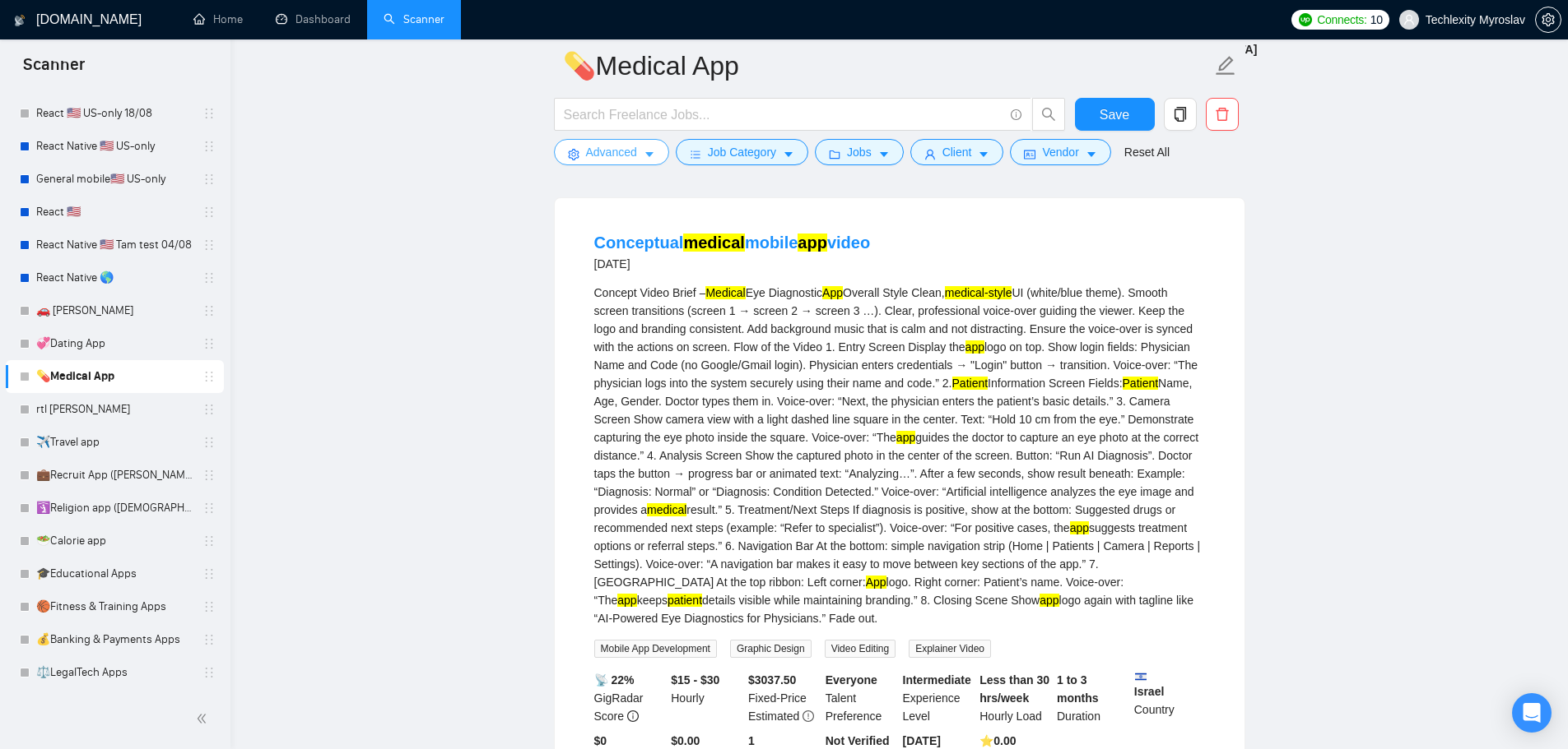
click at [616, 161] on span "Advanced" at bounding box center [611, 153] width 51 height 18
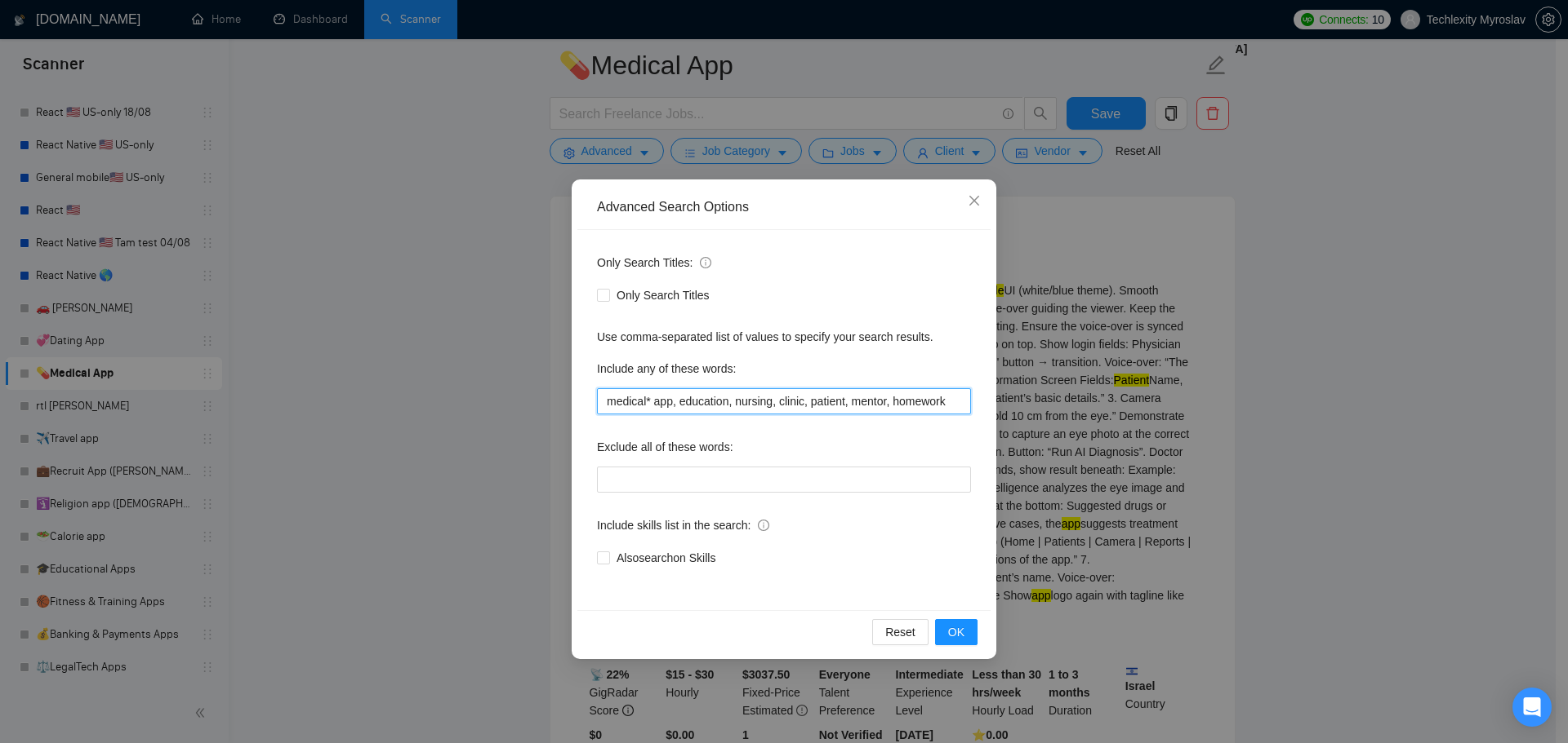
click at [725, 408] on input "medical* app, education, nursing, clinic, patient, mentor, homework" at bounding box center [783, 401] width 374 height 26
click at [967, 630] on button "OK" at bounding box center [955, 632] width 42 height 26
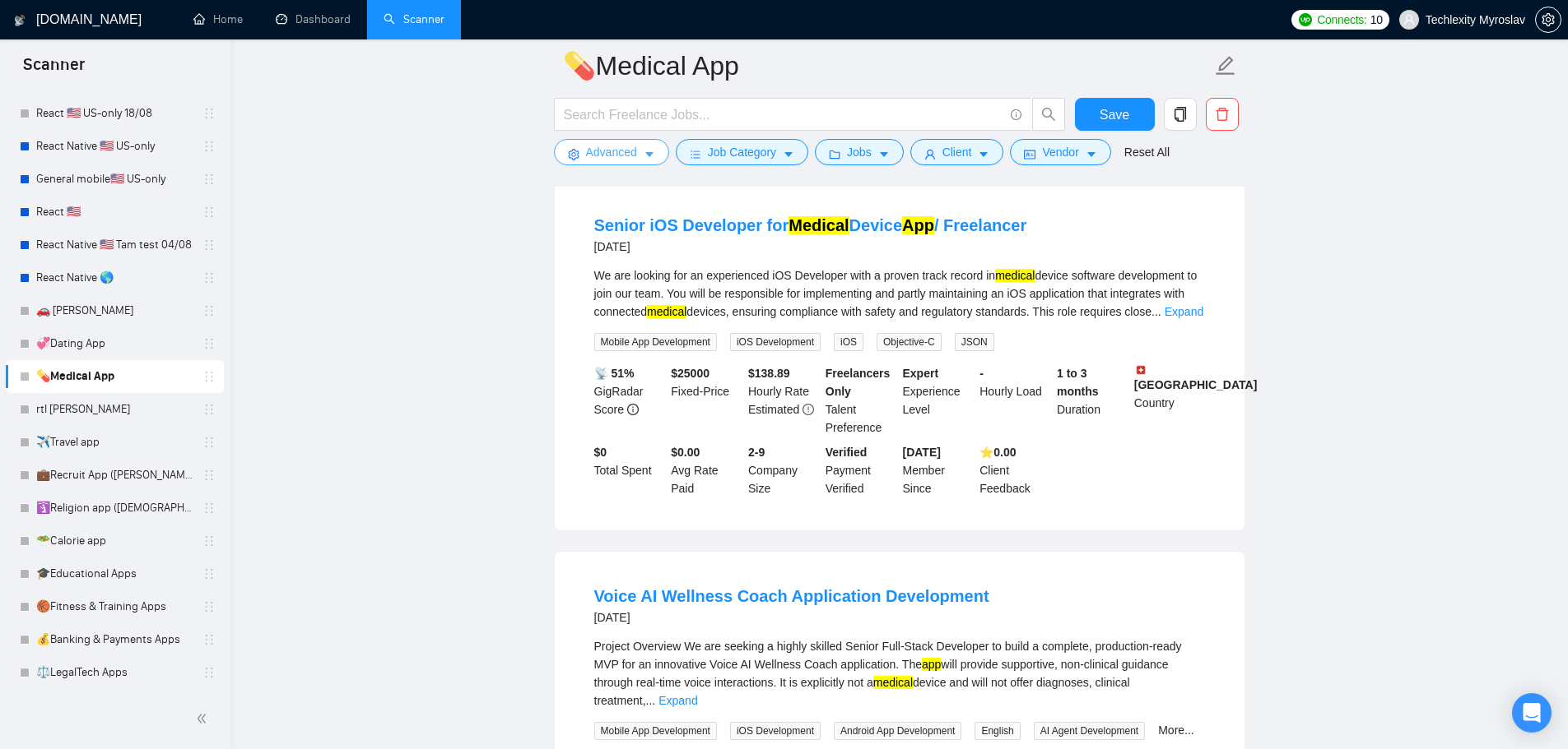
scroll to position [164, 0]
click at [1186, 307] on link "Expand" at bounding box center [1184, 310] width 39 height 13
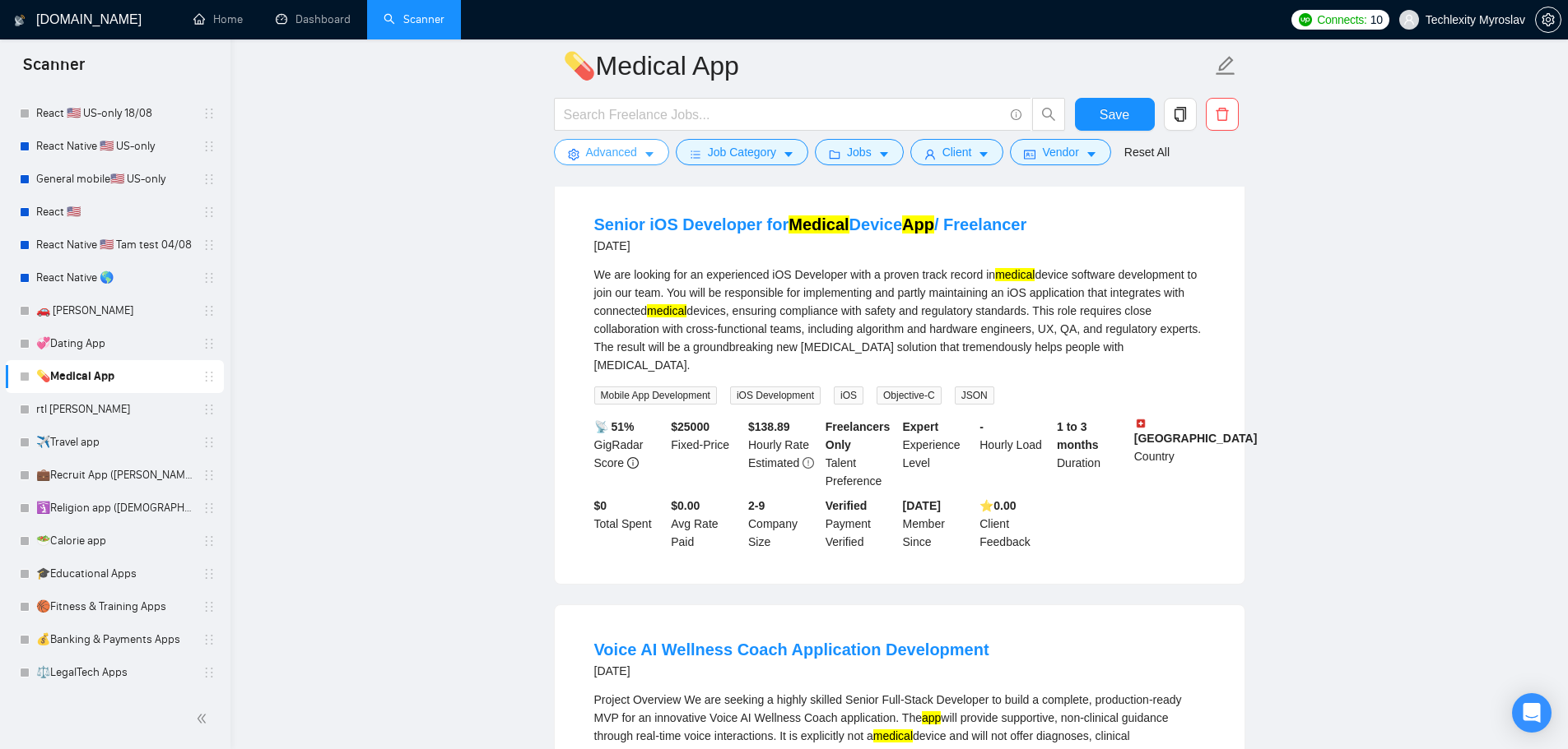
click at [598, 162] on span "Advanced" at bounding box center [611, 153] width 51 height 18
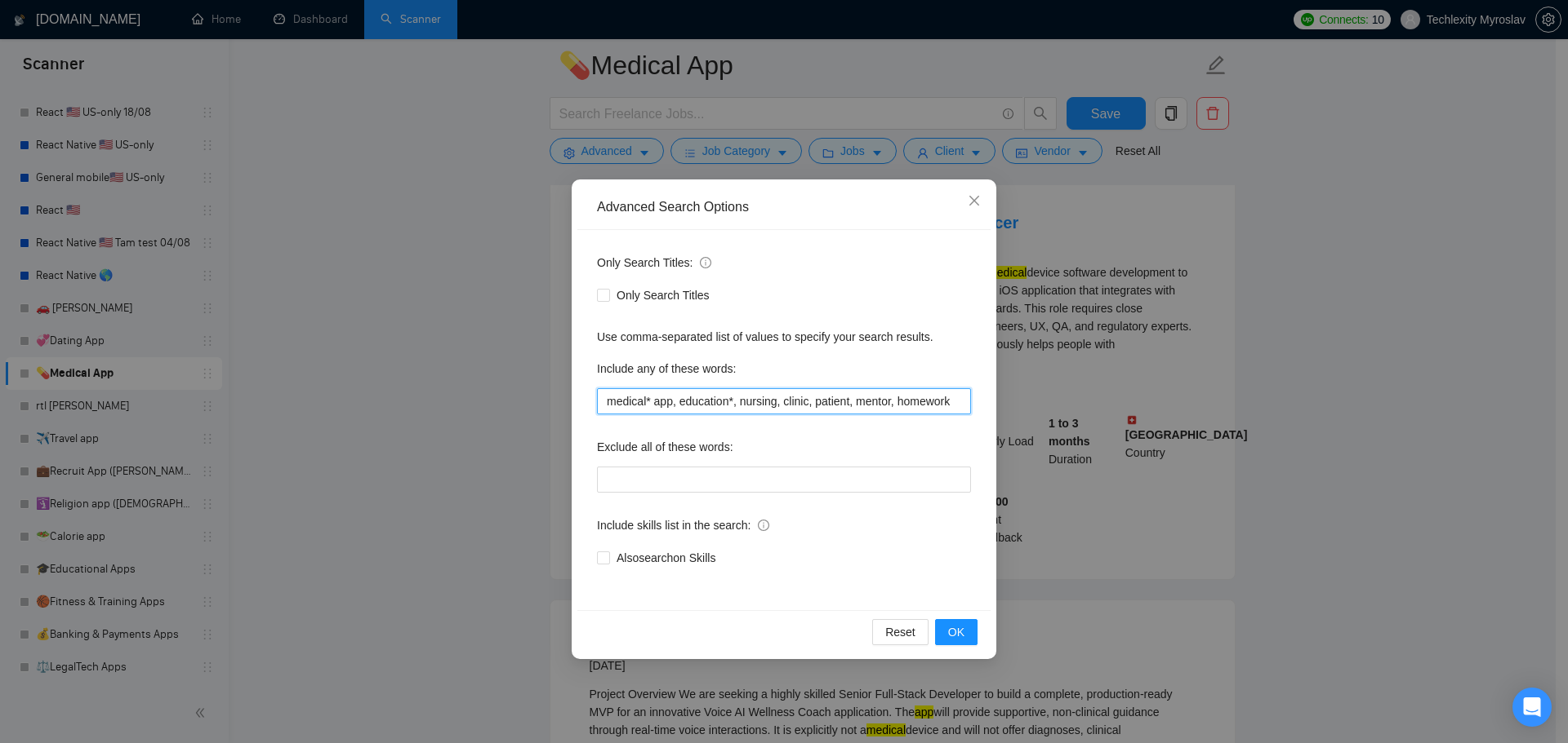
click at [679, 403] on input "medical* app, education*, nursing, clinic, patient, mentor, homework" at bounding box center [783, 401] width 374 height 26
click at [731, 401] on input "medical* app, "education*, nursing, clinic, patient, mentor, homework" at bounding box center [783, 401] width 374 height 26
click at [960, 633] on span "OK" at bounding box center [956, 632] width 16 height 18
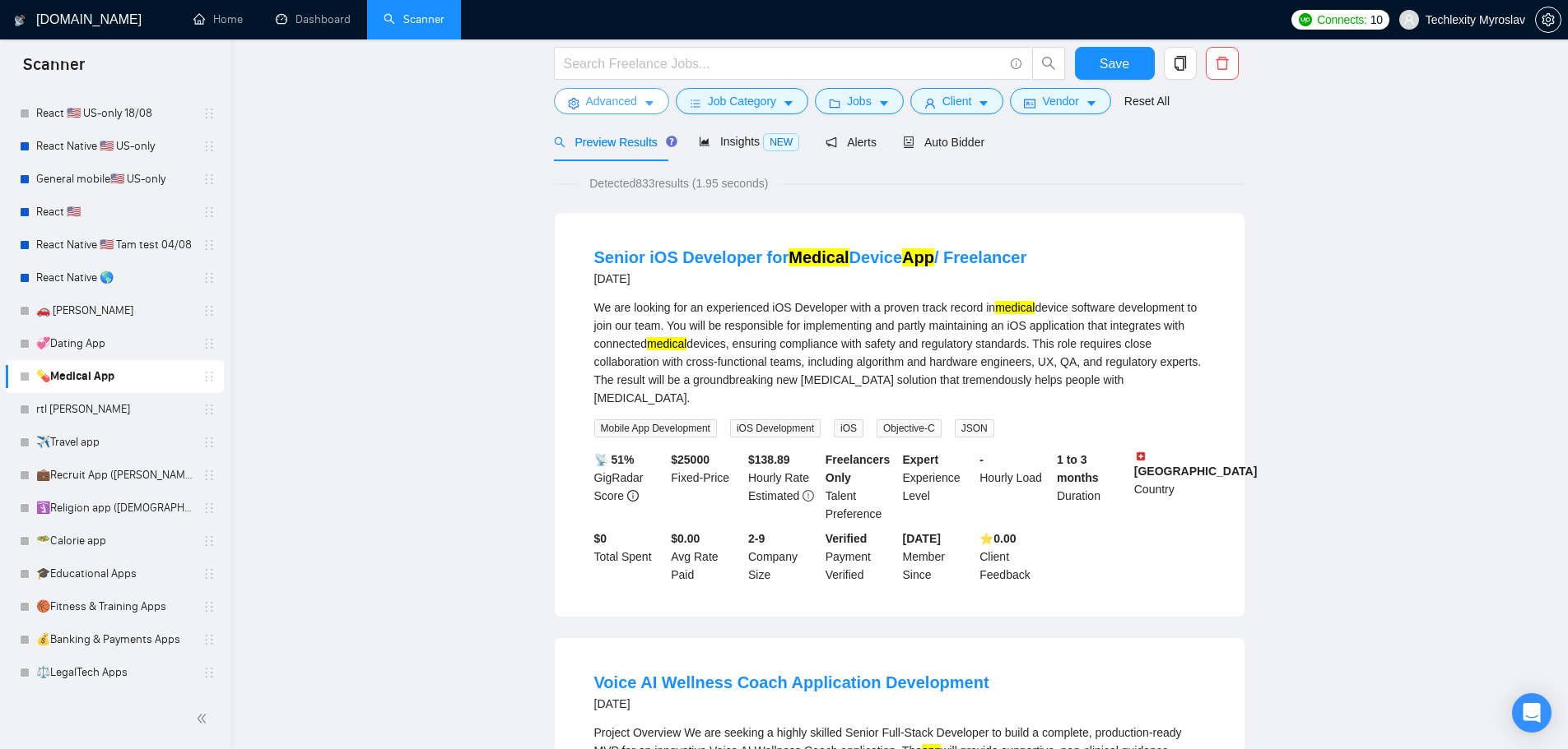
scroll to position [0, 0]
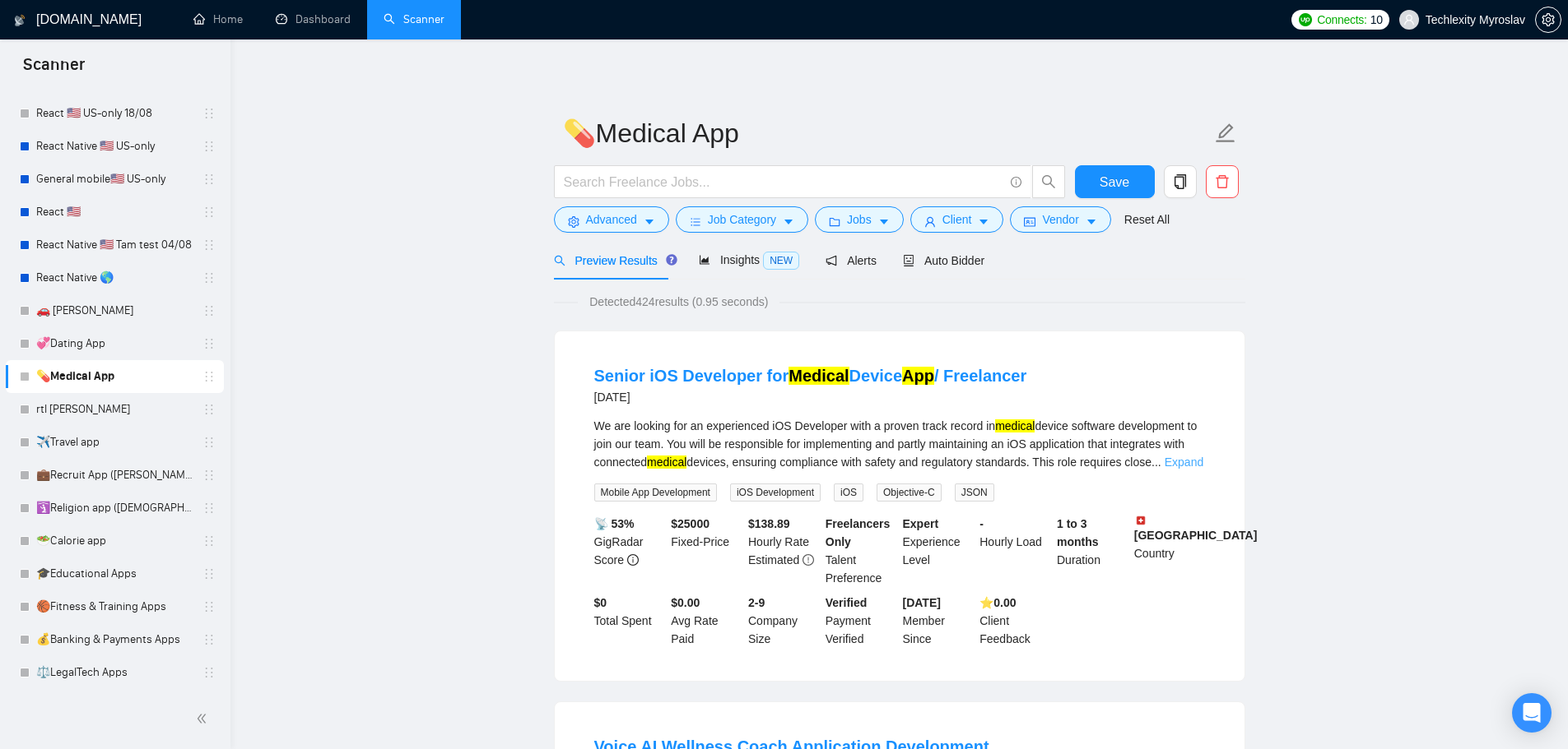
click at [1176, 462] on link "Expand" at bounding box center [1184, 462] width 39 height 13
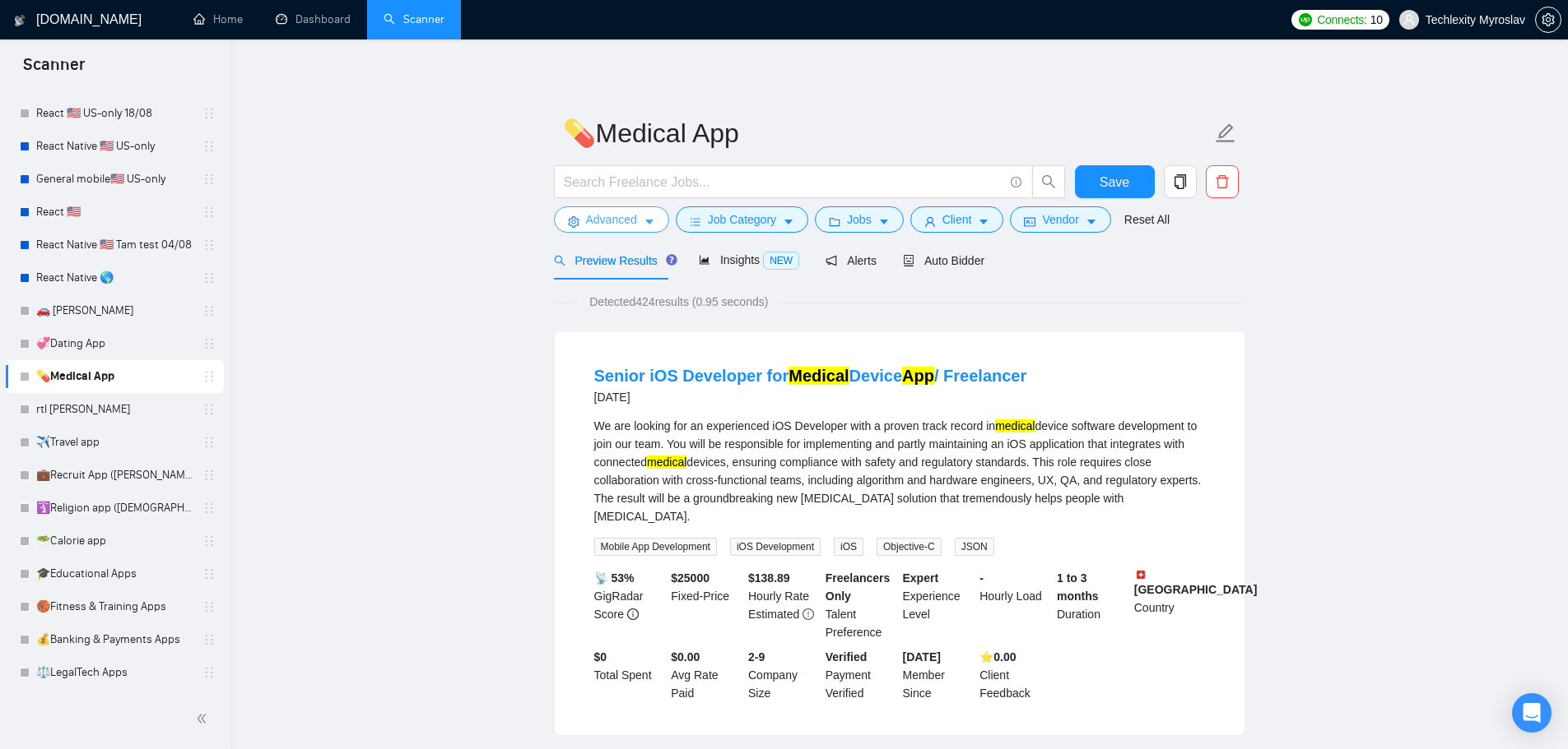
click at [594, 215] on span "Advanced" at bounding box center [611, 220] width 51 height 18
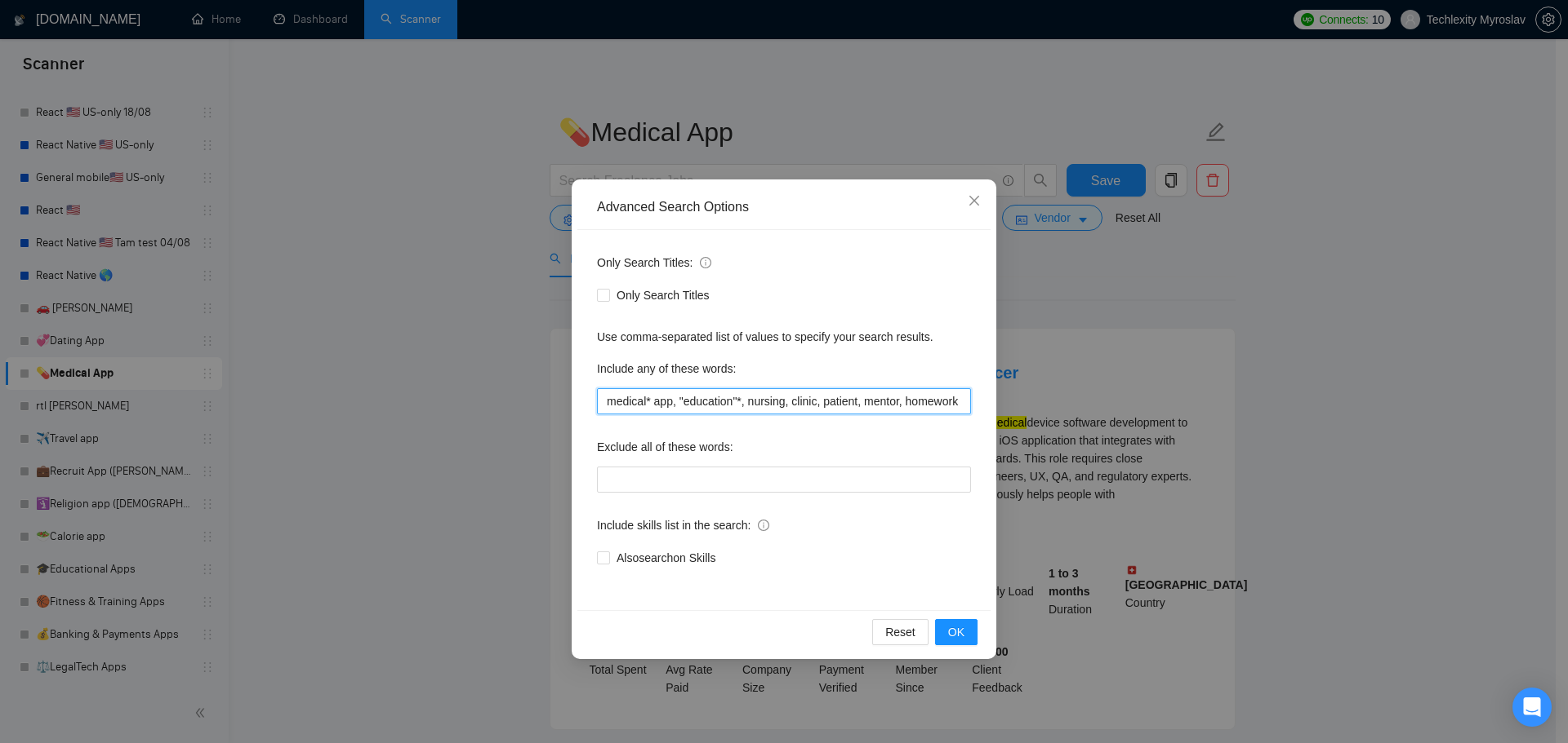
click at [740, 401] on input "medical* app, "education"*, nursing, clinic, patient, mentor, homework" at bounding box center [783, 401] width 374 height 26
click at [683, 399] on input "medical* app, "education, nursing, clinic, patient, mentor, homework" at bounding box center [783, 401] width 374 height 26
click at [961, 632] on span "OK" at bounding box center [956, 632] width 16 height 18
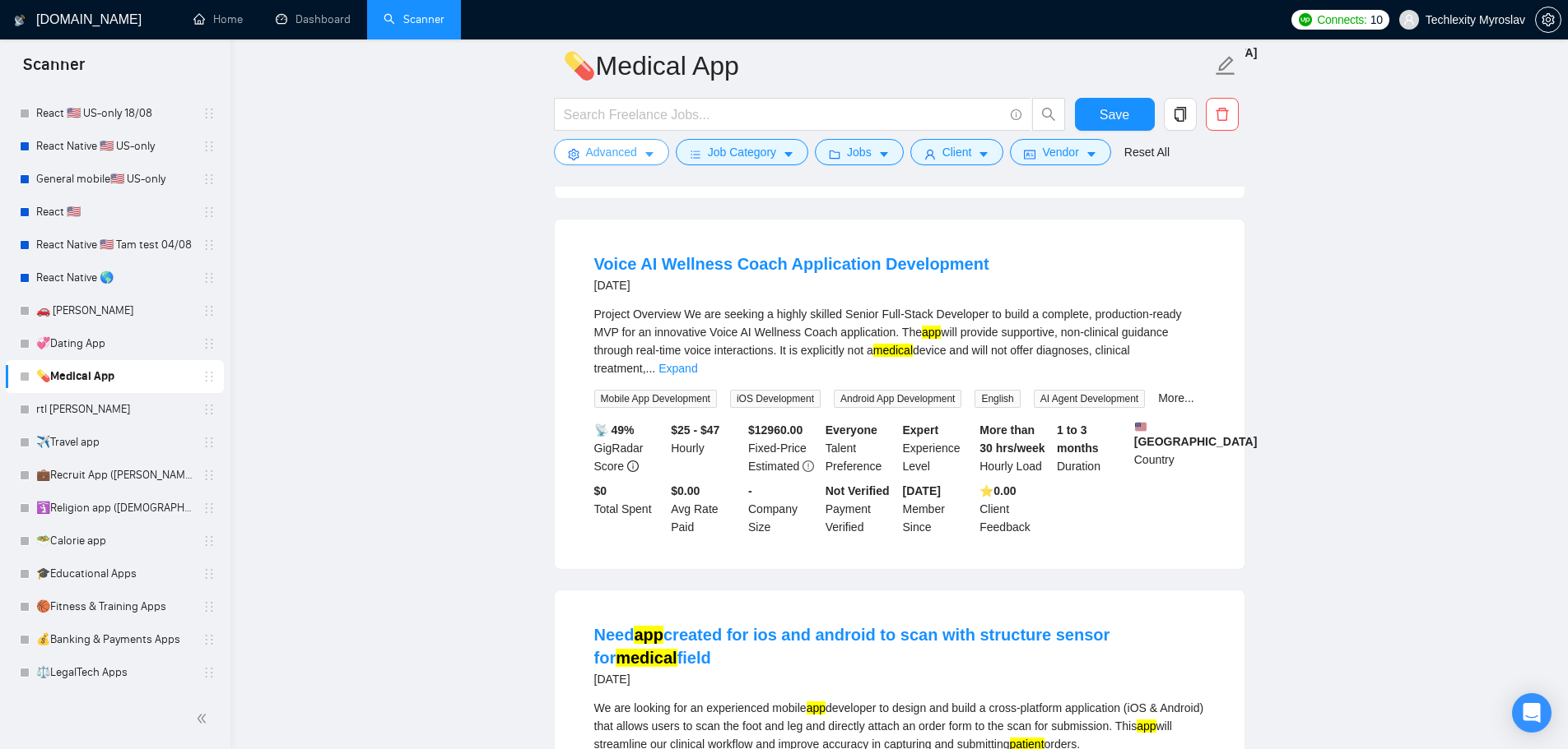
scroll to position [494, 0]
click at [697, 364] on link "Expand" at bounding box center [678, 370] width 39 height 13
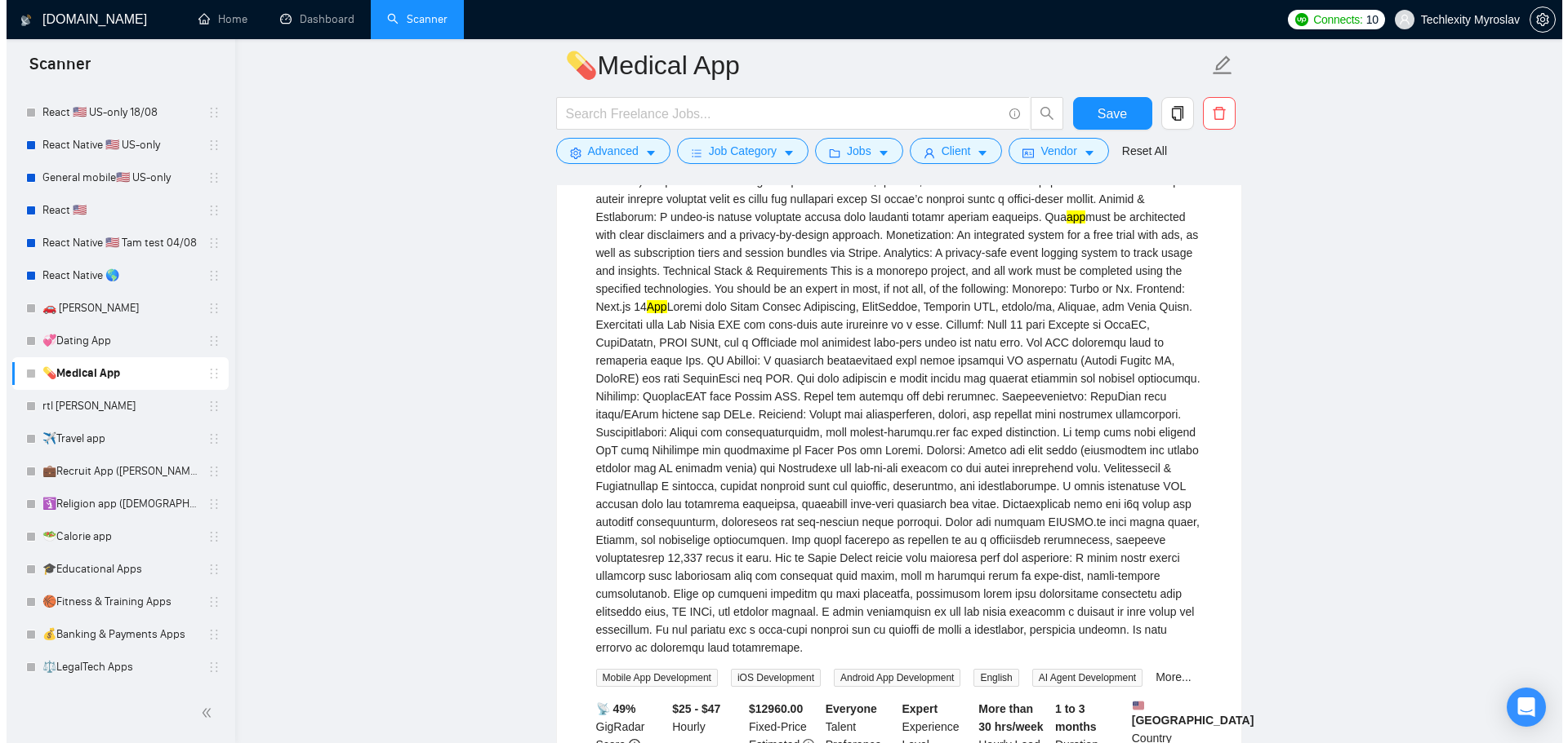
scroll to position [816, 0]
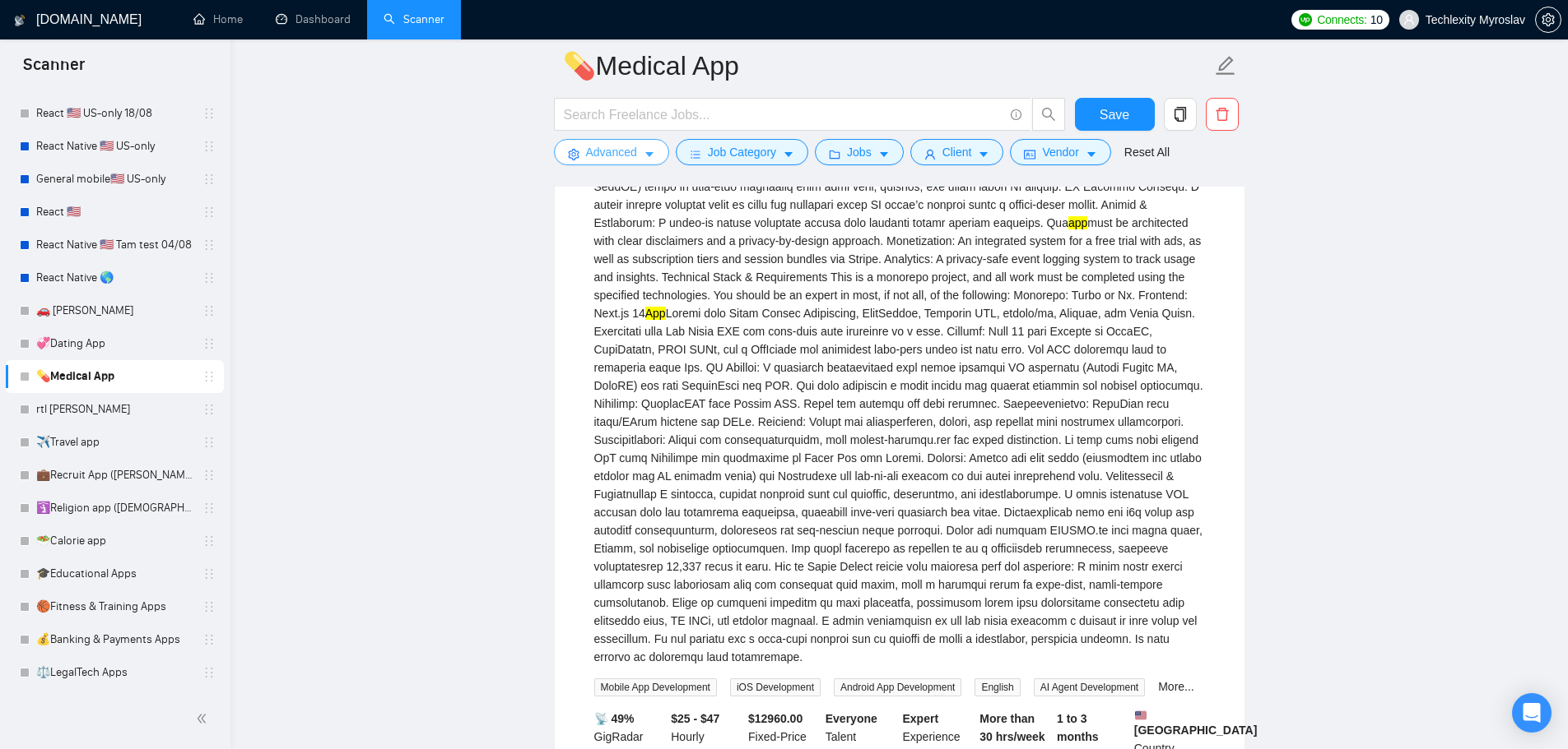
click at [603, 140] on button "Advanced" at bounding box center [611, 152] width 115 height 26
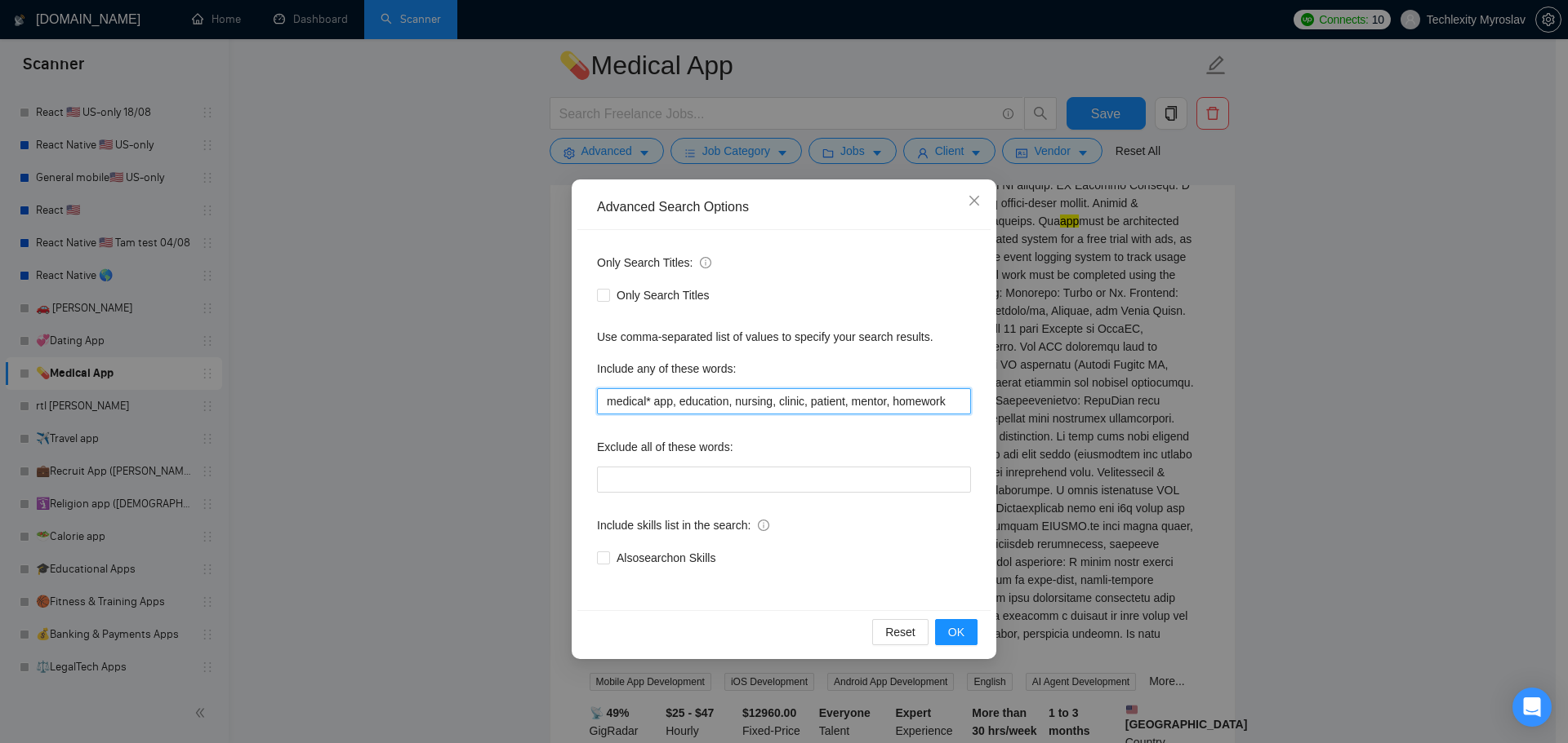
click at [660, 404] on input "medical* app, education, nursing, clinic, patient, mentor, homework" at bounding box center [783, 401] width 374 height 26
click at [966, 629] on button "OK" at bounding box center [955, 632] width 42 height 26
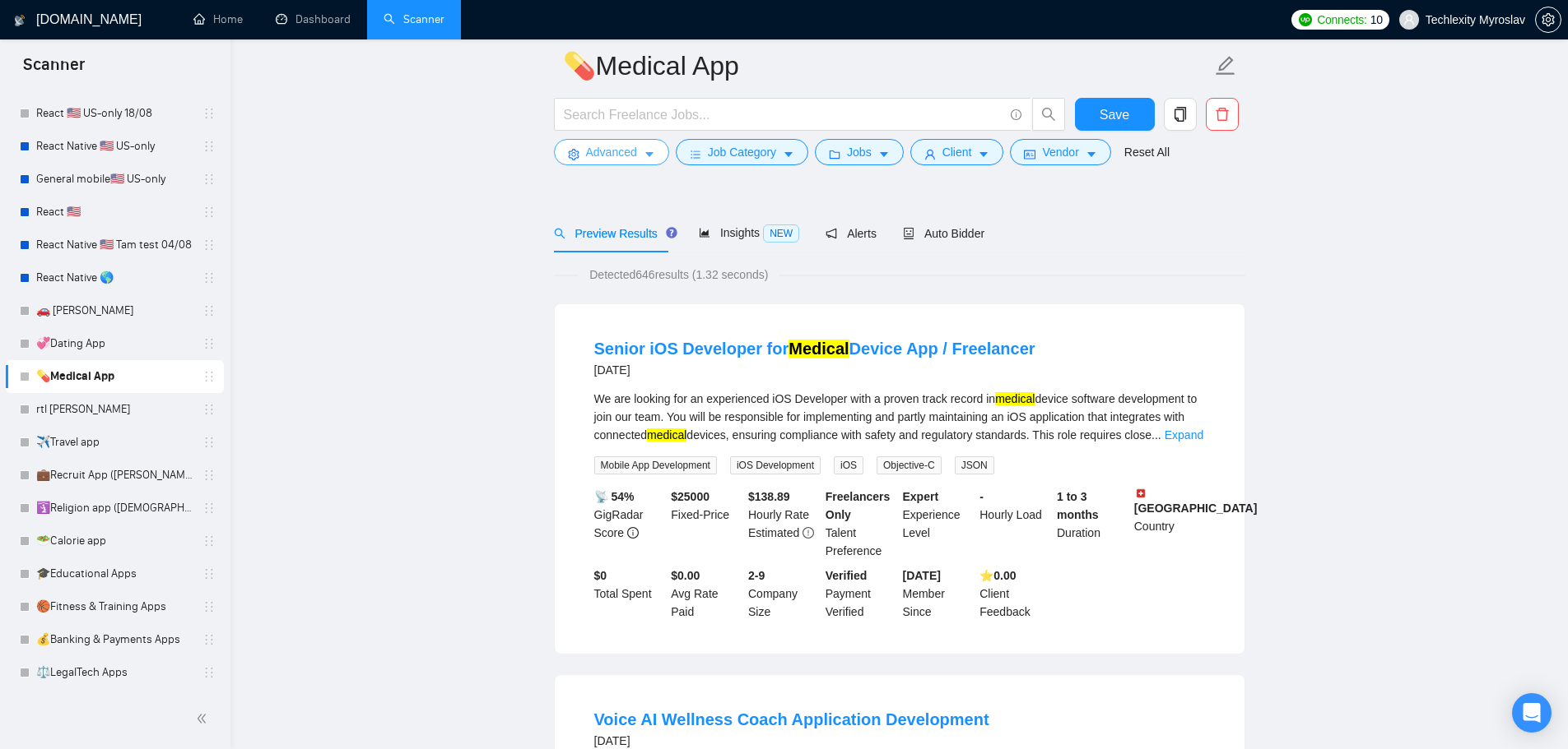
scroll to position [83, 0]
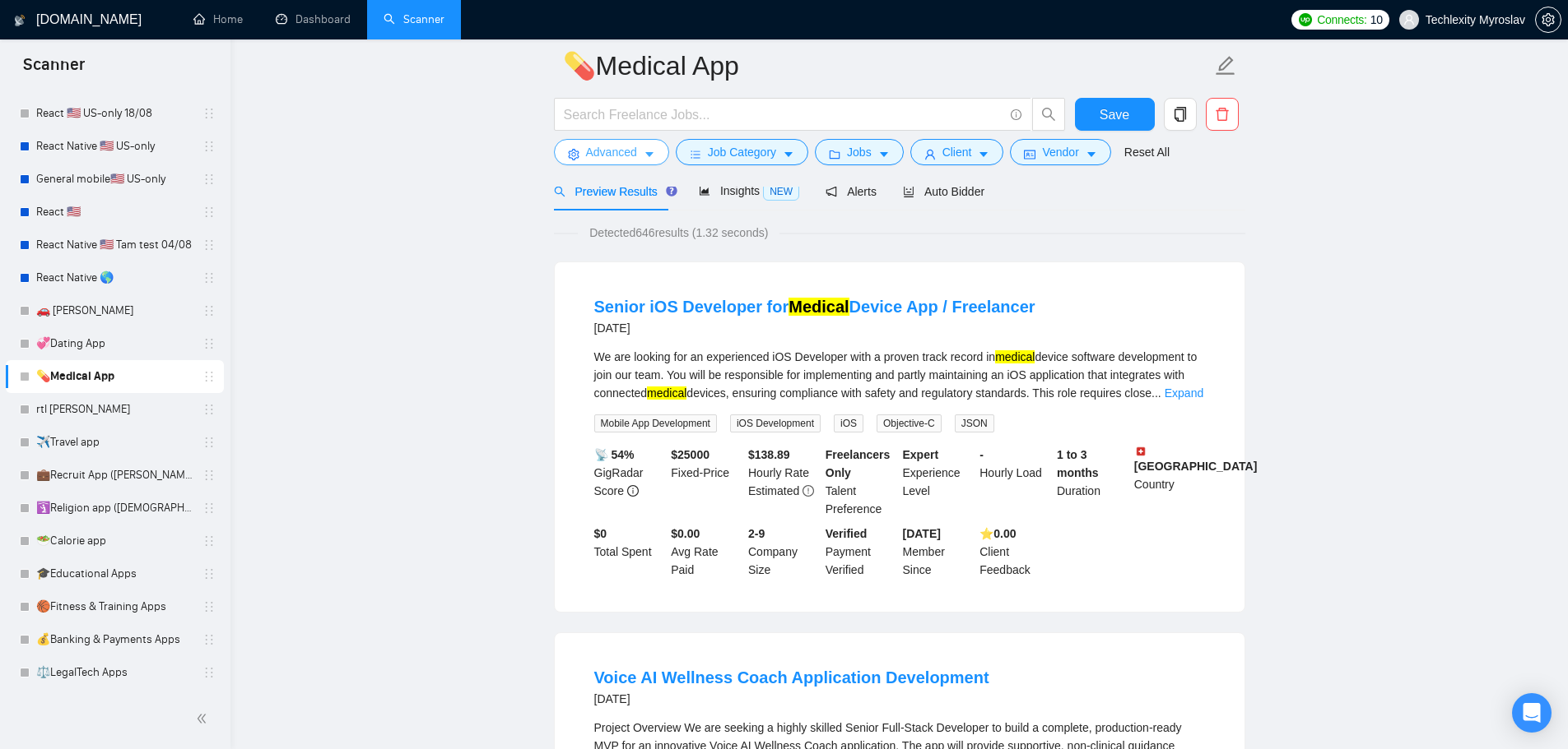
click at [603, 153] on span "Advanced" at bounding box center [611, 153] width 51 height 18
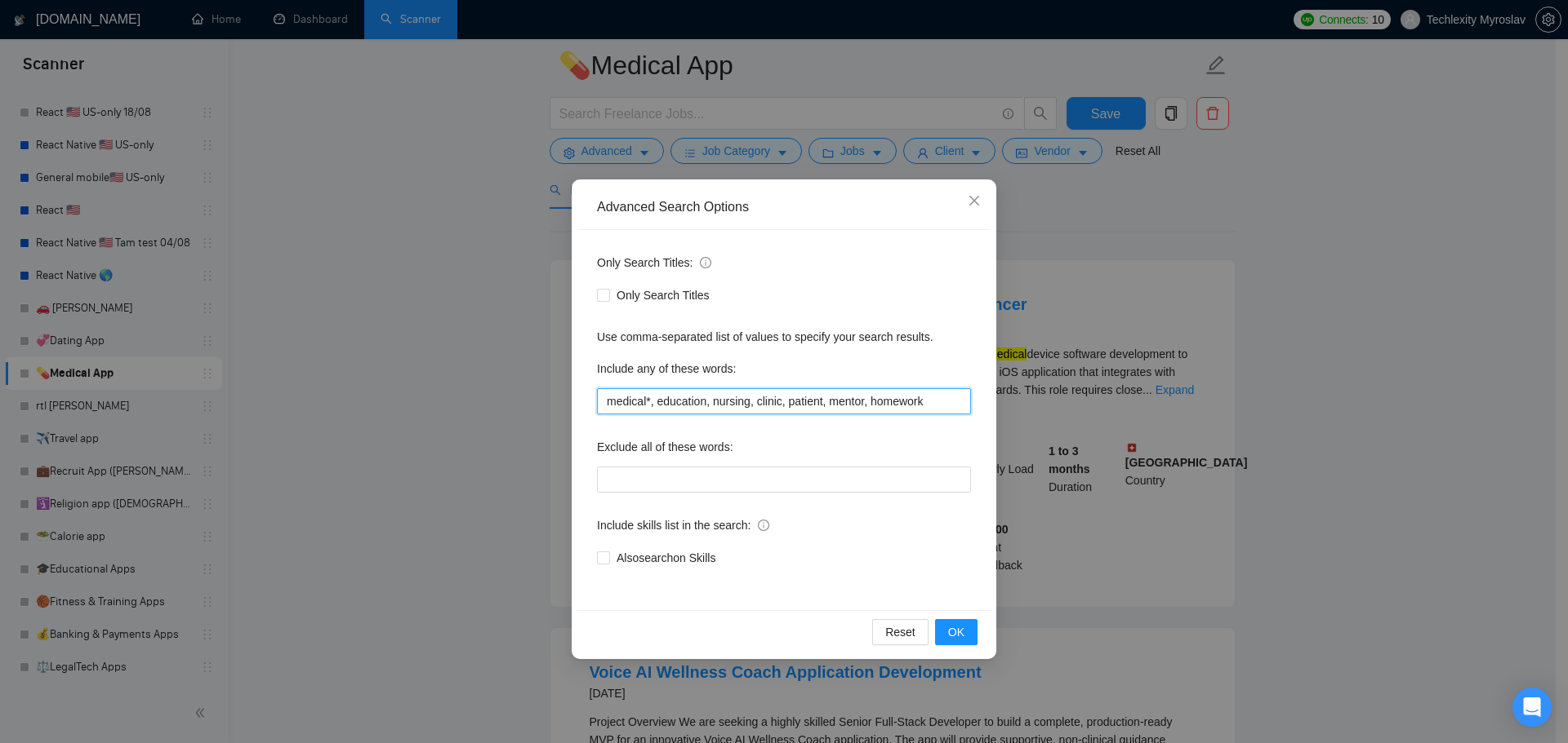
click at [649, 405] on input "medical*, education, nursing, clinic, patient, mentor, homework" at bounding box center [783, 401] width 374 height 26
click at [691, 404] on input "medical*, education, nursing, clinic, patient, mentor, homework" at bounding box center [783, 401] width 374 height 26
click at [645, 404] on input "medical*, , nursing, clinic, patient, mentor, homework" at bounding box center [783, 401] width 374 height 26
paste input "education"
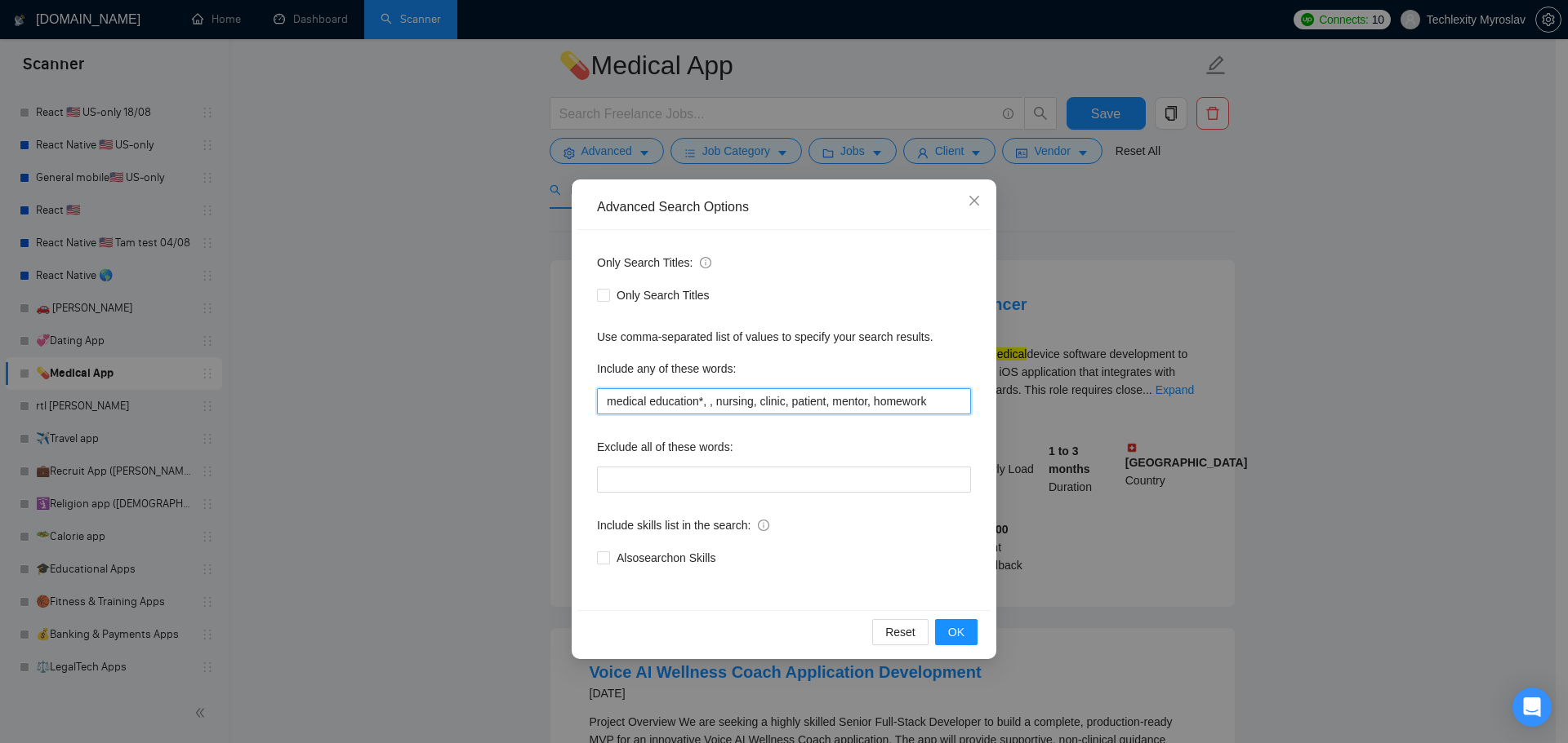
click at [607, 403] on input "medical education*, , nursing, clinic, patient, mentor, homework" at bounding box center [783, 401] width 374 height 26
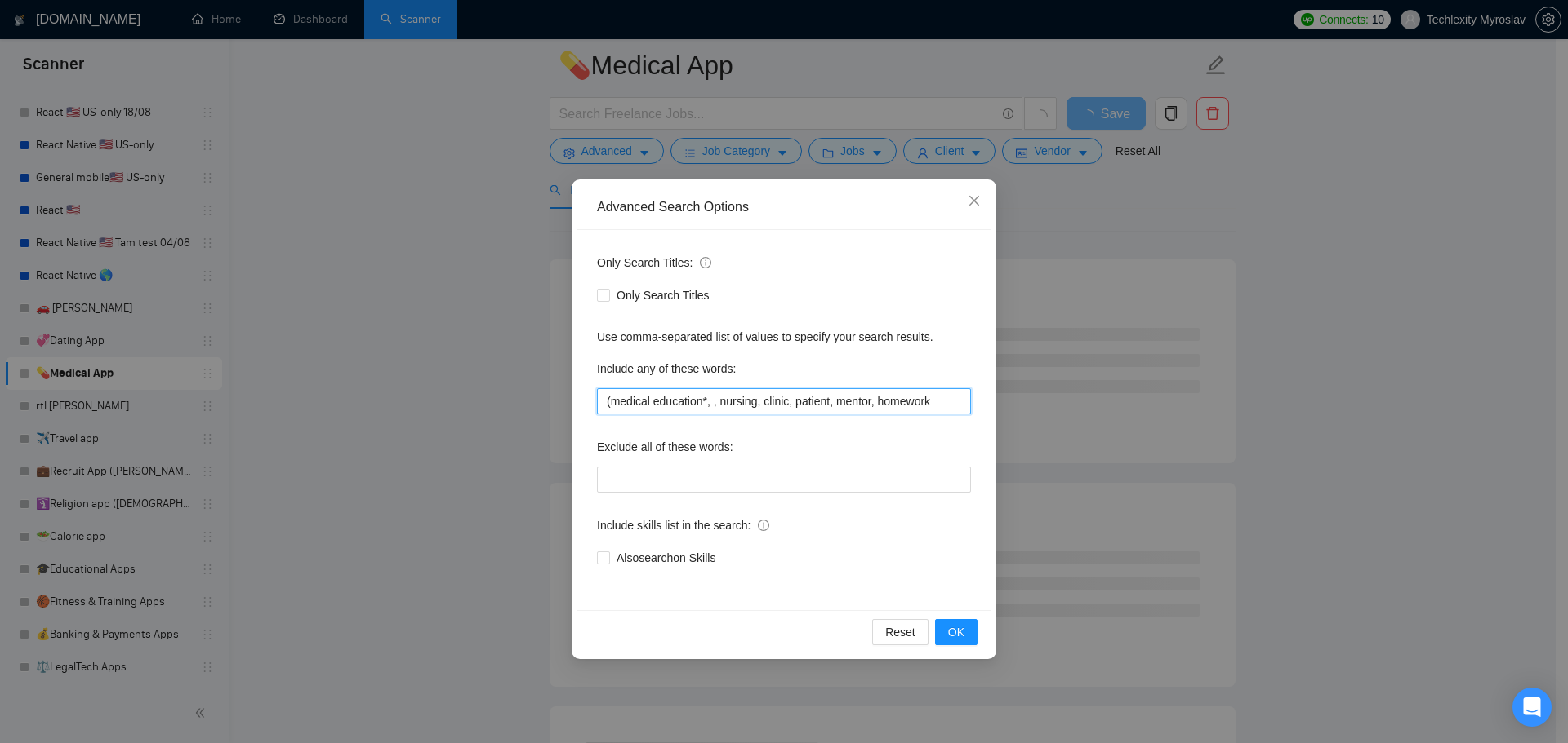
click at [701, 405] on input "(medical education*, , nursing, clinic, patient, mentor, homework" at bounding box center [783, 401] width 374 height 26
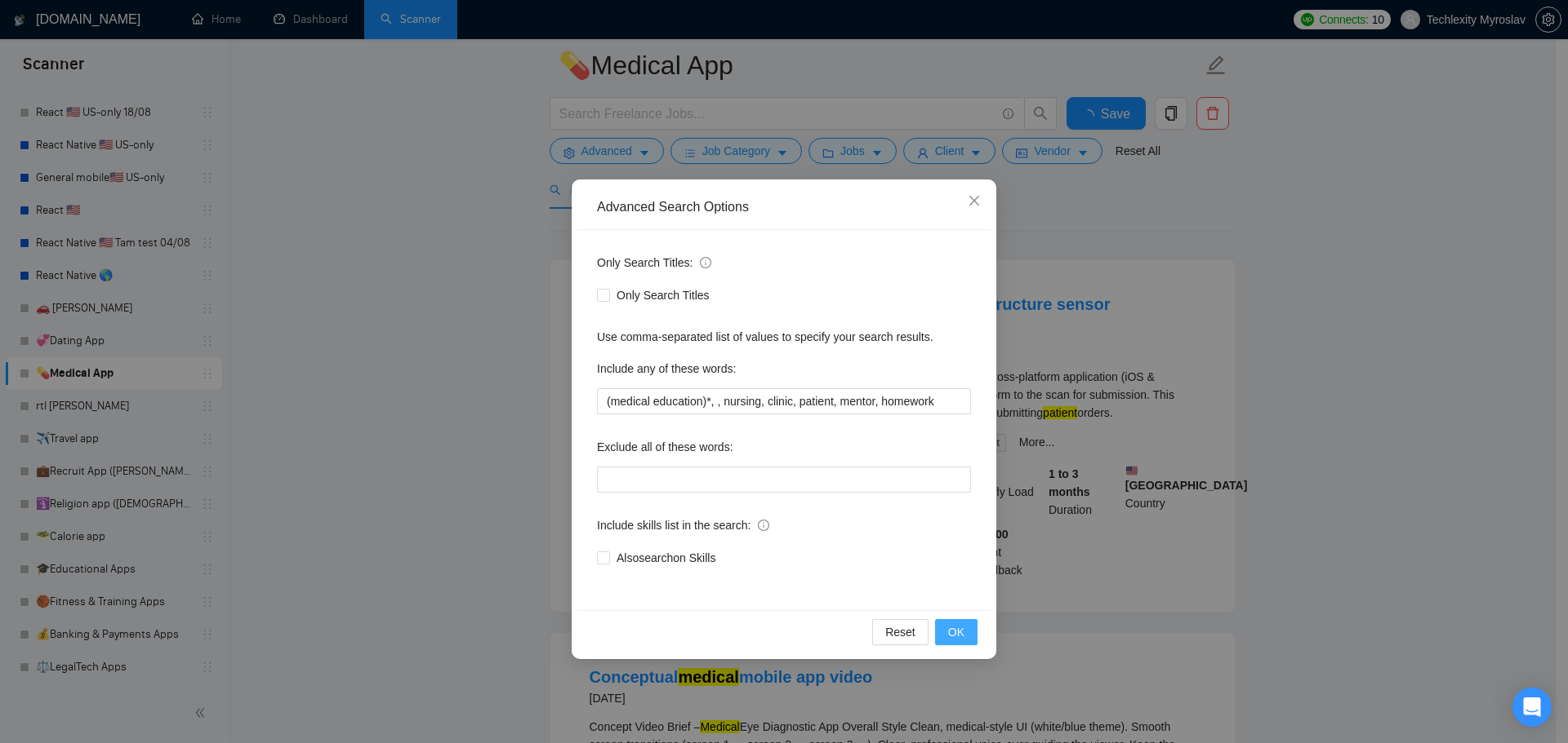
click at [964, 627] on button "OK" at bounding box center [955, 632] width 42 height 26
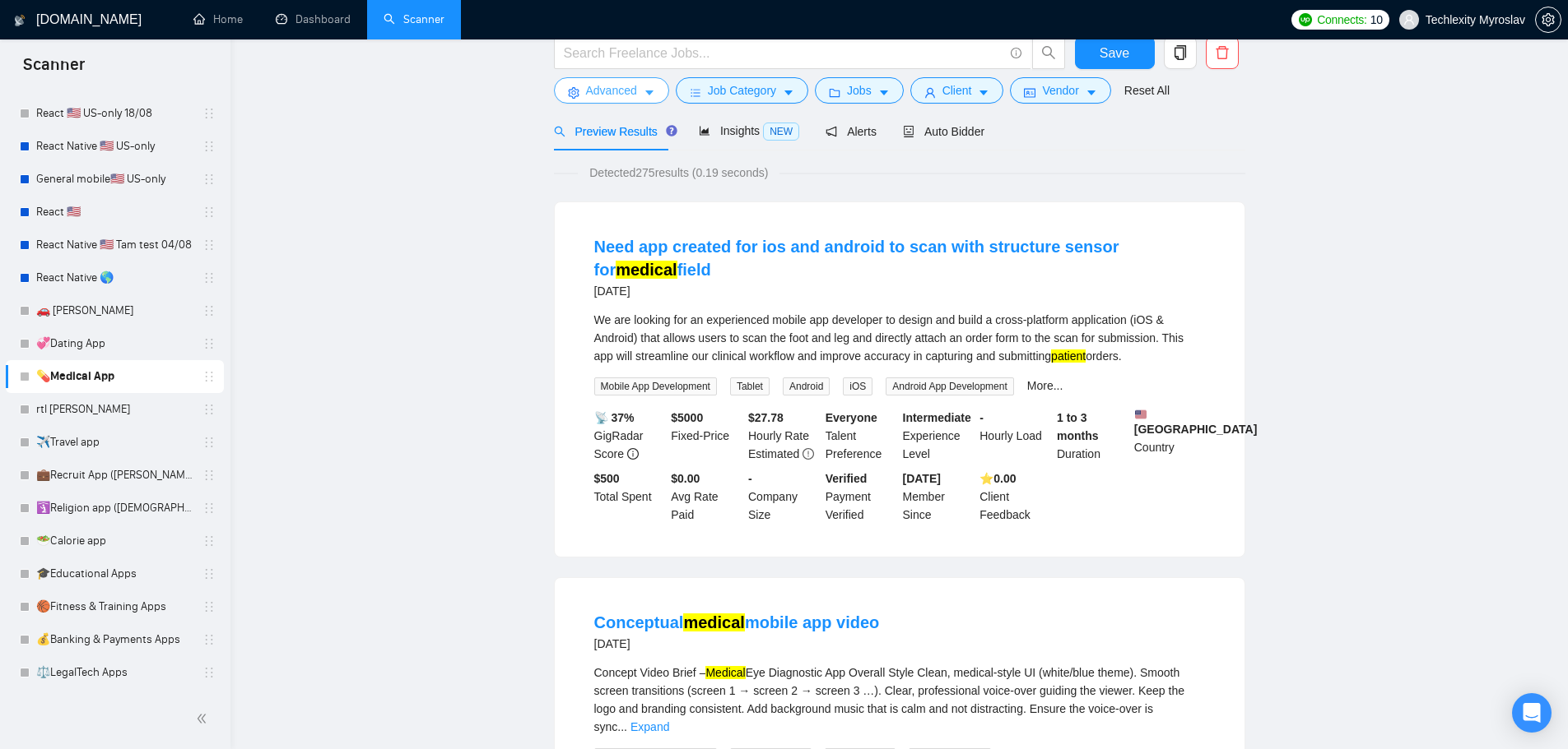
scroll to position [0, 0]
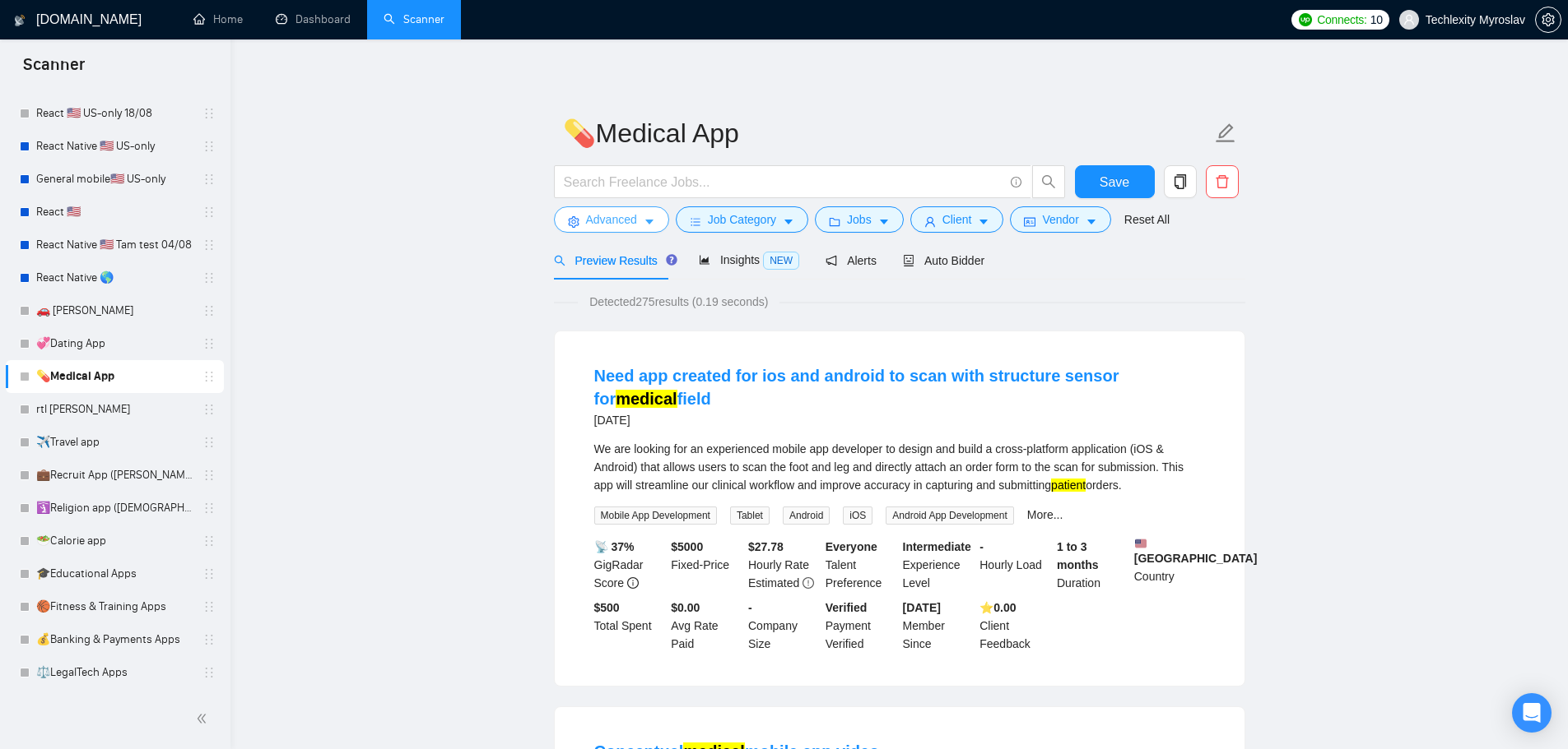
click at [602, 219] on span "Advanced" at bounding box center [611, 220] width 51 height 18
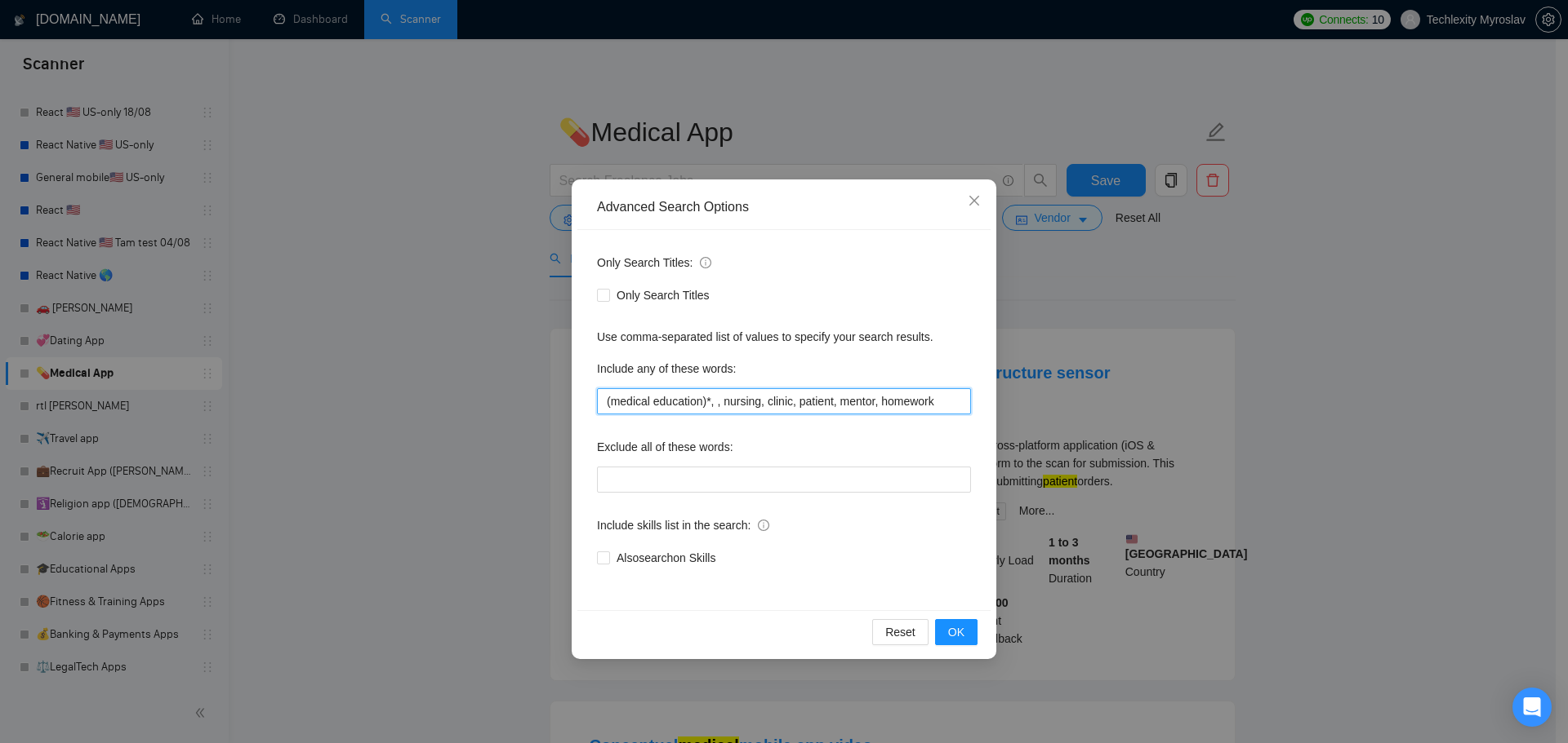
click at [703, 404] on input "(medical education)*, , nursing, clinic, patient, mentor, homework" at bounding box center [783, 401] width 374 height 26
drag, startPoint x: 610, startPoint y: 403, endPoint x: 597, endPoint y: 403, distance: 13.0
click at [597, 403] on input "(medical education"*, , nursing, clinic, patient, mentor, homework" at bounding box center [783, 401] width 374 height 26
click at [964, 631] on button "OK" at bounding box center [955, 632] width 42 height 26
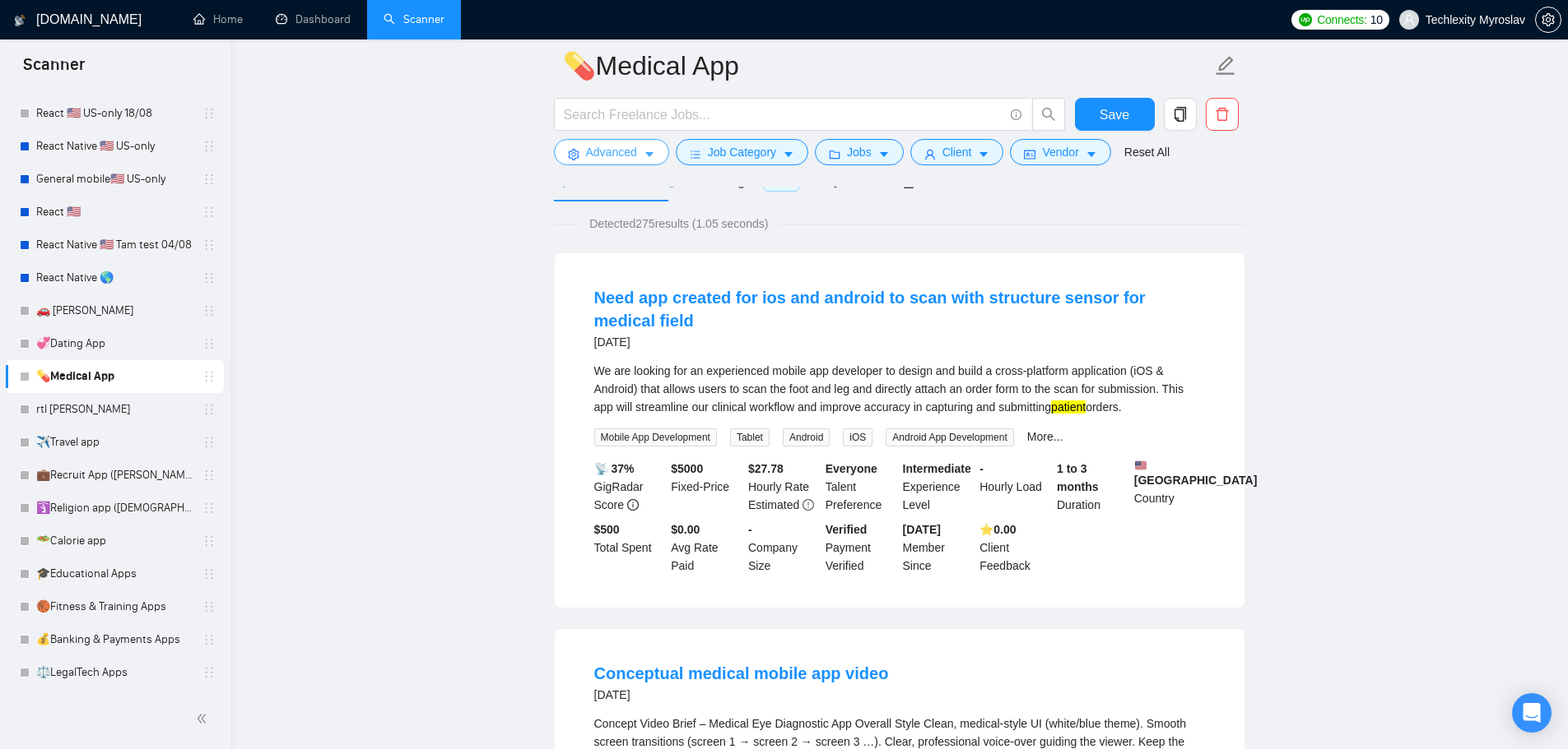
scroll to position [83, 0]
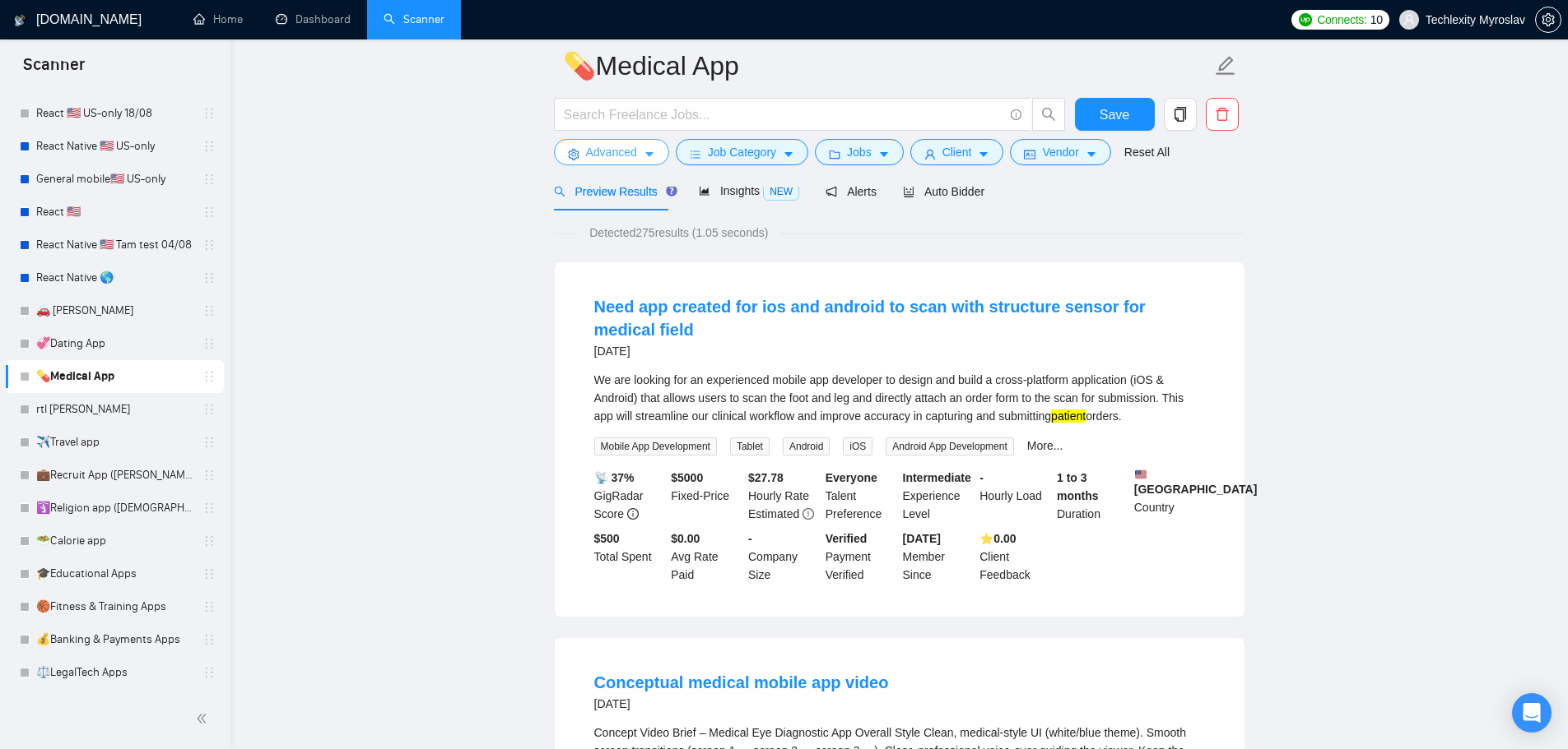
click at [615, 146] on span "Advanced" at bounding box center [611, 153] width 51 height 18
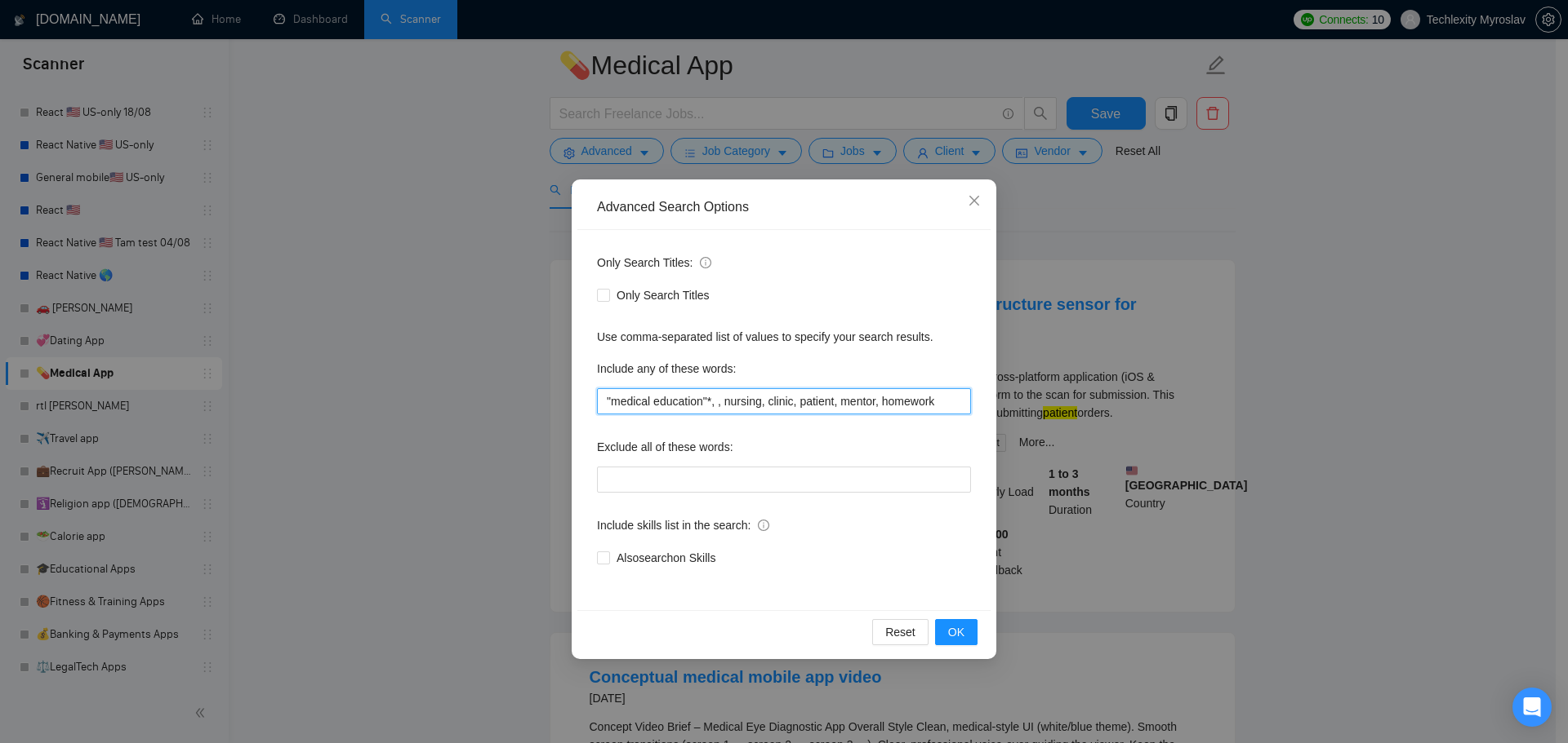
click at [707, 404] on input ""medical education"*, , nursing, clinic, patient, mentor, homework" at bounding box center [783, 401] width 374 height 26
click at [715, 439] on label "Exclude all of these words:" at bounding box center [664, 447] width 136 height 26
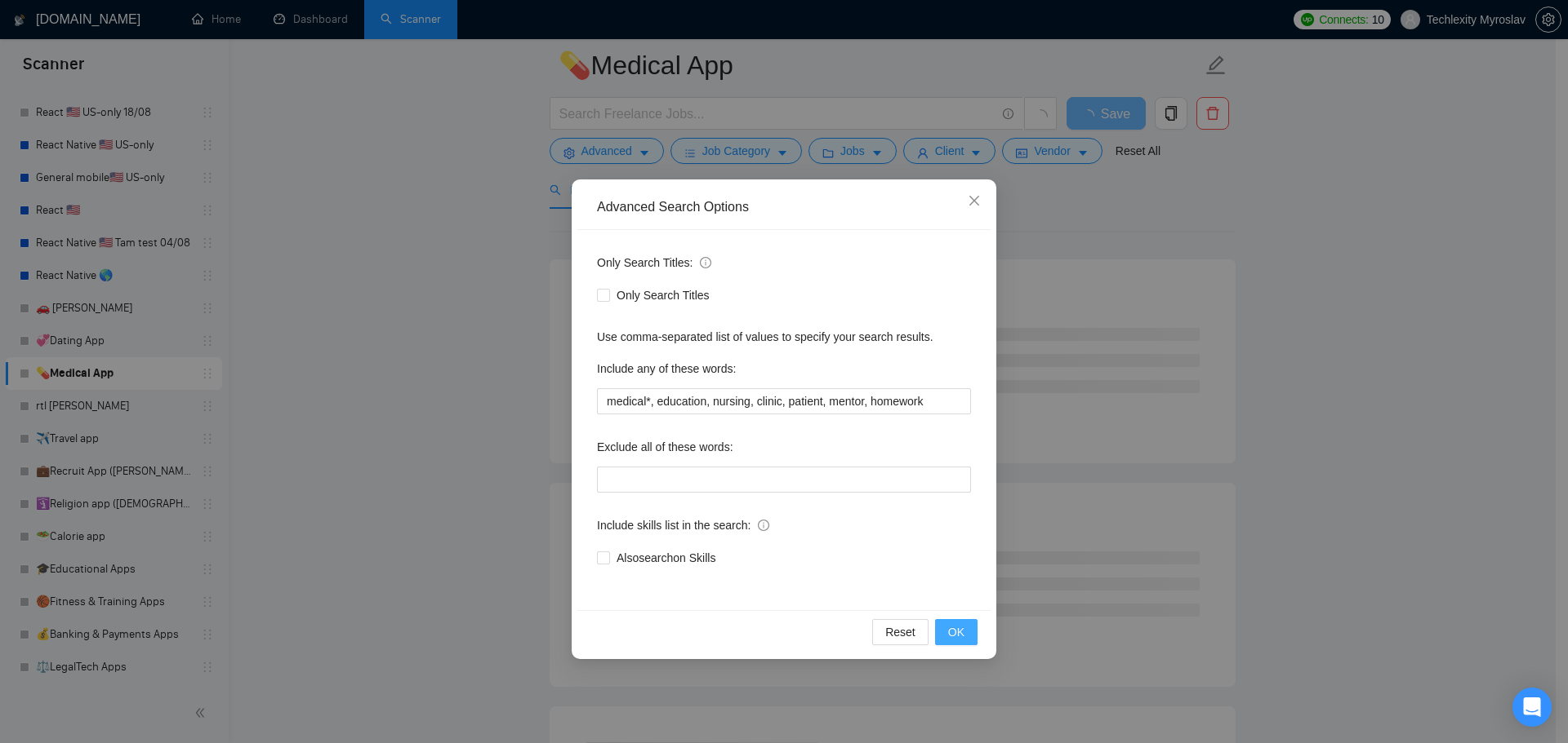
click at [968, 635] on button "OK" at bounding box center [955, 632] width 42 height 26
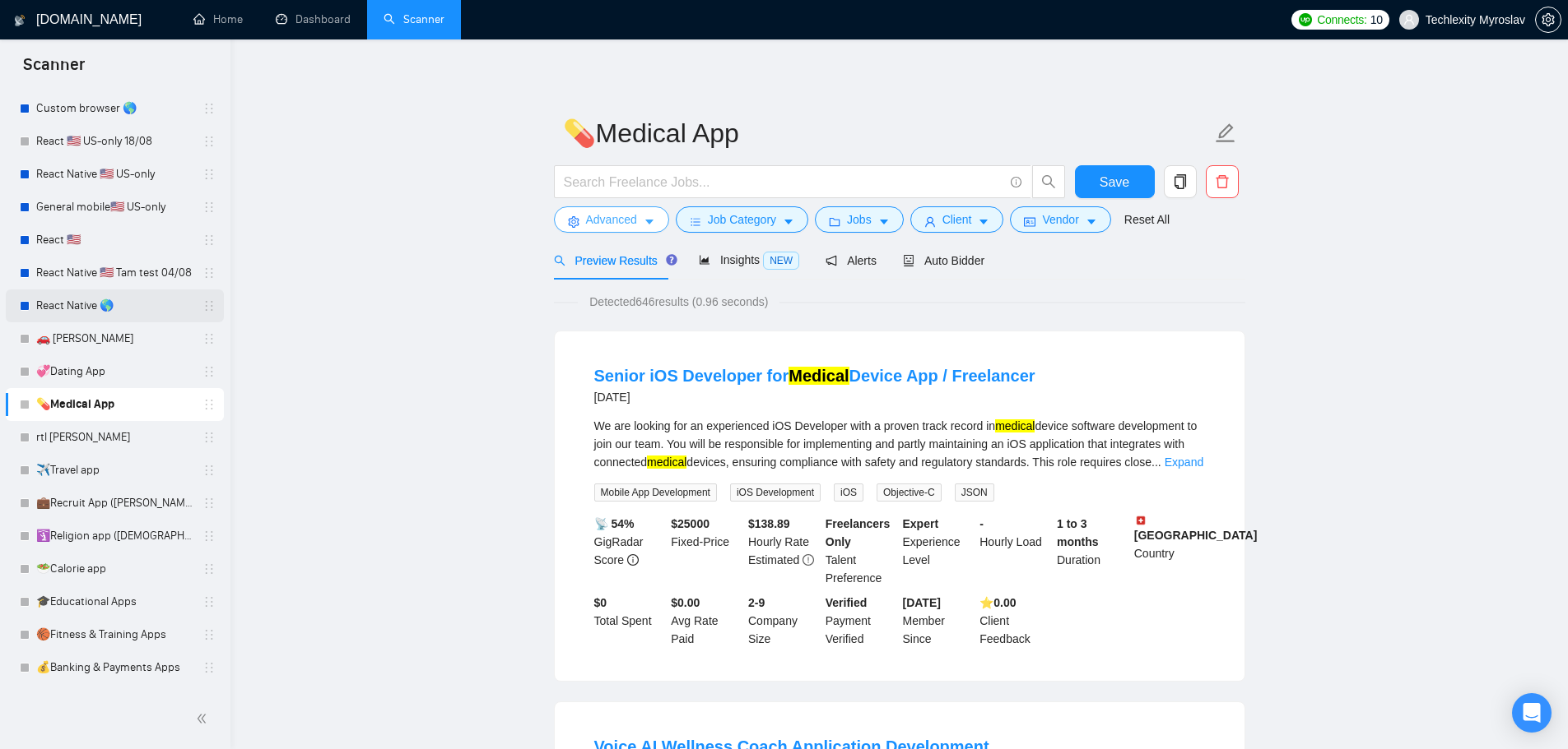
scroll to position [153, 0]
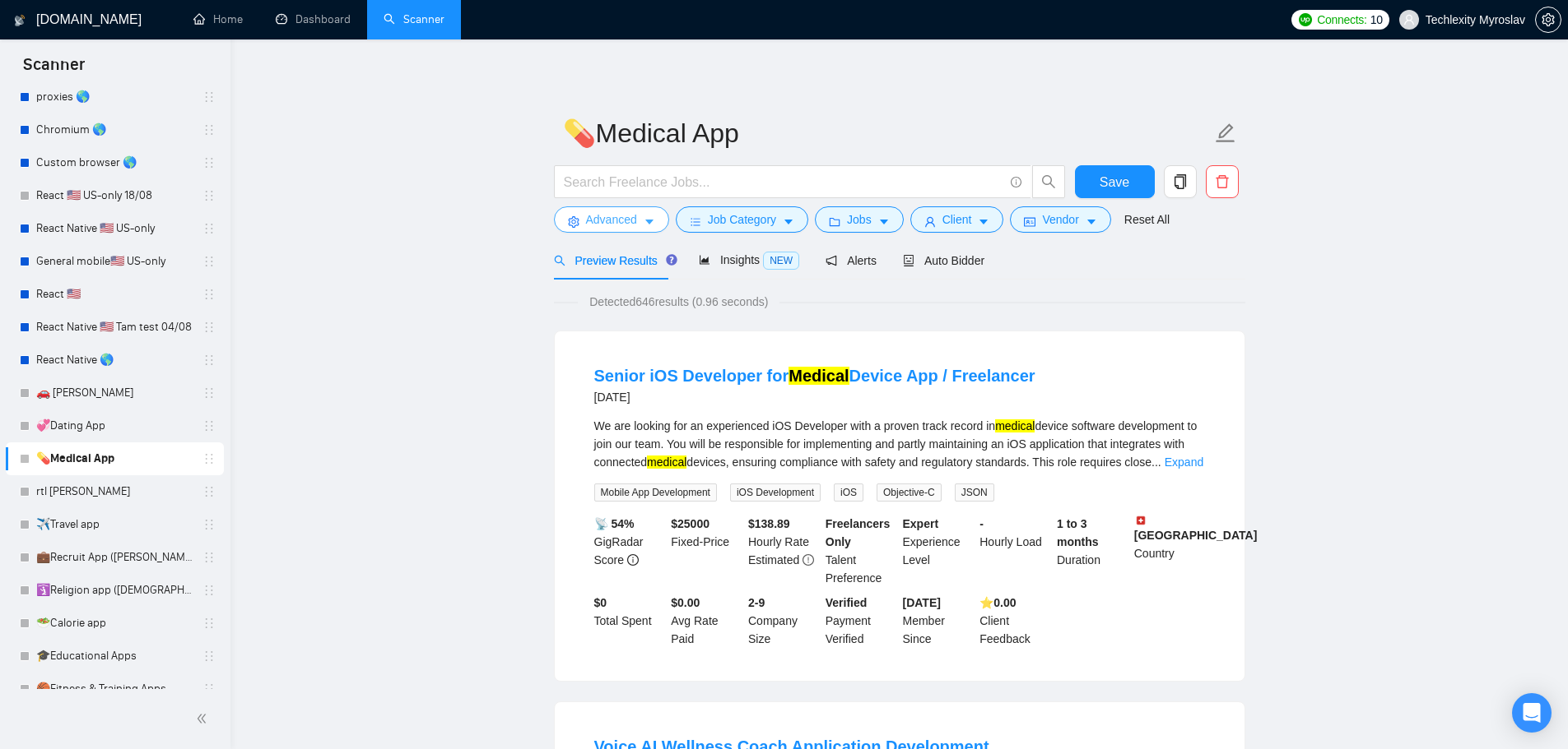
click at [600, 223] on span "Advanced" at bounding box center [611, 220] width 51 height 18
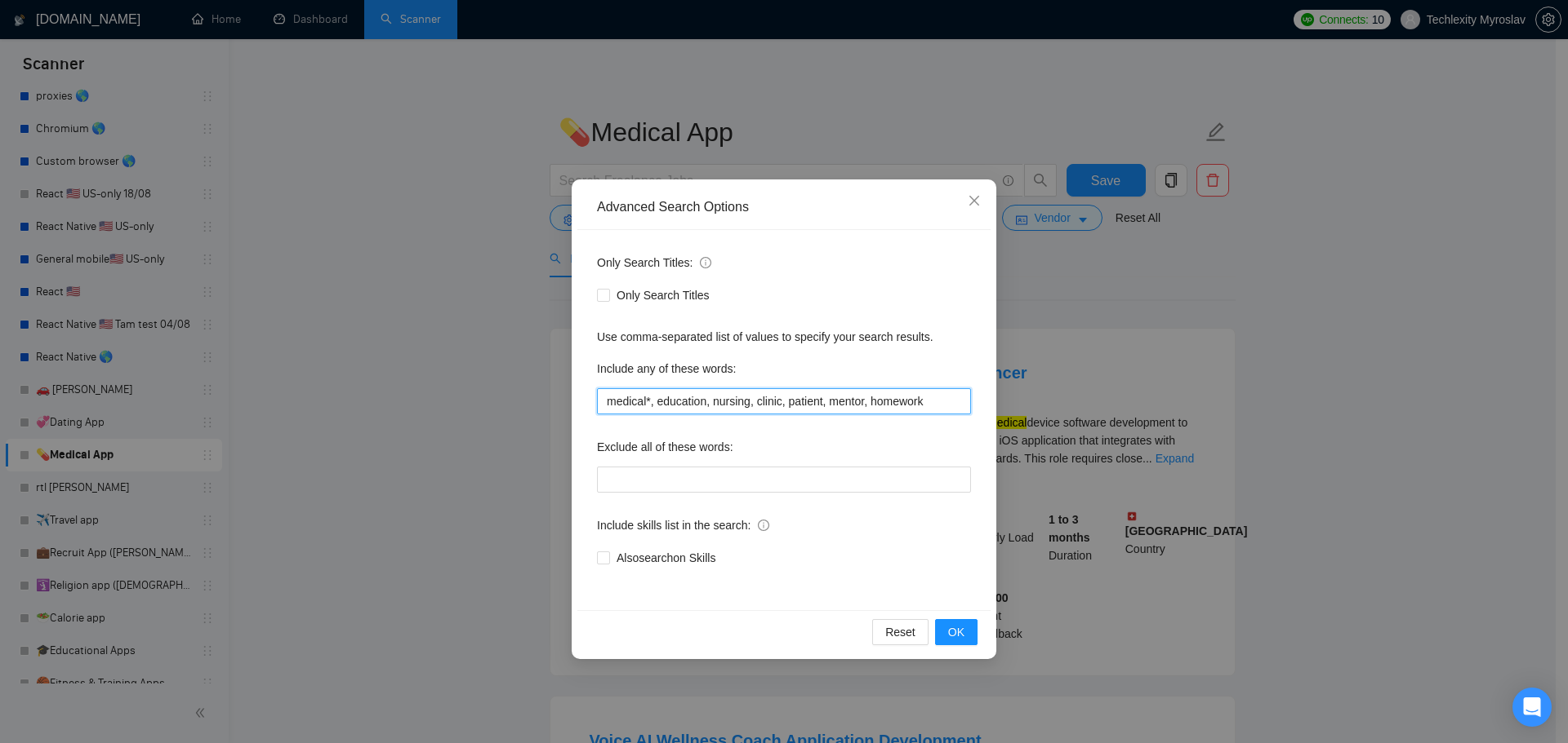
click at [707, 405] on input "medical*, education, nursing, clinic, patient, mentor, homework" at bounding box center [783, 401] width 374 height 26
click at [753, 405] on input "medical*, education*, nursing, clinic, patient, mentor, homework" at bounding box center [783, 401] width 374 height 26
click at [788, 400] on input "medical*, education*, nursing*, clinic, patient, mentor, homework" at bounding box center [783, 401] width 374 height 26
click at [835, 402] on input "medical*, education*, nursing*, clinic*, patient, mentor, homework" at bounding box center [783, 401] width 374 height 26
click at [885, 402] on input "medical*, education*, nursing*, clinic*, patient*, mentor, homework" at bounding box center [783, 401] width 374 height 26
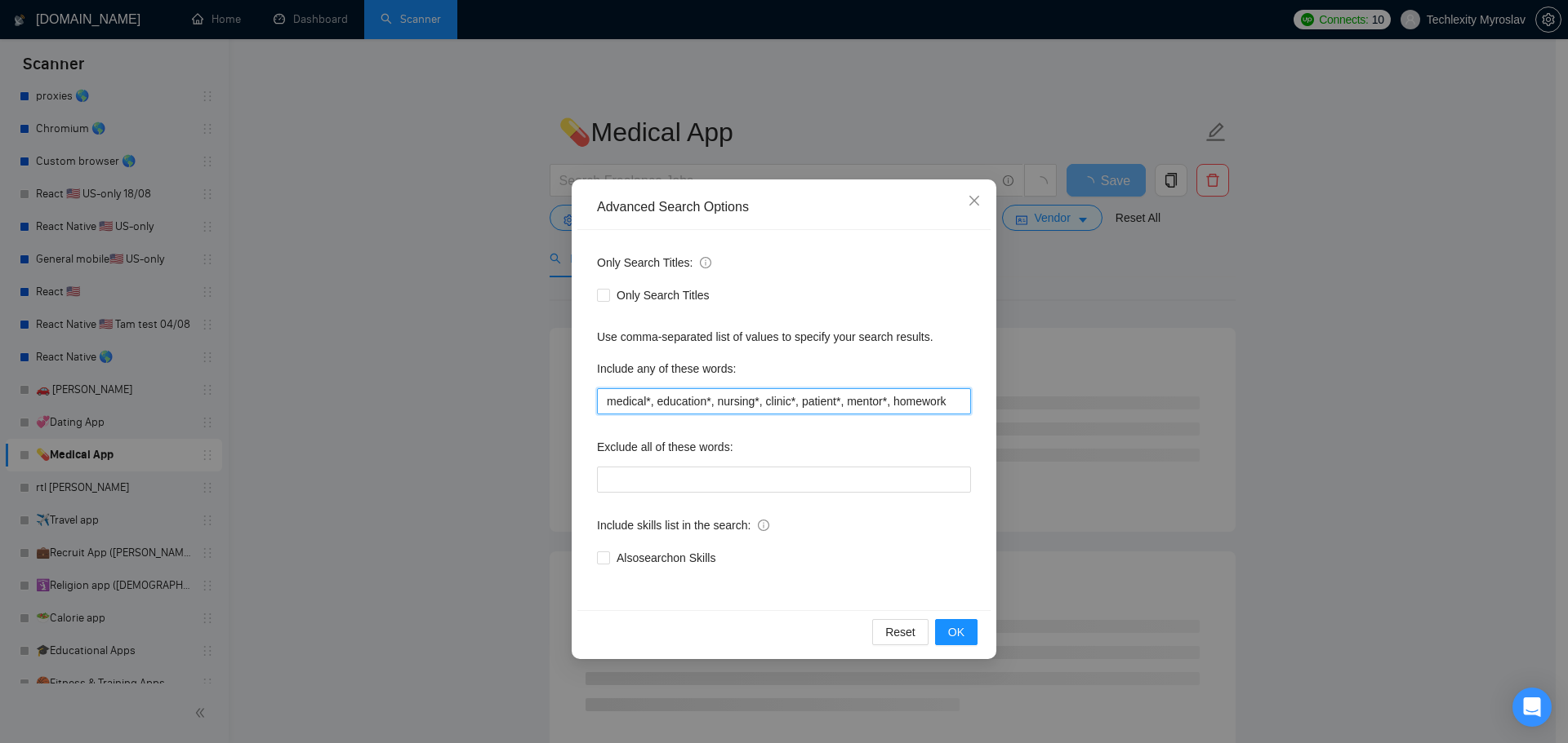
click at [949, 403] on input "medical*, education*, nursing*, clinic*, patient*, mentor*, homework" at bounding box center [783, 401] width 374 height 26
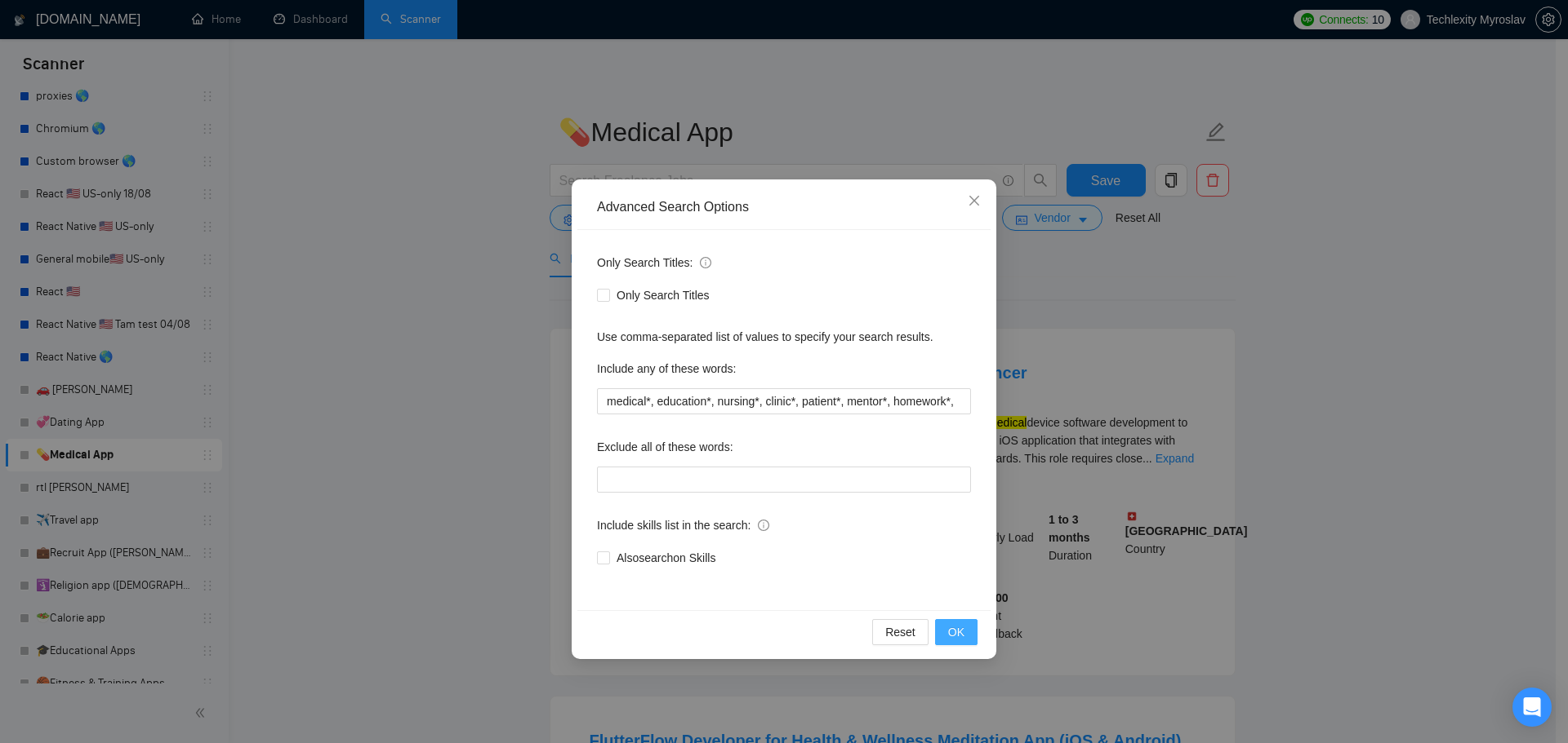
click at [959, 624] on span "OK" at bounding box center [956, 632] width 16 height 18
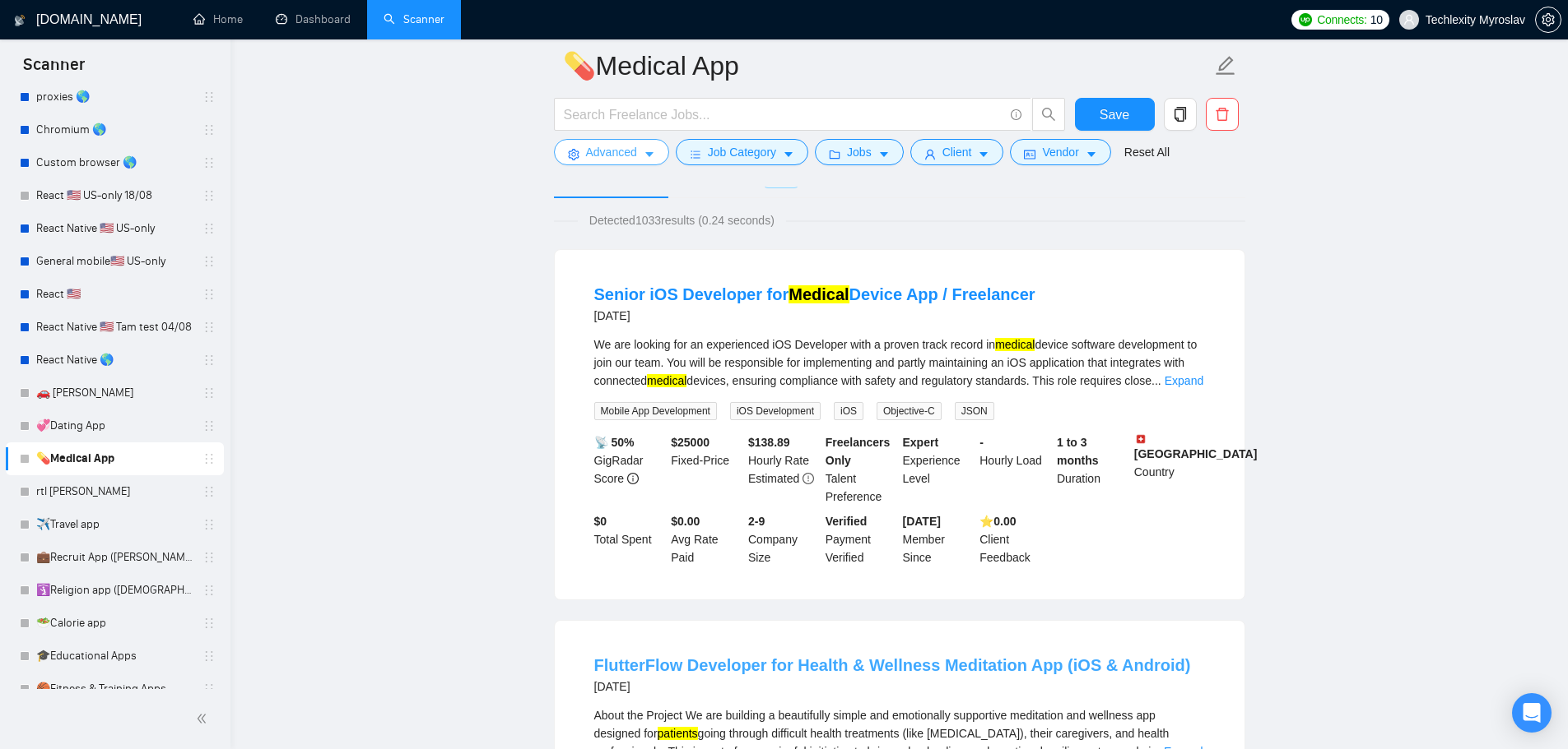
scroll to position [0, 0]
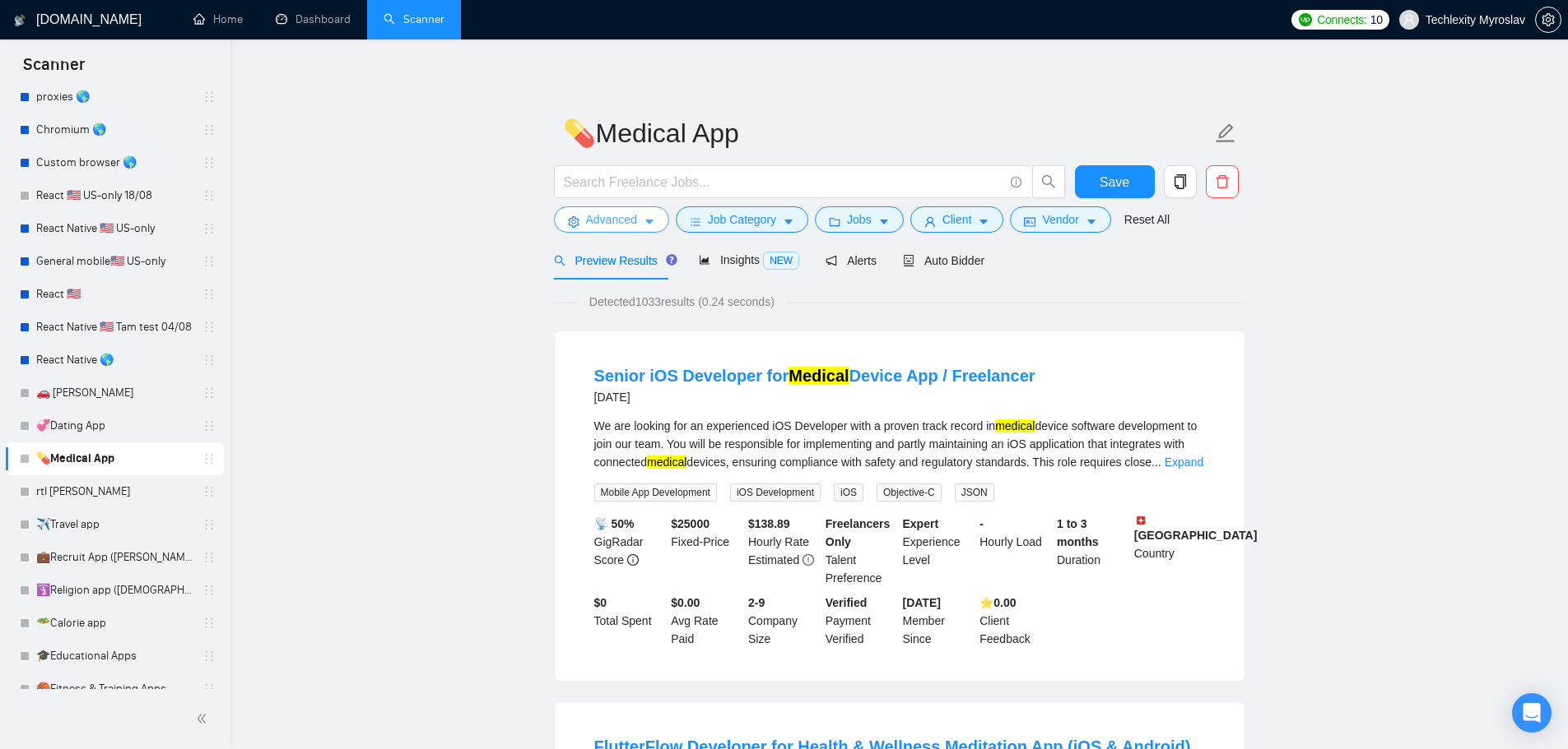
click at [613, 213] on span "Advanced" at bounding box center [611, 220] width 51 height 18
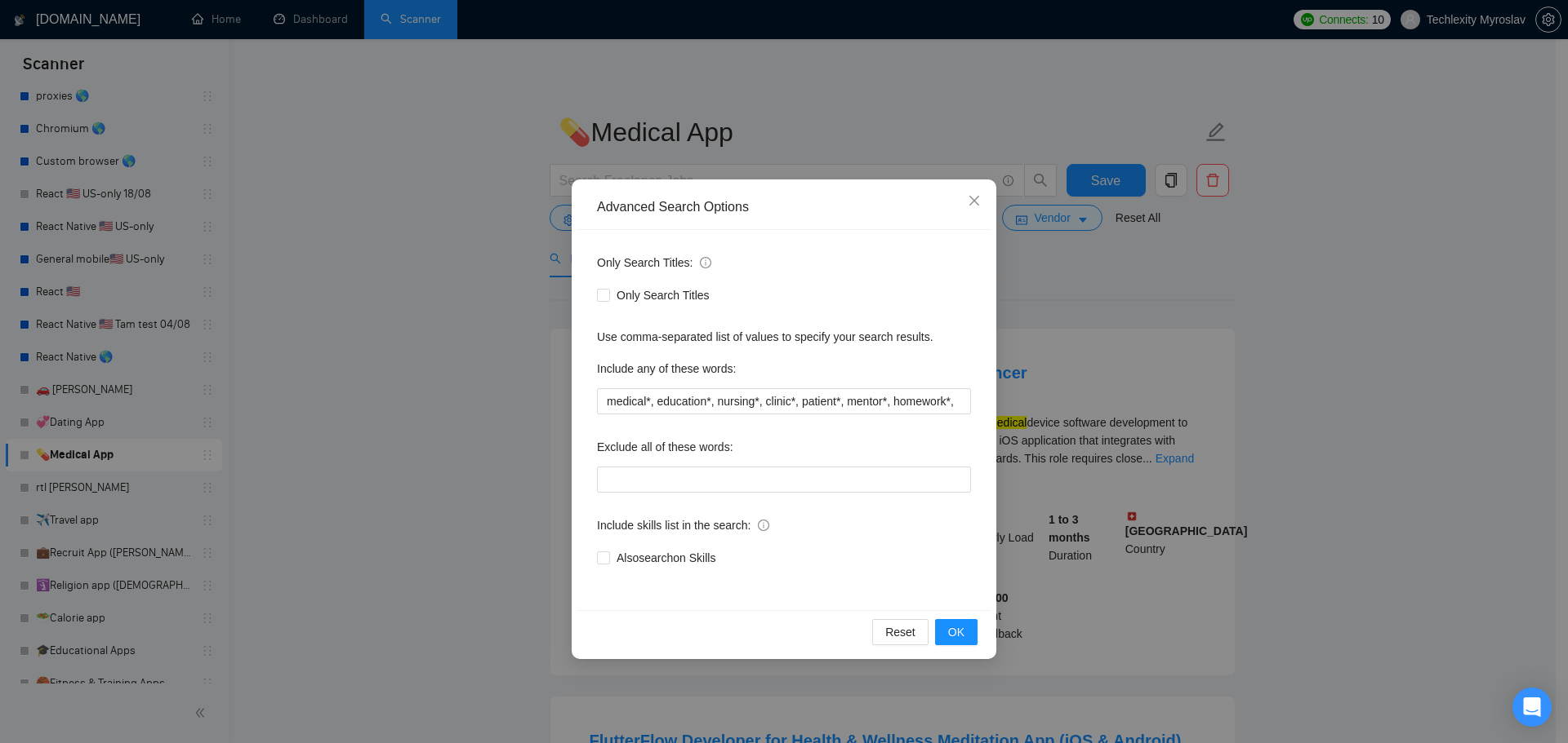
click at [462, 421] on div "Advanced Search Options Only Search Titles: Only Search Titles Use comma-separa…" at bounding box center [784, 371] width 1568 height 743
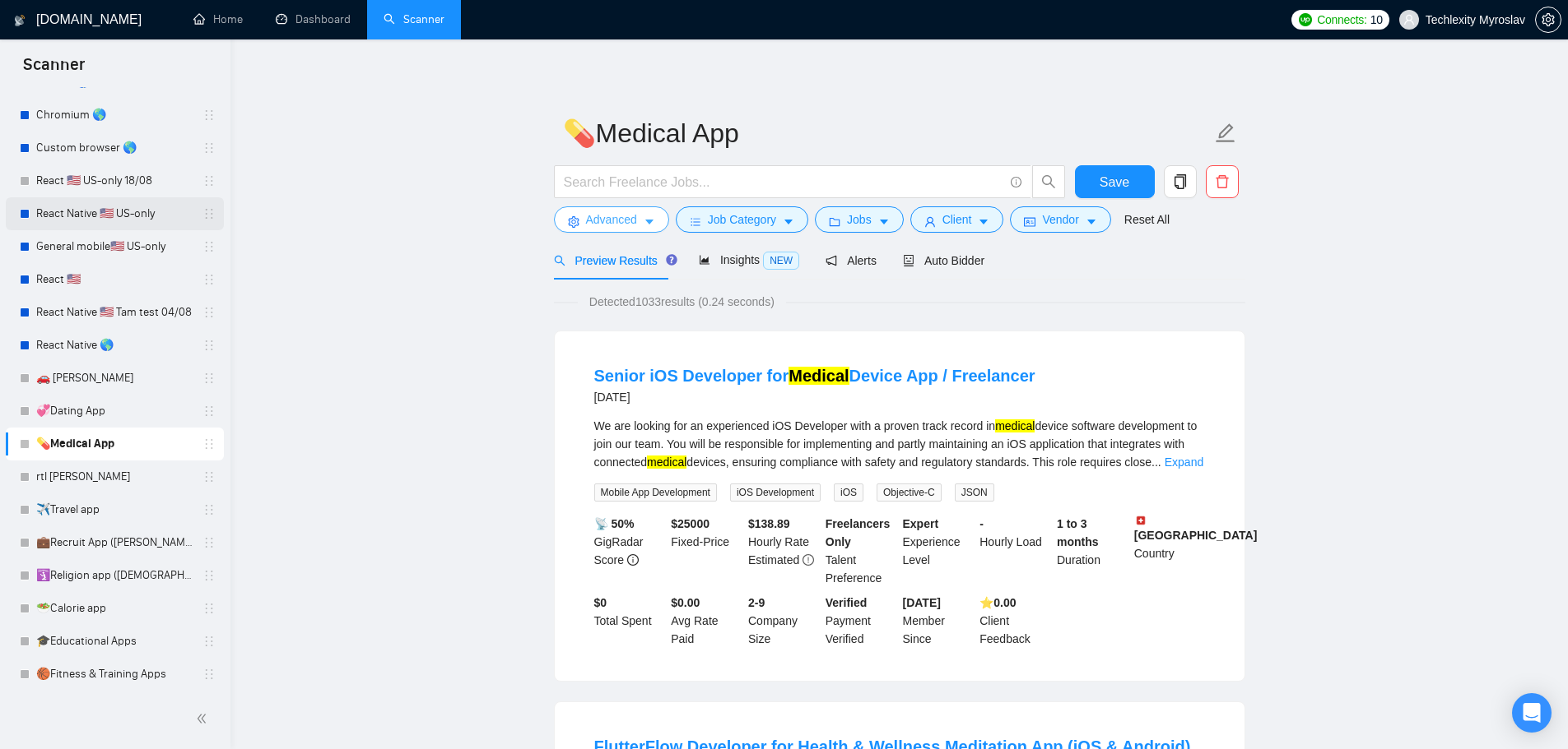
scroll to position [236, 0]
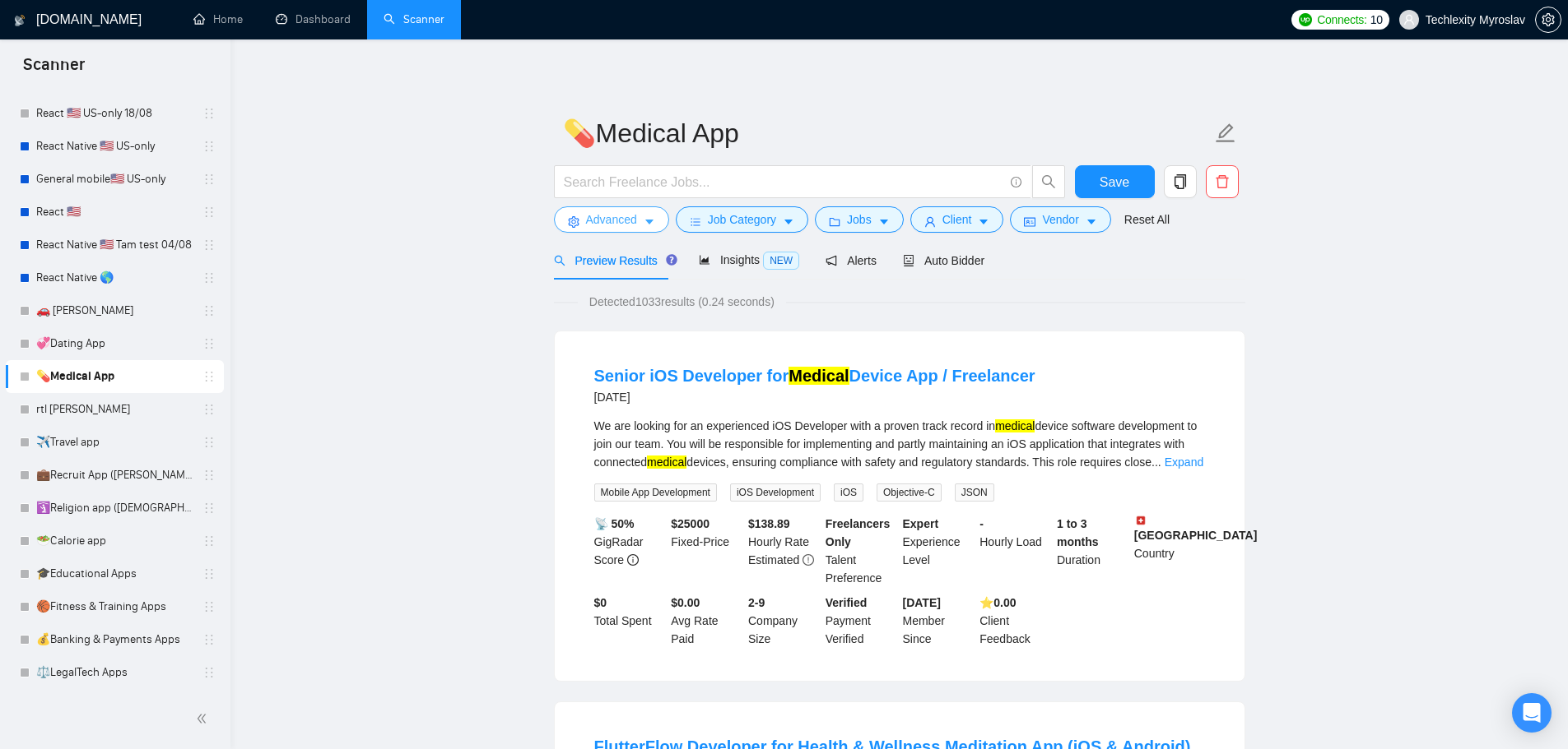
click at [599, 222] on span "Advanced" at bounding box center [611, 220] width 51 height 18
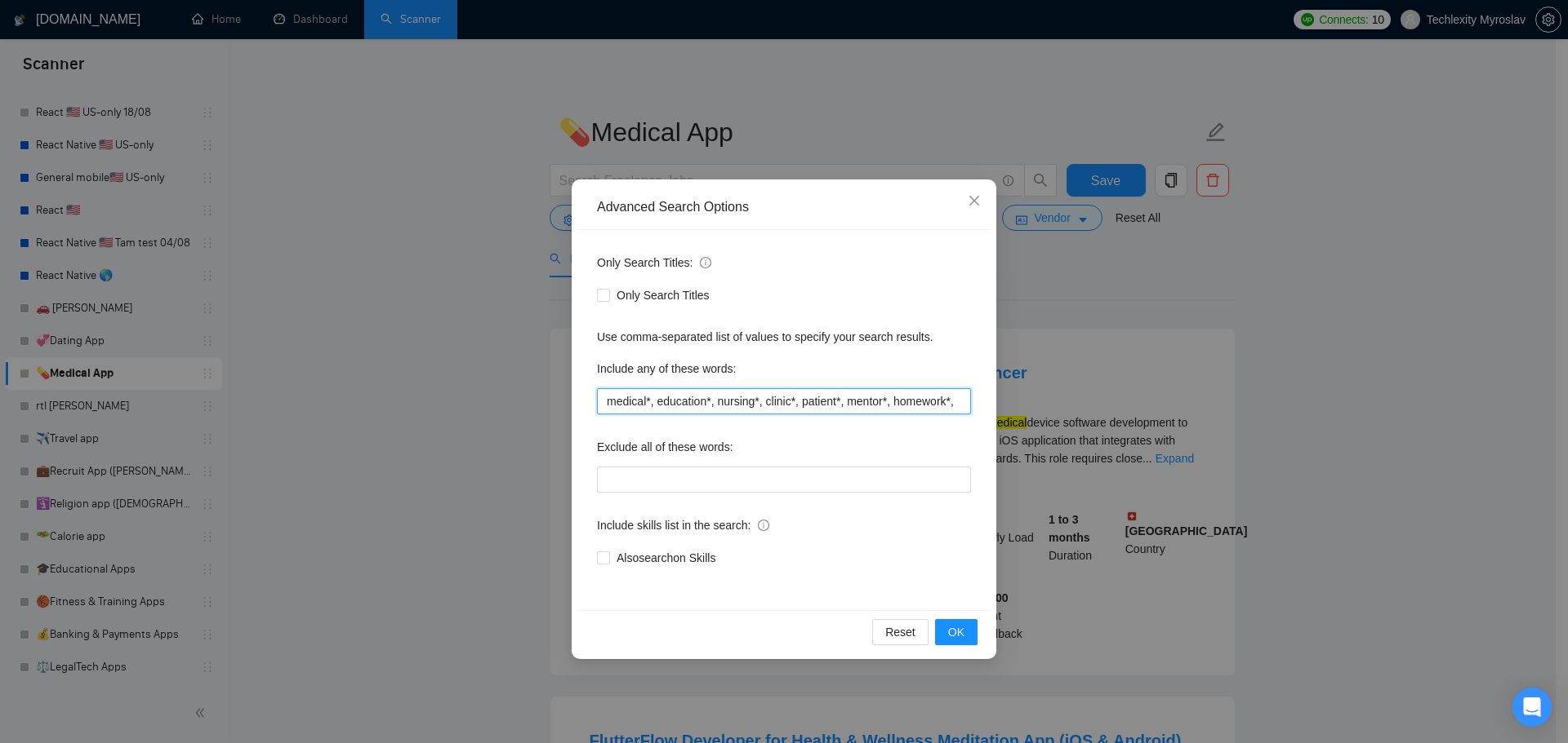
click at [648, 403] on input "medical*, education*, nursing*, clinic*, patient*, mentor*, homework*," at bounding box center [783, 401] width 374 height 26
click at [817, 404] on input "medical*, education*, nursing*, clinic*, patient*, mentor*, homework*," at bounding box center [783, 401] width 374 height 26
click at [698, 400] on input "medical*, education*, nursing*, clinic*, patient*, mentor*, homework*," at bounding box center [783, 401] width 374 height 26
paste input "mentor"
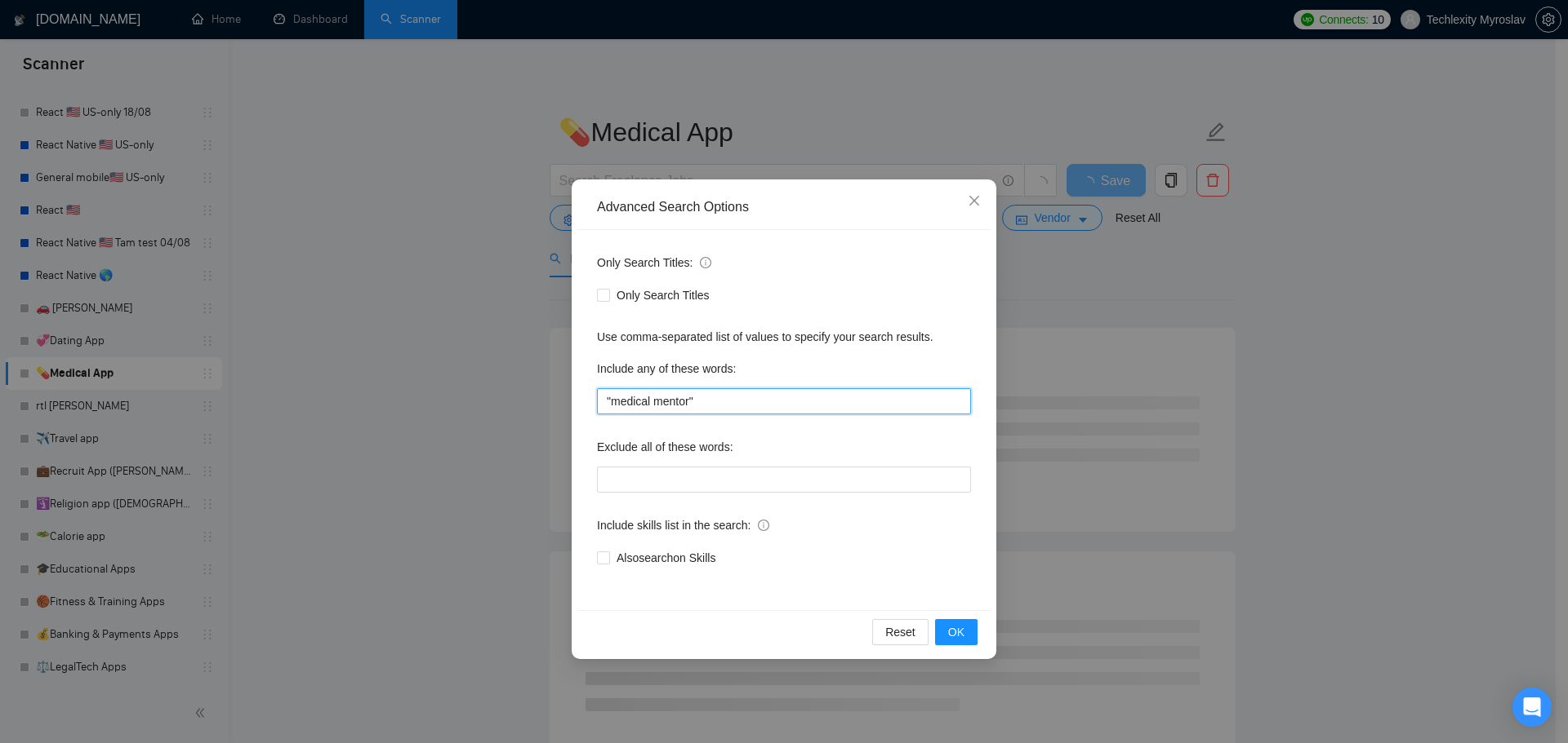
click at [747, 405] on input ""medical mentor"" at bounding box center [783, 401] width 374 height 26
paste input "healthcare mentor"
click at [847, 405] on input ""medical mentor", "healthcare mentor"" at bounding box center [783, 401] width 374 height 26
click at [971, 630] on button "OK" at bounding box center [955, 632] width 42 height 26
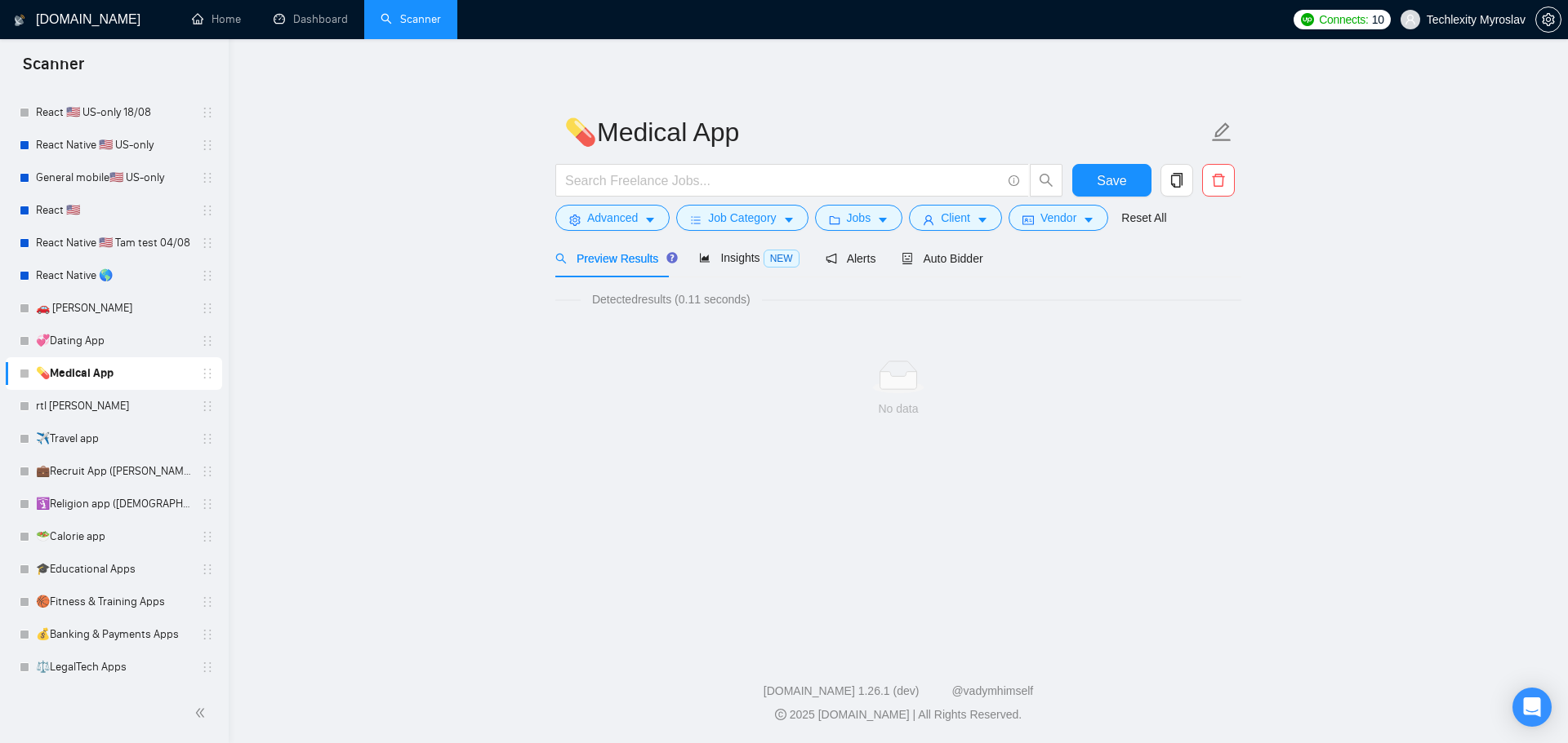
click at [581, 232] on form "💊Medical App Save Advanced Job Category Jobs Client Vendor Reset All" at bounding box center [898, 173] width 686 height 133
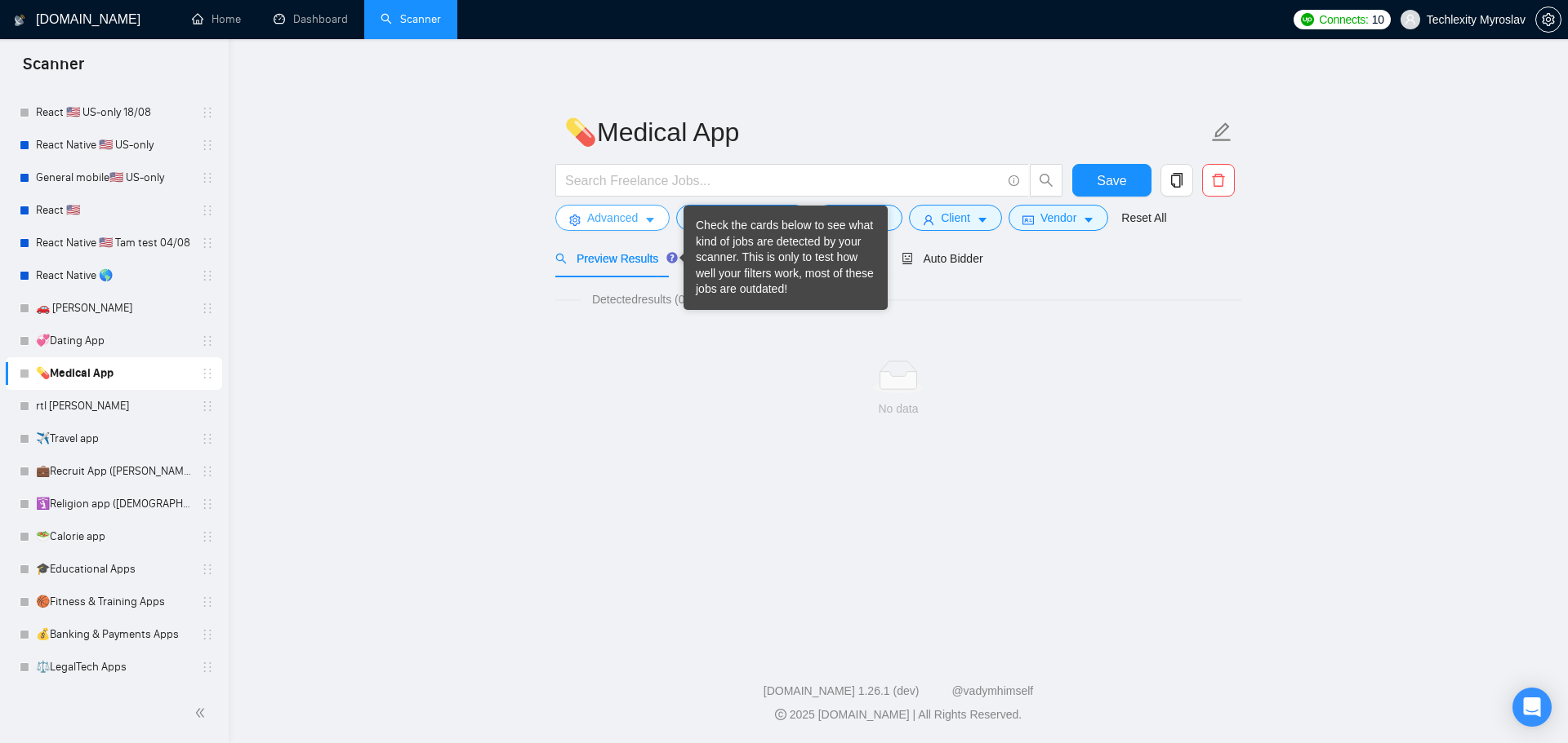
click at [578, 206] on button "Advanced" at bounding box center [612, 217] width 114 height 26
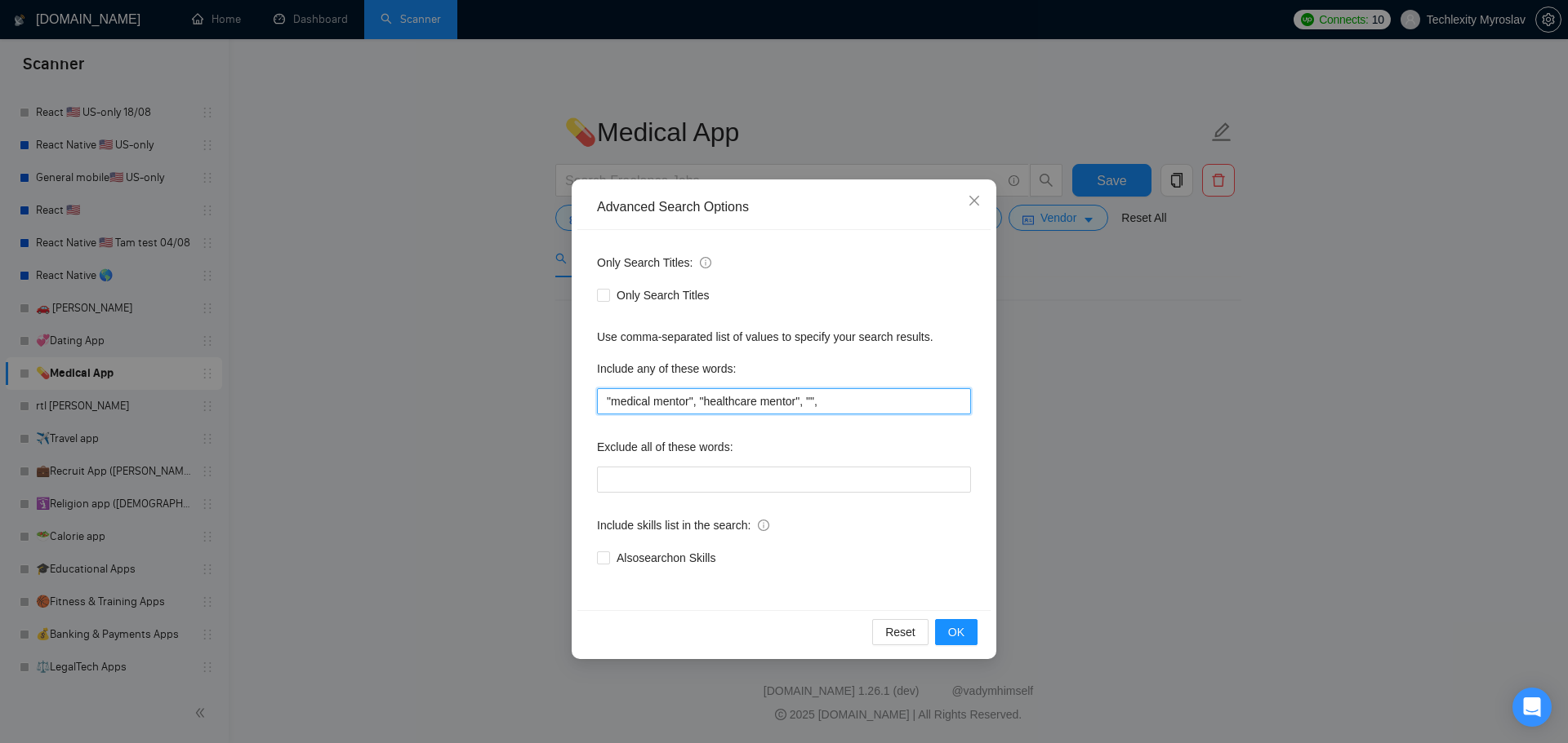
click at [813, 404] on input ""medical mentor", "healthcare mentor", ""," at bounding box center [783, 401] width 374 height 26
paste input "doctor mentor"
type input ""medical mentor", "healthcare mentor", "doctor mentor","
click at [953, 632] on span "OK" at bounding box center [956, 632] width 16 height 18
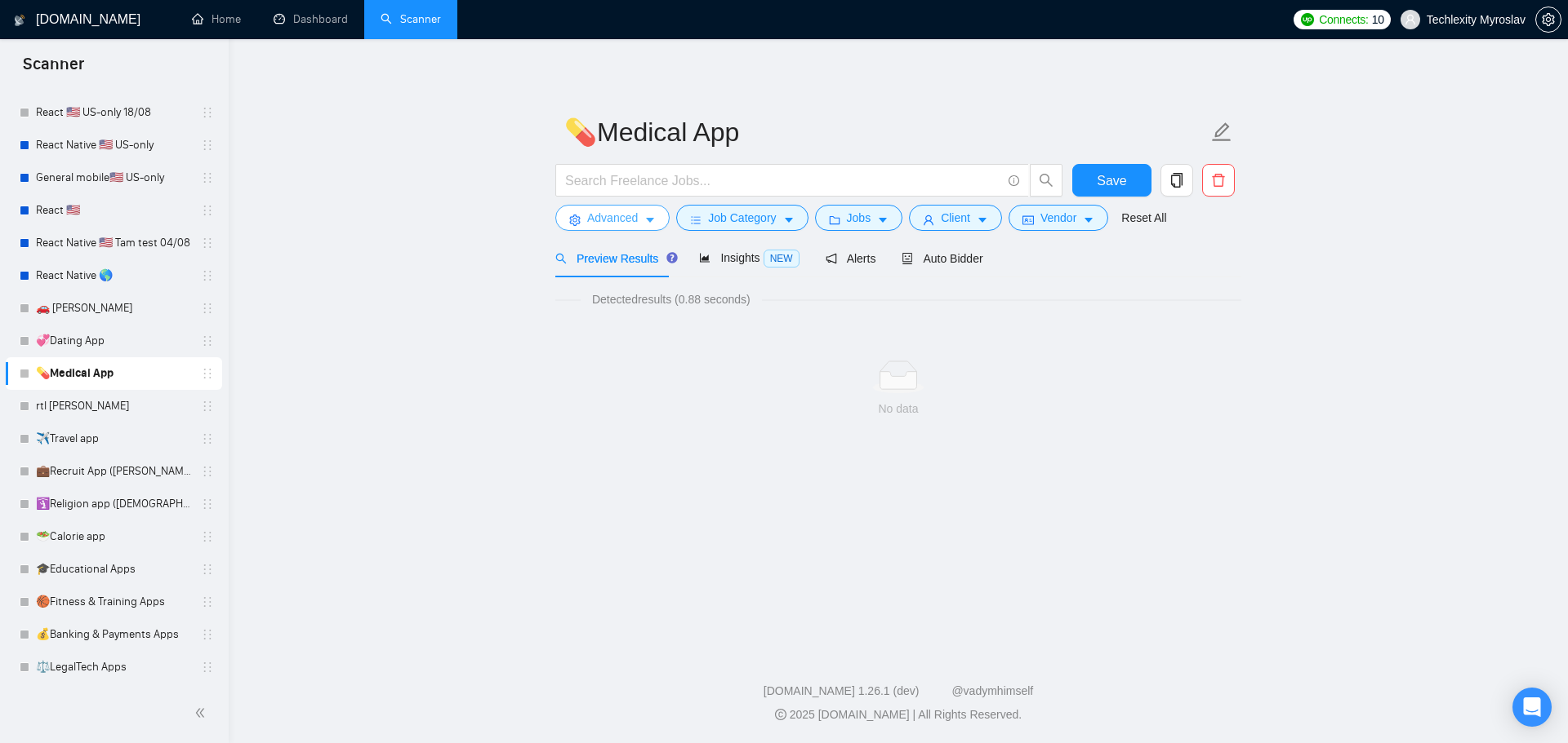
click at [610, 205] on button "Advanced" at bounding box center [612, 217] width 114 height 26
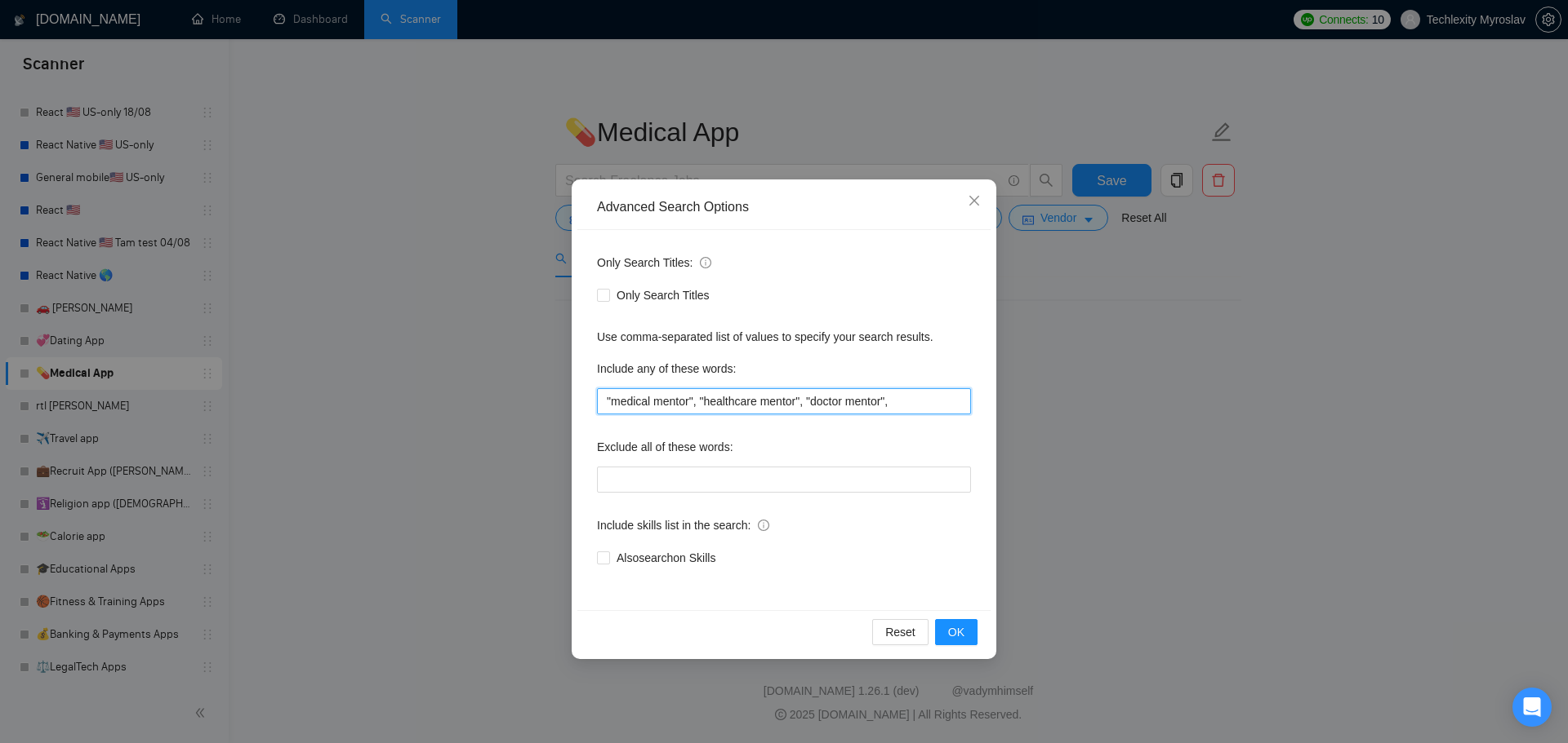
click at [903, 397] on input ""medical mentor", "healthcare mentor", "doctor mentor"," at bounding box center [783, 401] width 374 height 26
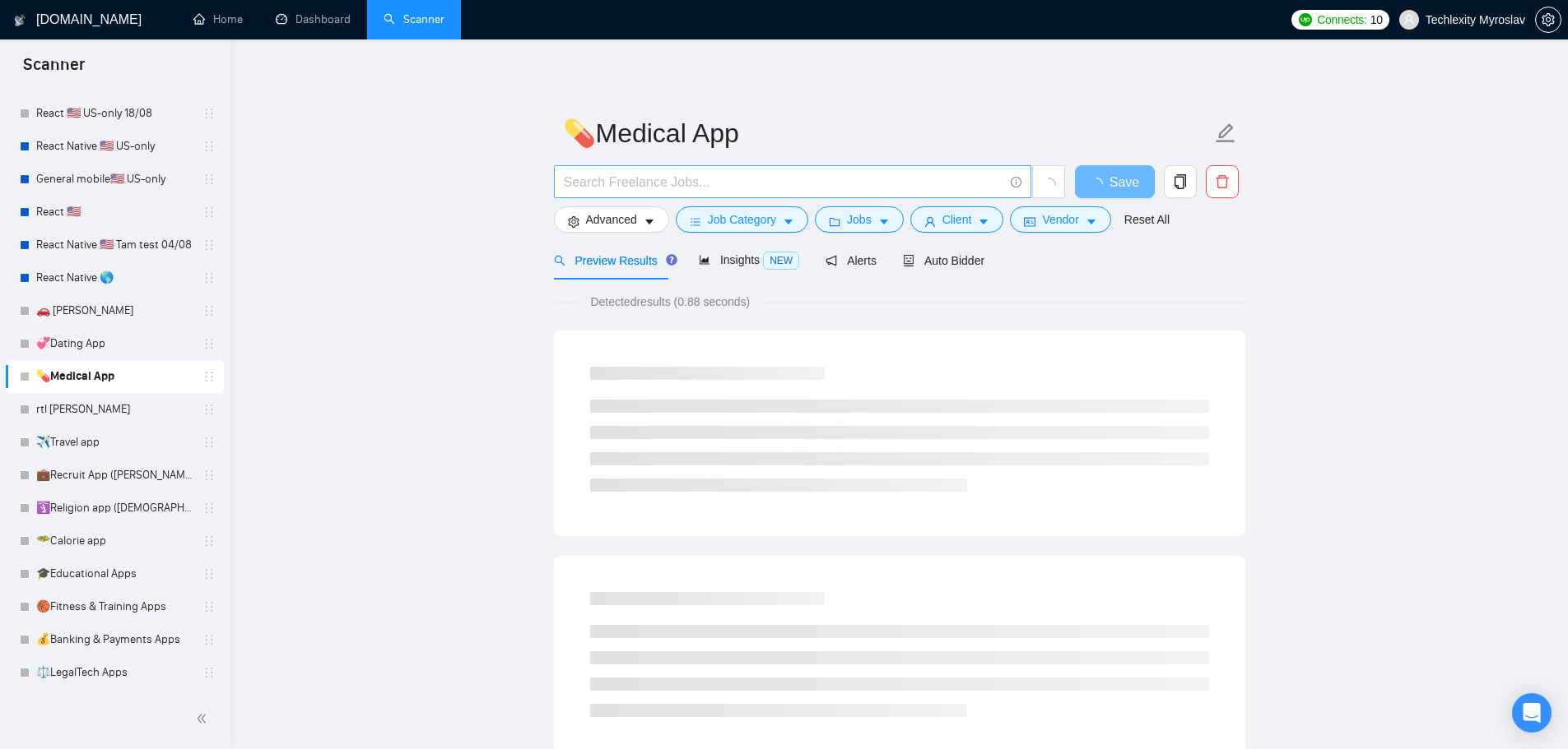
click at [662, 182] on input "text" at bounding box center [784, 182] width 440 height 21
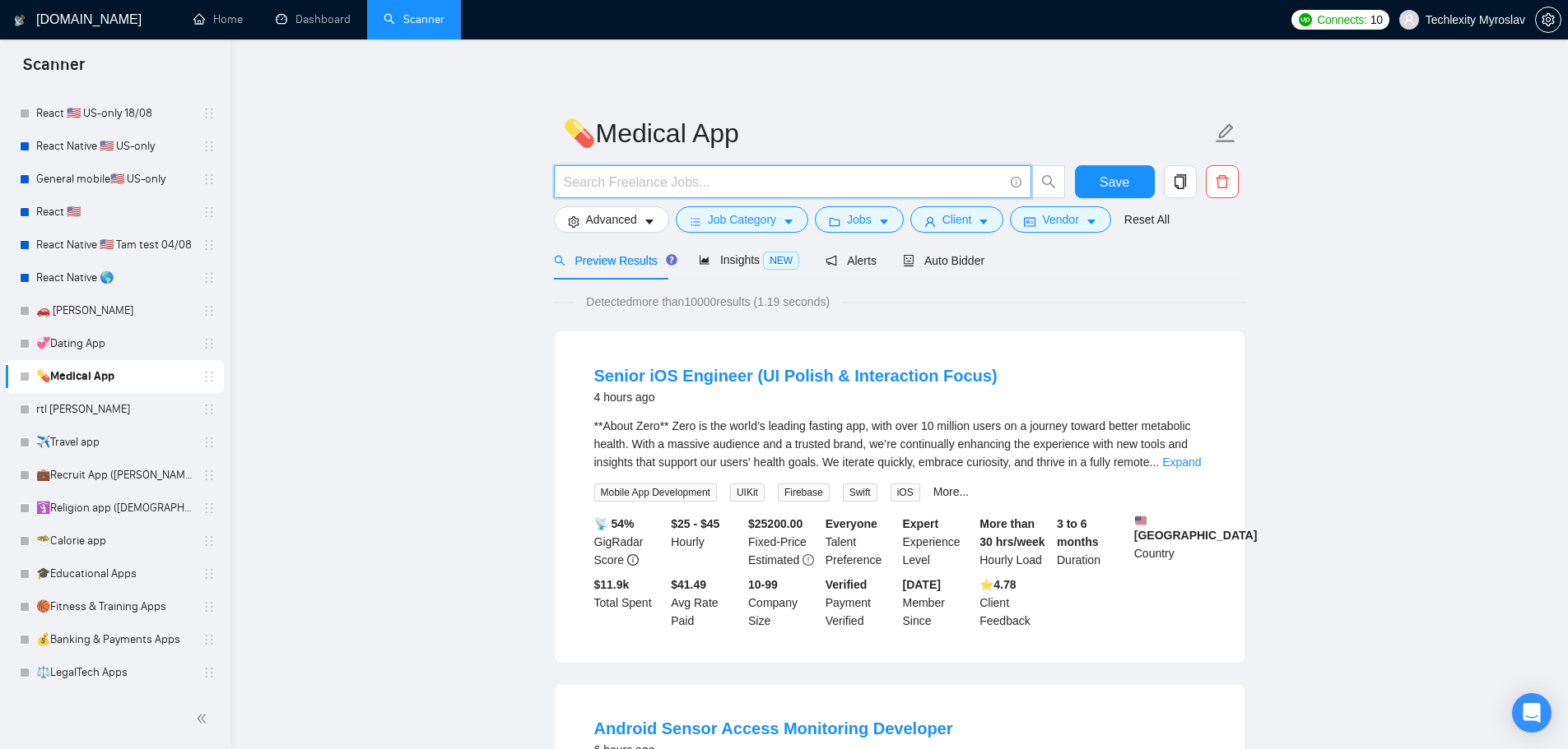
click at [616, 192] on span at bounding box center [793, 182] width 478 height 33
click at [609, 211] on span "Advanced" at bounding box center [611, 220] width 51 height 18
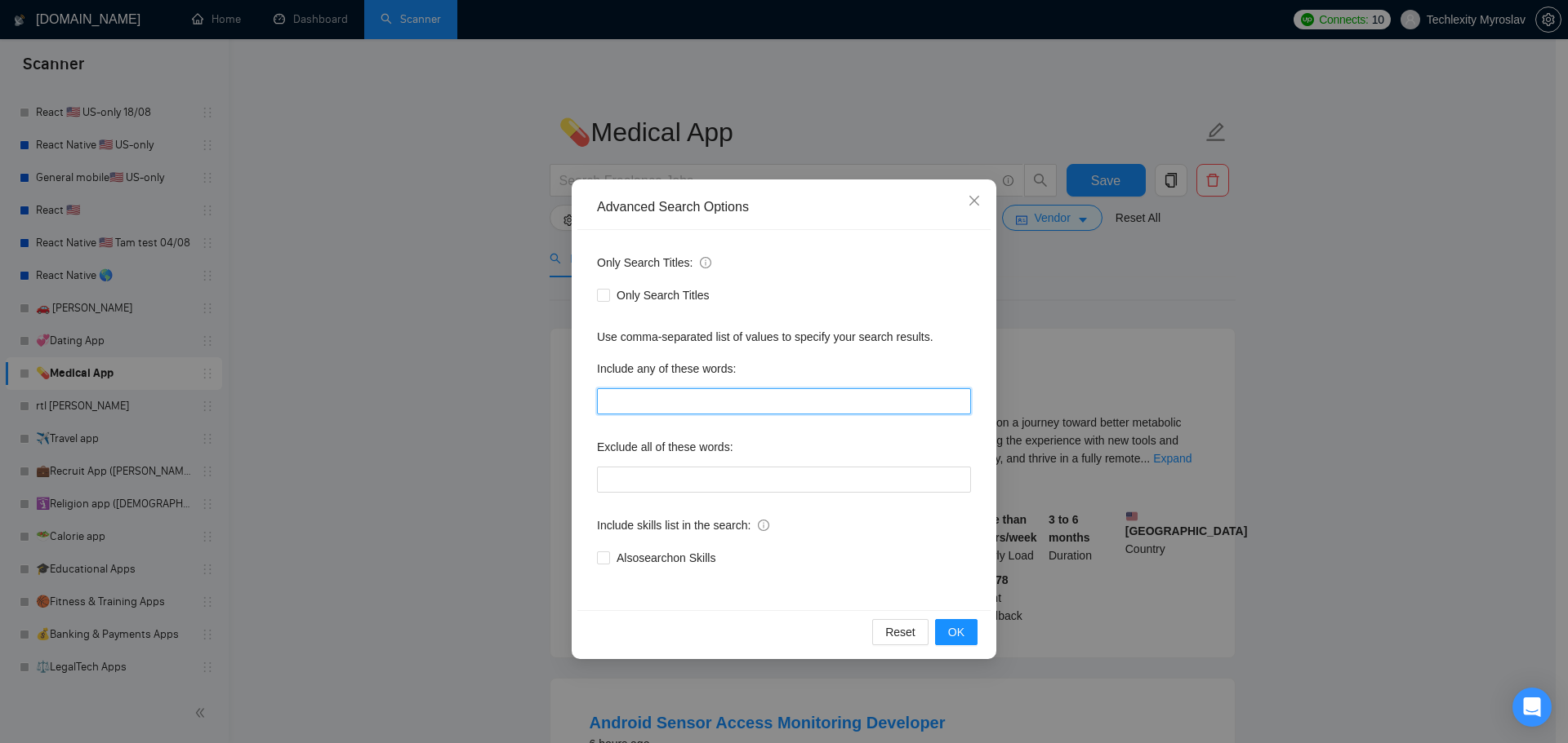
click at [703, 404] on input "text" at bounding box center [783, 401] width 374 height 26
click at [669, 400] on input "text" at bounding box center [783, 401] width 374 height 26
click at [776, 404] on input "text" at bounding box center [783, 401] width 374 height 26
click at [805, 410] on input "text" at bounding box center [783, 401] width 374 height 26
click at [813, 404] on input "text" at bounding box center [783, 401] width 374 height 26
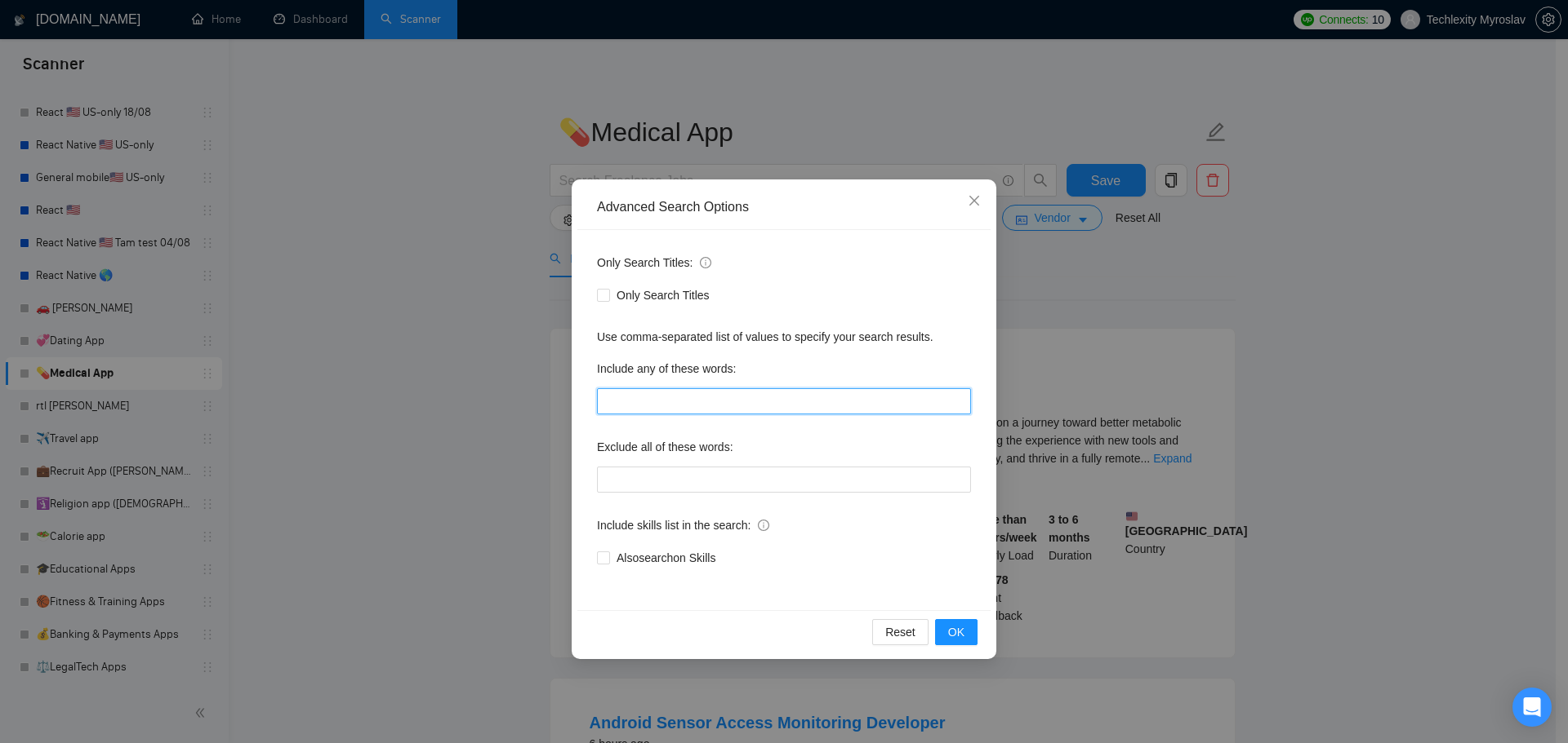
click at [809, 408] on input "text" at bounding box center [783, 401] width 374 height 26
click at [855, 439] on div "Exclude all of these words:" at bounding box center [783, 450] width 374 height 32
click at [799, 403] on input "text" at bounding box center [783, 401] width 374 height 26
click at [822, 405] on input "text" at bounding box center [783, 401] width 374 height 26
click at [782, 412] on input "text" at bounding box center [783, 401] width 374 height 26
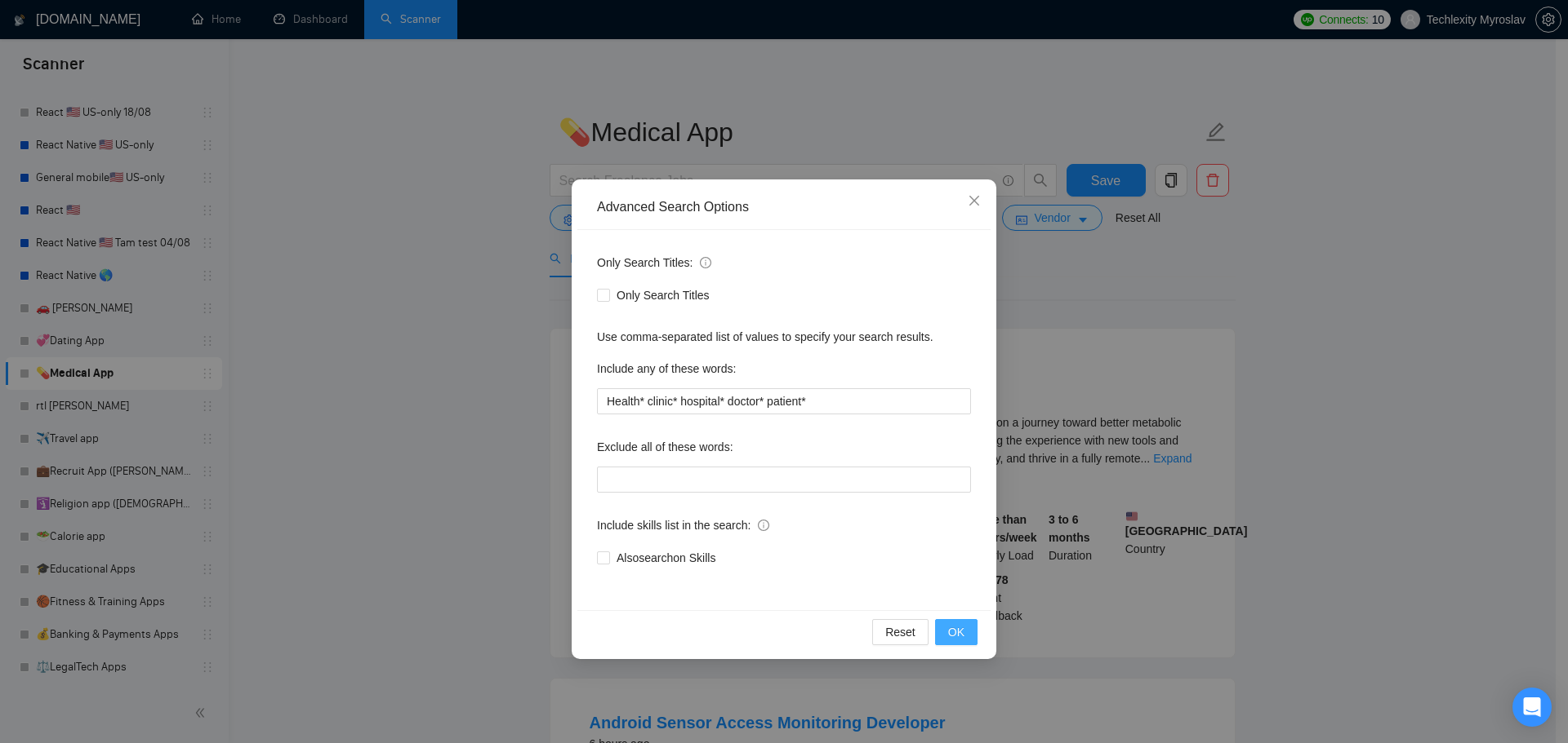
click at [960, 623] on span "OK" at bounding box center [956, 632] width 16 height 18
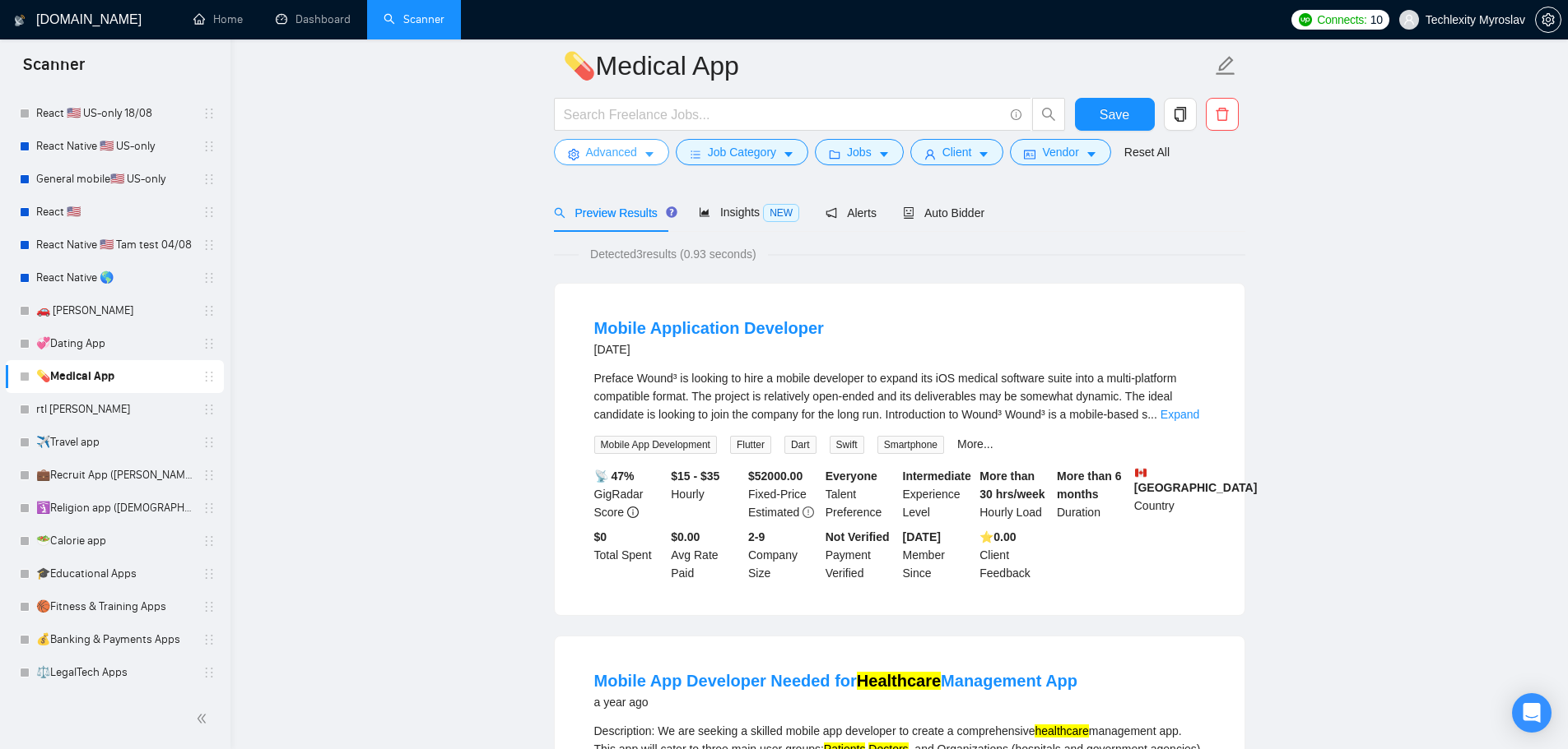
scroll to position [0, 0]
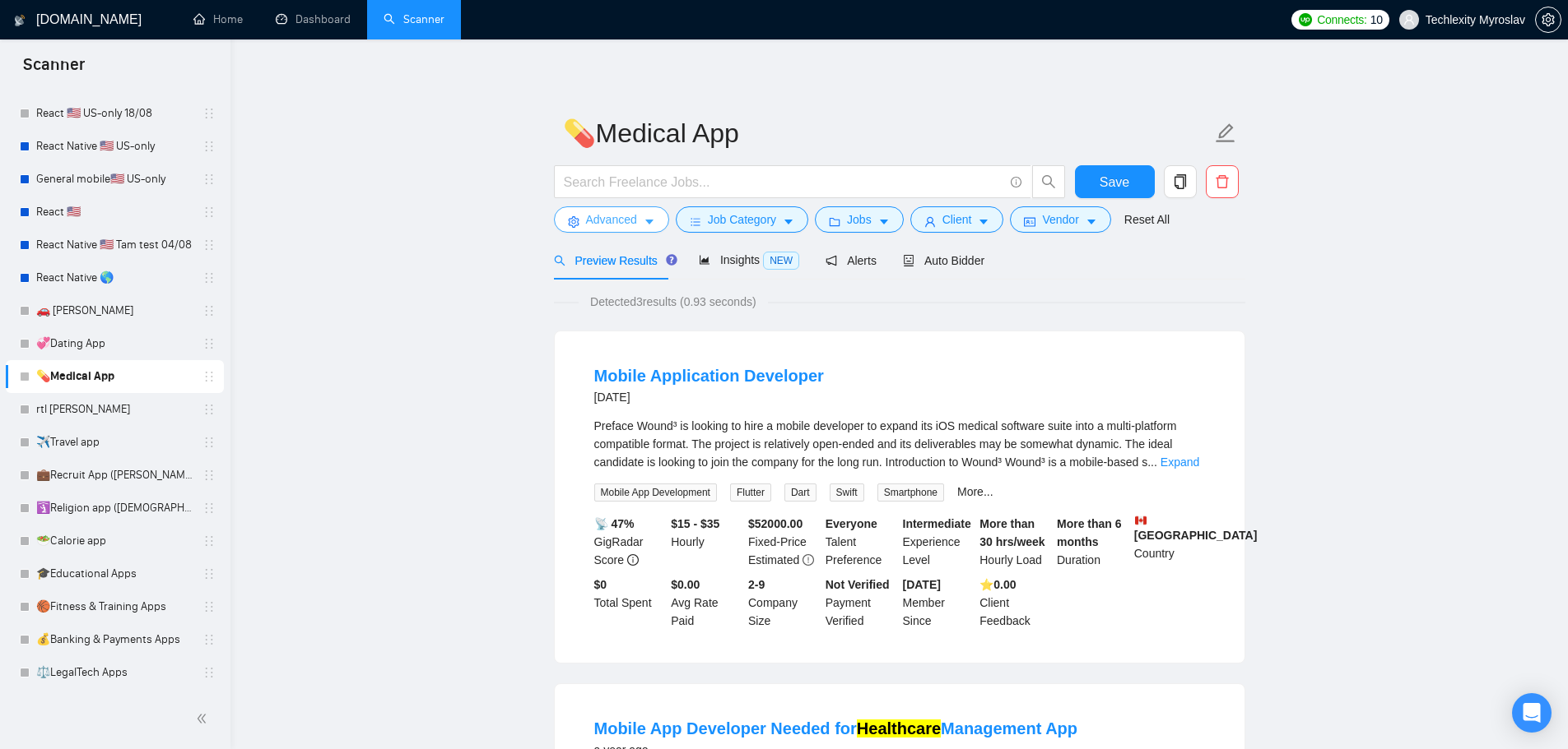
click at [593, 213] on span "Advanced" at bounding box center [611, 220] width 51 height 18
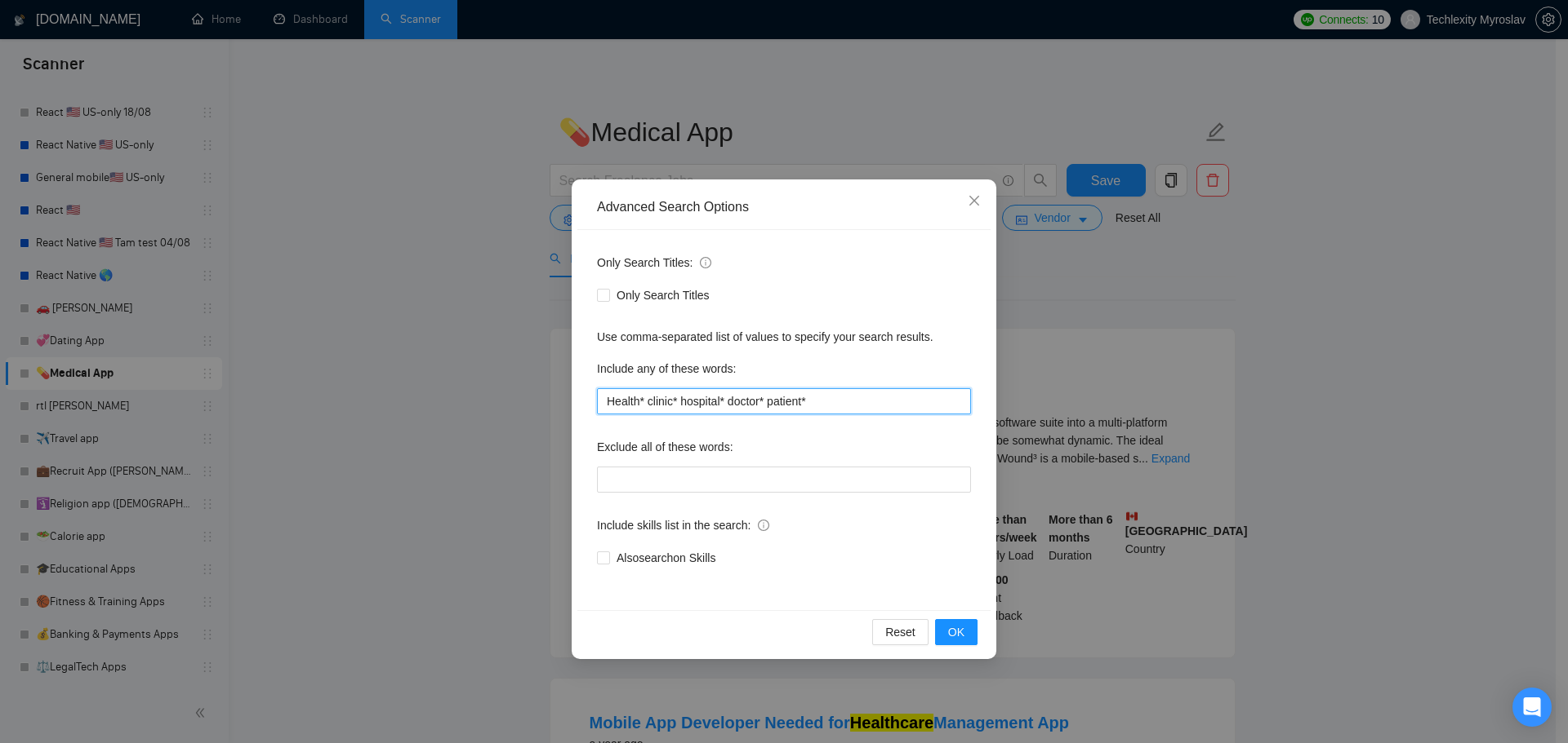
click at [646, 405] on input "Health* clinic* hospital* doctor* patient*" at bounding box center [783, 401] width 374 height 26
click at [680, 403] on input "Health*, clinic* hospital* doctor* patient*" at bounding box center [783, 401] width 374 height 26
click at [727, 403] on input "Health*, clinic*, hospital* doctor* patient*" at bounding box center [783, 401] width 374 height 26
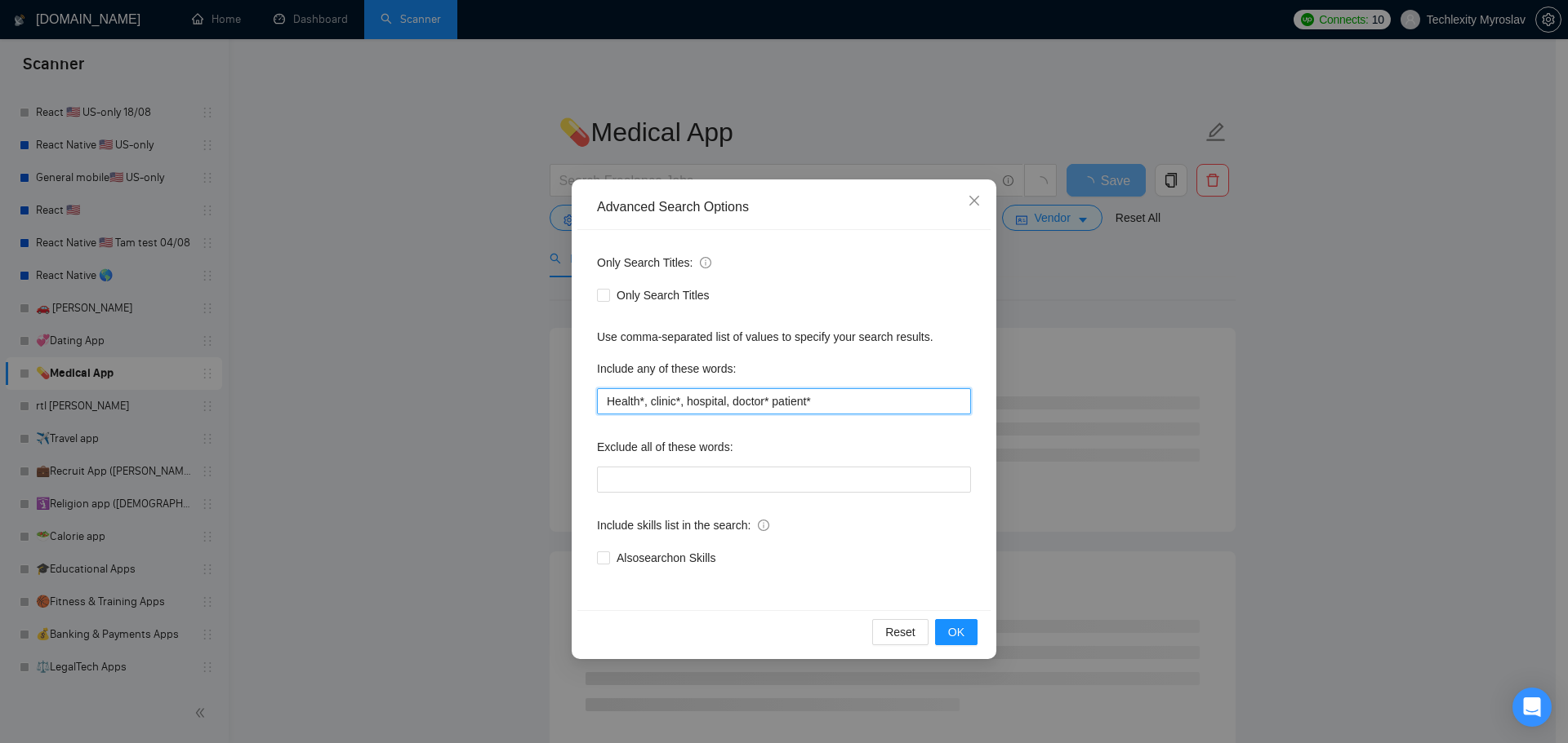
click at [770, 404] on input "Health*, clinic*, hospital, doctor* patient*" at bounding box center [783, 401] width 374 height 26
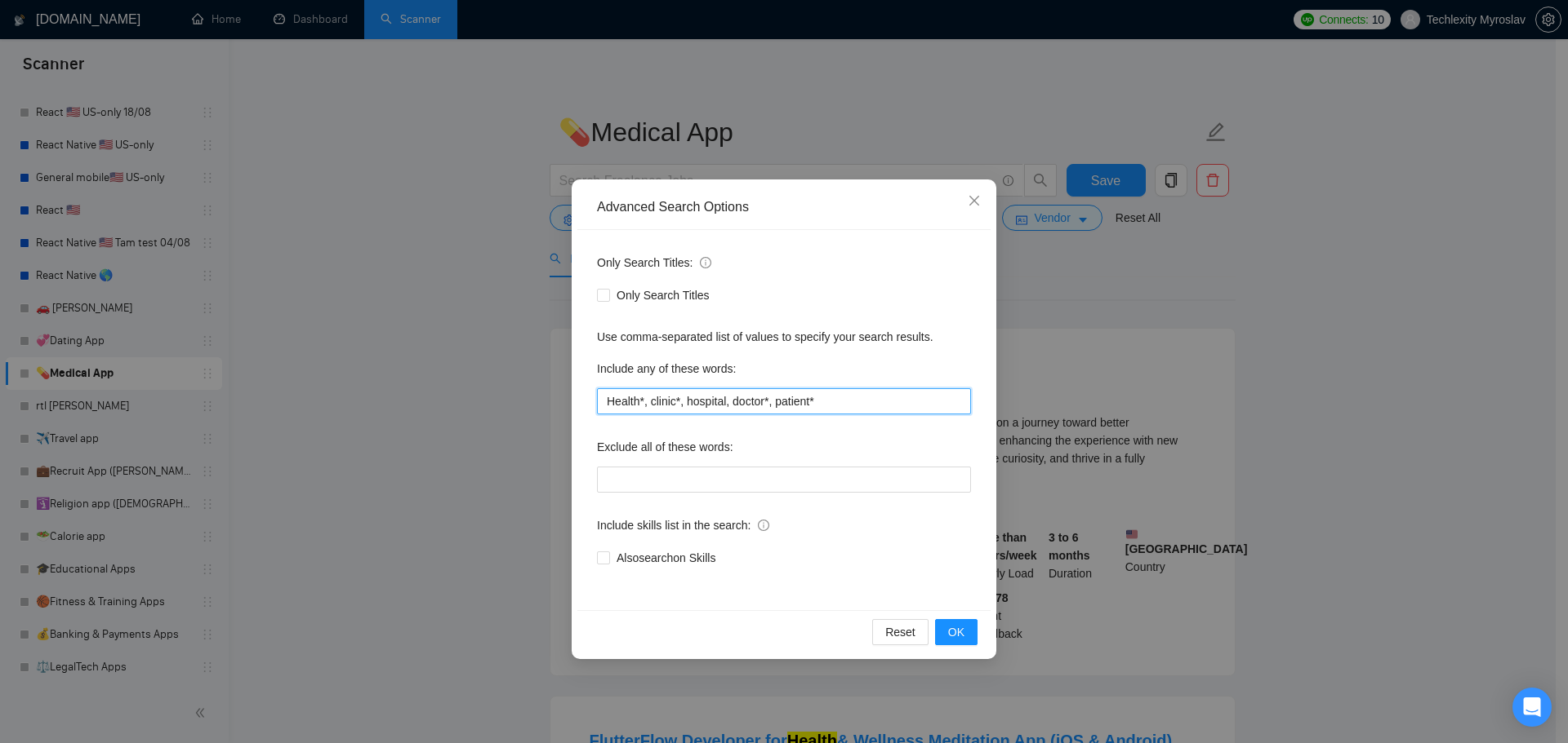
click at [816, 402] on input "Health*, clinic*, hospital, doctor*, patient*" at bounding box center [783, 401] width 374 height 26
click at [726, 402] on input "Health*, clinic*, hospital, doctor*, patient*," at bounding box center [783, 401] width 374 height 26
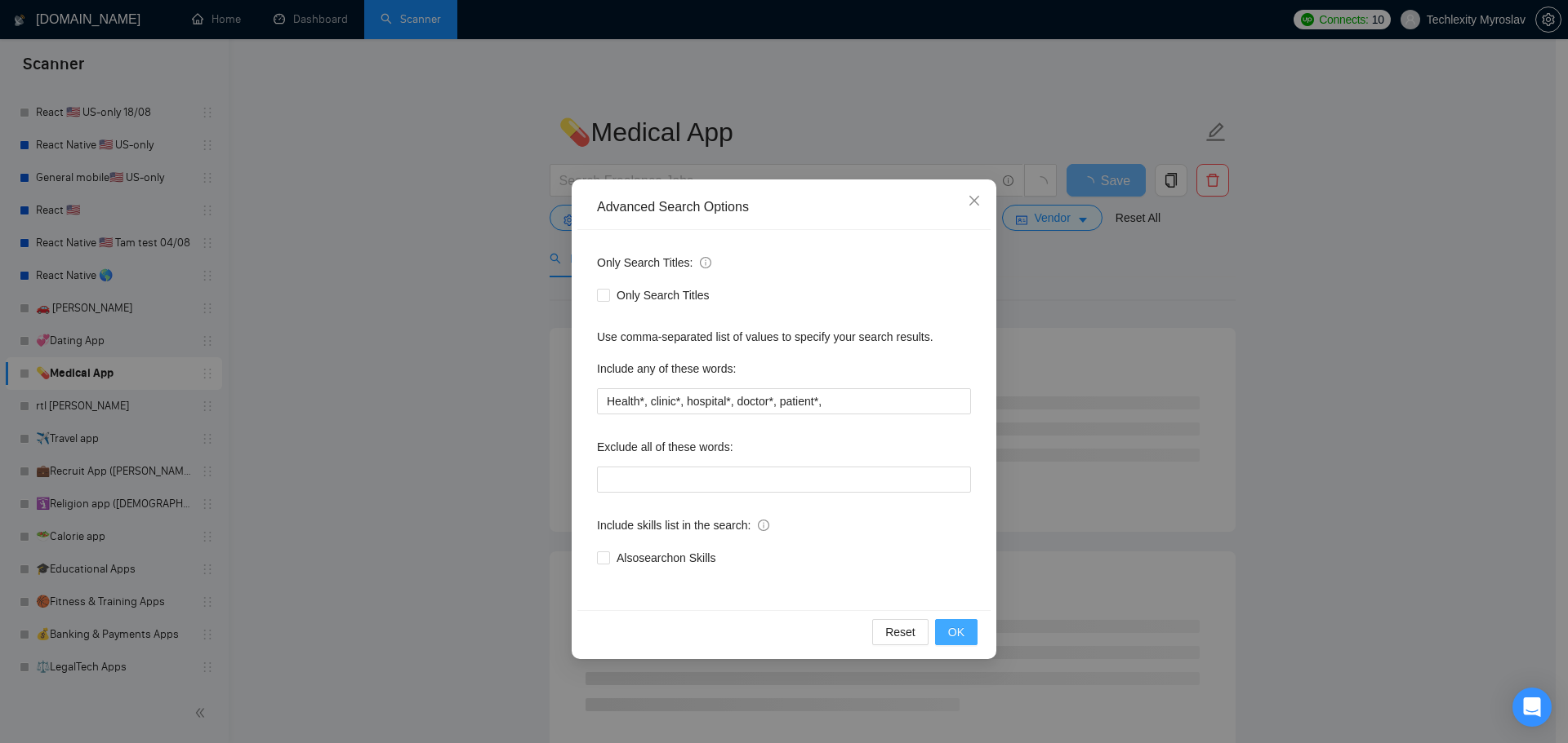
click at [949, 630] on span "OK" at bounding box center [956, 632] width 16 height 18
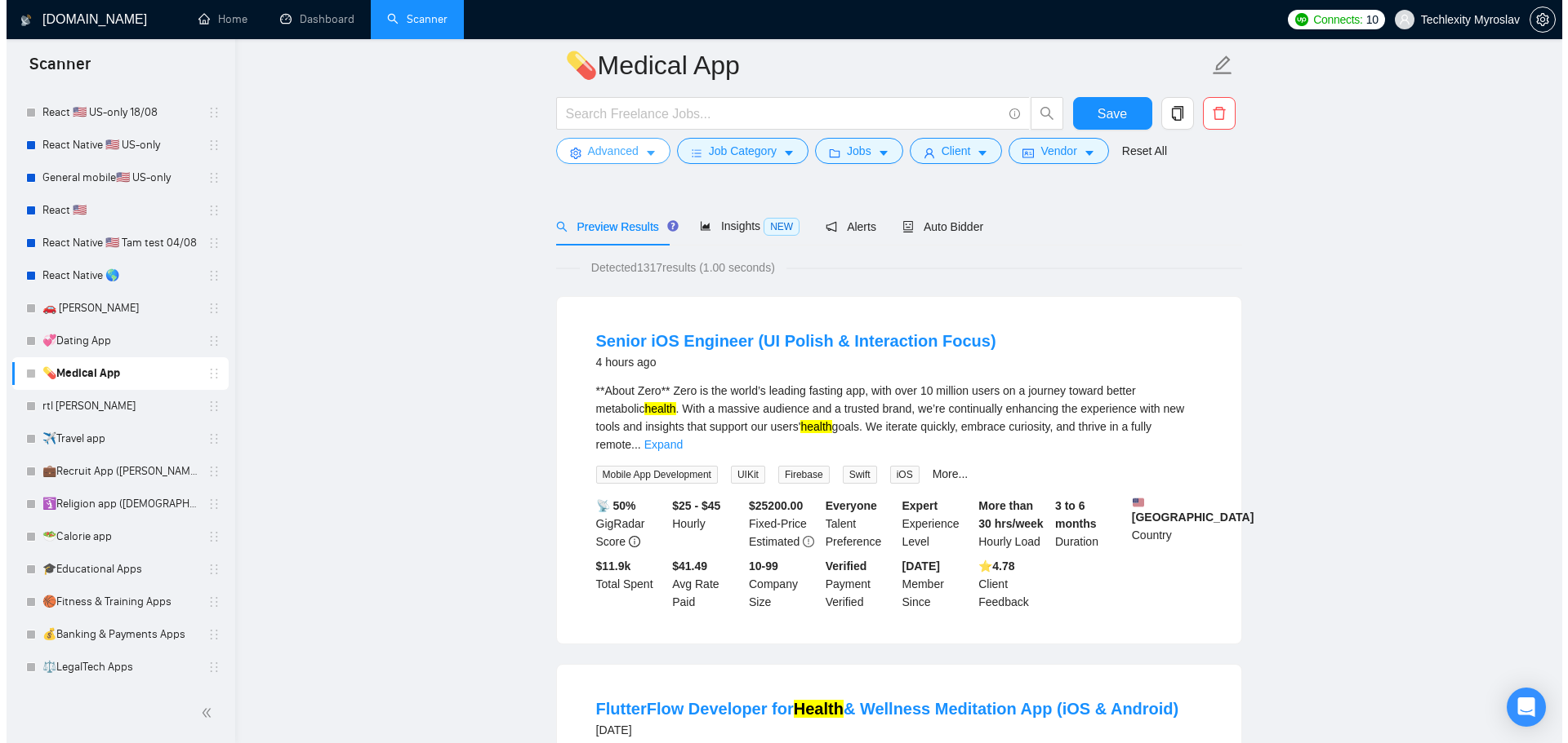
scroll to position [82, 0]
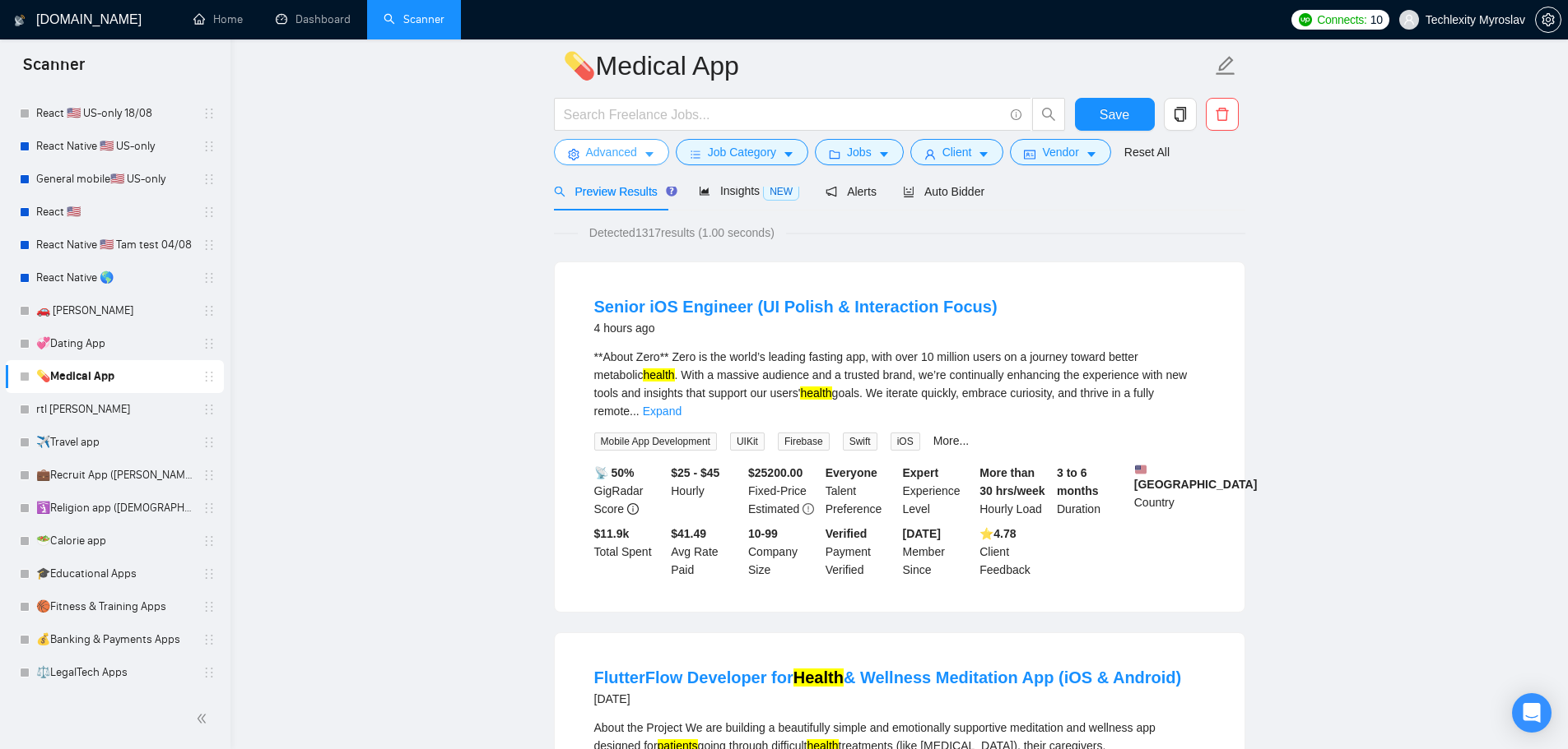
click at [593, 150] on span "Advanced" at bounding box center [611, 153] width 51 height 18
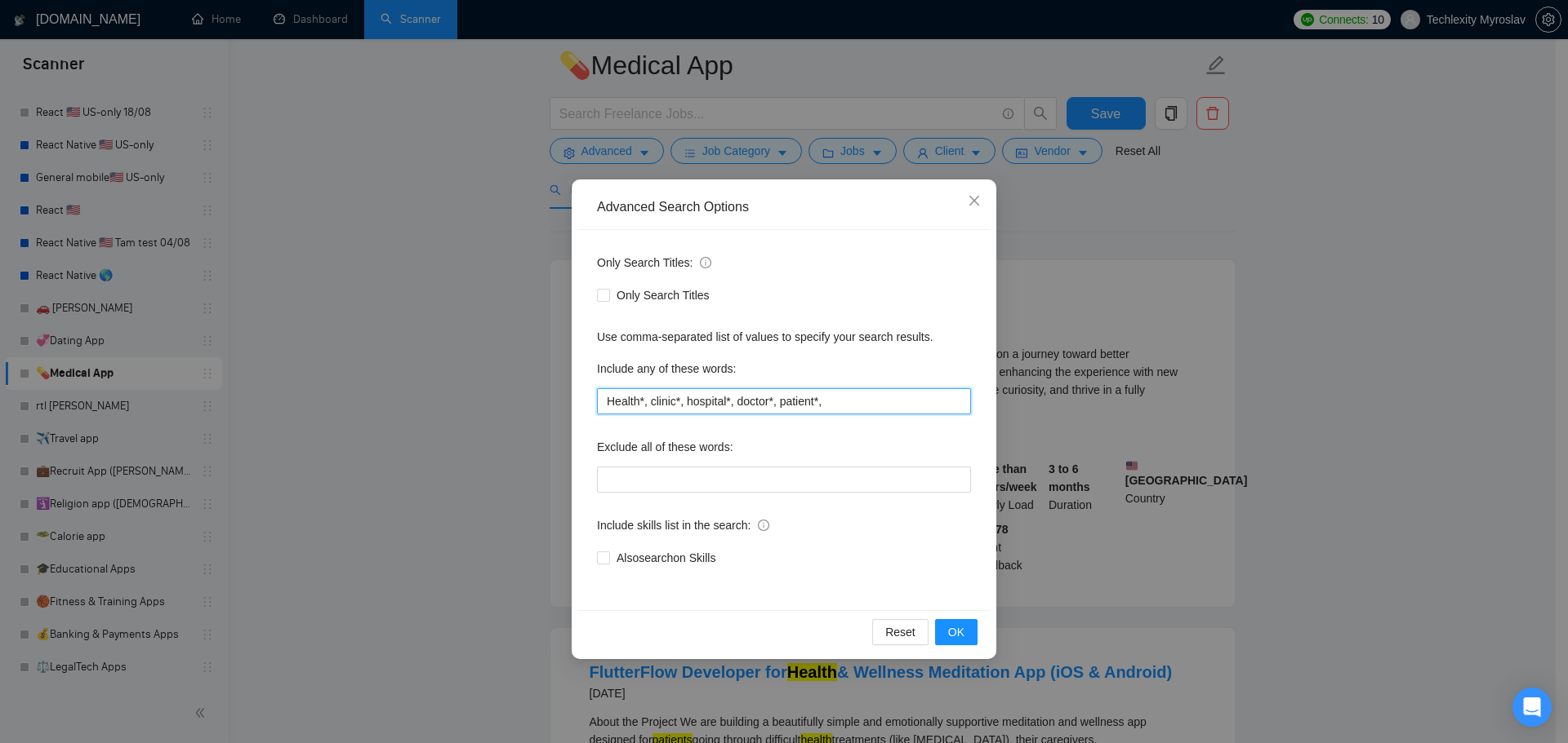
click at [865, 410] on input "Health*, clinic*, hospital*, doctor*, patient*," at bounding box center [783, 401] width 374 height 26
click at [863, 410] on input "Health*, clinic*, hospital*, doctor*, patient*," at bounding box center [783, 401] width 374 height 26
click at [865, 404] on input "Health*, clinic*, hospital*, doctor*, patient*," at bounding box center [783, 401] width 374 height 26
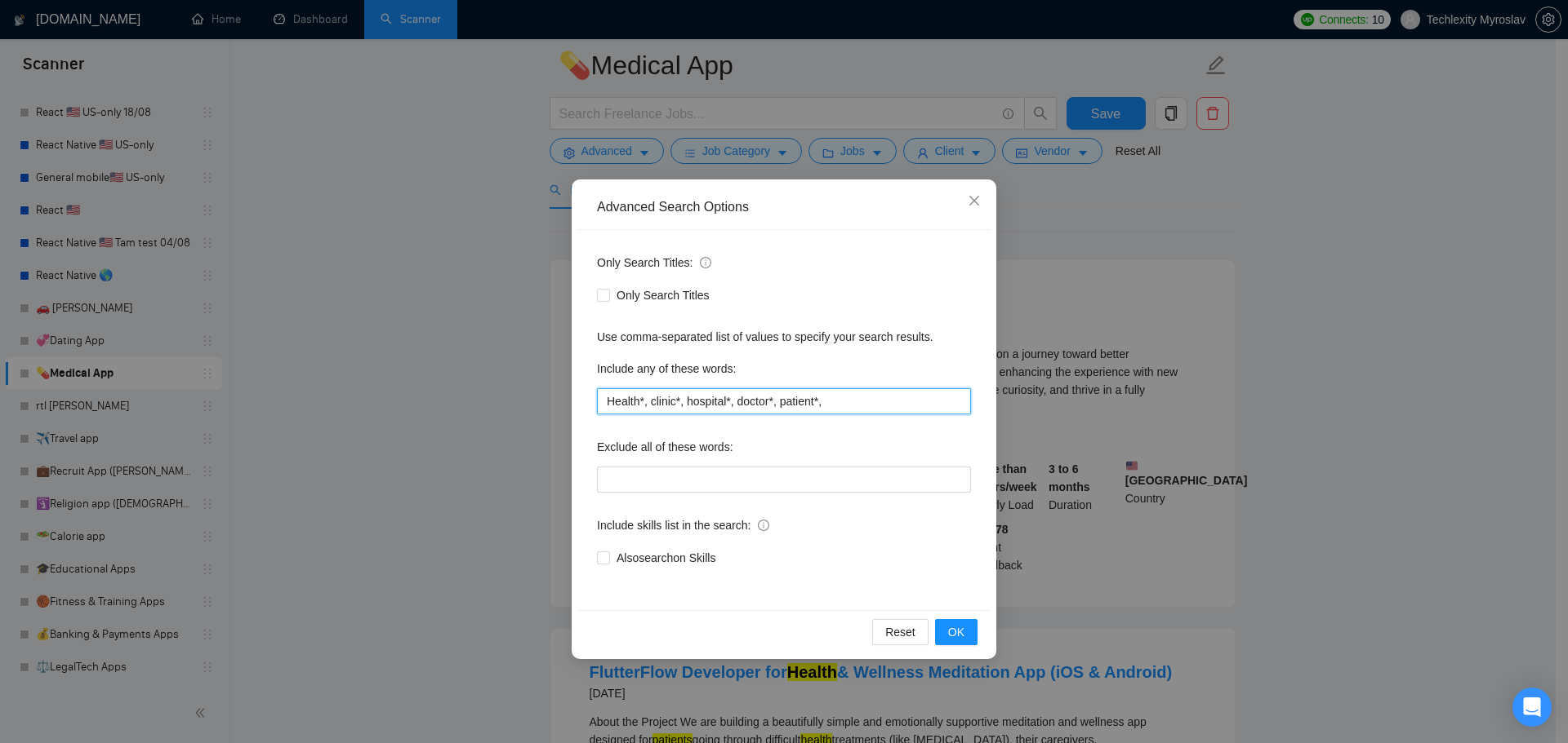
click at [865, 404] on input "Health*, clinic*, hospital*, doctor*, patient*," at bounding box center [783, 401] width 374 height 26
click at [661, 402] on input "Health*, clinic*, hospital*, doctor*, patient*," at bounding box center [783, 401] width 374 height 26
click at [876, 387] on div "Include any of these words:" at bounding box center [783, 372] width 374 height 32
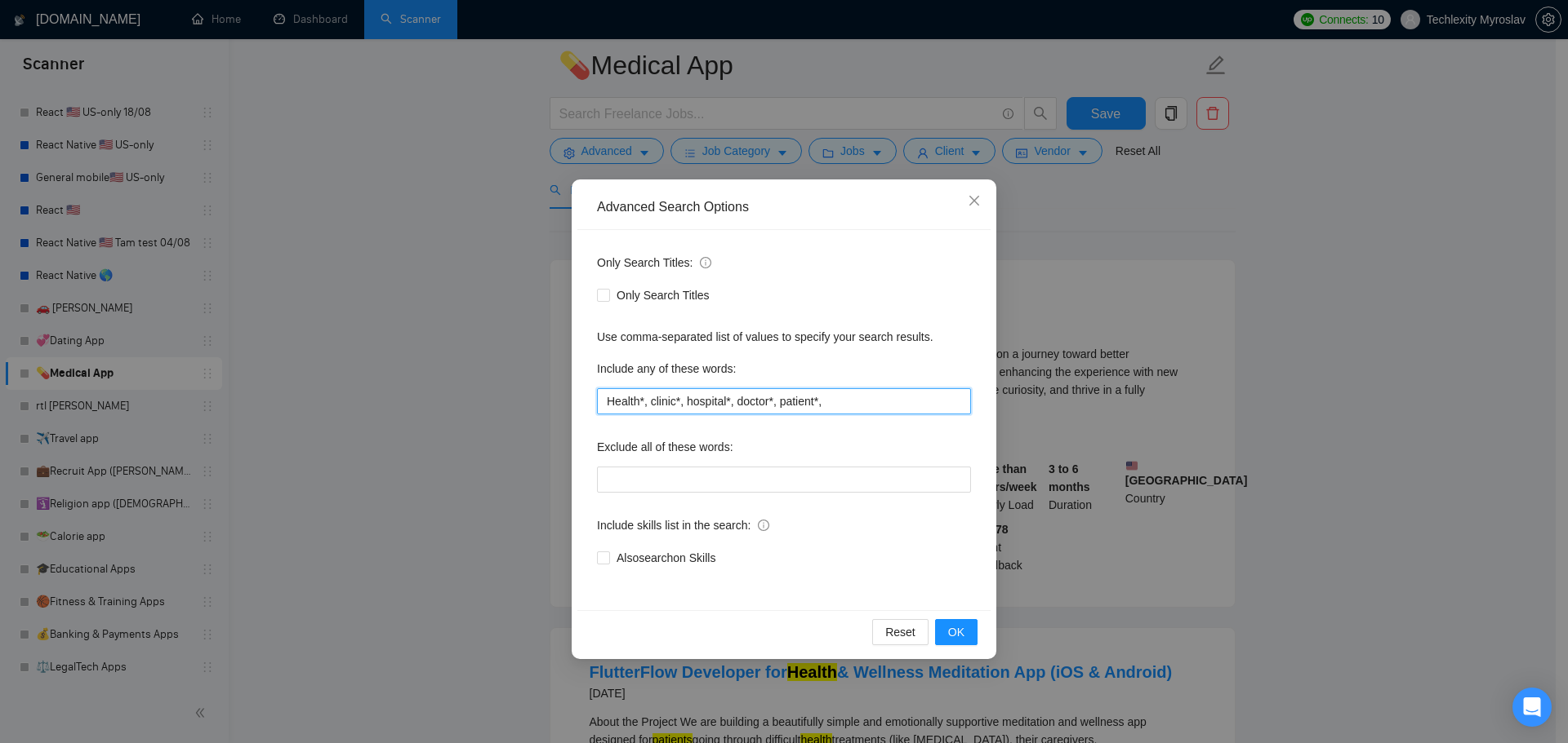
click at [873, 404] on input "Health*, clinic*, hospital*, doctor*, patient*," at bounding box center [783, 401] width 374 height 26
type input "s"
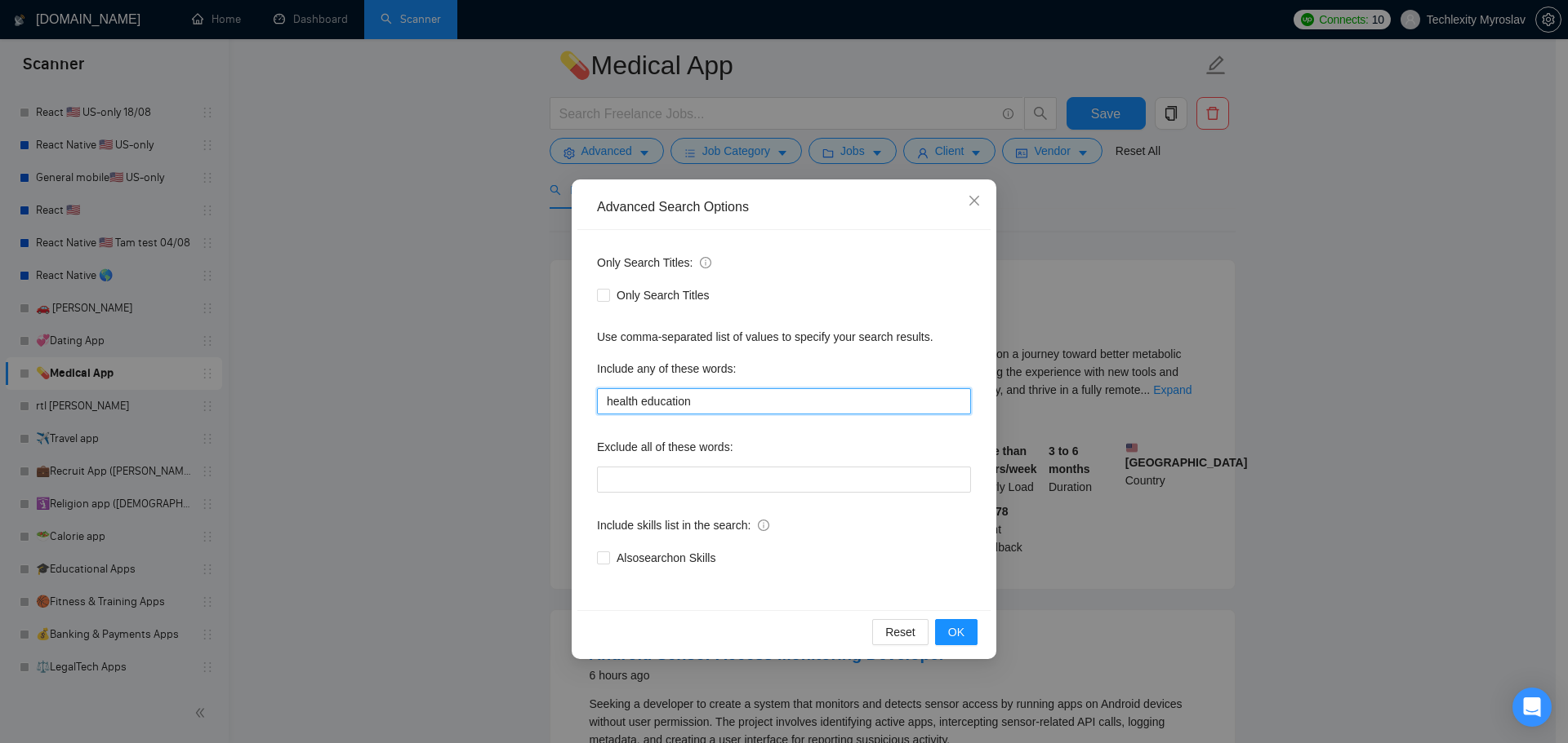
click at [679, 404] on input "health education" at bounding box center [783, 401] width 374 height 26
drag, startPoint x: 720, startPoint y: 421, endPoint x: 717, endPoint y: 410, distance: 11.4
click at [719, 421] on div "Only Search Titles: Only Search Titles Use comma-separated list of values to sp…" at bounding box center [784, 421] width 413 height 380
click at [717, 410] on input "health education" at bounding box center [783, 401] width 374 height 26
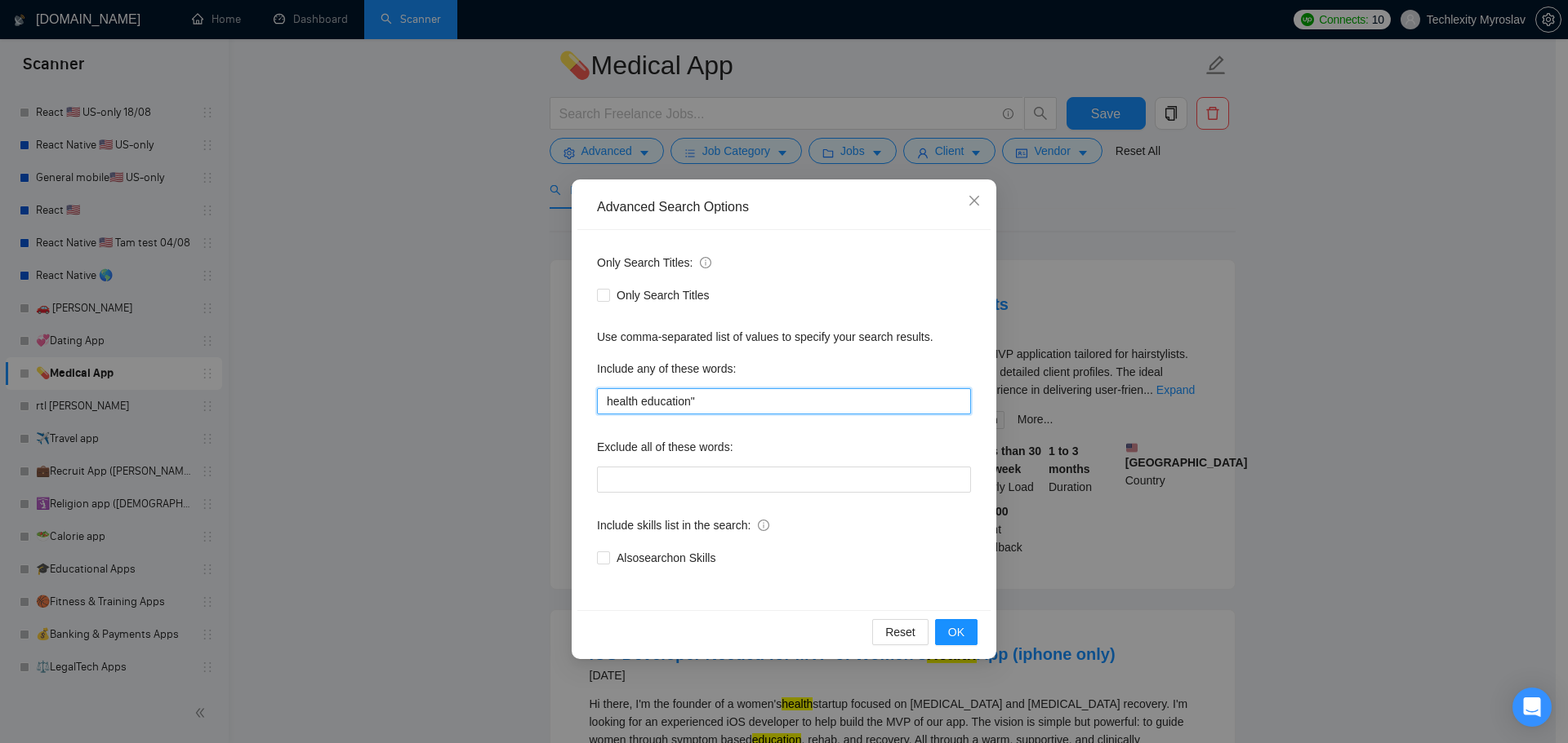
click at [604, 407] on input "health education"" at bounding box center [783, 401] width 374 height 26
click at [760, 410] on input ""health education"" at bounding box center [783, 401] width 374 height 26
drag, startPoint x: 717, startPoint y: 406, endPoint x: 475, endPoint y: 413, distance: 242.1
click at [476, 413] on div "Advanced Search Options Only Search Titles: Only Search Titles Use comma-separa…" at bounding box center [784, 371] width 1568 height 743
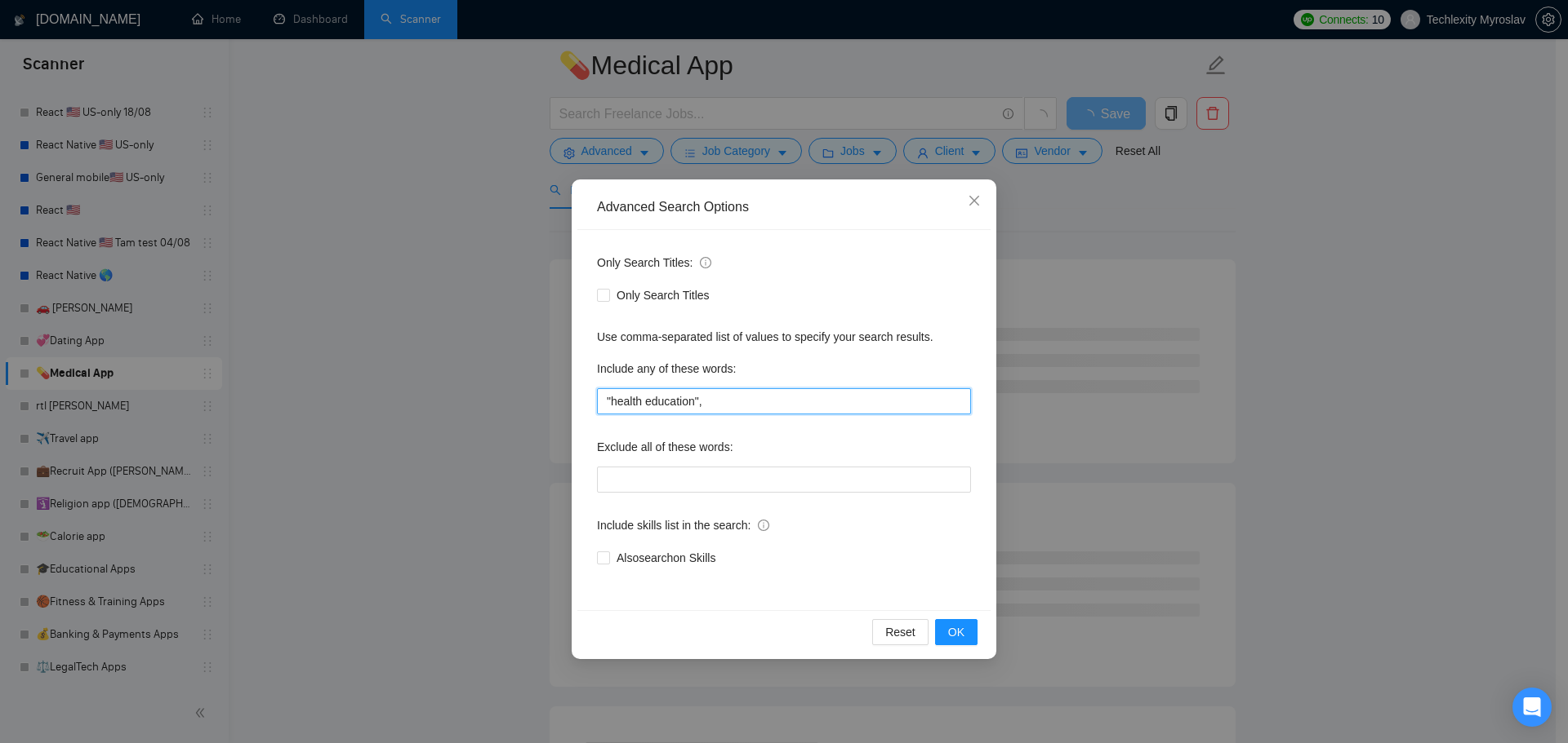
click at [766, 412] on input ""health education"," at bounding box center [783, 401] width 374 height 26
click at [767, 403] on input ""health education"," at bounding box center [783, 401] width 374 height 26
paste input ""health education","
click at [725, 406] on input ""health education", "health education"," at bounding box center [783, 401] width 374 height 26
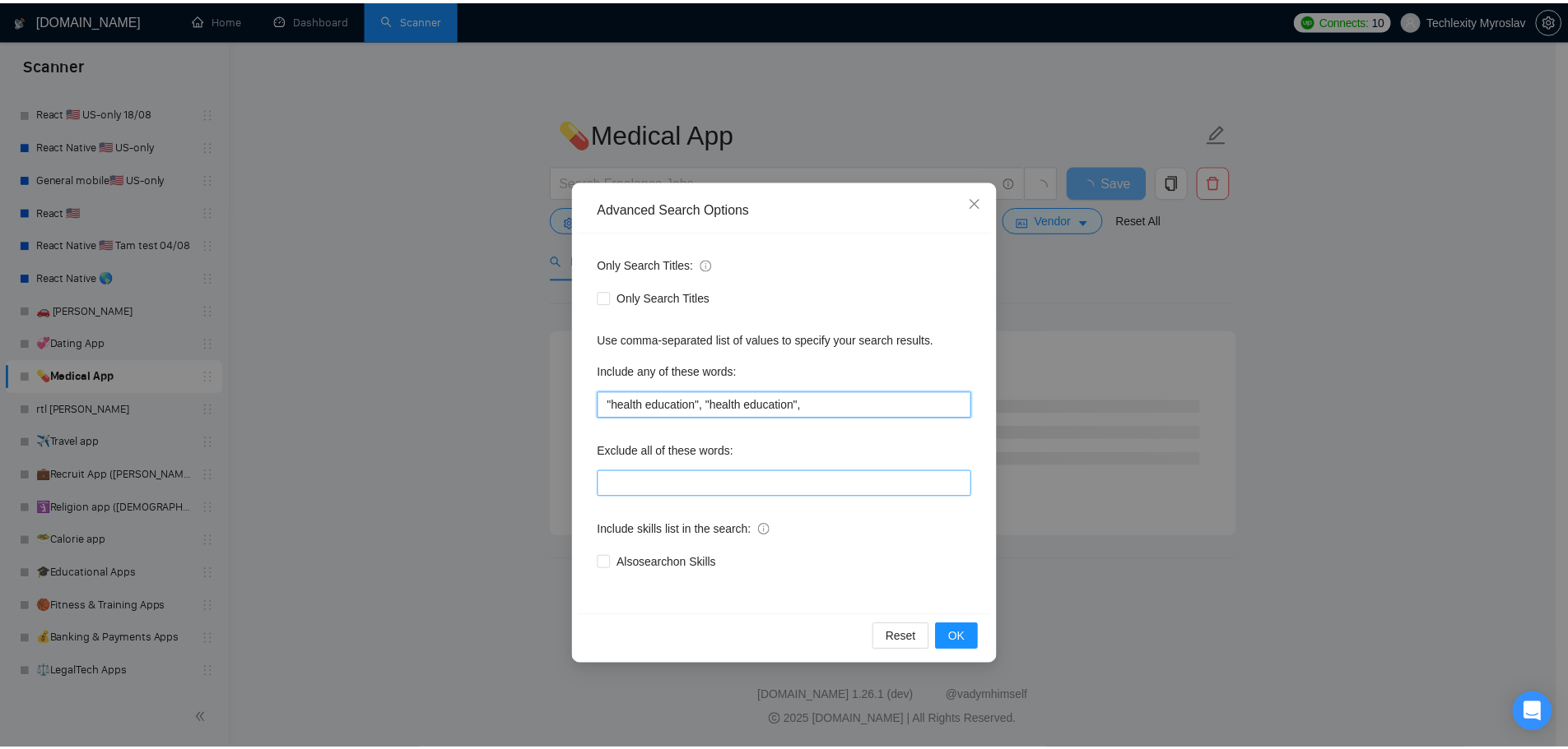
scroll to position [0, 0]
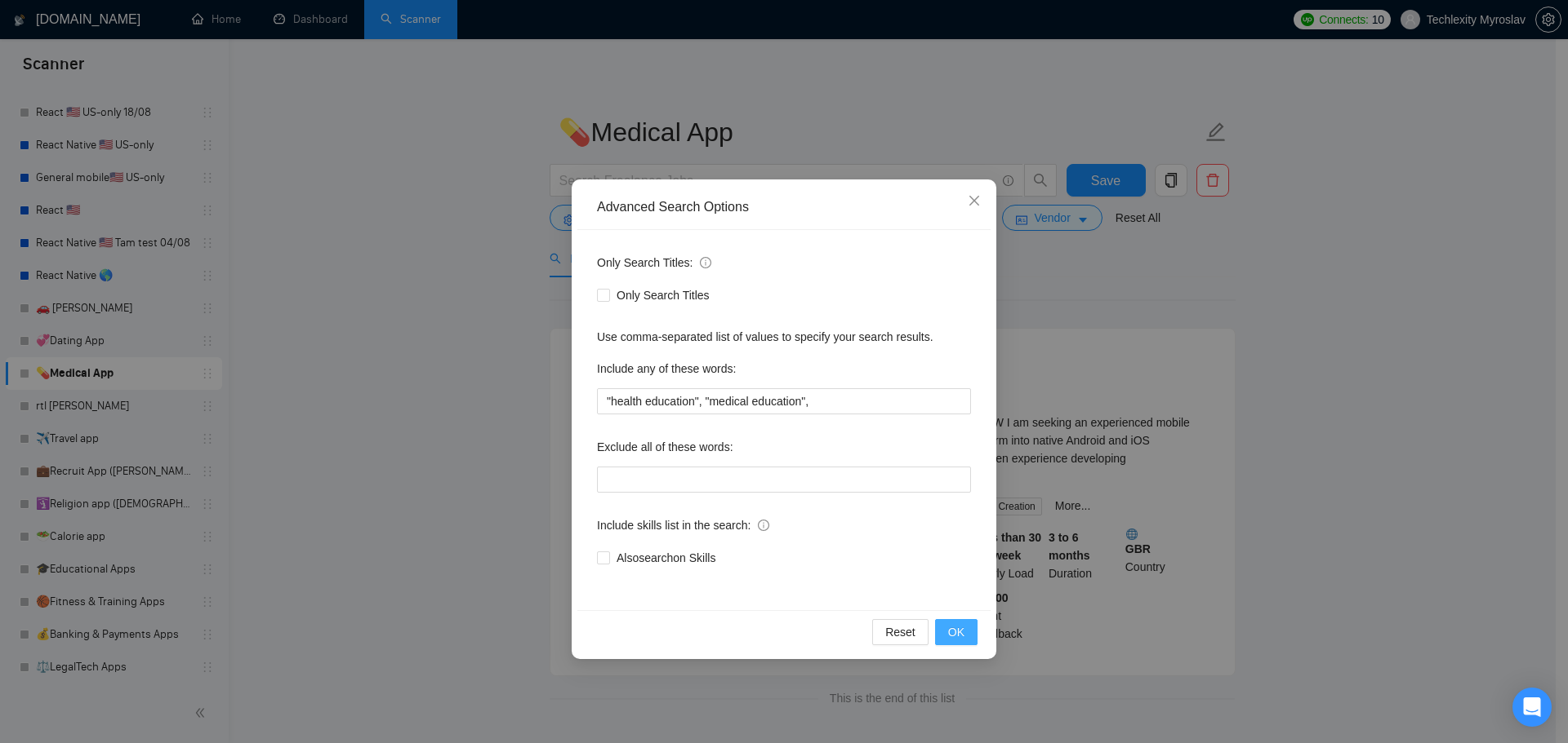
click at [958, 626] on span "OK" at bounding box center [956, 632] width 16 height 18
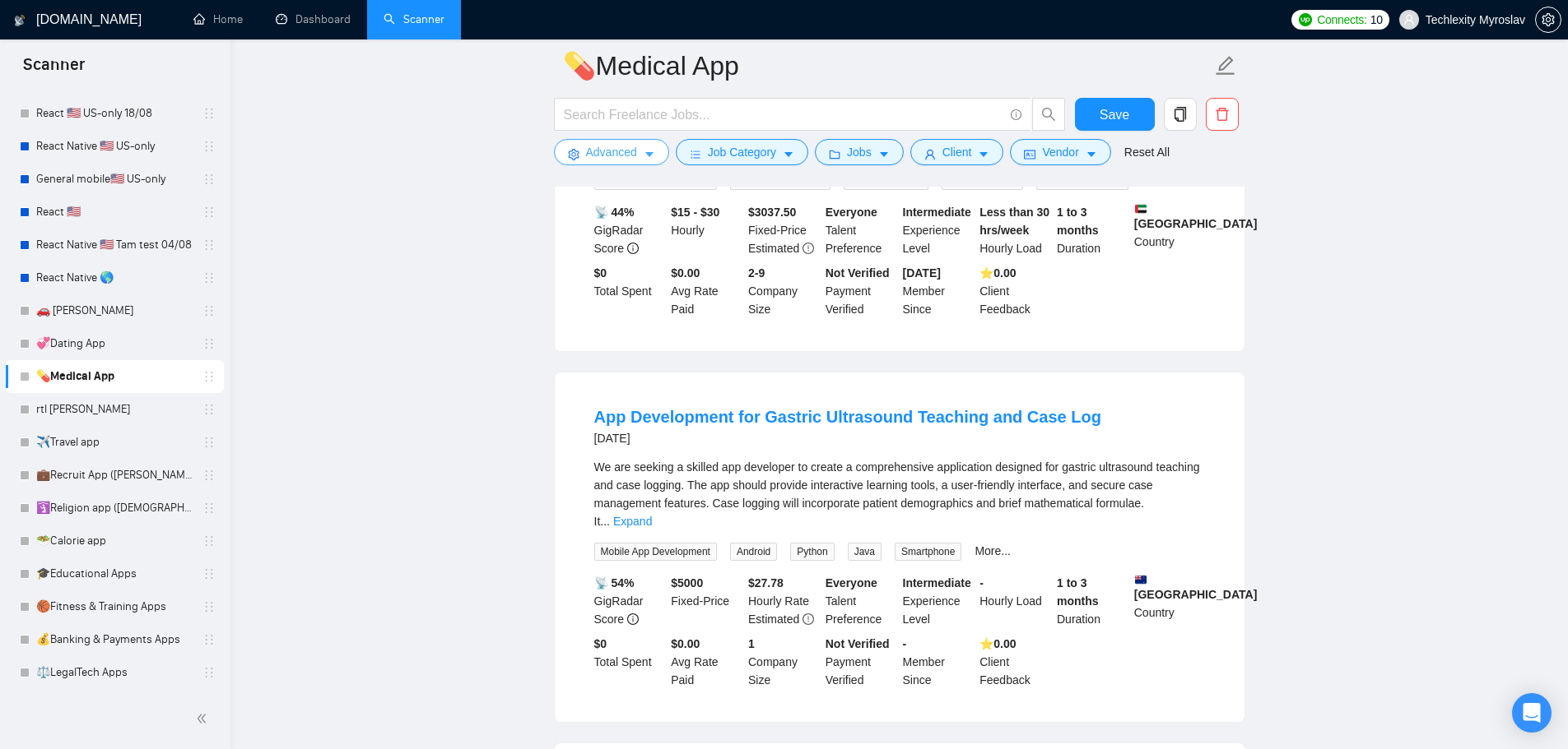
scroll to position [1069, 0]
click at [652, 512] on link "Expand" at bounding box center [632, 518] width 39 height 13
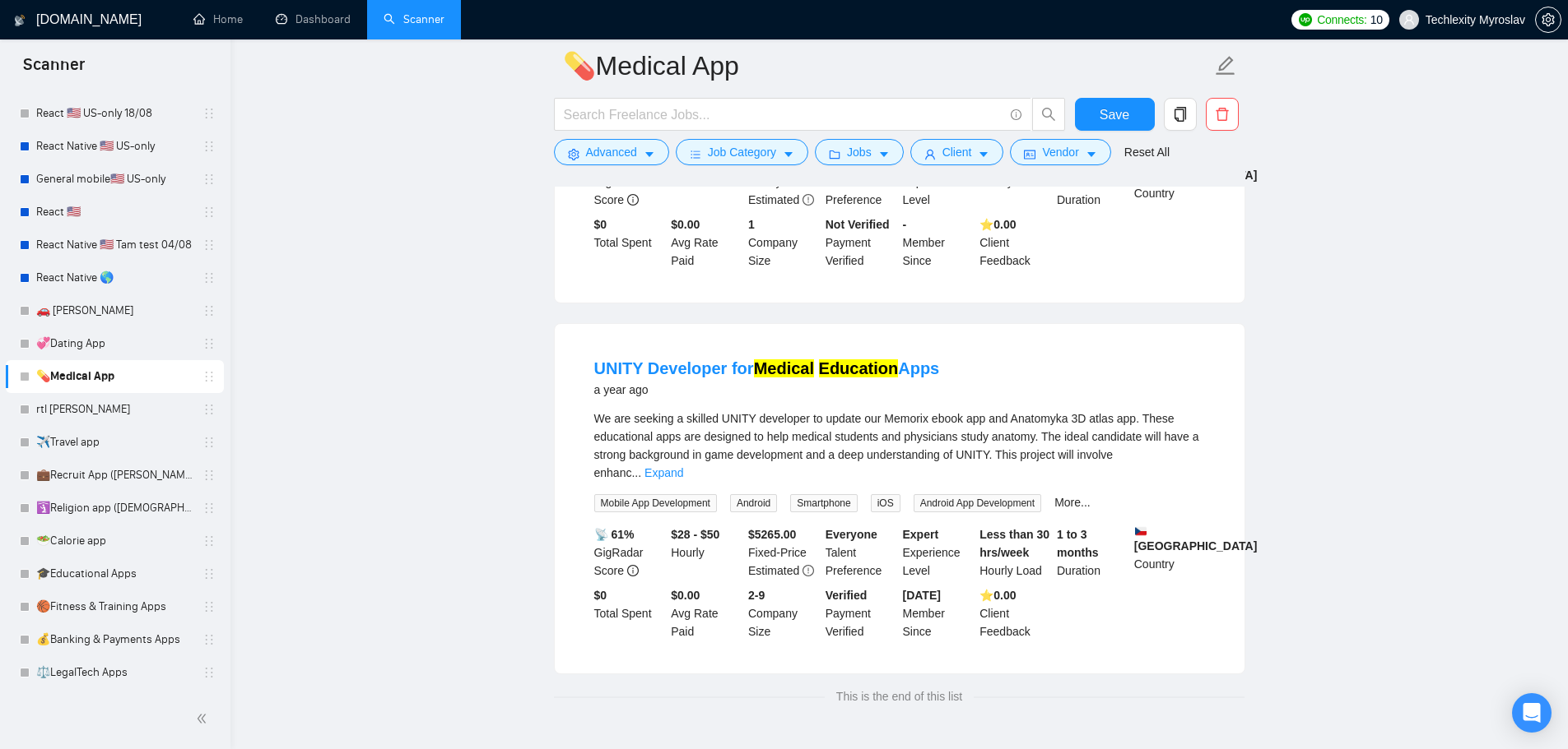
scroll to position [1563, 0]
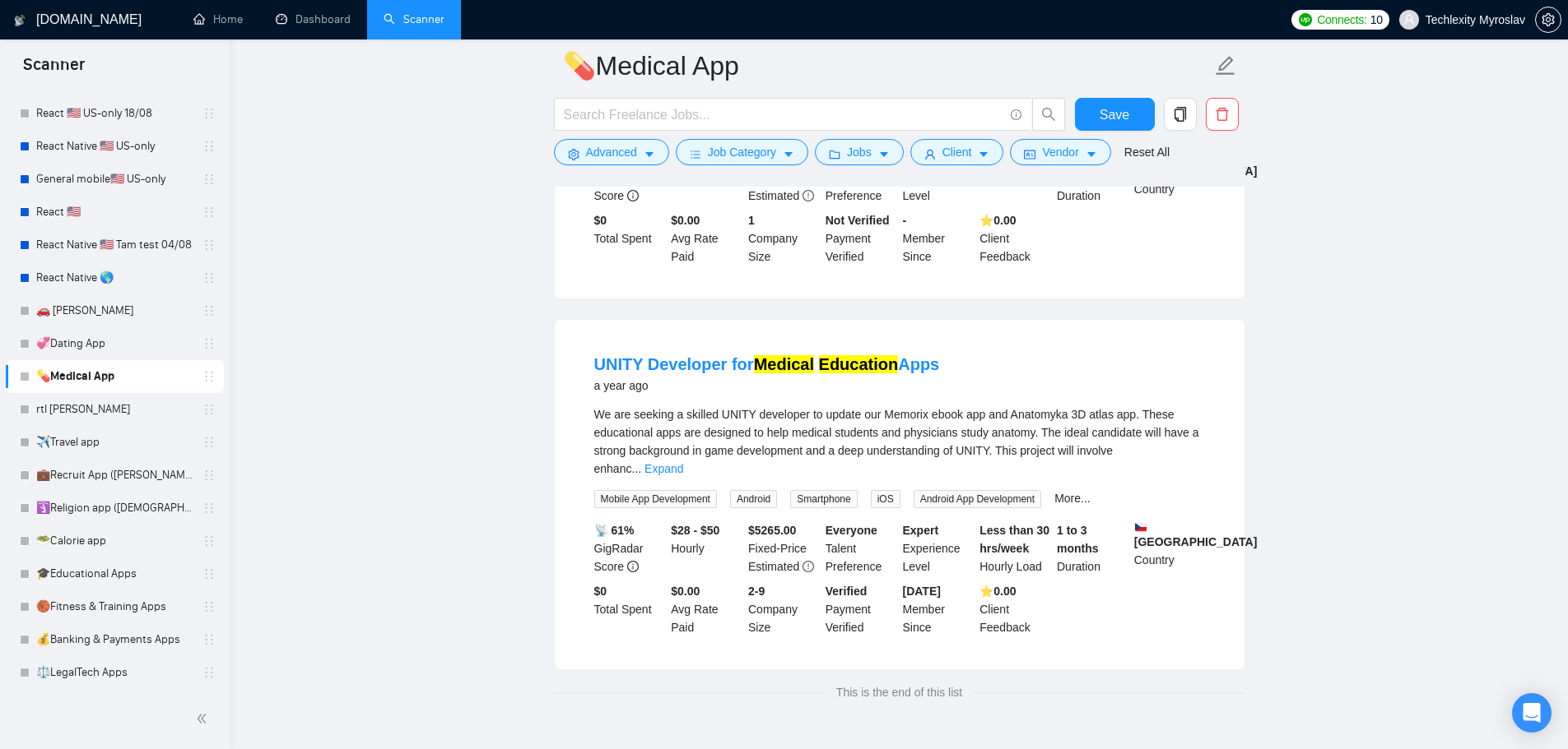
click at [683, 462] on link "Expand" at bounding box center [663, 468] width 39 height 13
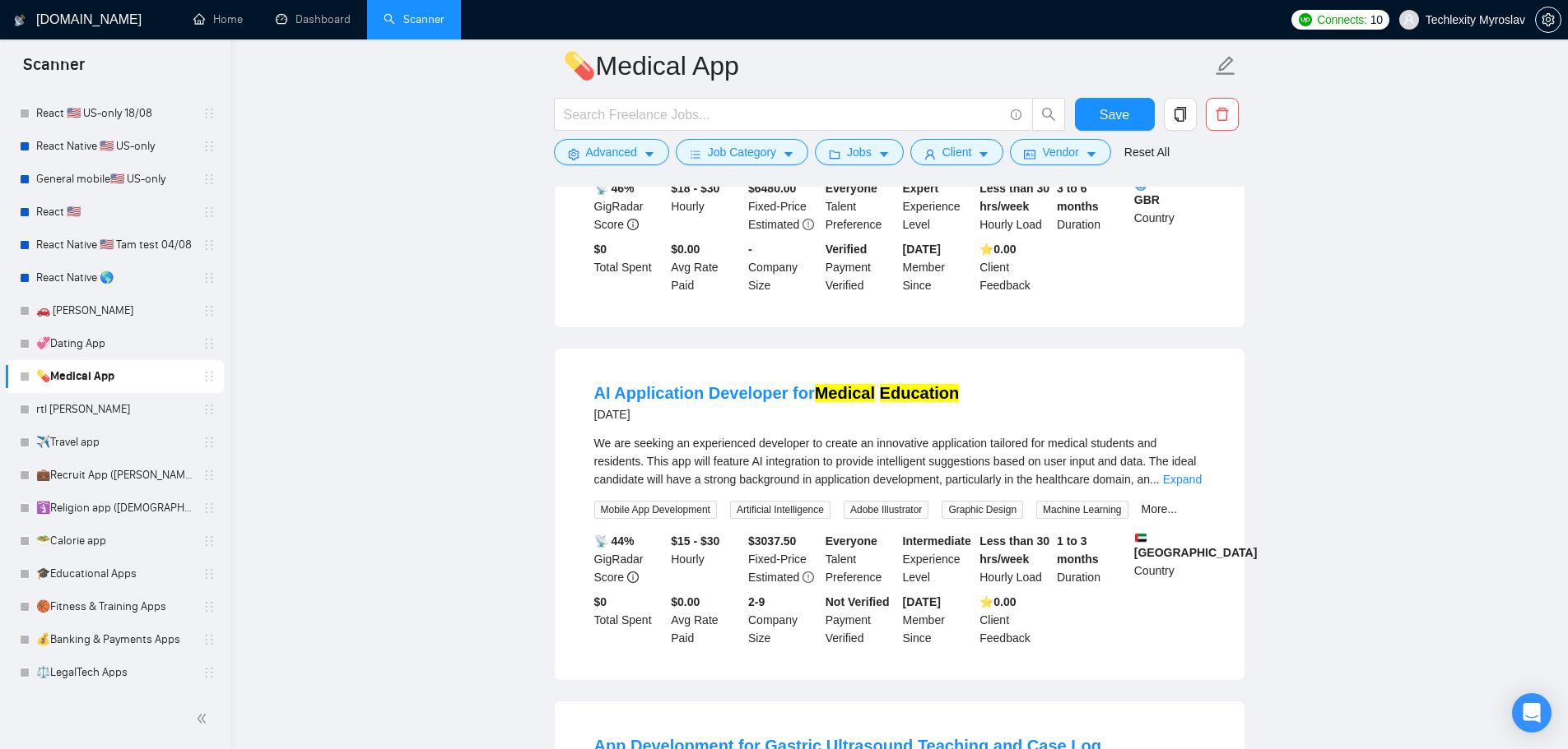
scroll to position [740, 0]
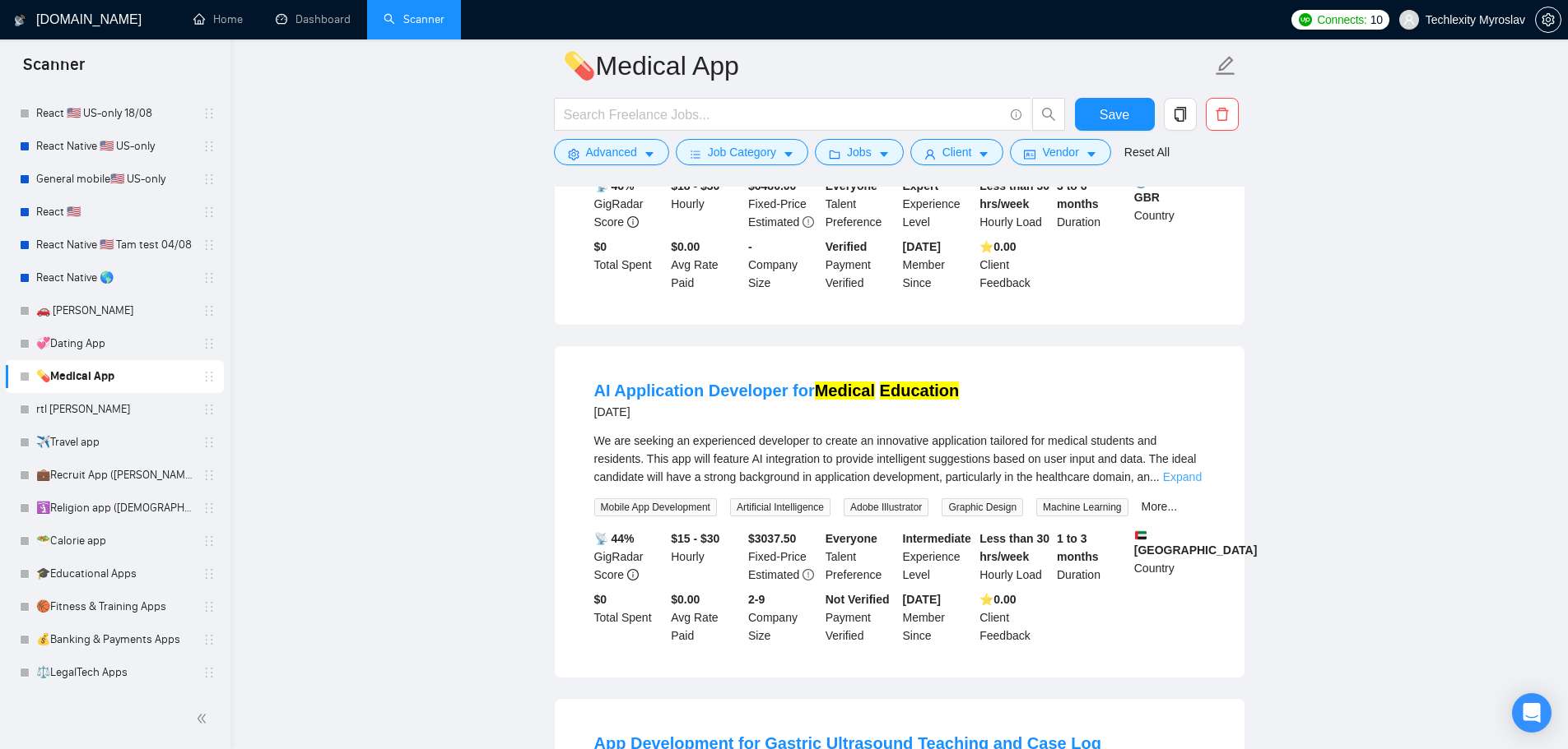
click at [1186, 470] on link "Expand" at bounding box center [1182, 477] width 39 height 13
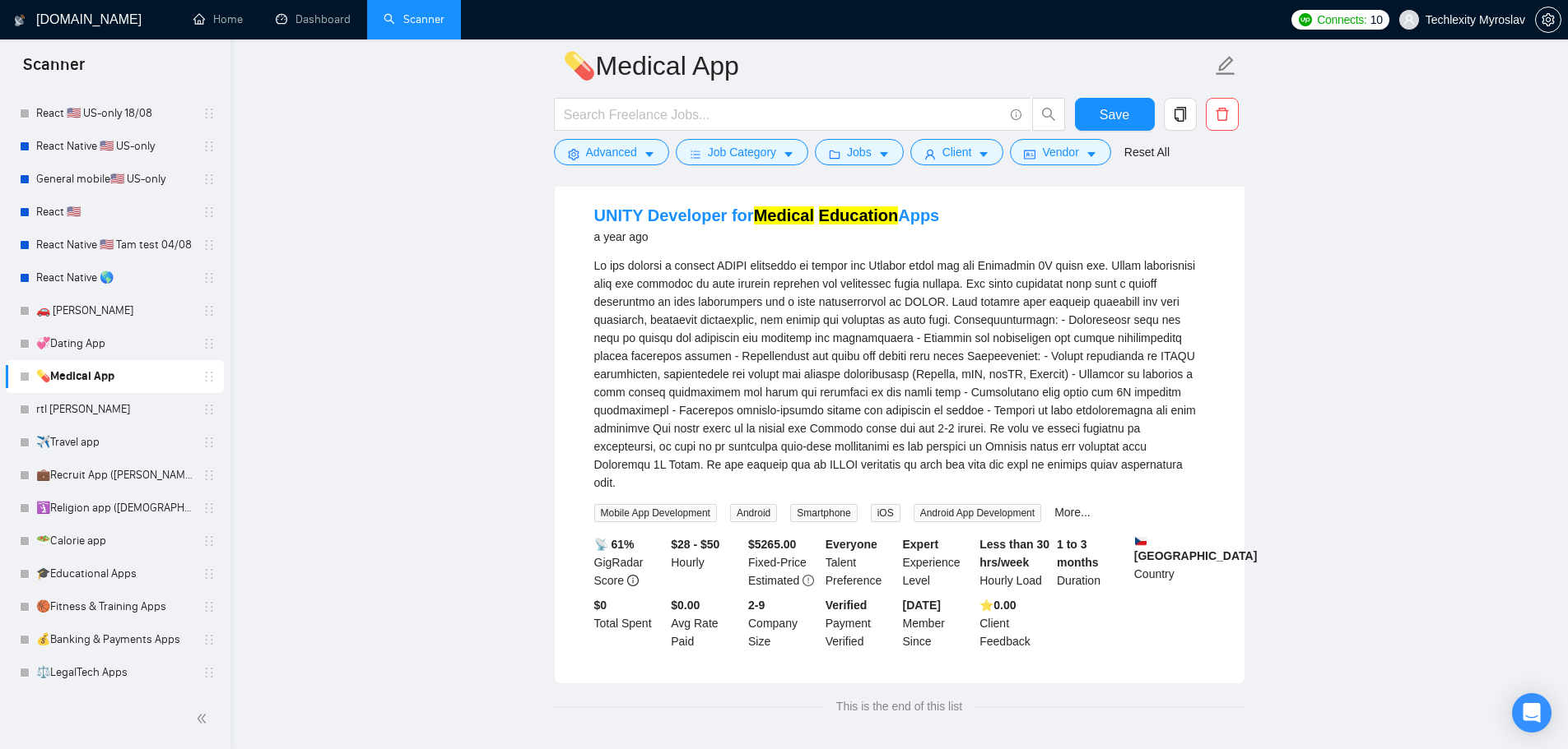
scroll to position [1747, 0]
drag, startPoint x: 963, startPoint y: 284, endPoint x: 1047, endPoint y: 285, distance: 84.0
click at [1024, 284] on div "We are seeking a skilled UNITY developer to update our Memorix ebook app and An…" at bounding box center [899, 375] width 610 height 235
click at [1057, 285] on div "We are seeking a skilled UNITY developer to update our Memorix ebook app and An…" at bounding box center [899, 375] width 610 height 235
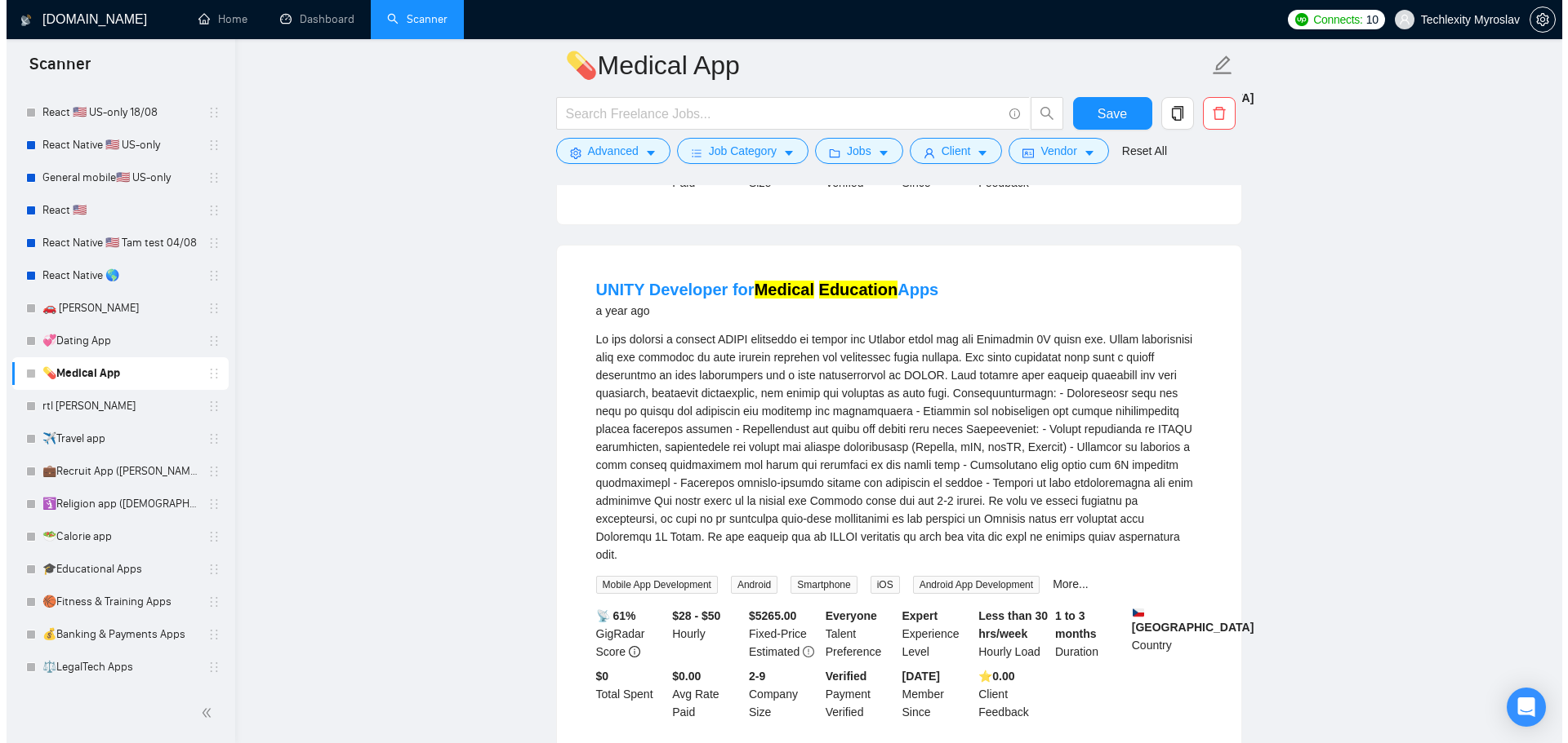
scroll to position [1652, 0]
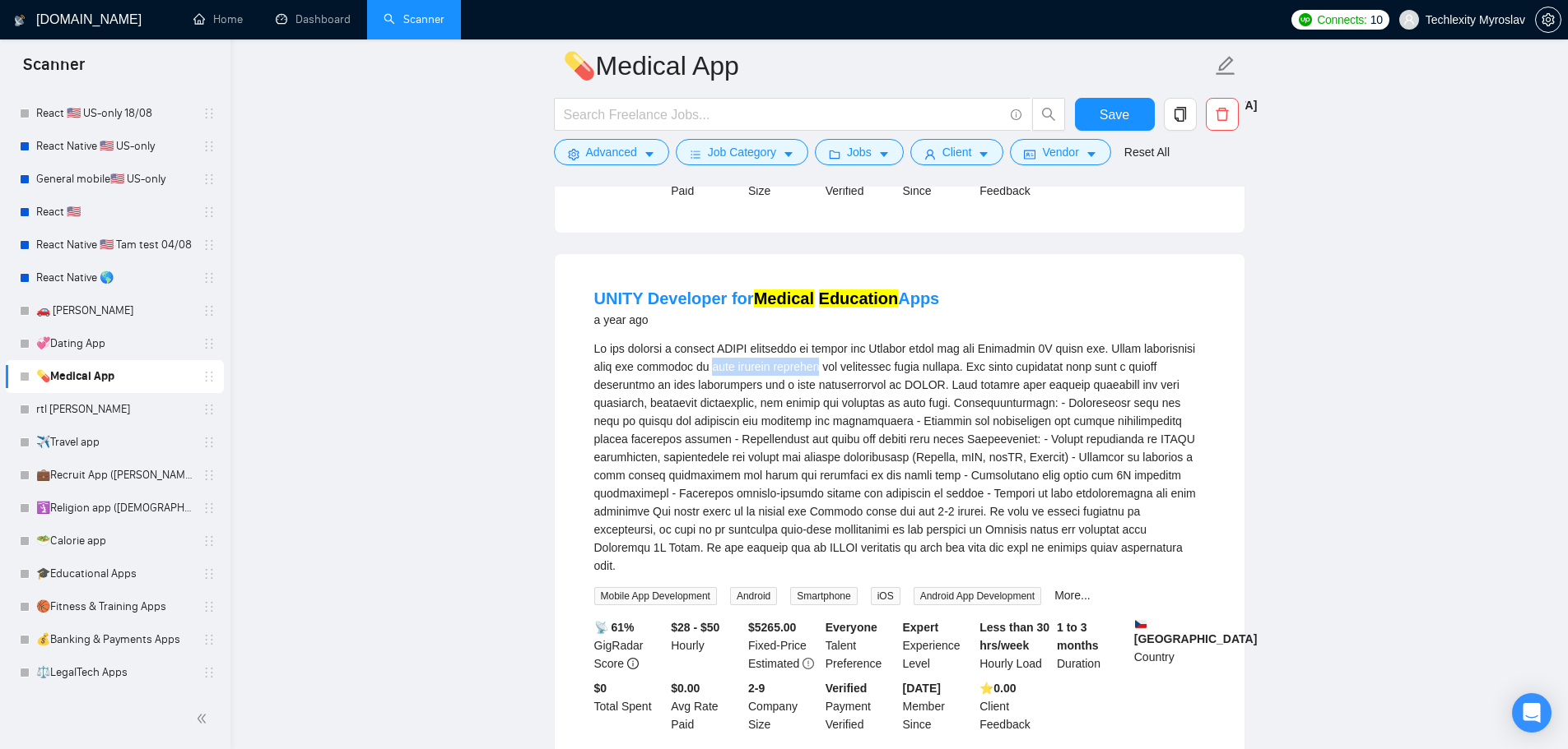
drag, startPoint x: 766, startPoint y: 352, endPoint x: 876, endPoint y: 353, distance: 110.0
click at [876, 353] on div "We are seeking a skilled UNITY developer to update our Memorix ebook app and An…" at bounding box center [899, 457] width 610 height 235
copy div "help medical students"
click at [597, 154] on span "Advanced" at bounding box center [611, 153] width 51 height 18
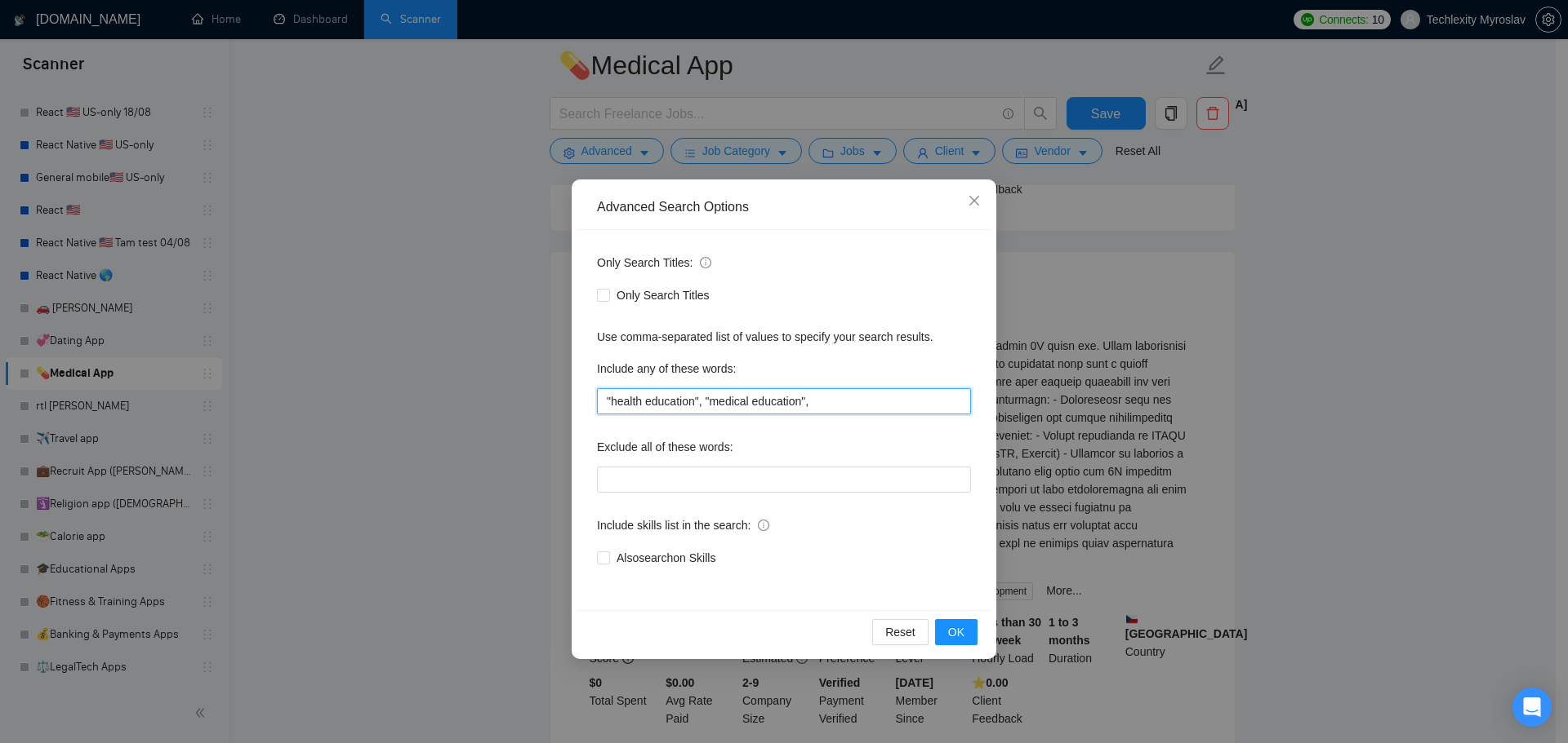
drag, startPoint x: 820, startPoint y: 394, endPoint x: 850, endPoint y: 412, distance: 35.0
click at [821, 395] on input ""health education", "medical education"," at bounding box center [783, 401] width 374 height 26
paste input "help medical students"
click at [815, 403] on input ""health education", "medical education", help medical students"" at bounding box center [783, 401] width 374 height 26
click at [961, 633] on span "OK" at bounding box center [956, 632] width 16 height 18
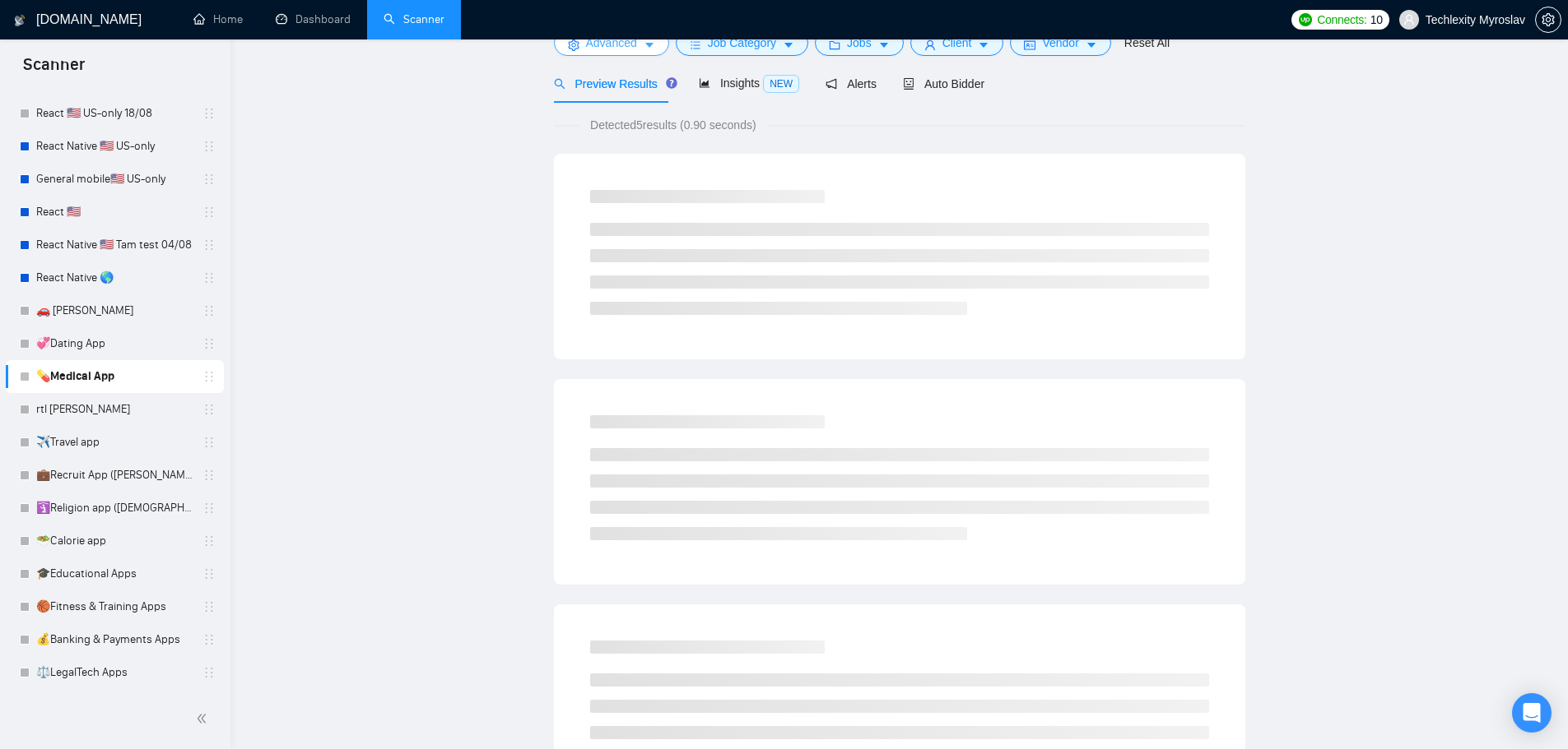
scroll to position [0, 0]
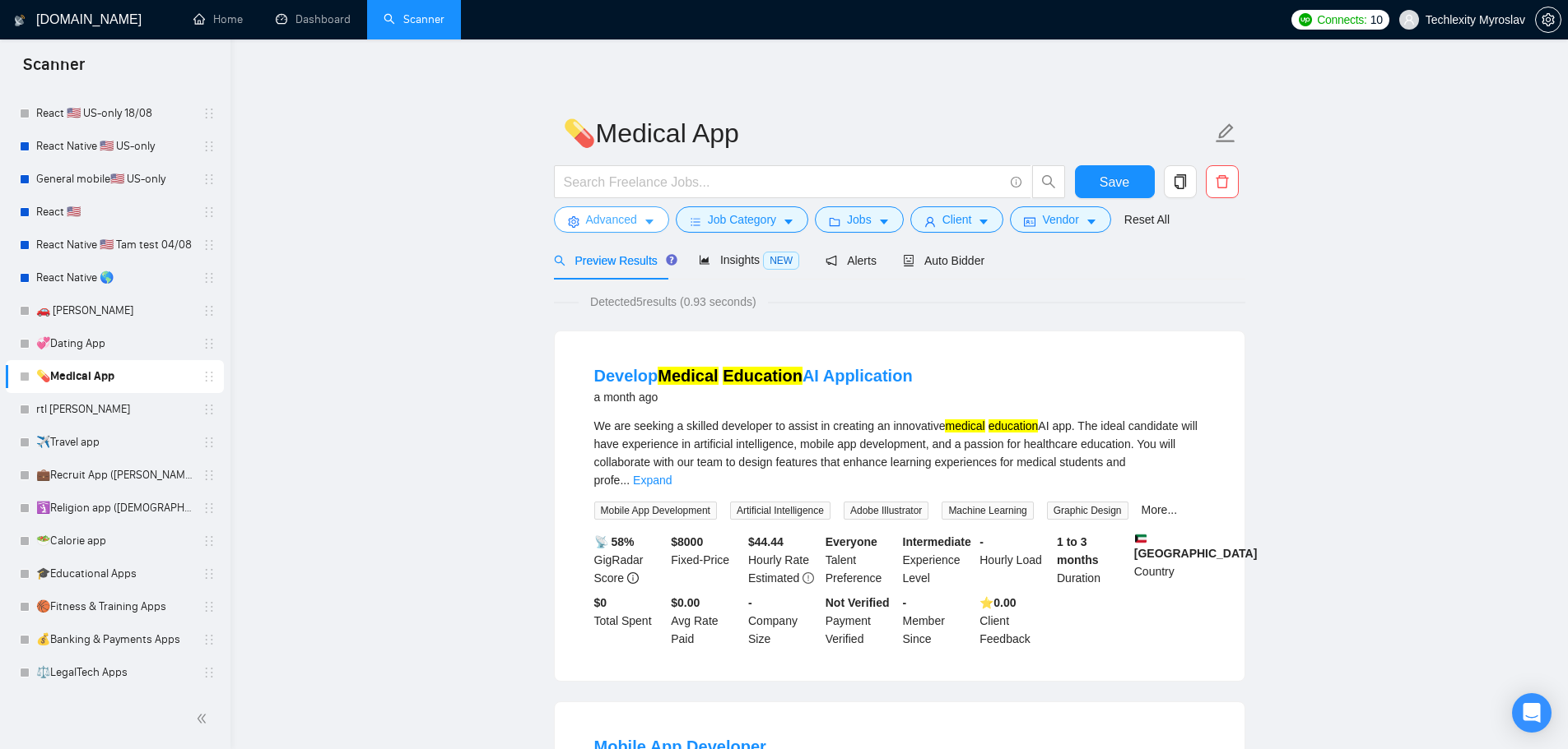
click at [610, 220] on span "Advanced" at bounding box center [611, 220] width 51 height 18
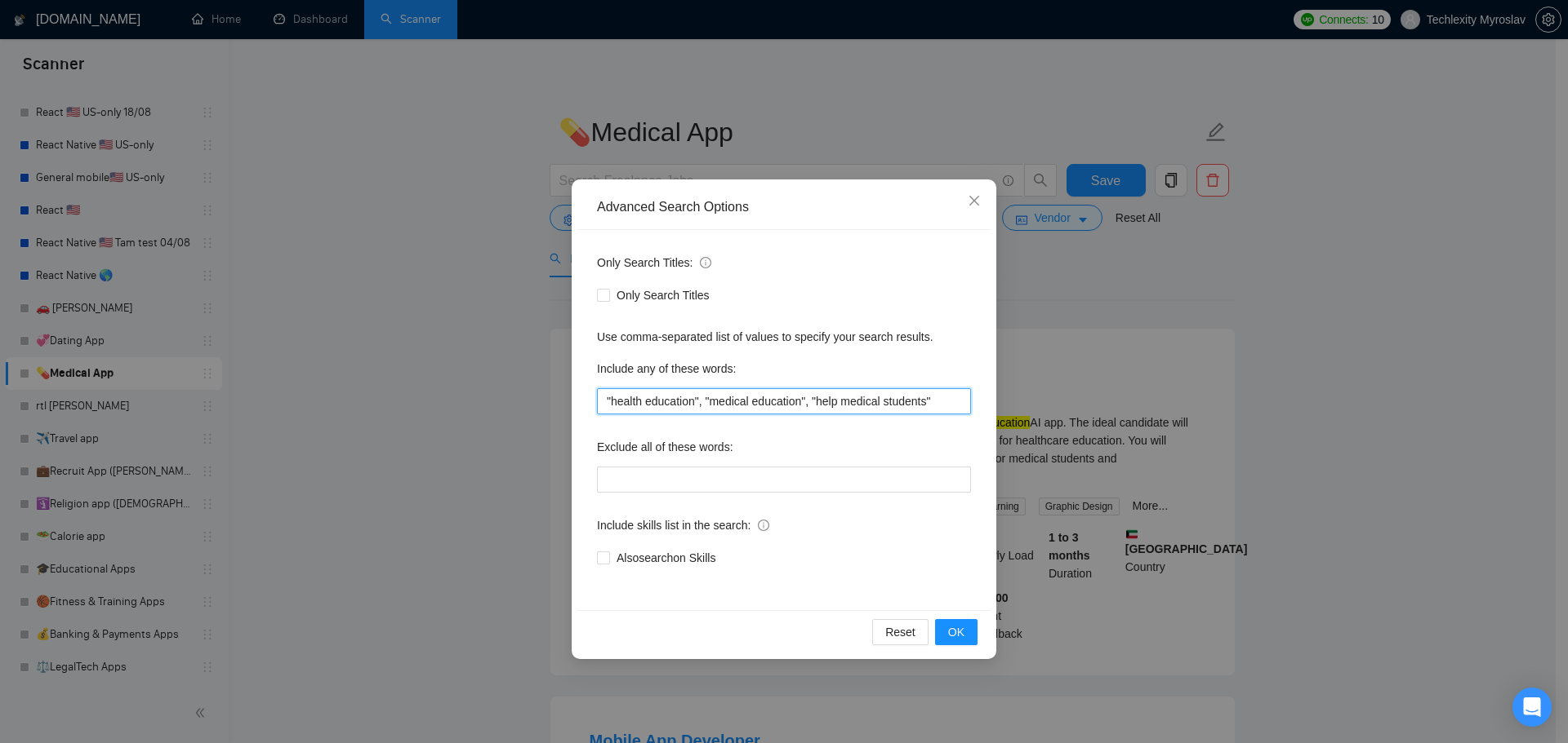
click at [832, 406] on input ""health education", "medical education", "help medical students"" at bounding box center [783, 401] width 374 height 26
click at [955, 634] on span "OK" at bounding box center [956, 632] width 16 height 18
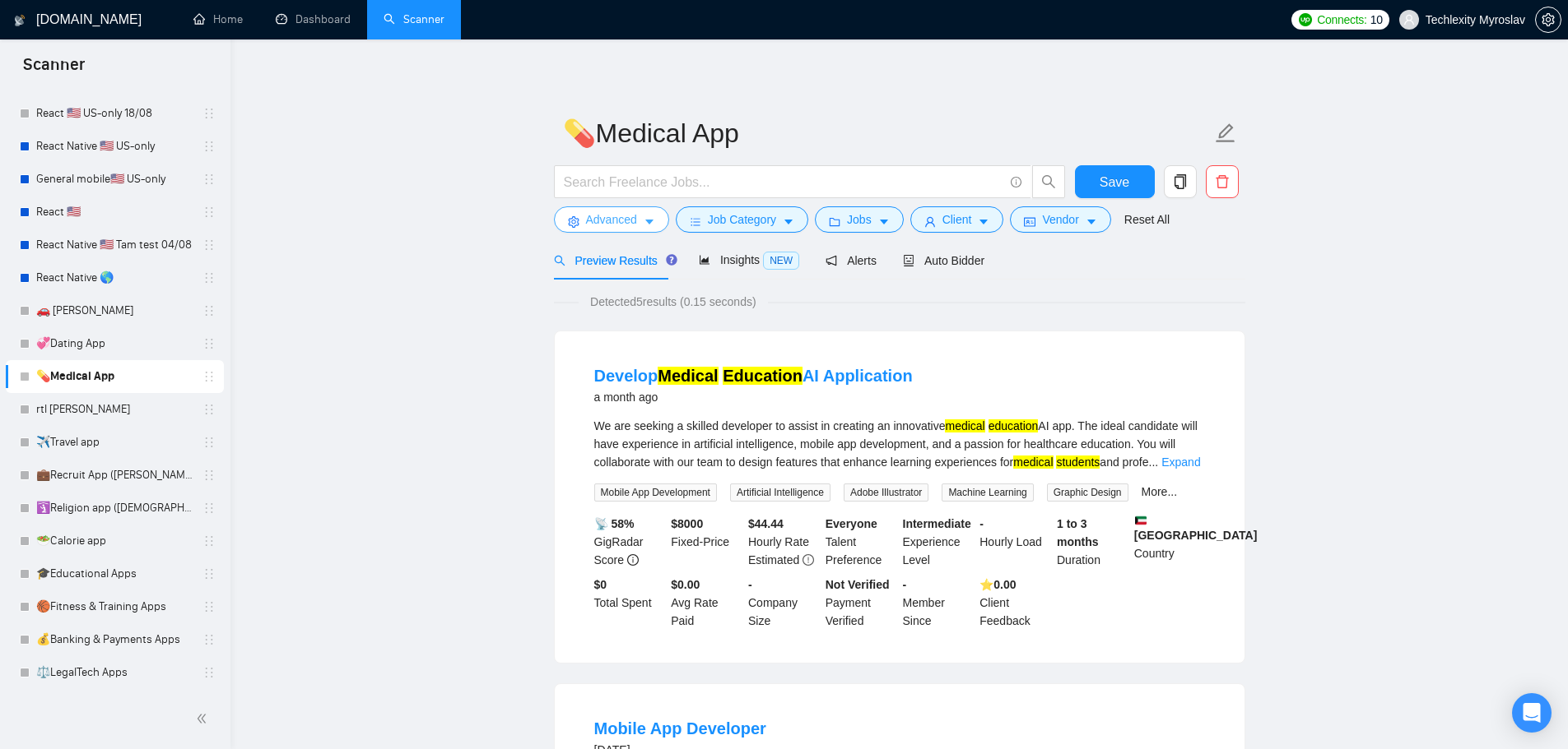
click at [620, 225] on span "Advanced" at bounding box center [611, 220] width 51 height 18
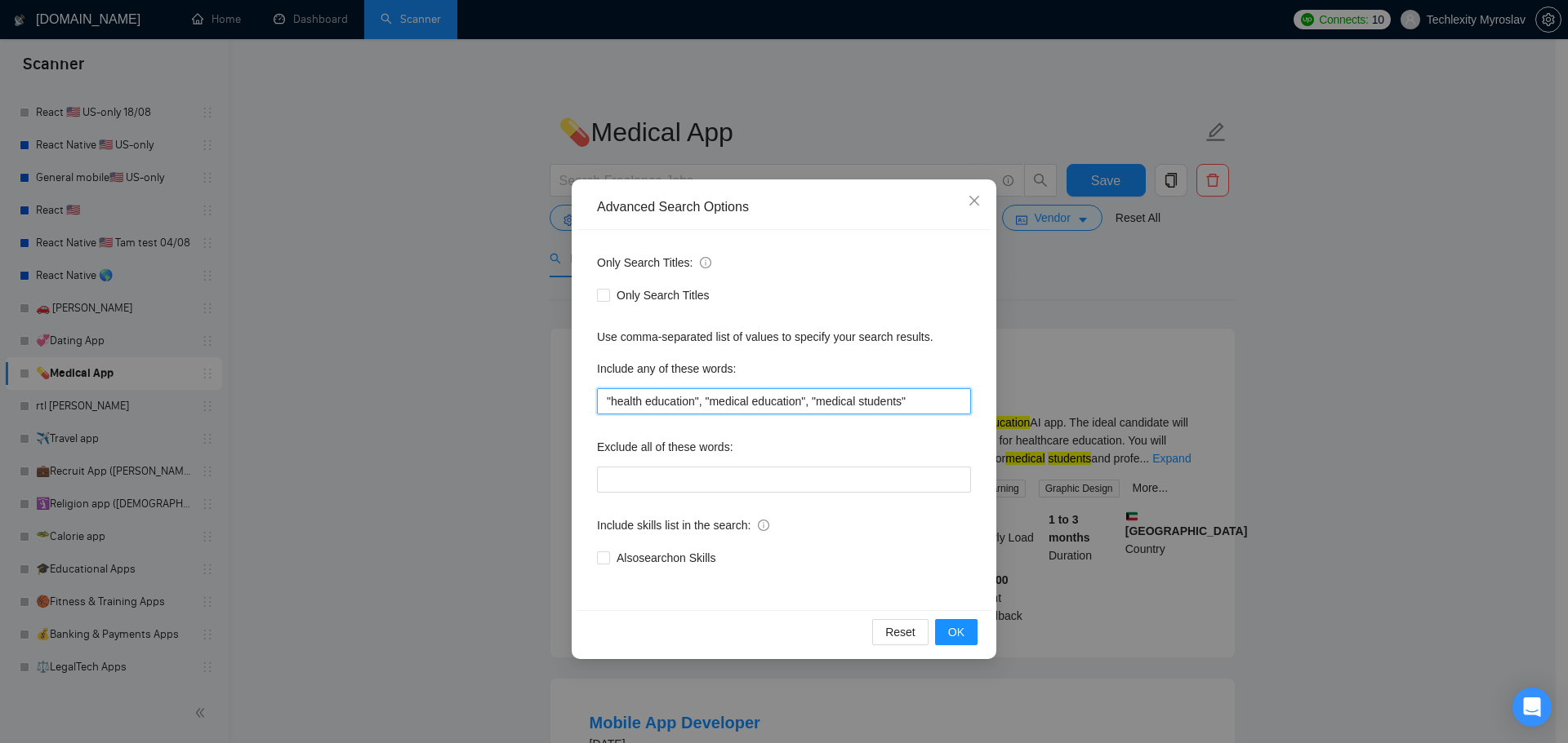
click at [815, 402] on input ""health education", "medical education", "medical students"" at bounding box center [783, 401] width 374 height 26
click at [850, 399] on input ""health education", "medical education", medical students"" at bounding box center [783, 401] width 374 height 26
drag, startPoint x: 925, startPoint y: 405, endPoint x: 902, endPoint y: 412, distance: 24.0
click at [902, 412] on input ""health education", "medical education", medical, students"" at bounding box center [783, 401] width 374 height 26
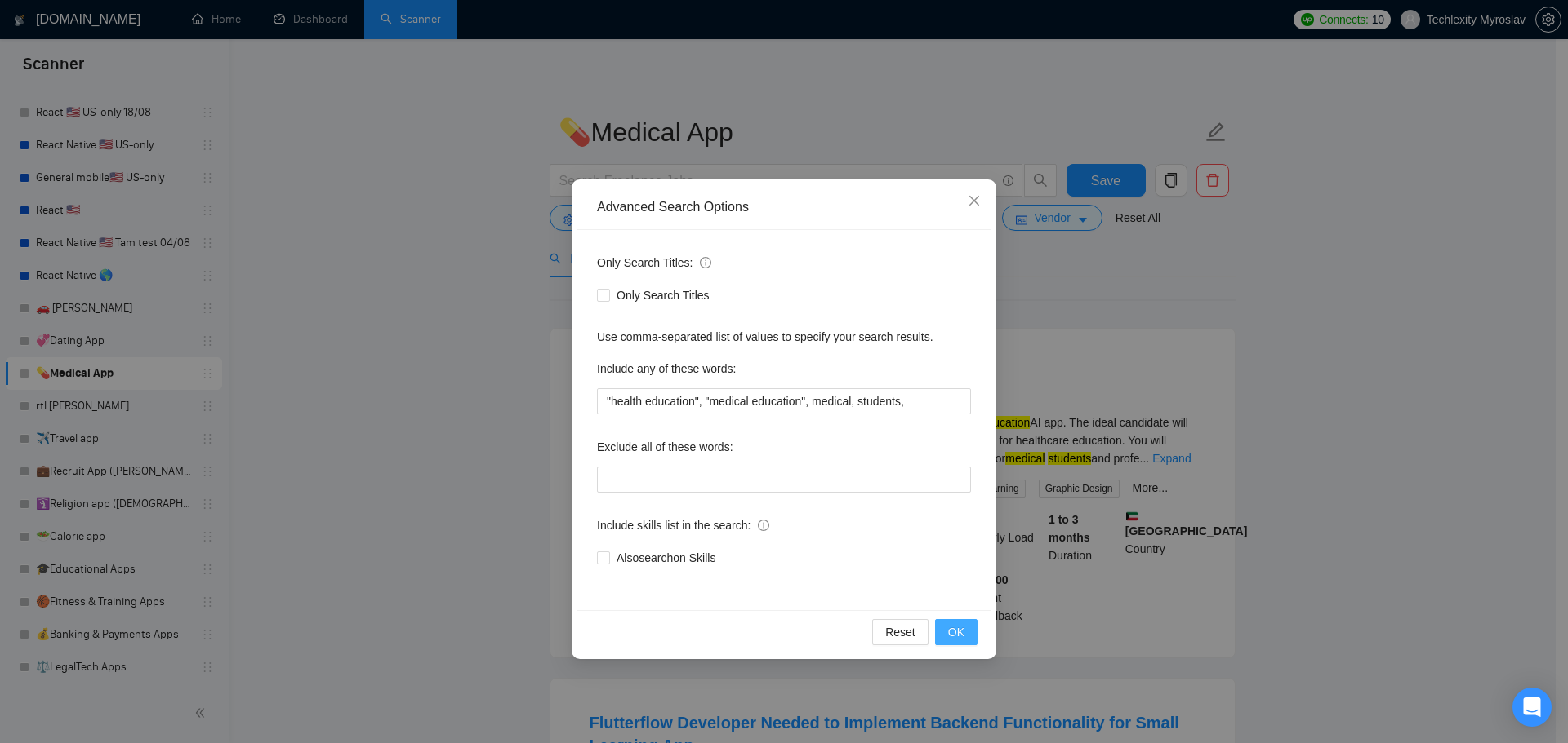
click at [962, 632] on span "OK" at bounding box center [956, 632] width 16 height 18
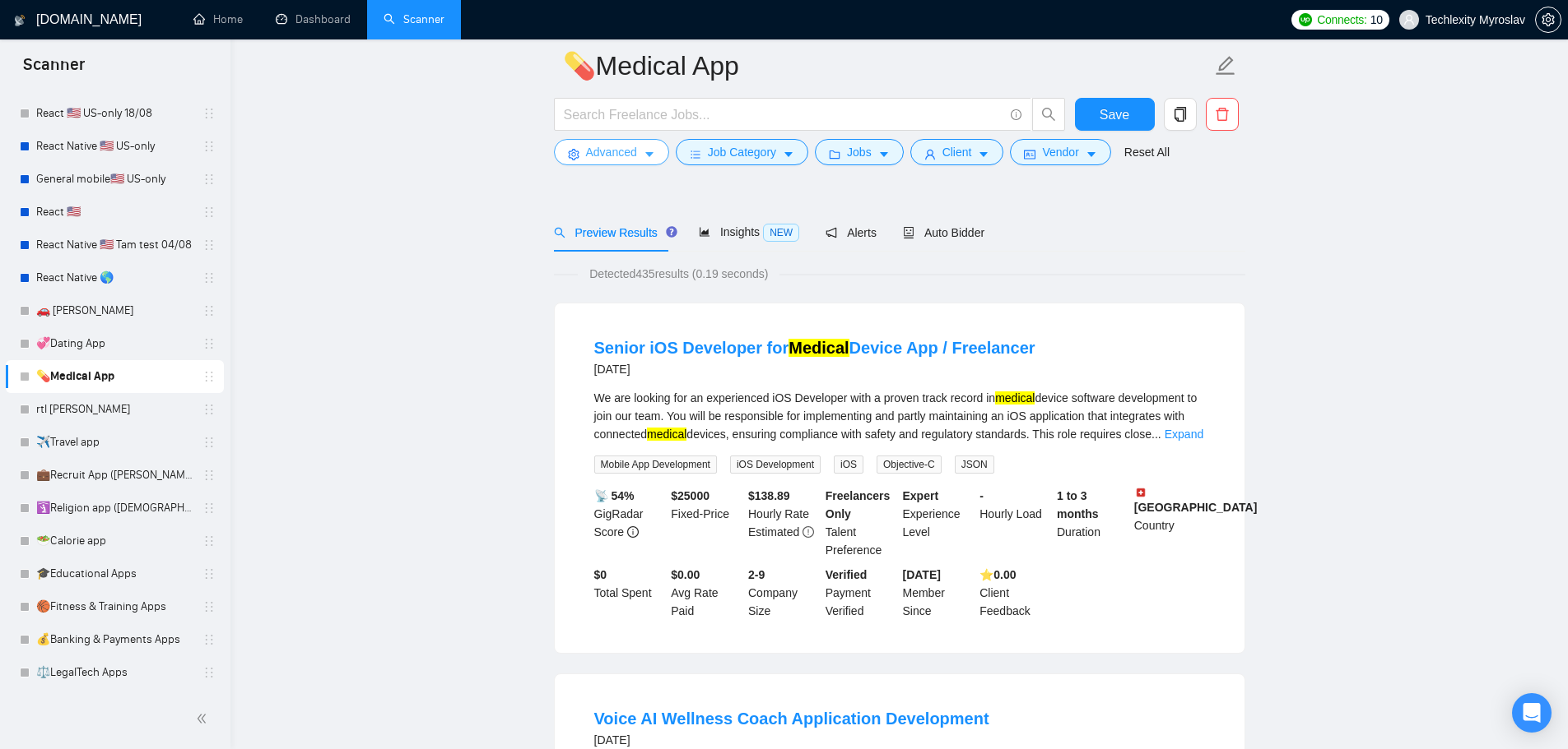
scroll to position [83, 0]
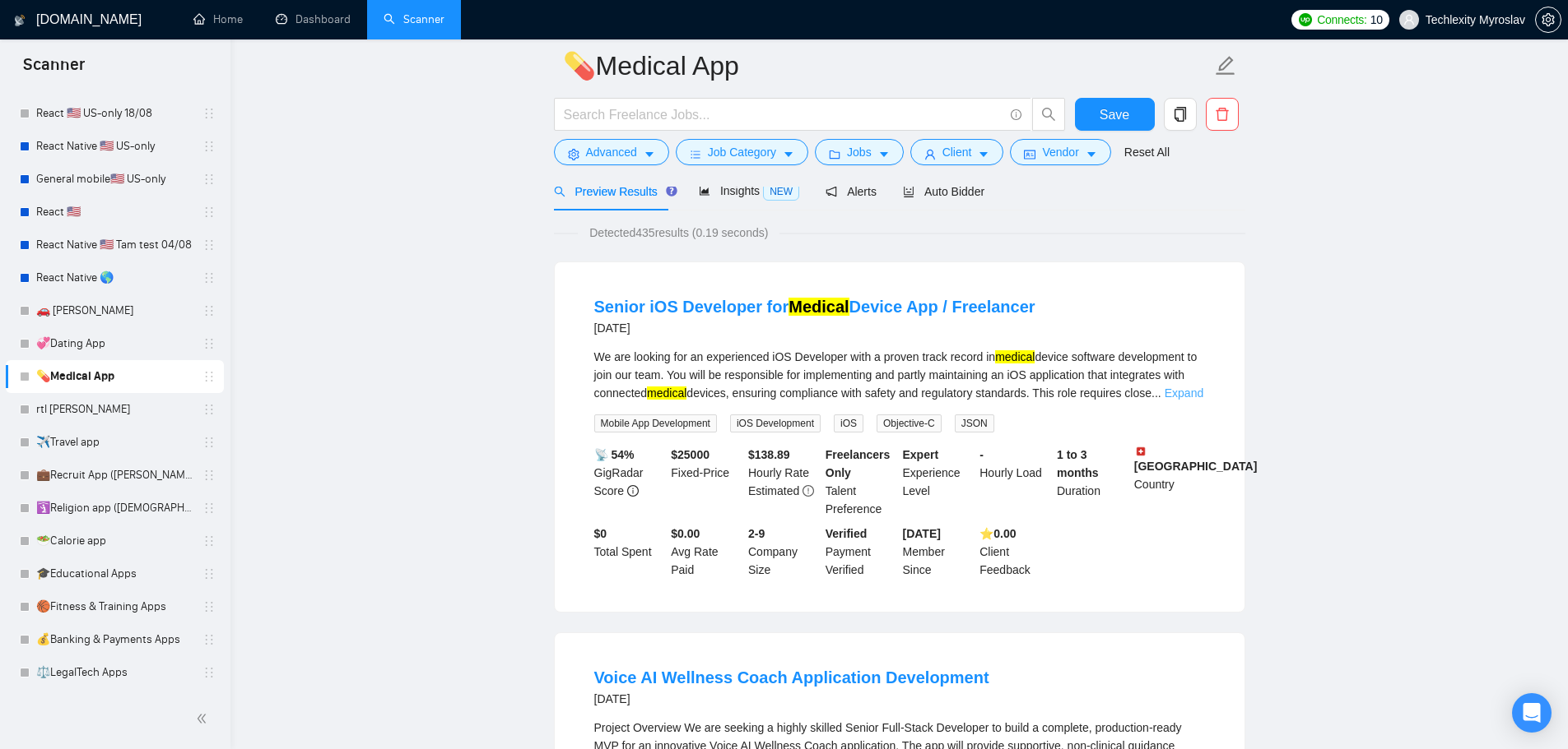
click at [1189, 392] on link "Expand" at bounding box center [1184, 393] width 39 height 13
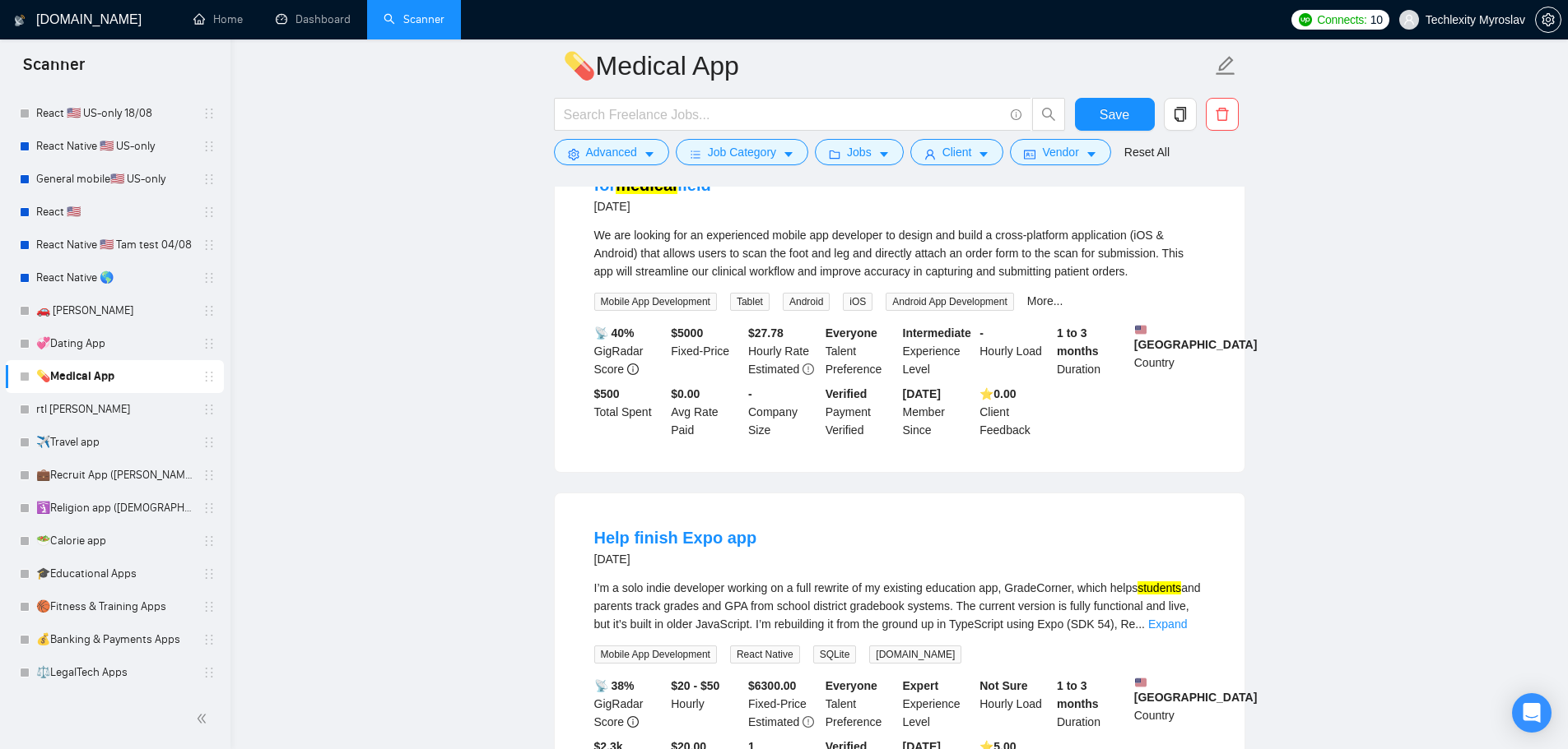
scroll to position [1069, 0]
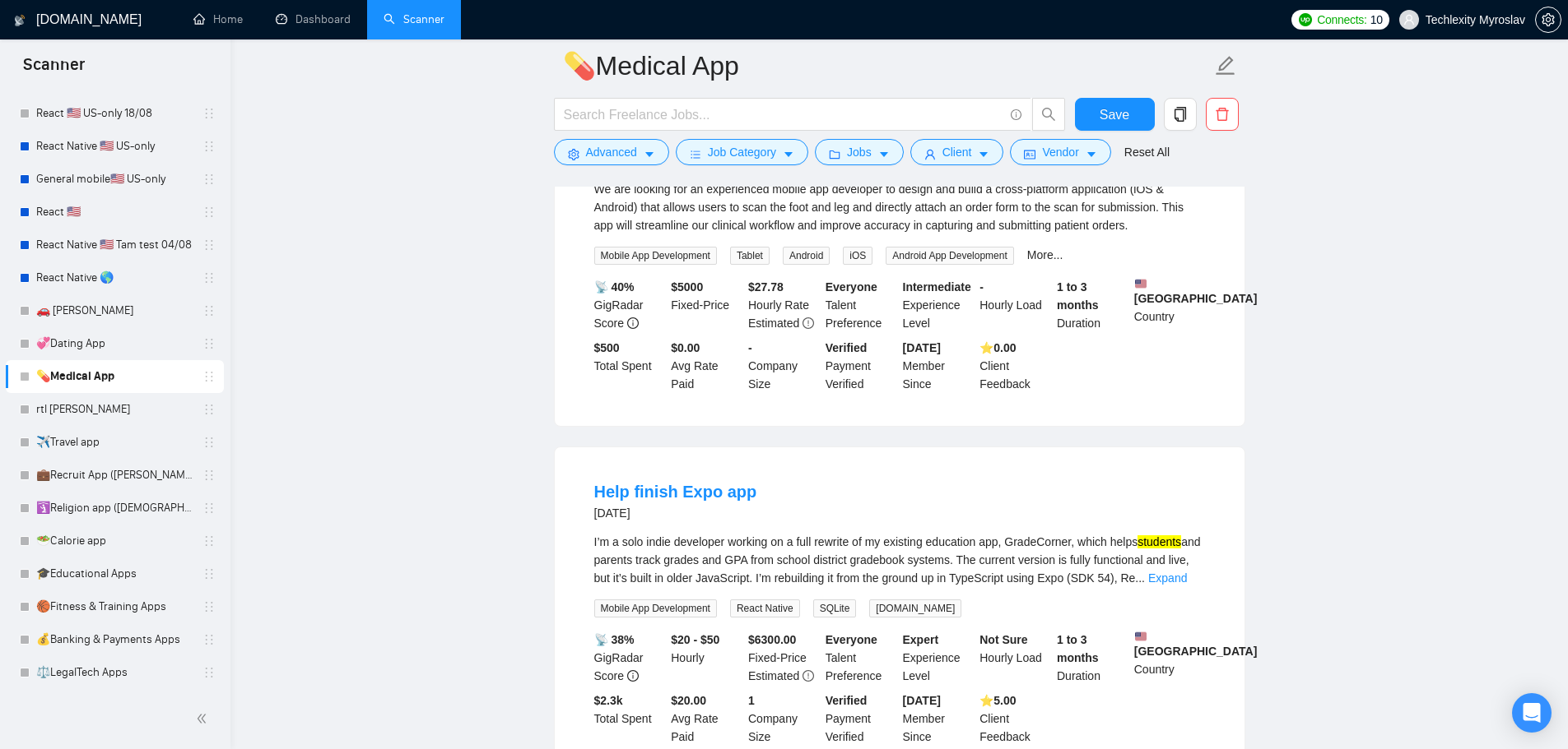
click at [1178, 572] on link "Expand" at bounding box center [1167, 578] width 39 height 13
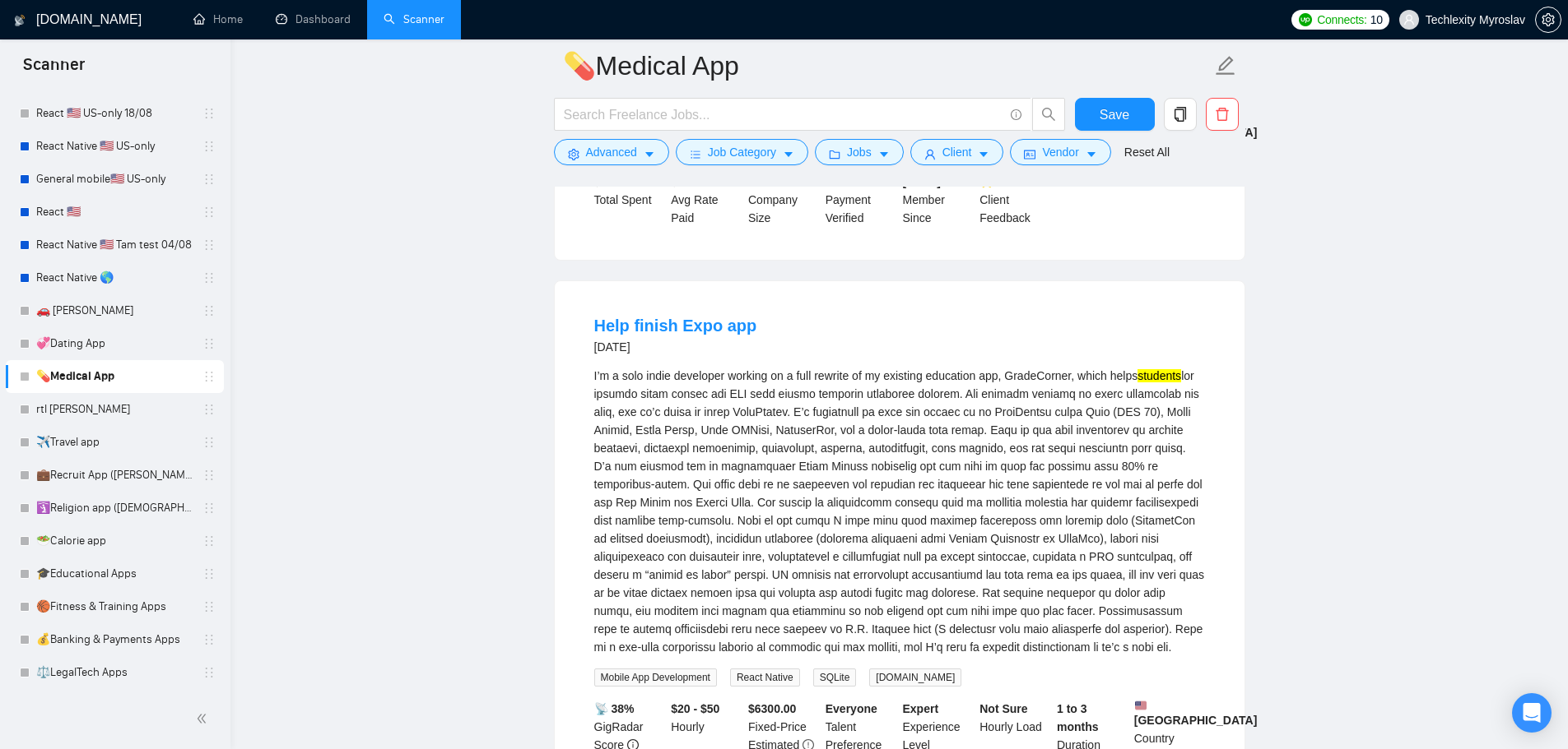
scroll to position [1316, 0]
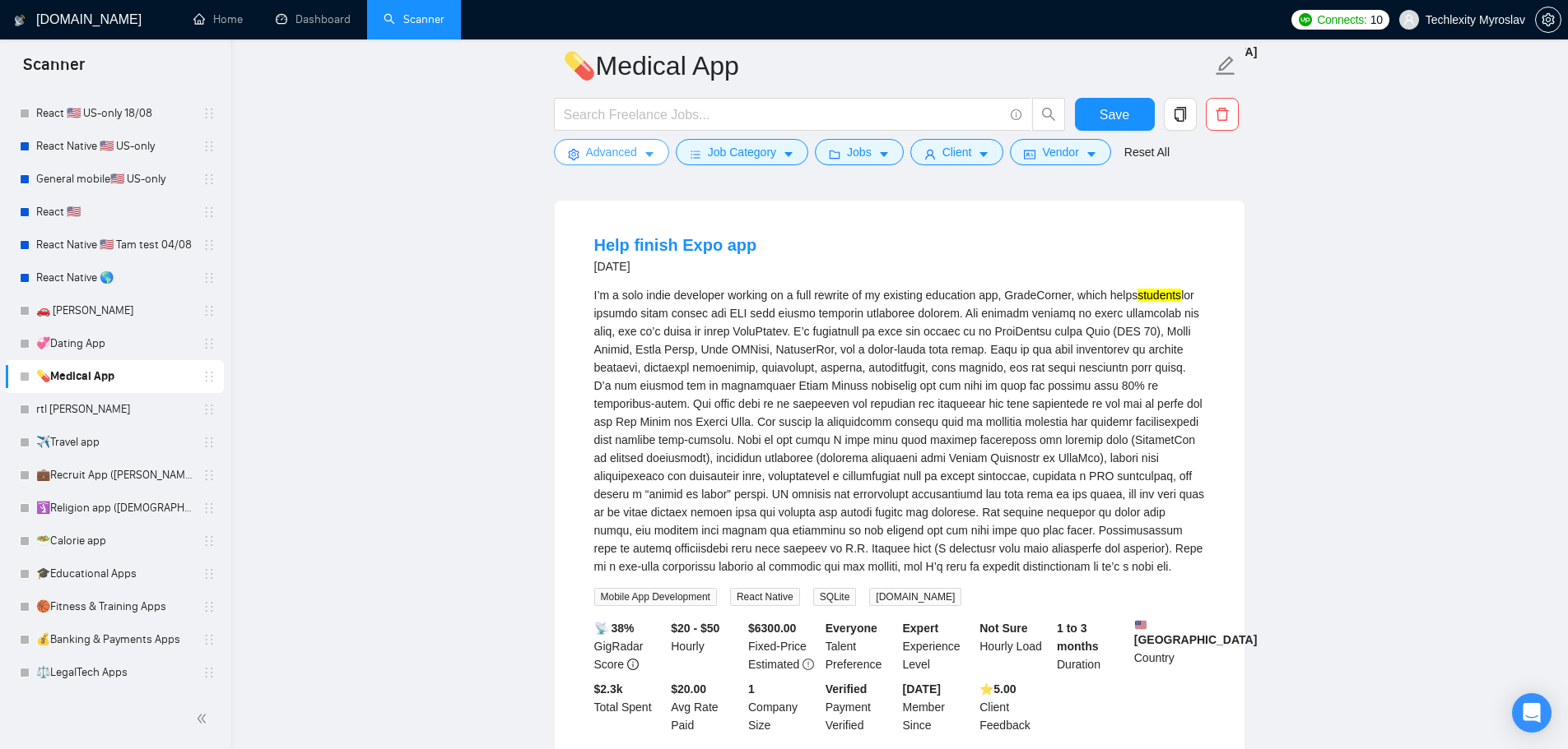
click at [598, 150] on span "Advanced" at bounding box center [611, 153] width 51 height 18
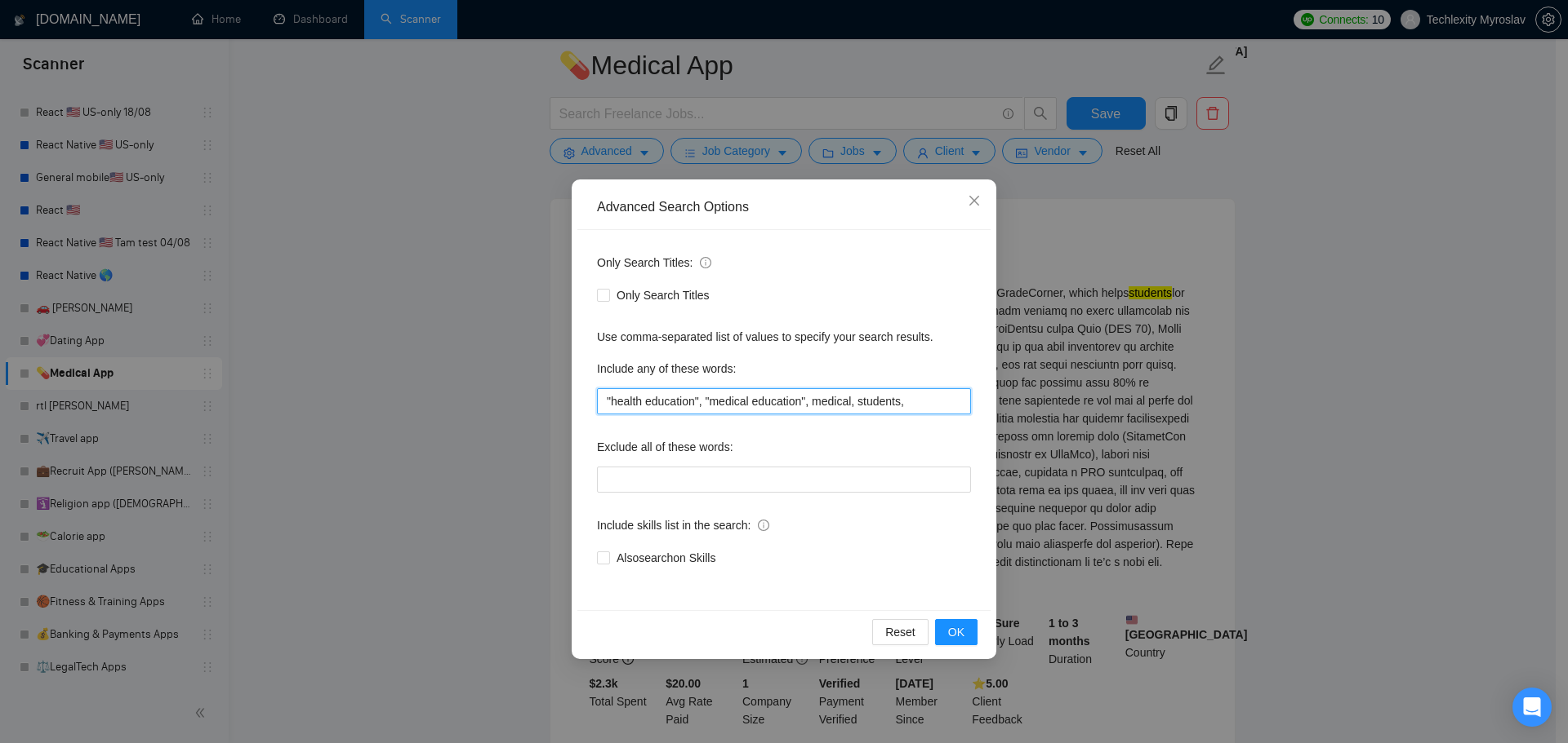
click at [891, 409] on input ""health education", "medical education", medical, students," at bounding box center [783, 401] width 374 height 26
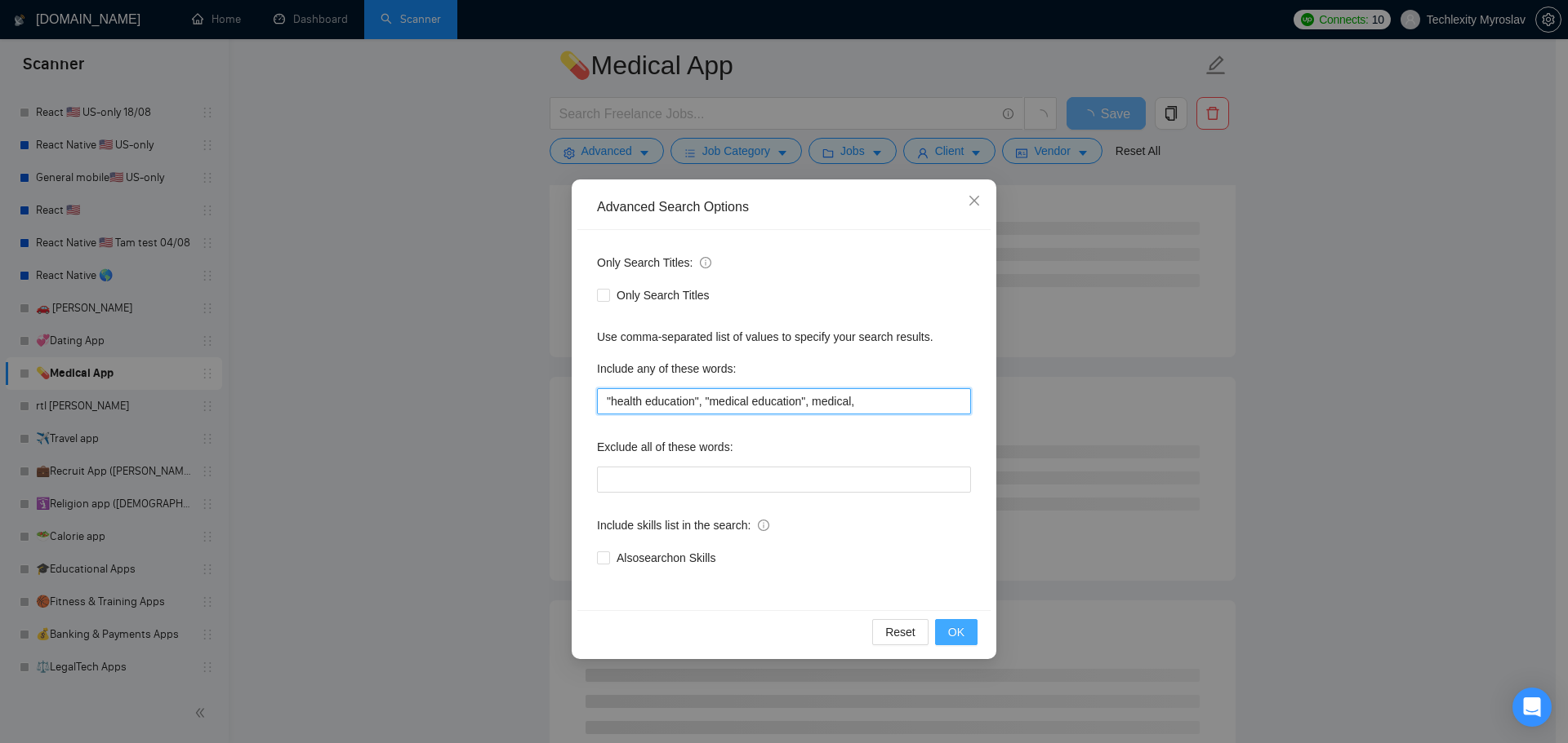
type input ""health education", "medical education", medical,"
click at [958, 630] on span "OK" at bounding box center [956, 632] width 16 height 18
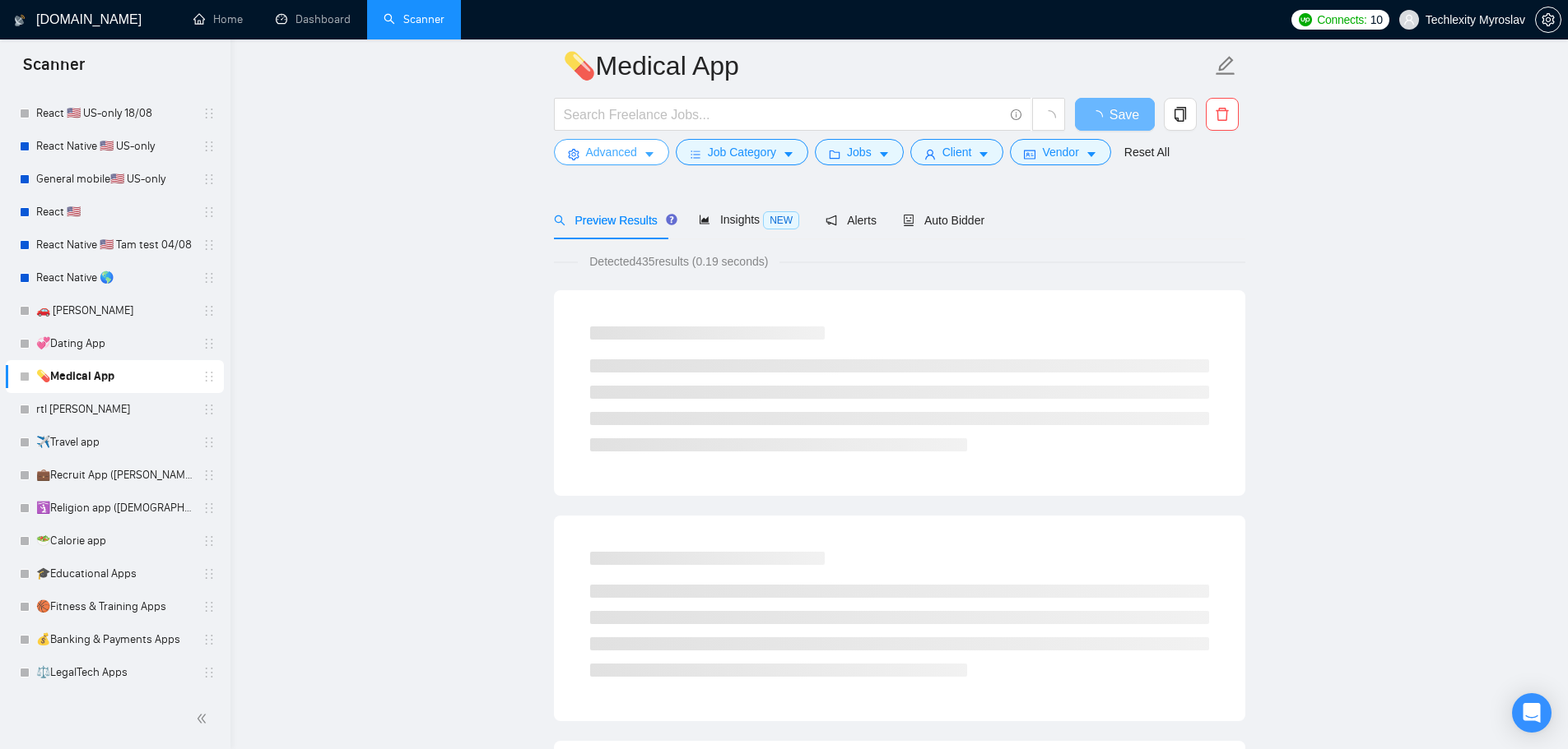
scroll to position [0, 0]
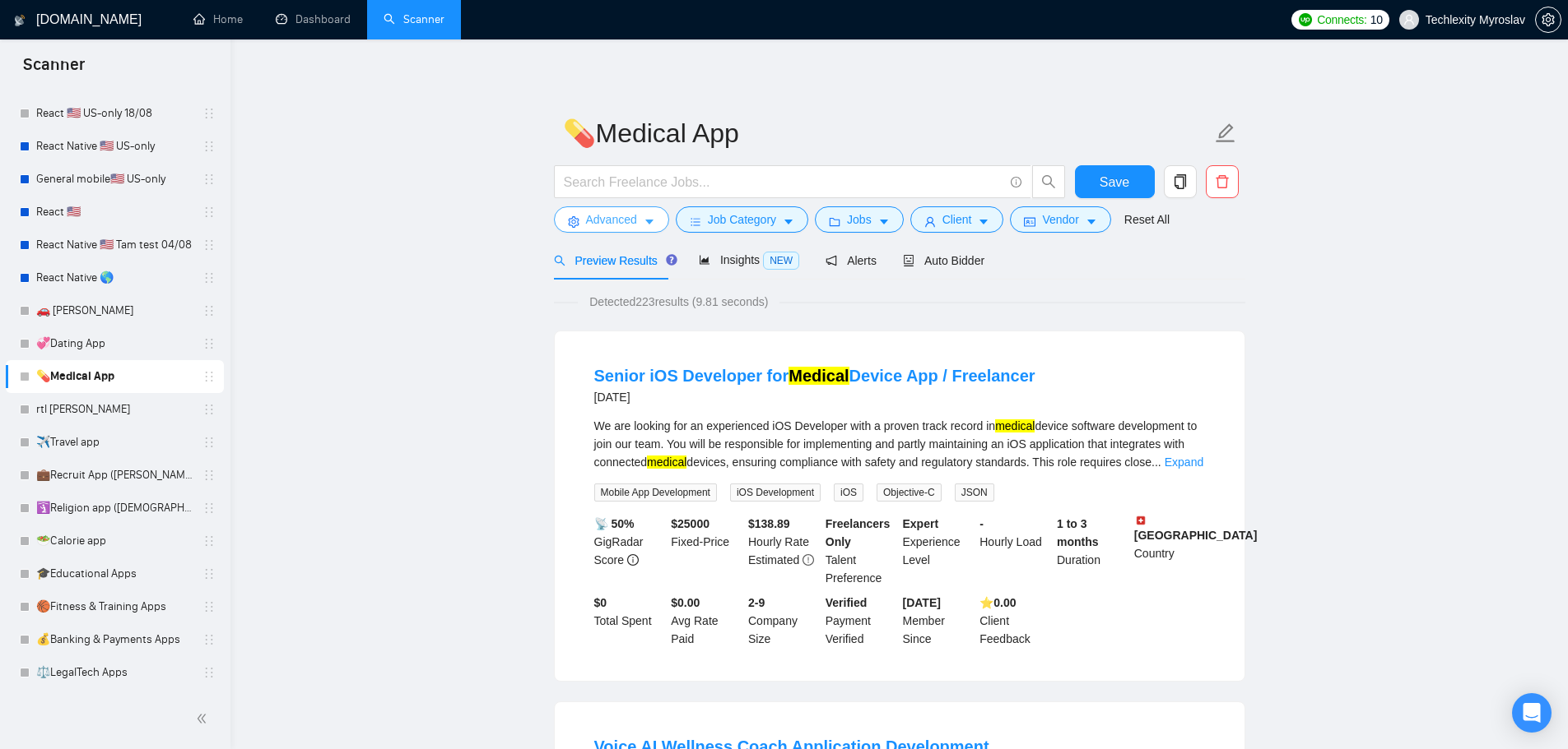
click at [600, 222] on span "Advanced" at bounding box center [611, 220] width 51 height 18
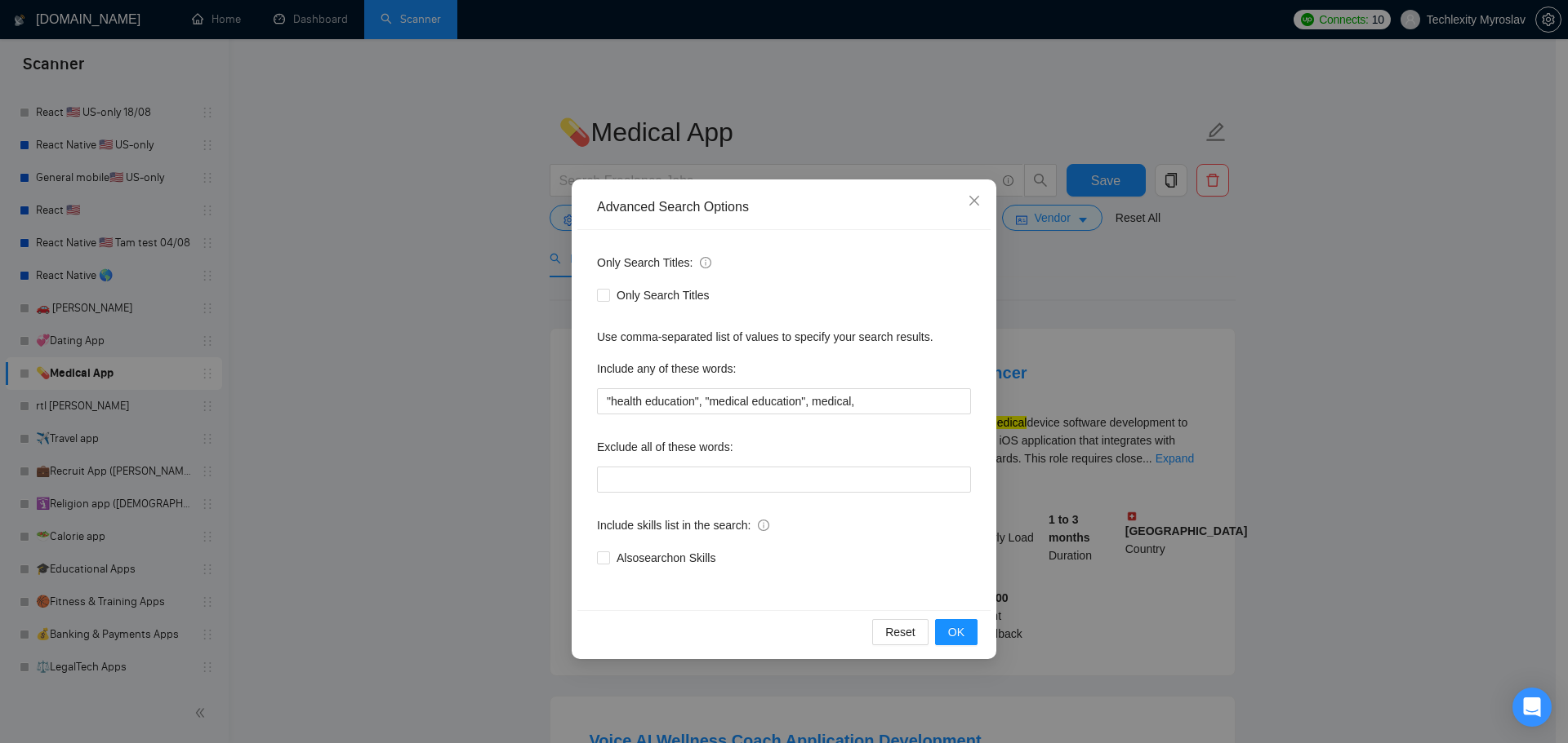
click at [486, 314] on div "Advanced Search Options Only Search Titles: Only Search Titles Use comma-separa…" at bounding box center [784, 371] width 1568 height 743
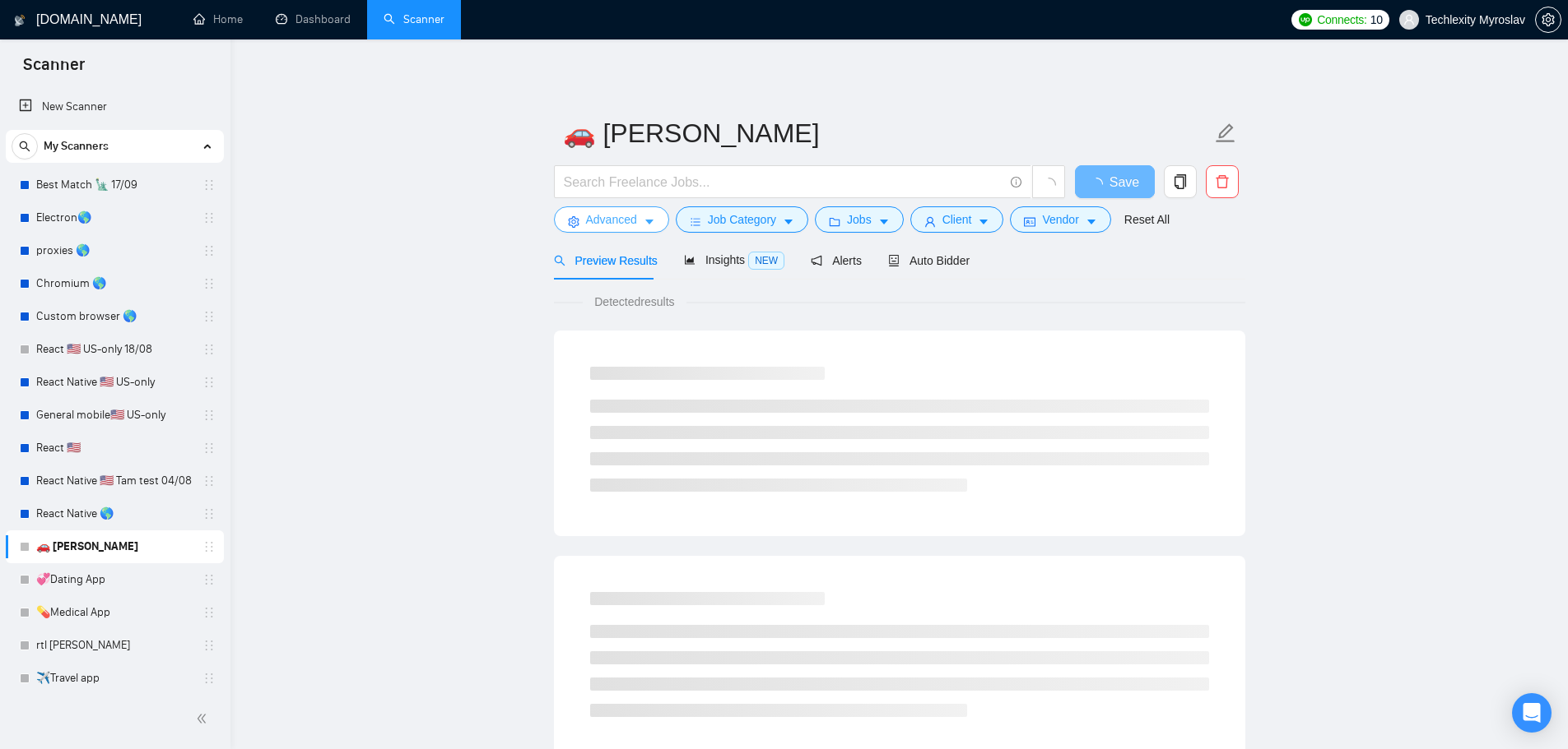
click at [617, 222] on span "Advanced" at bounding box center [611, 220] width 51 height 18
click at [611, 216] on span "Advanced" at bounding box center [611, 220] width 51 height 18
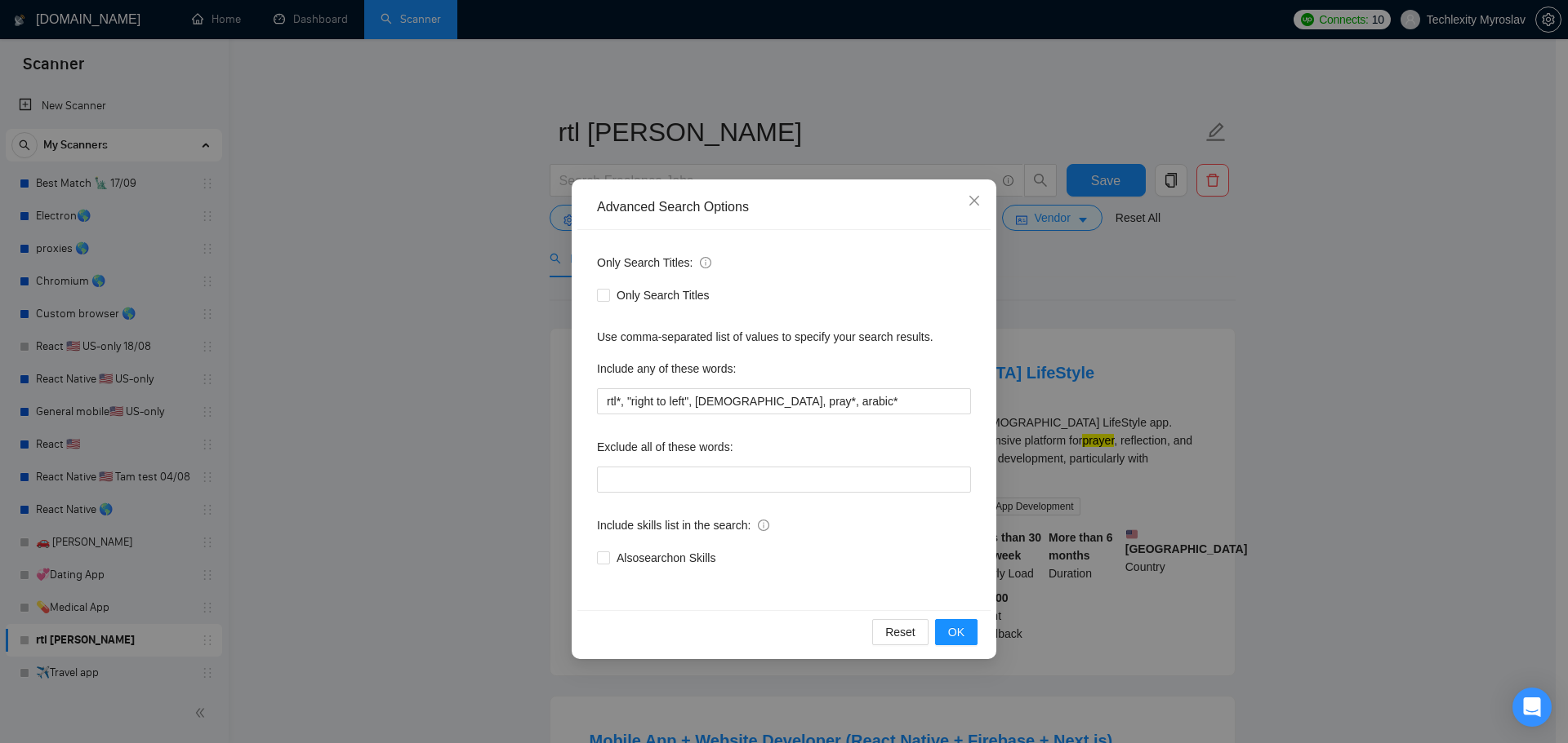
click at [399, 207] on div "Advanced Search Options Only Search Titles: Only Search Titles Use comma-separa…" at bounding box center [784, 371] width 1568 height 743
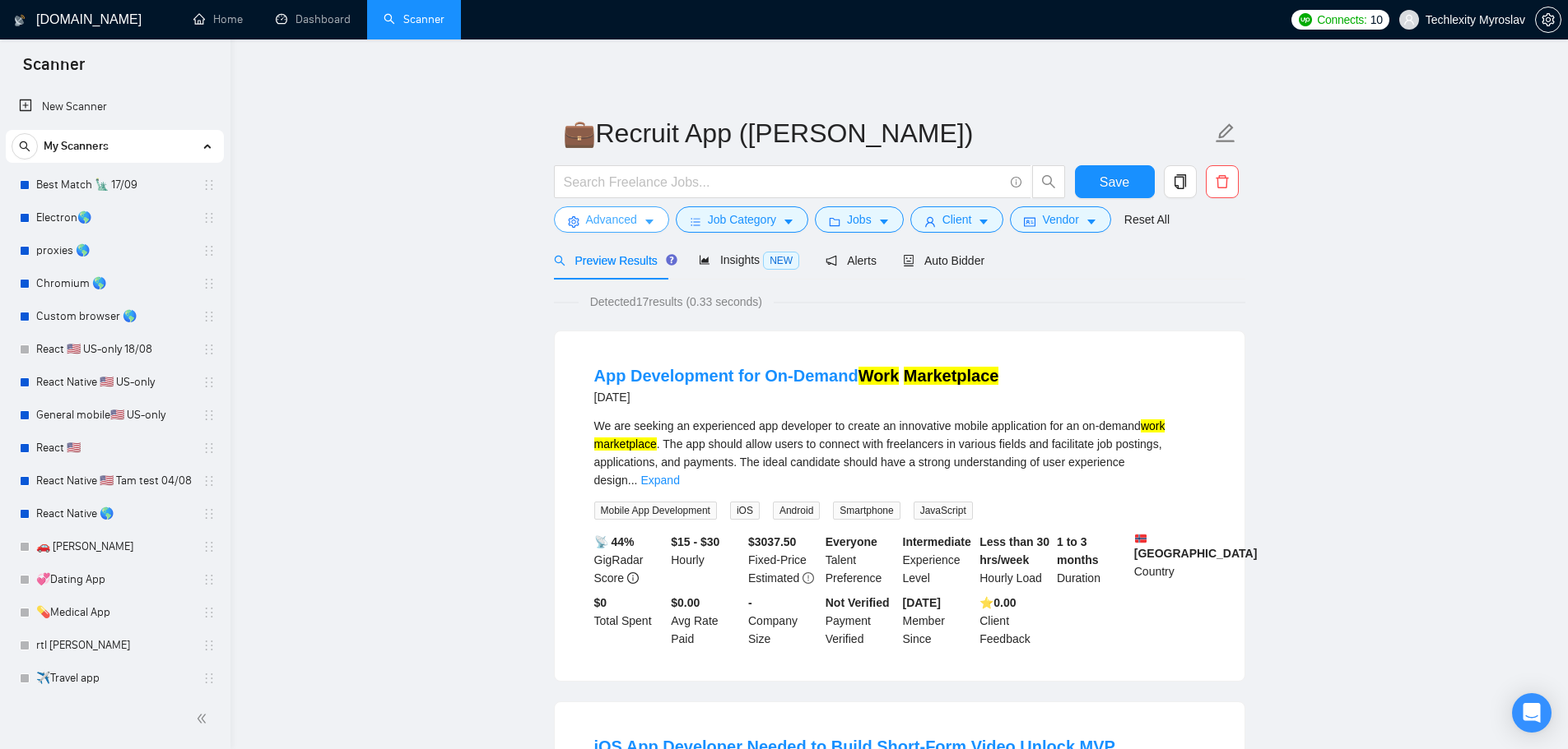
click at [600, 223] on span "Advanced" at bounding box center [611, 220] width 51 height 18
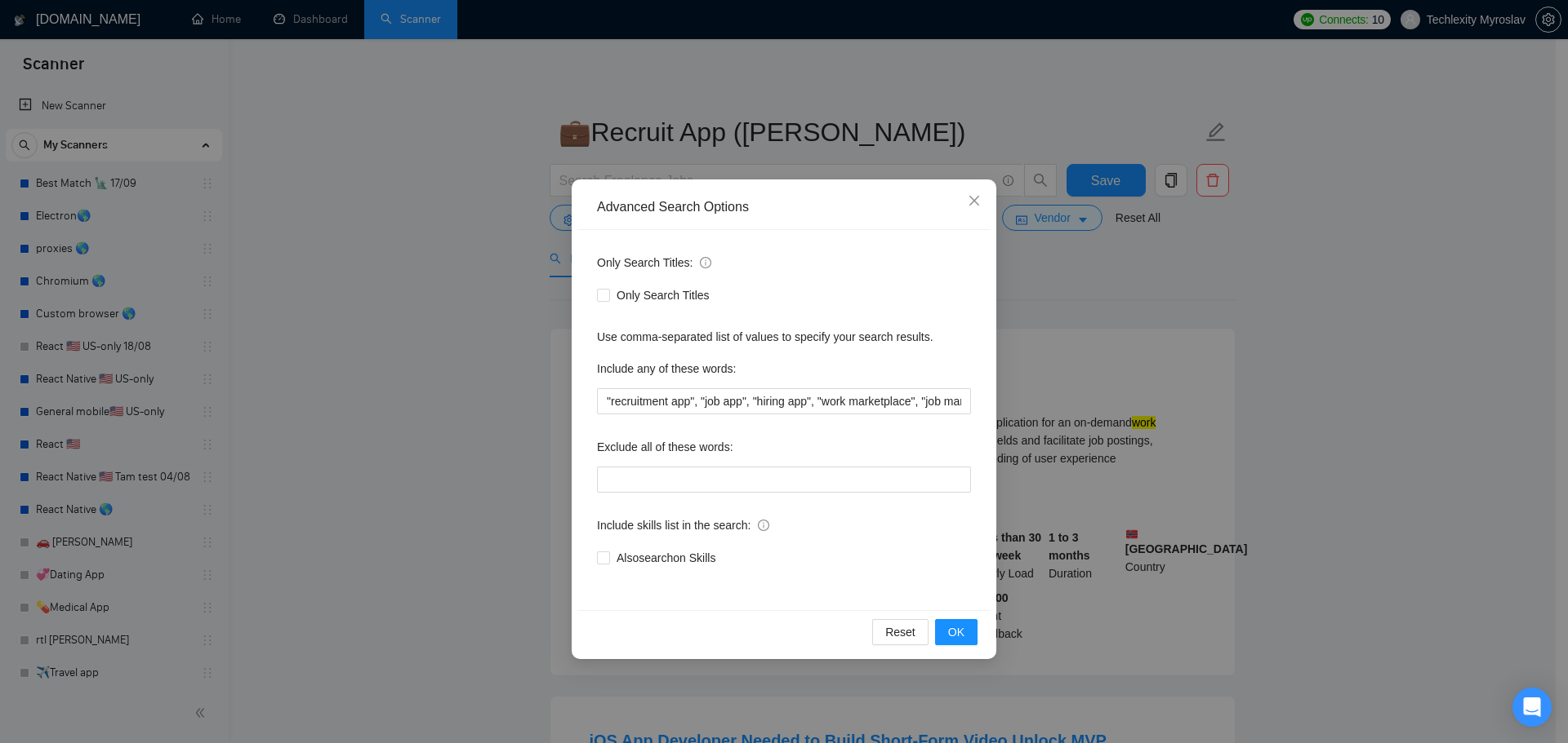
click at [482, 257] on div "Advanced Search Options Only Search Titles: Only Search Titles Use comma-separa…" at bounding box center [784, 371] width 1568 height 743
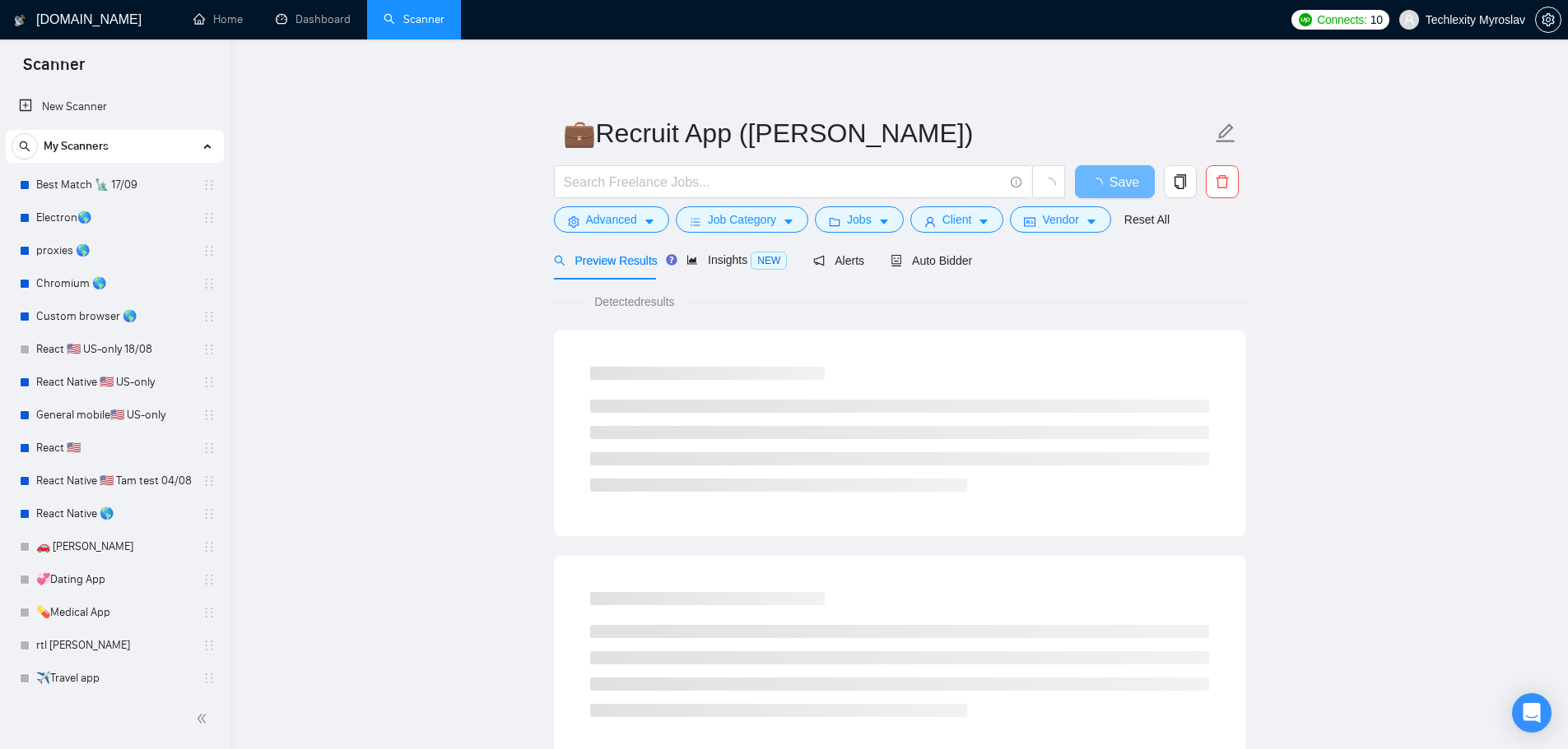
click at [604, 209] on button "Advanced" at bounding box center [611, 219] width 115 height 26
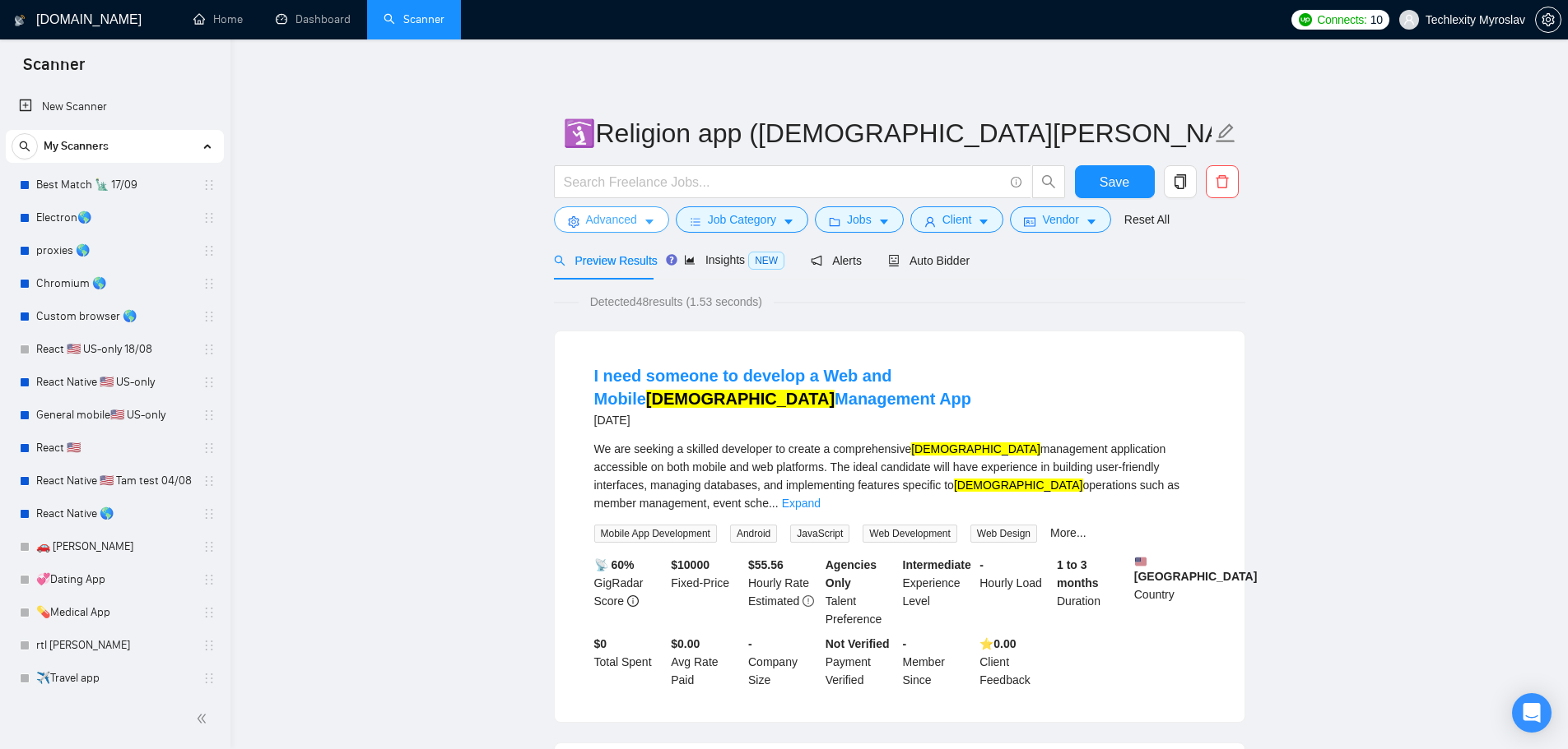
click at [609, 224] on span "Advanced" at bounding box center [611, 220] width 51 height 18
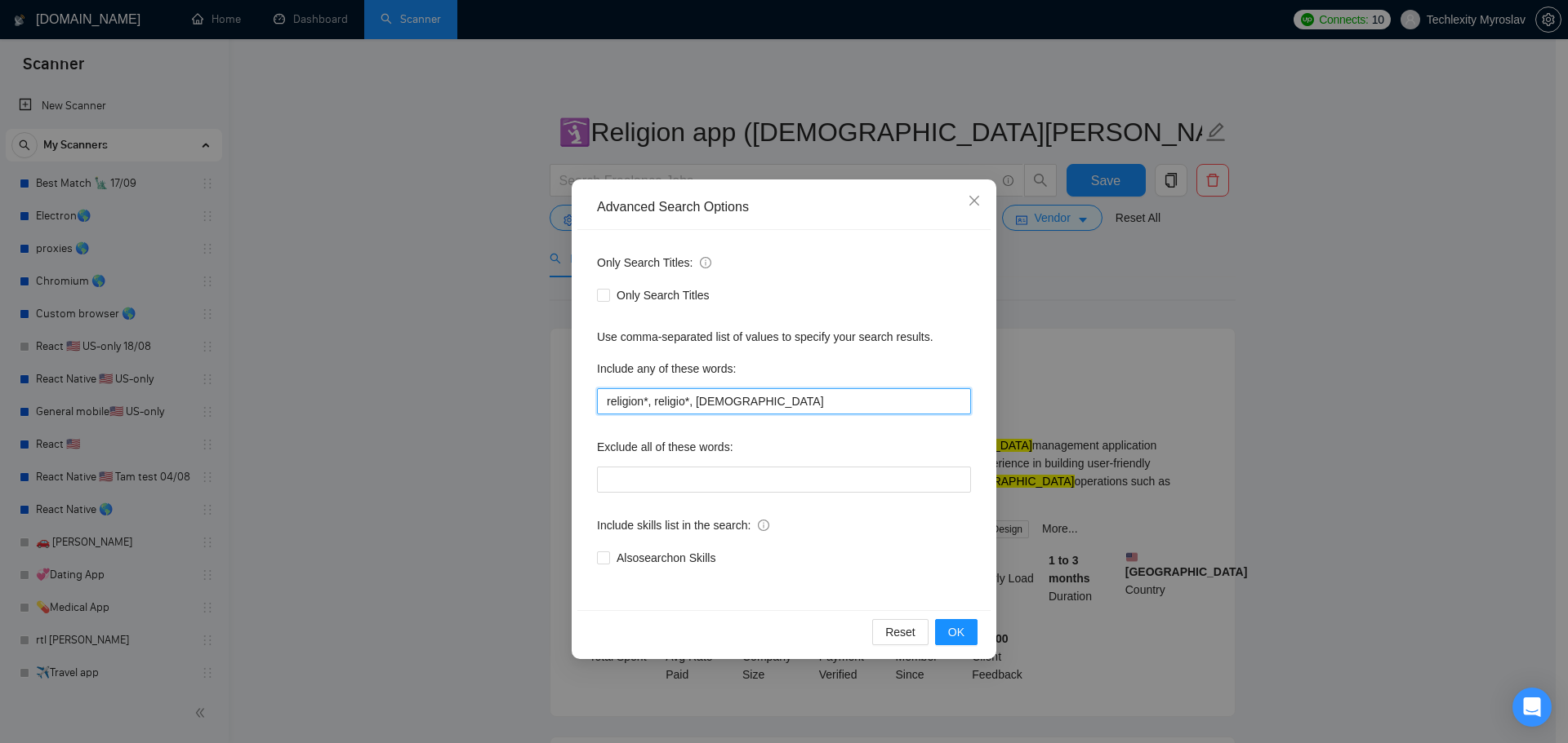
drag, startPoint x: 656, startPoint y: 407, endPoint x: 561, endPoint y: 408, distance: 95.0
click at [561, 408] on div "Advanced Search Options Only Search Titles: Only Search Titles Use comma-separa…" at bounding box center [784, 371] width 1568 height 743
click at [856, 400] on input "religion*, religio*, church" at bounding box center [783, 401] width 374 height 26
drag, startPoint x: 655, startPoint y: 404, endPoint x: 533, endPoint y: 410, distance: 122.1
click at [534, 409] on div "Advanced Search Options Only Search Titles: Only Search Titles Use comma-separa…" at bounding box center [784, 371] width 1568 height 743
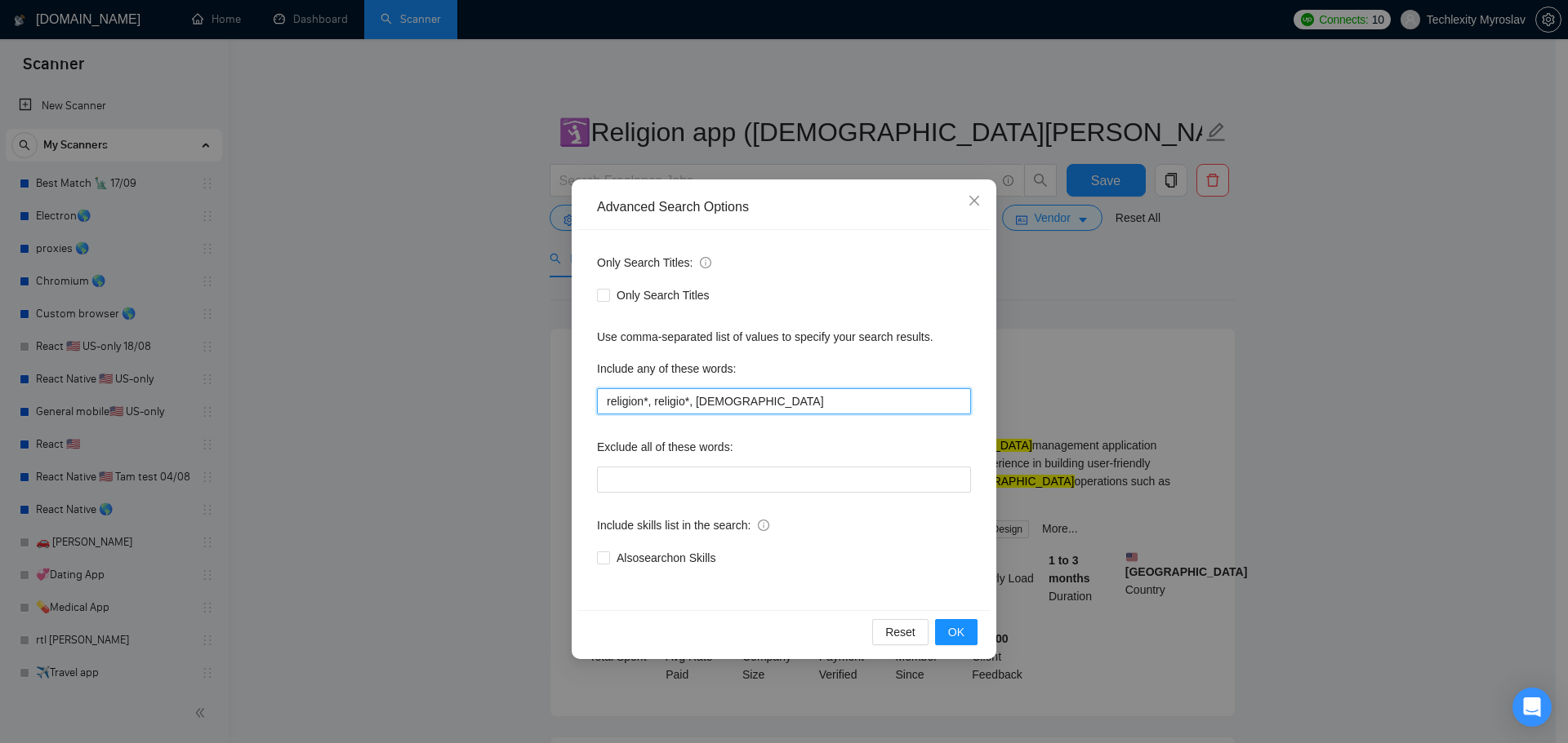
type input "religio*, church"
